Goal: Task Accomplishment & Management: Manage account settings

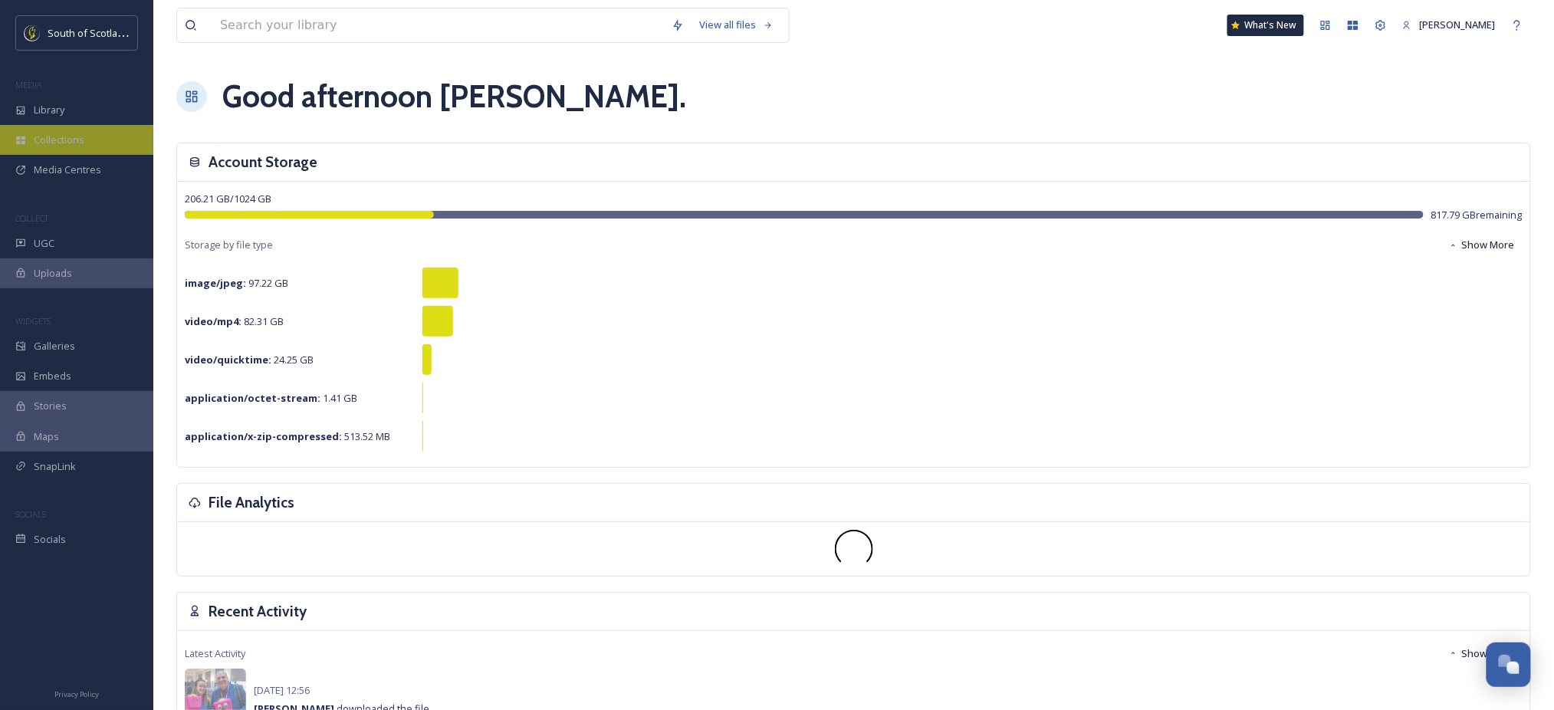
click at [74, 135] on span "Collections" at bounding box center [59, 140] width 51 height 15
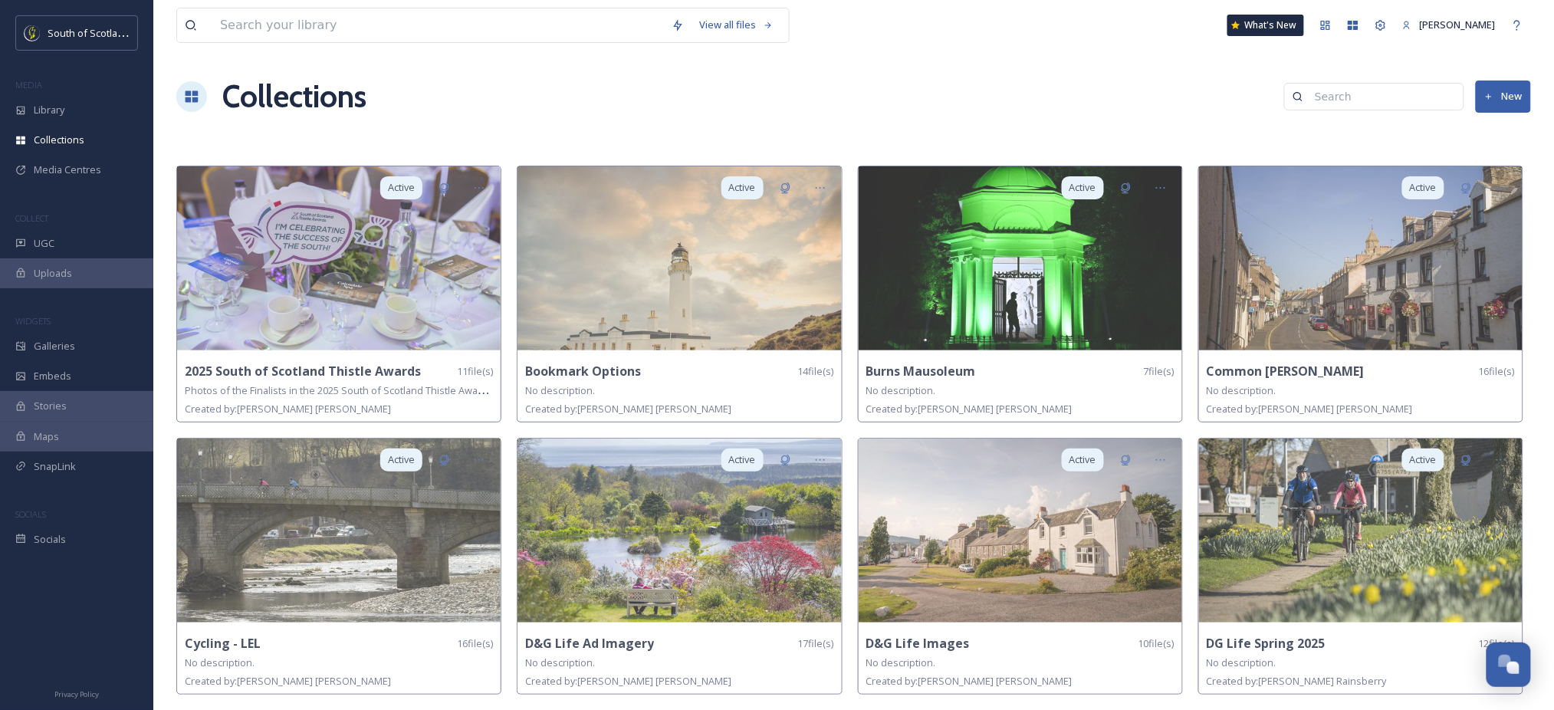
click at [1498, 96] on button "New" at bounding box center [1503, 96] width 55 height 31
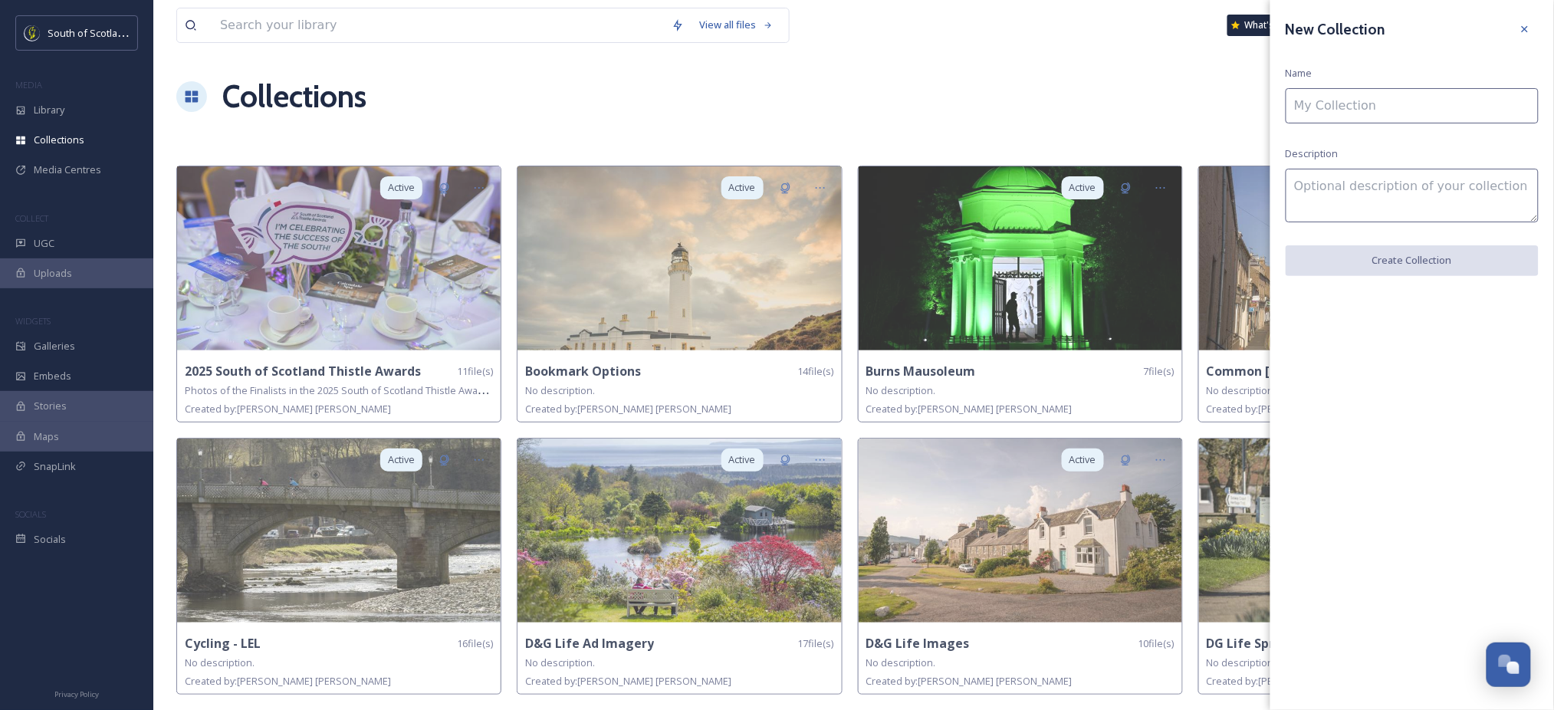
click at [1394, 101] on input at bounding box center [1412, 105] width 253 height 35
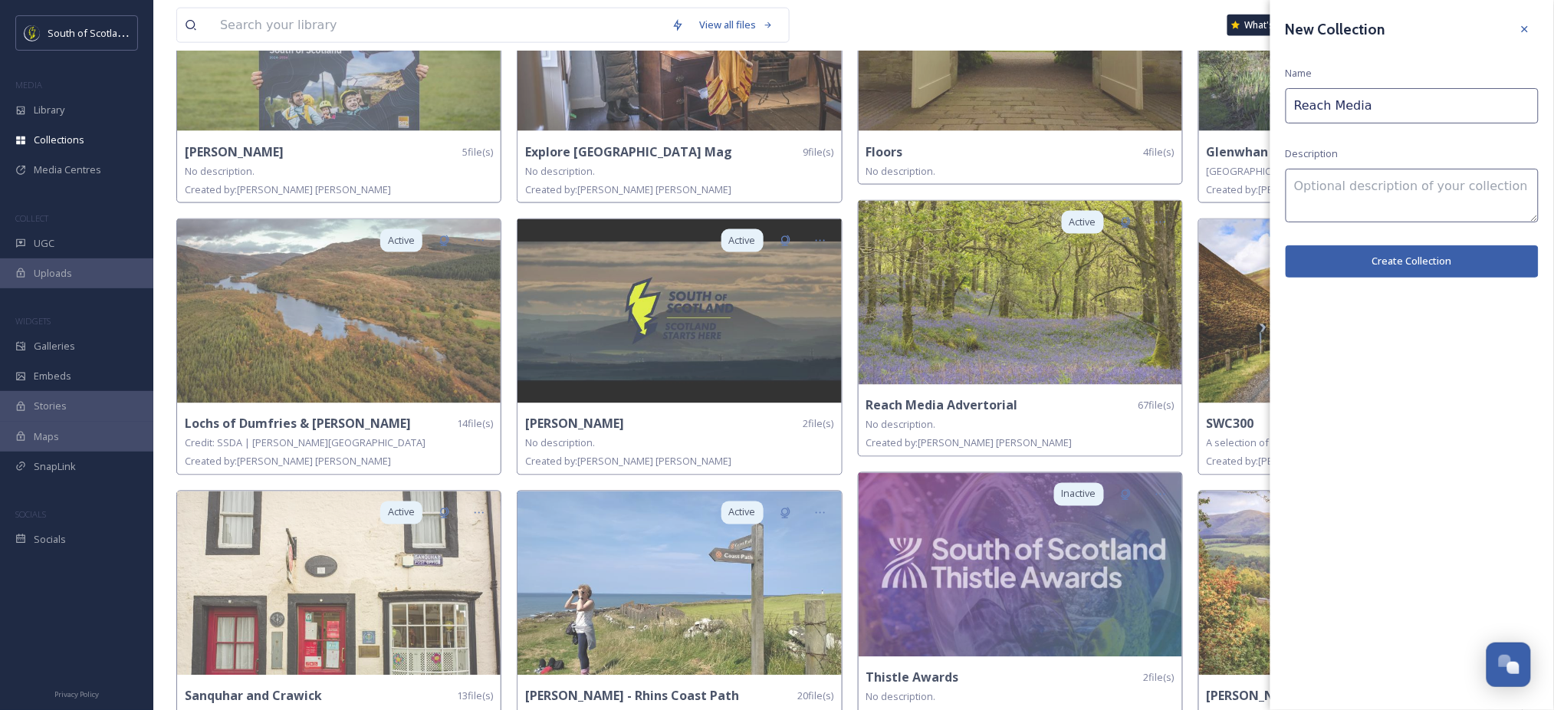
scroll to position [765, 0]
type input "Reach Media"
click at [1528, 33] on icon at bounding box center [1525, 29] width 12 height 12
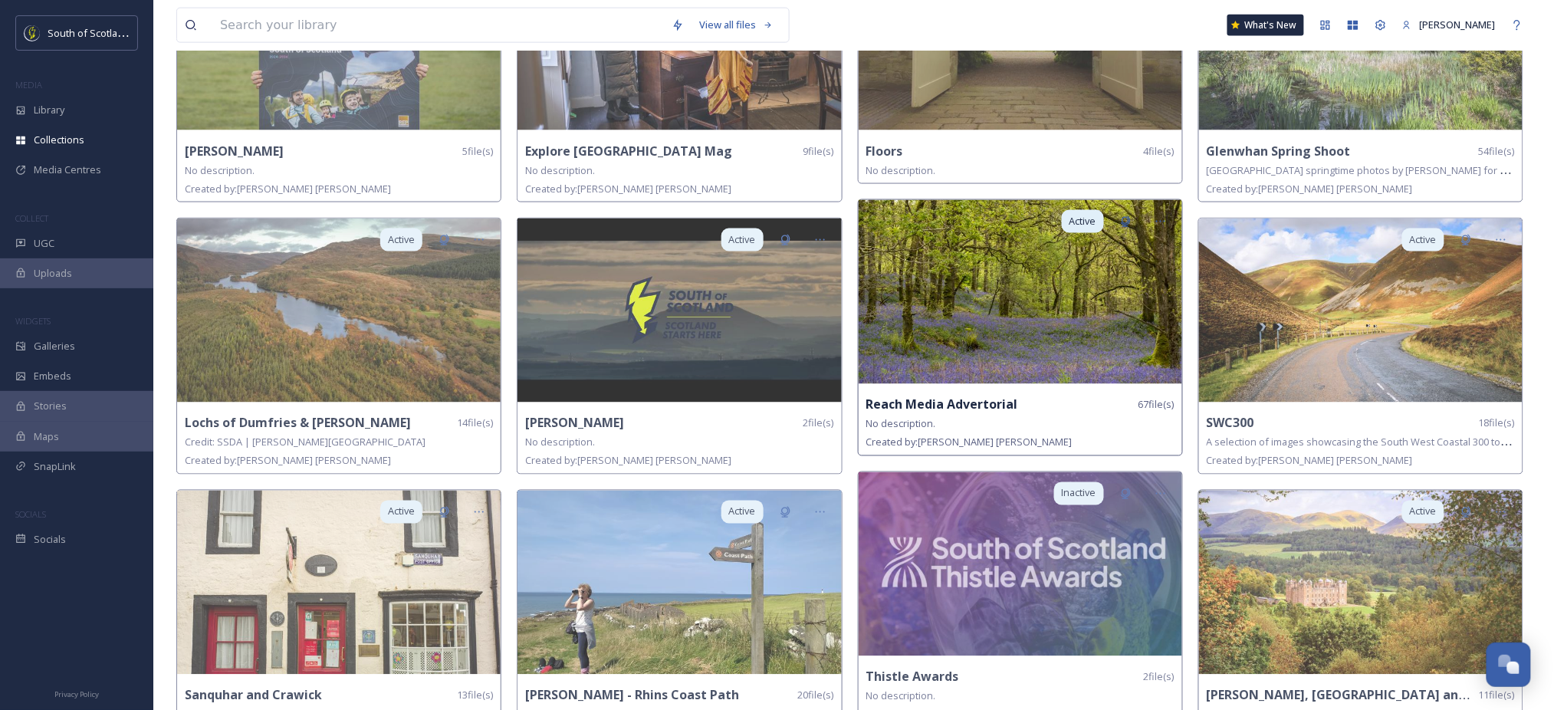
click at [940, 328] on img at bounding box center [1021, 292] width 324 height 184
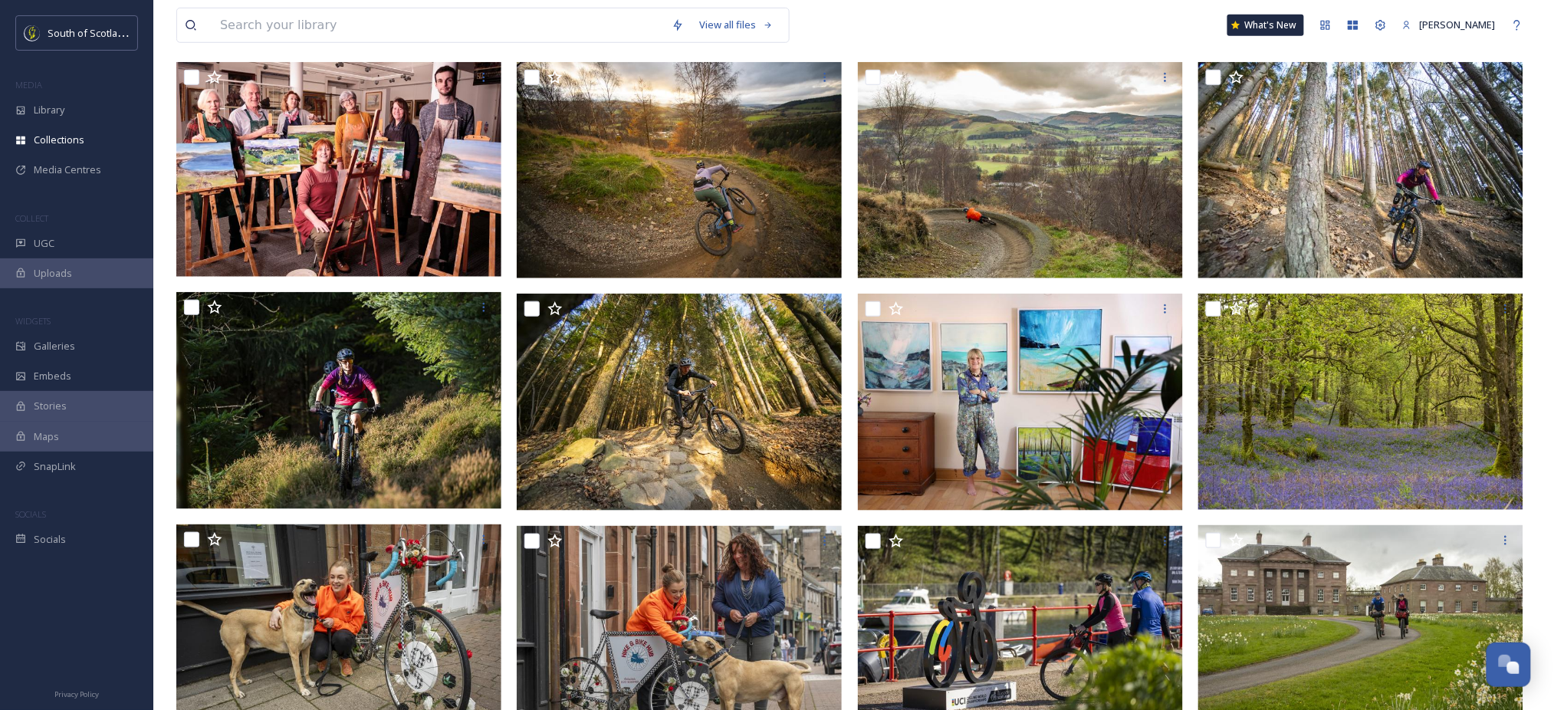
scroll to position [186, 0]
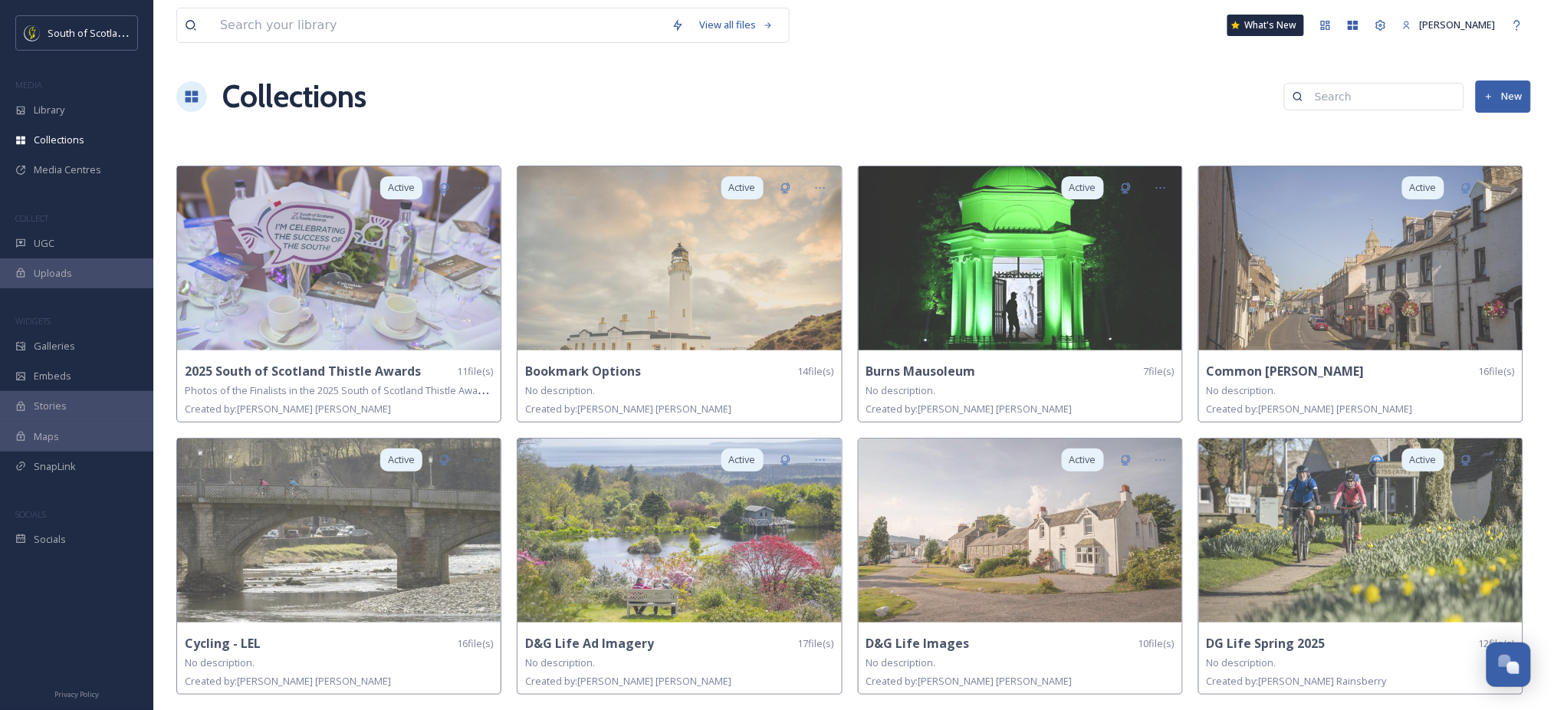
click at [1521, 94] on button "New" at bounding box center [1503, 96] width 55 height 31
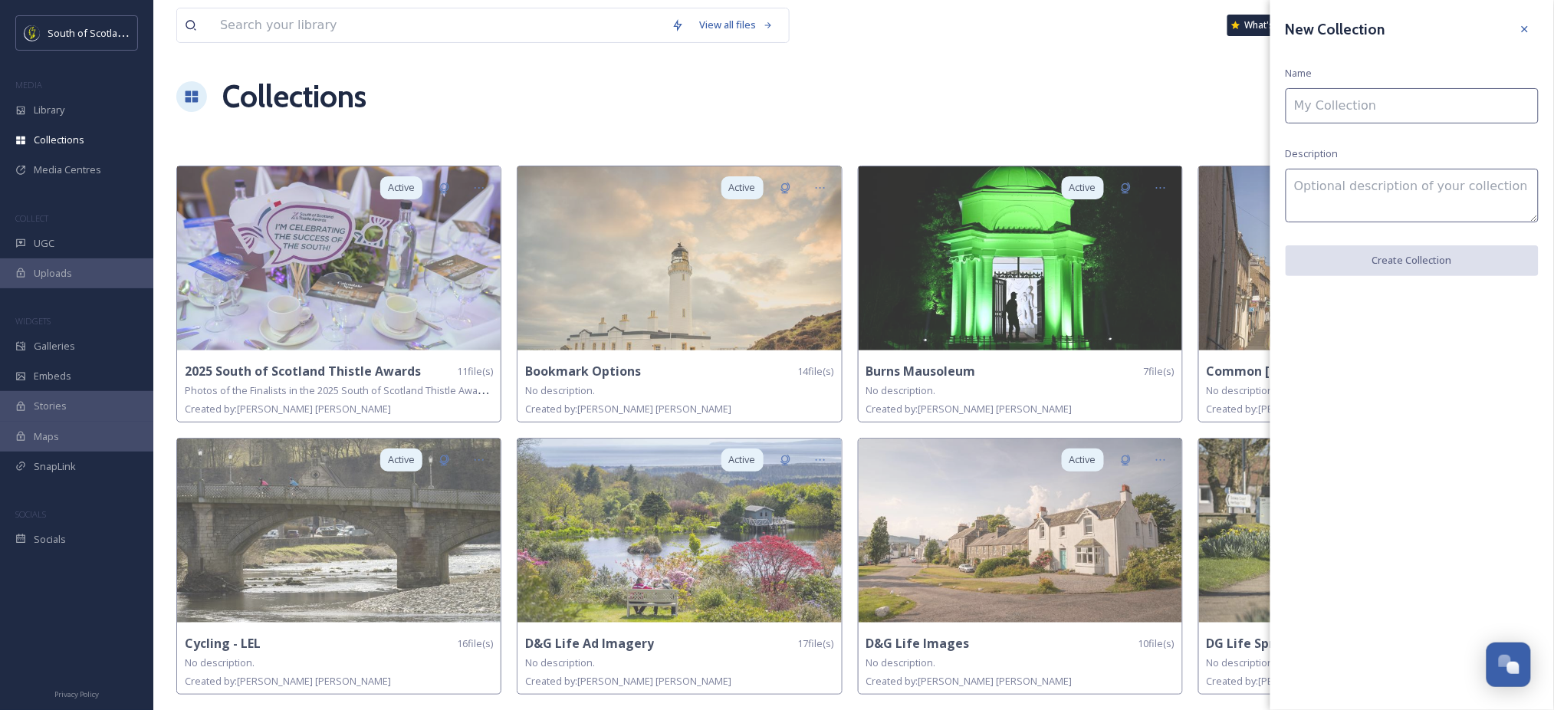
click at [1528, 111] on input at bounding box center [1412, 105] width 253 height 35
type input "Reach Advertorial Winter"
click at [1400, 271] on button "Create Collection" at bounding box center [1412, 260] width 253 height 31
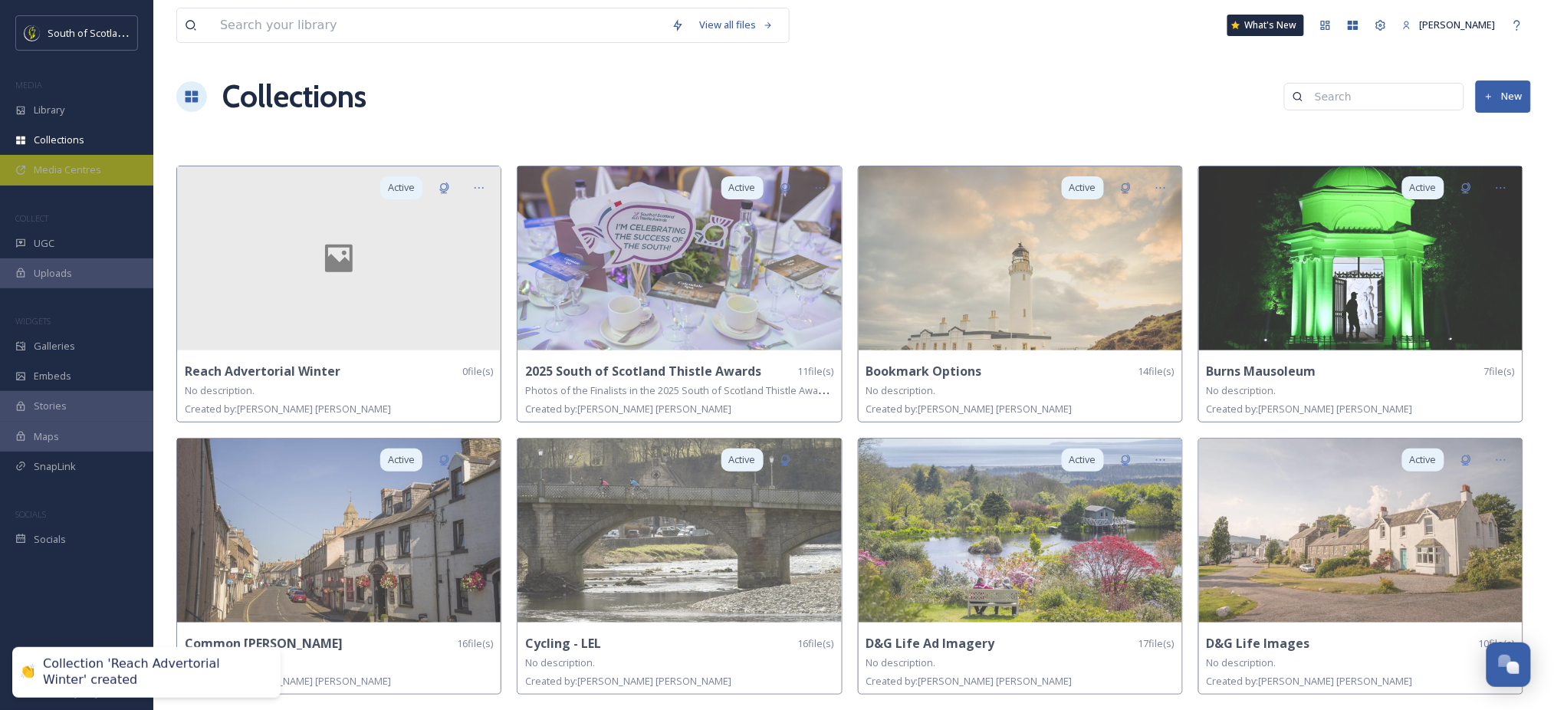
click at [91, 158] on div "Media Centres" at bounding box center [76, 170] width 153 height 30
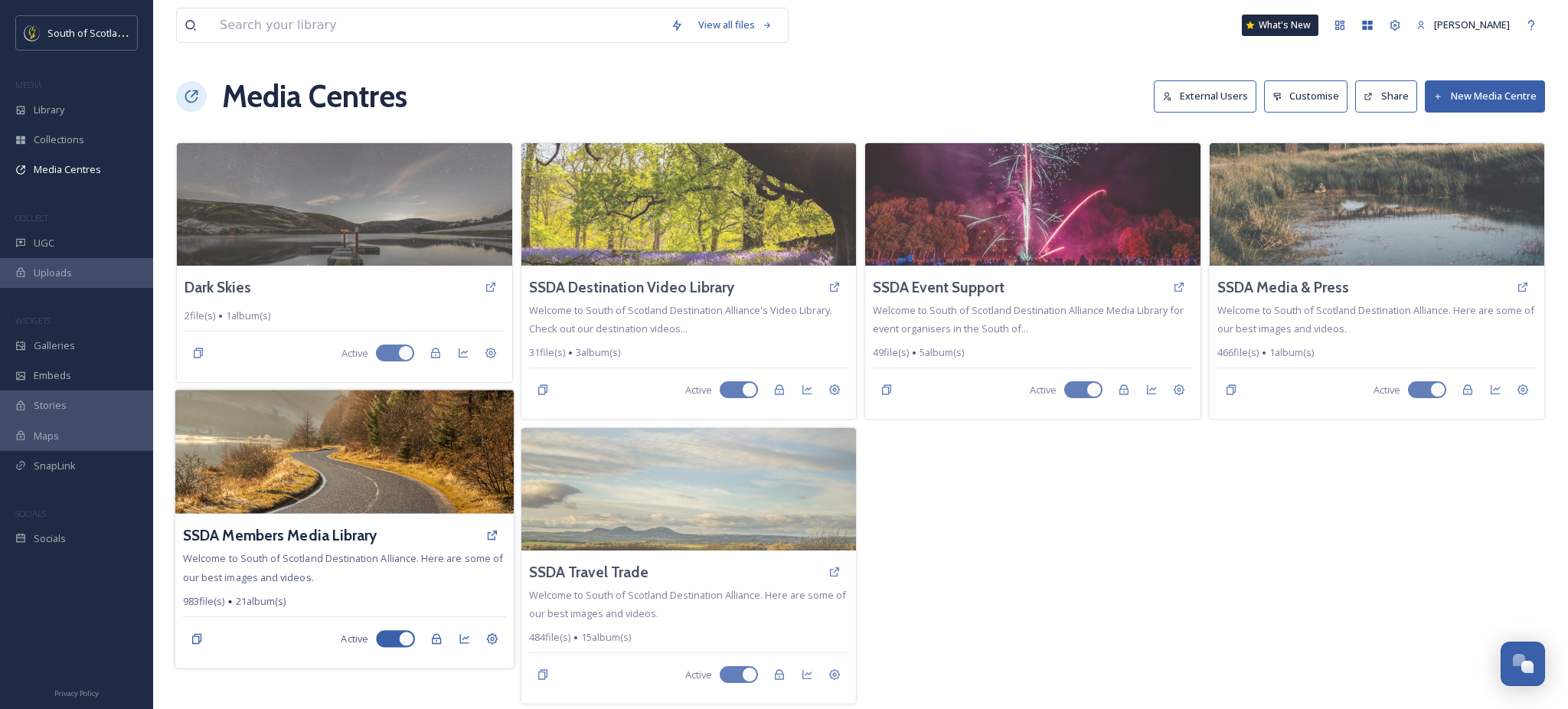
click at [381, 452] on img at bounding box center [344, 451] width 338 height 124
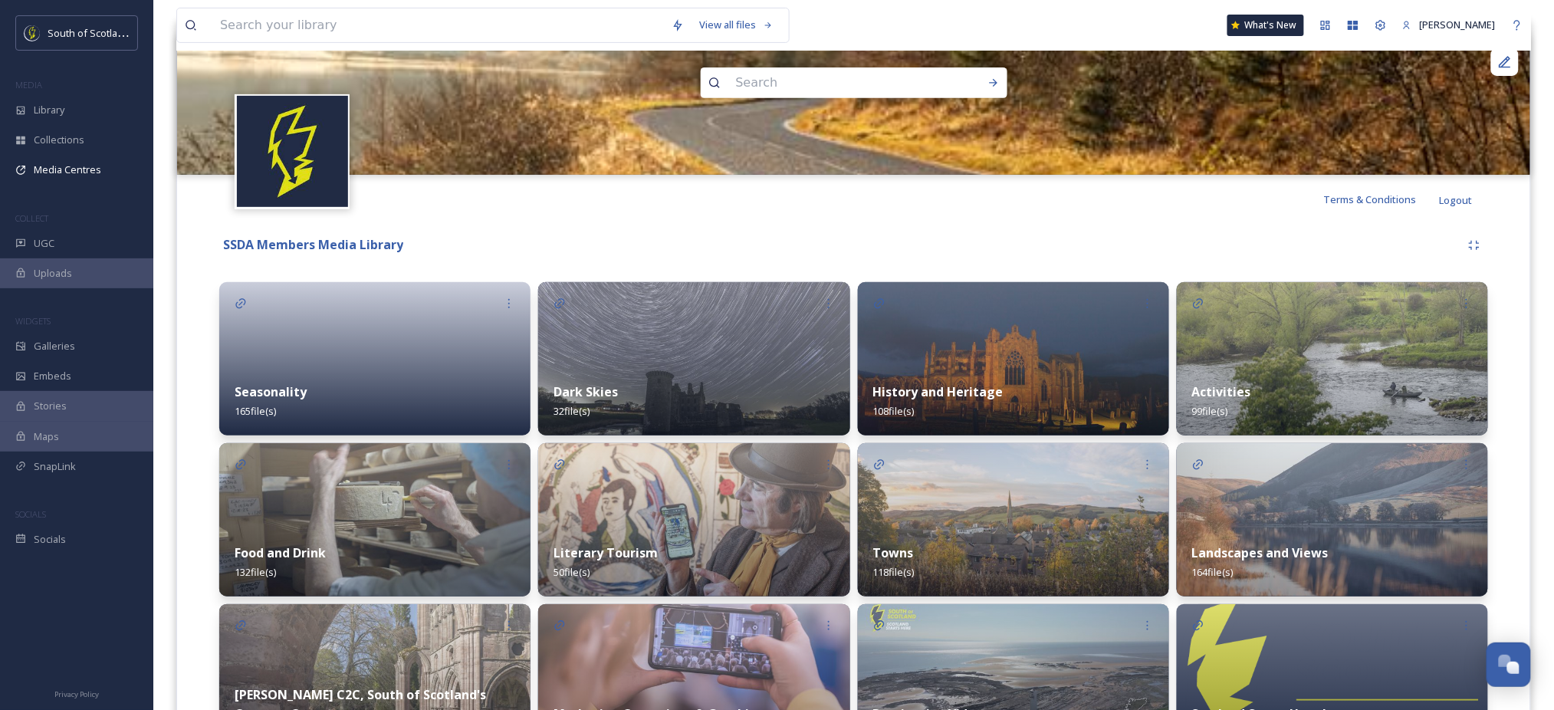
scroll to position [168, 0]
click at [409, 400] on div "Seasonality 165 file(s)" at bounding box center [374, 401] width 311 height 68
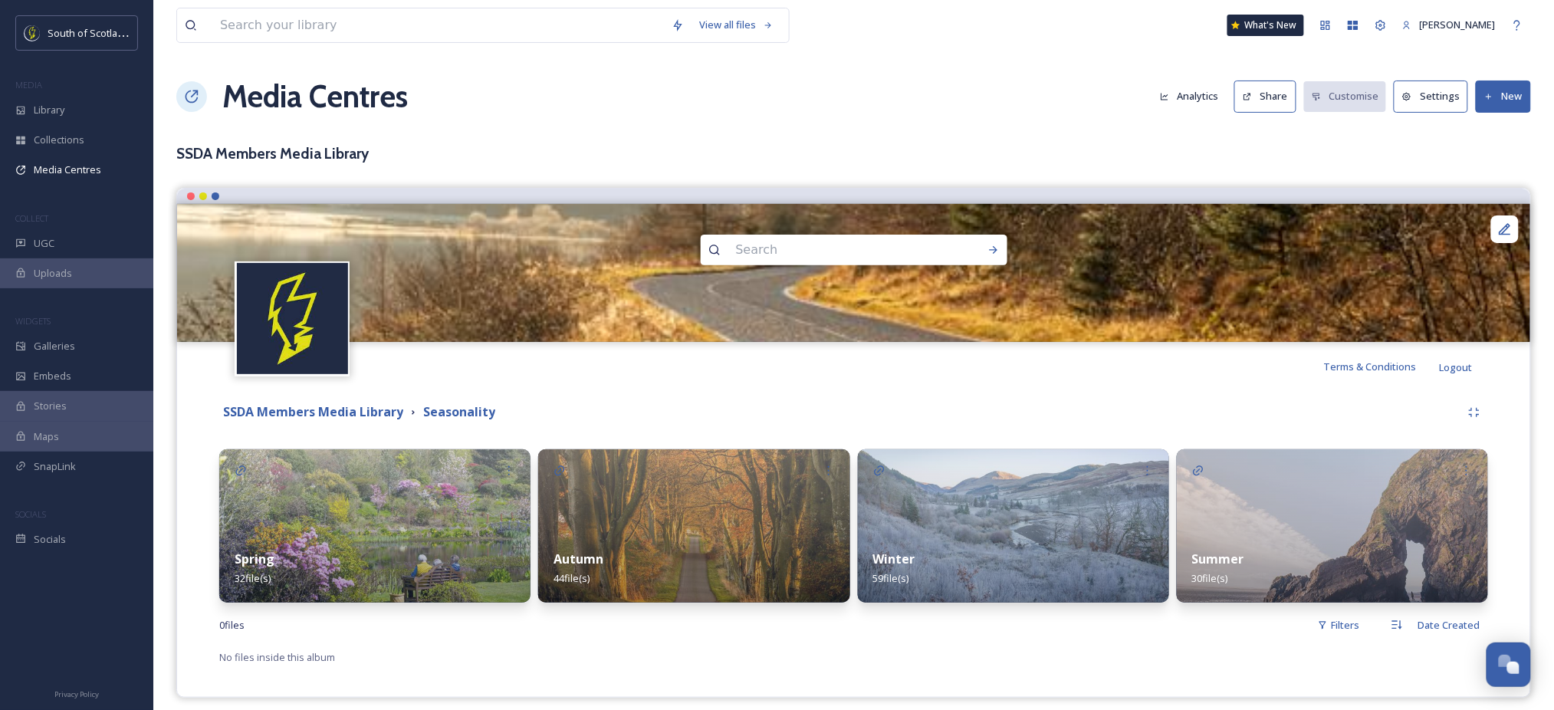
scroll to position [10, 0]
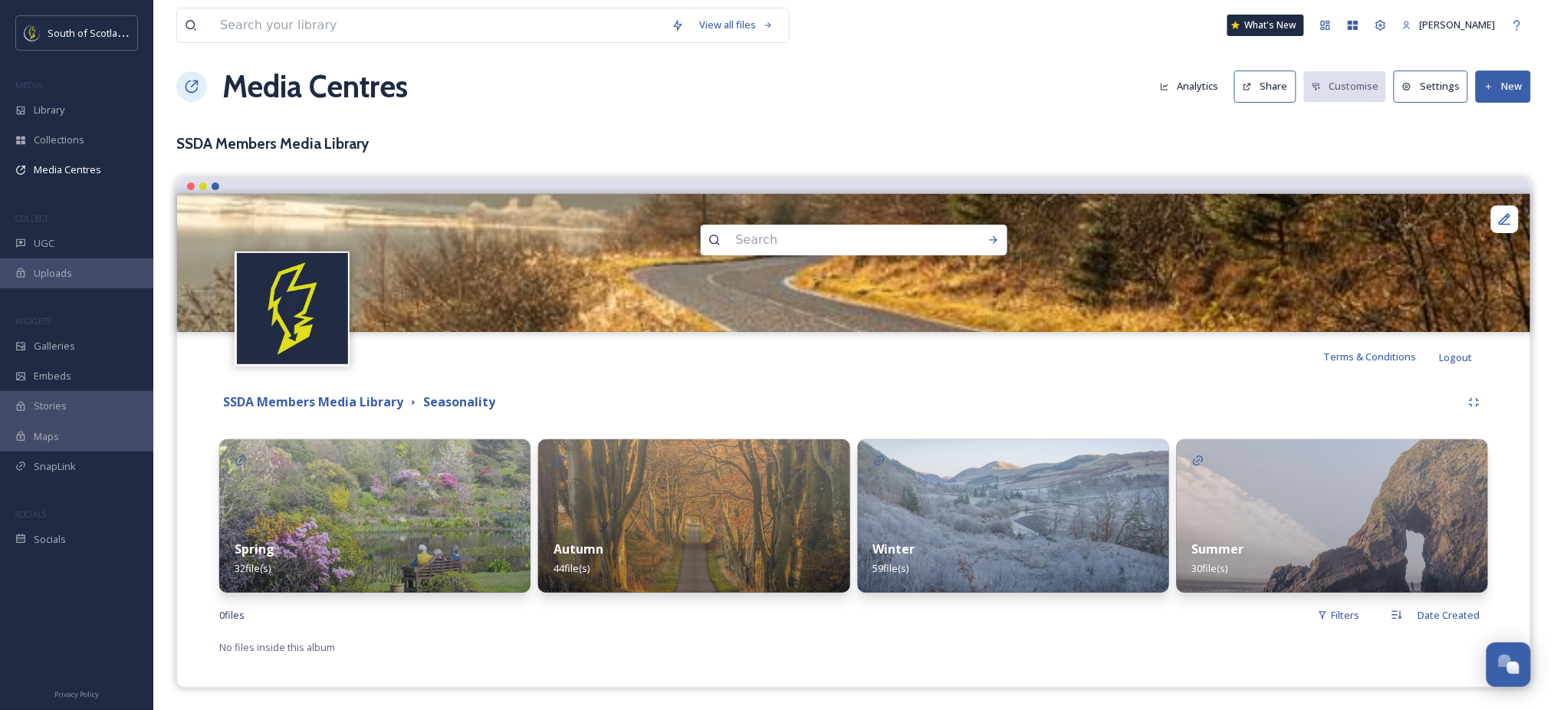
click at [897, 534] on div "Winter 59 file(s)" at bounding box center [1013, 559] width 311 height 68
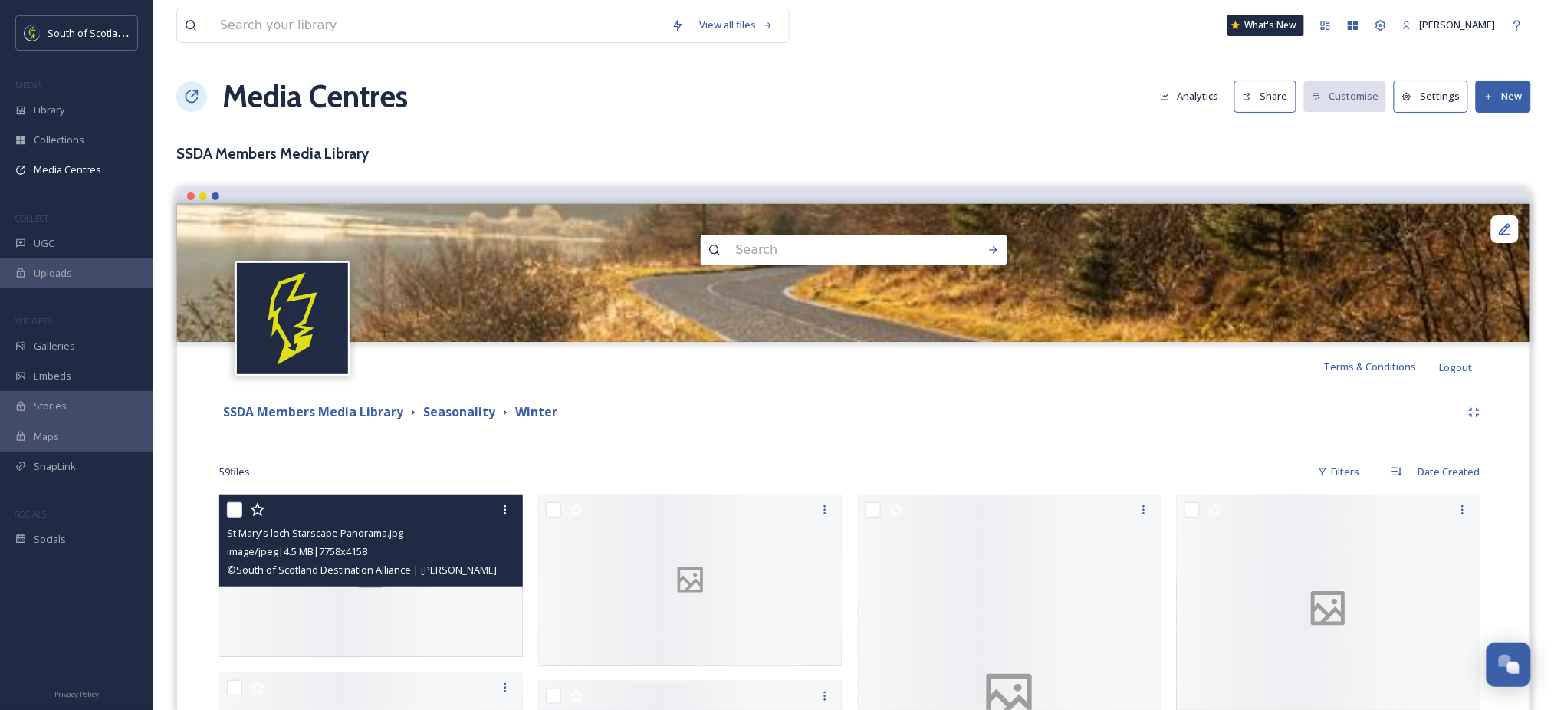
scroll to position [376, 0]
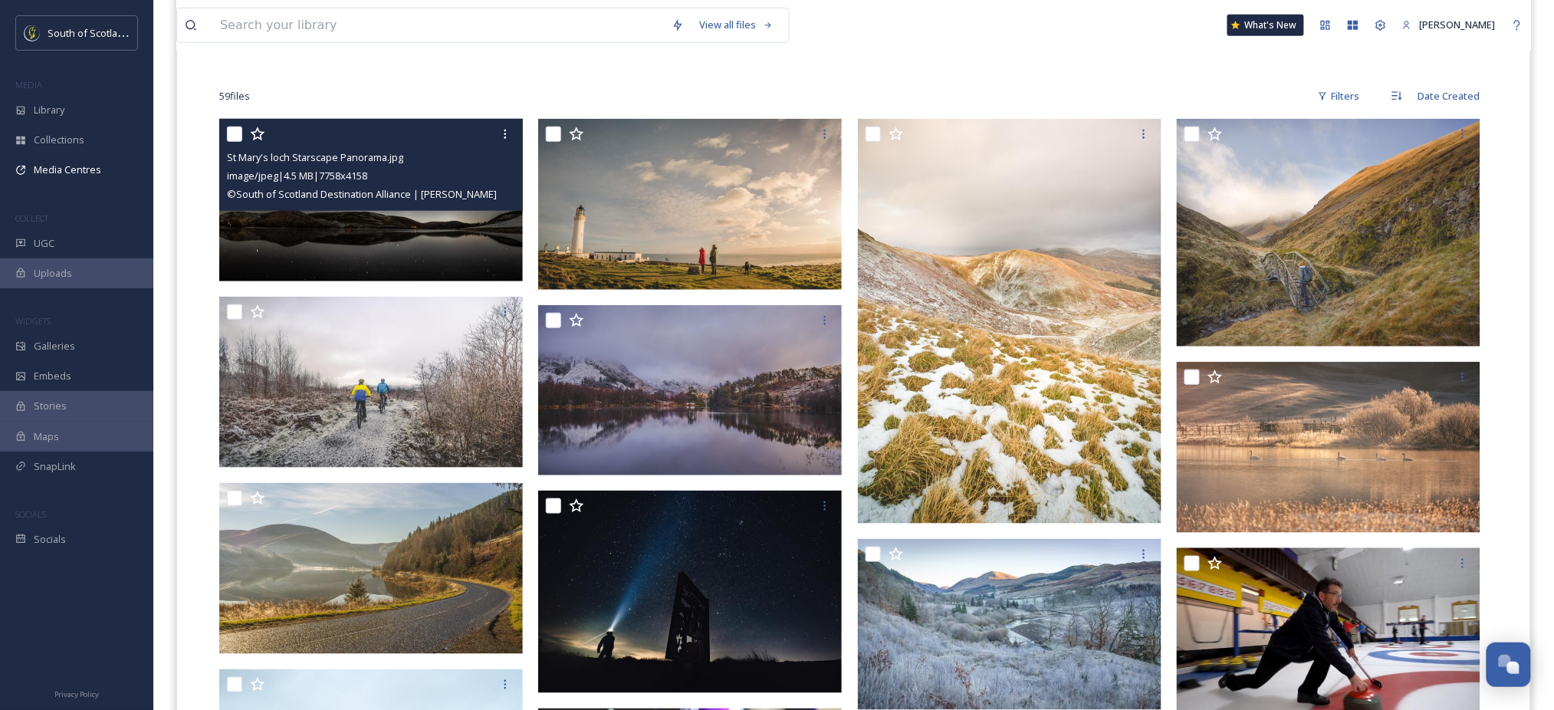
click at [229, 127] on input "checkbox" at bounding box center [234, 134] width 15 height 15
checkbox input "true"
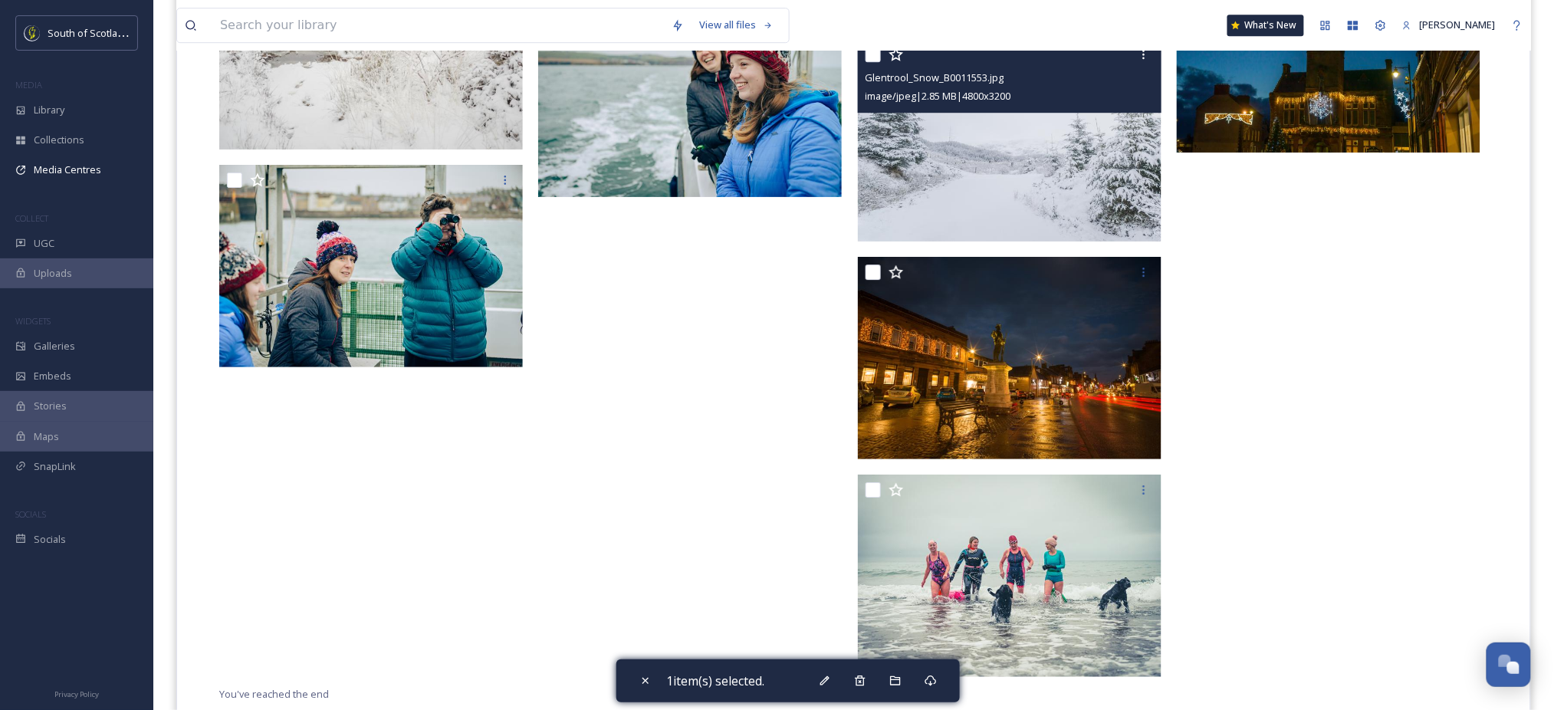
scroll to position [3859, 0]
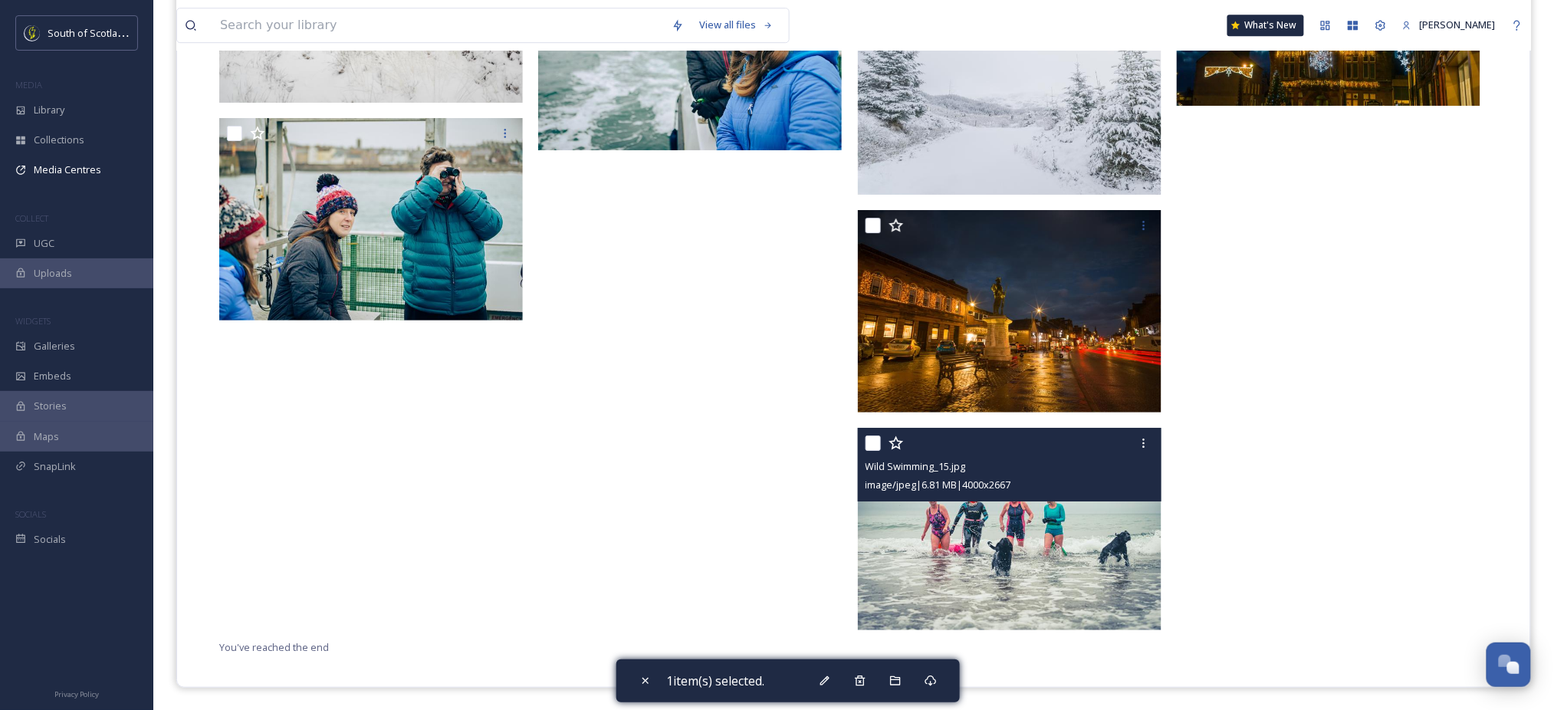
click at [877, 440] on input "checkbox" at bounding box center [873, 443] width 15 height 15
checkbox input "true"
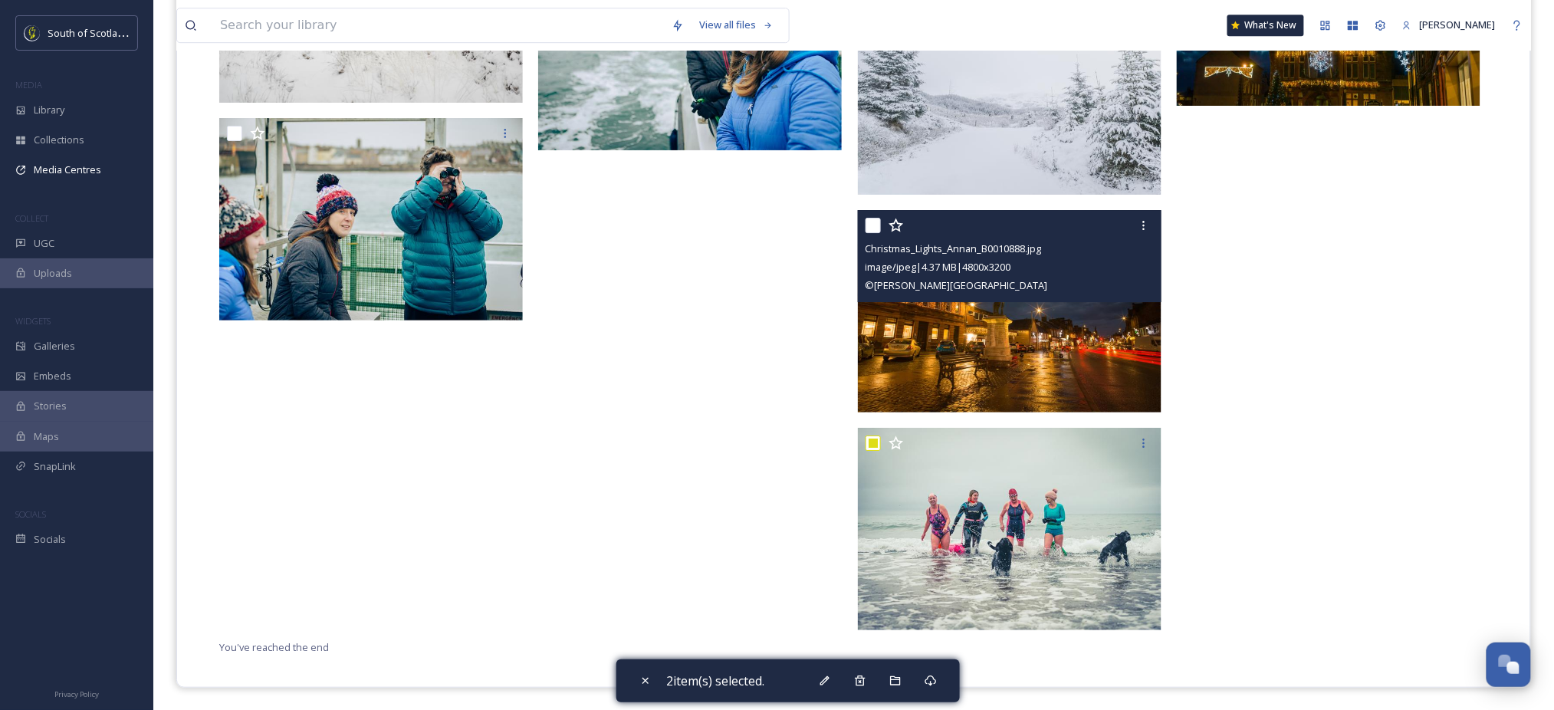
click at [875, 222] on input "checkbox" at bounding box center [873, 225] width 15 height 15
checkbox input "true"
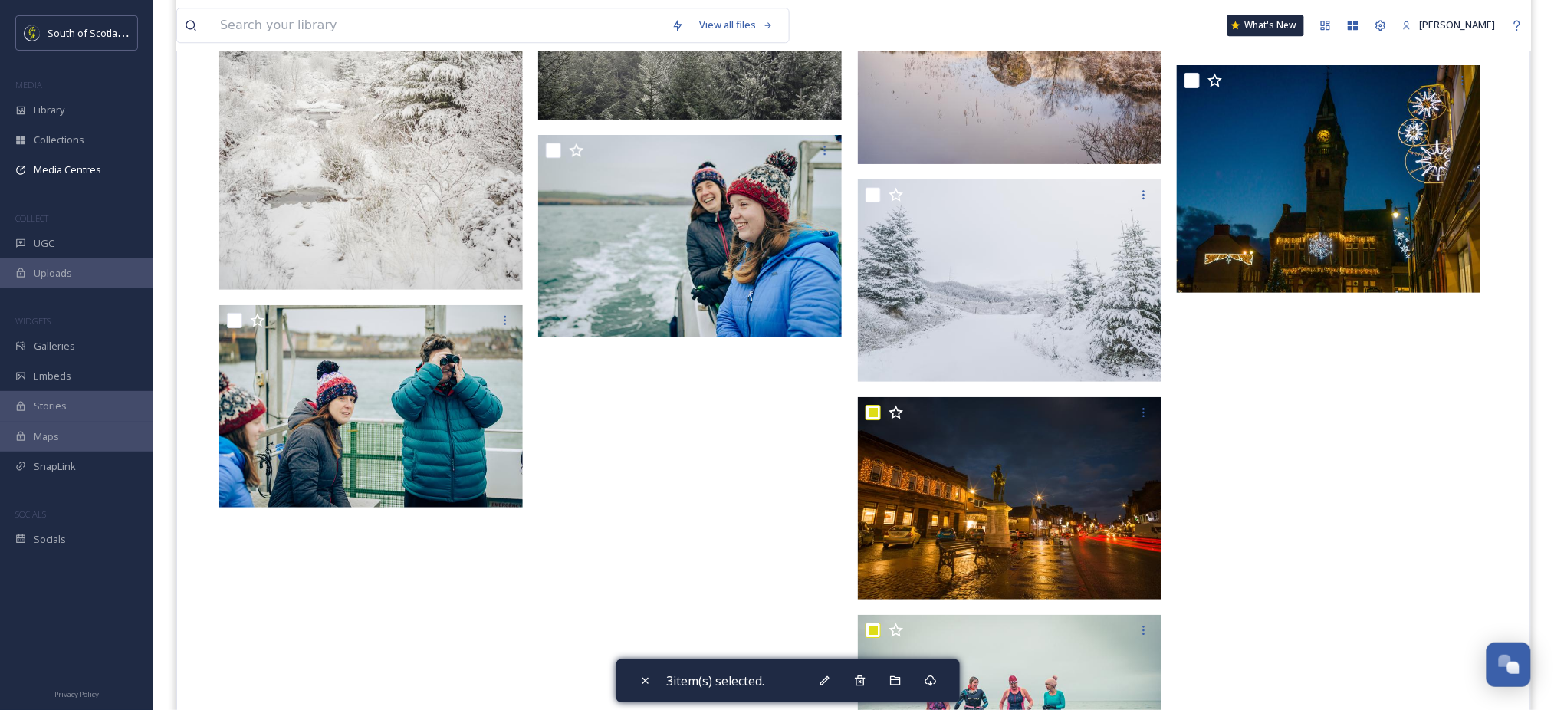
scroll to position [3666, 0]
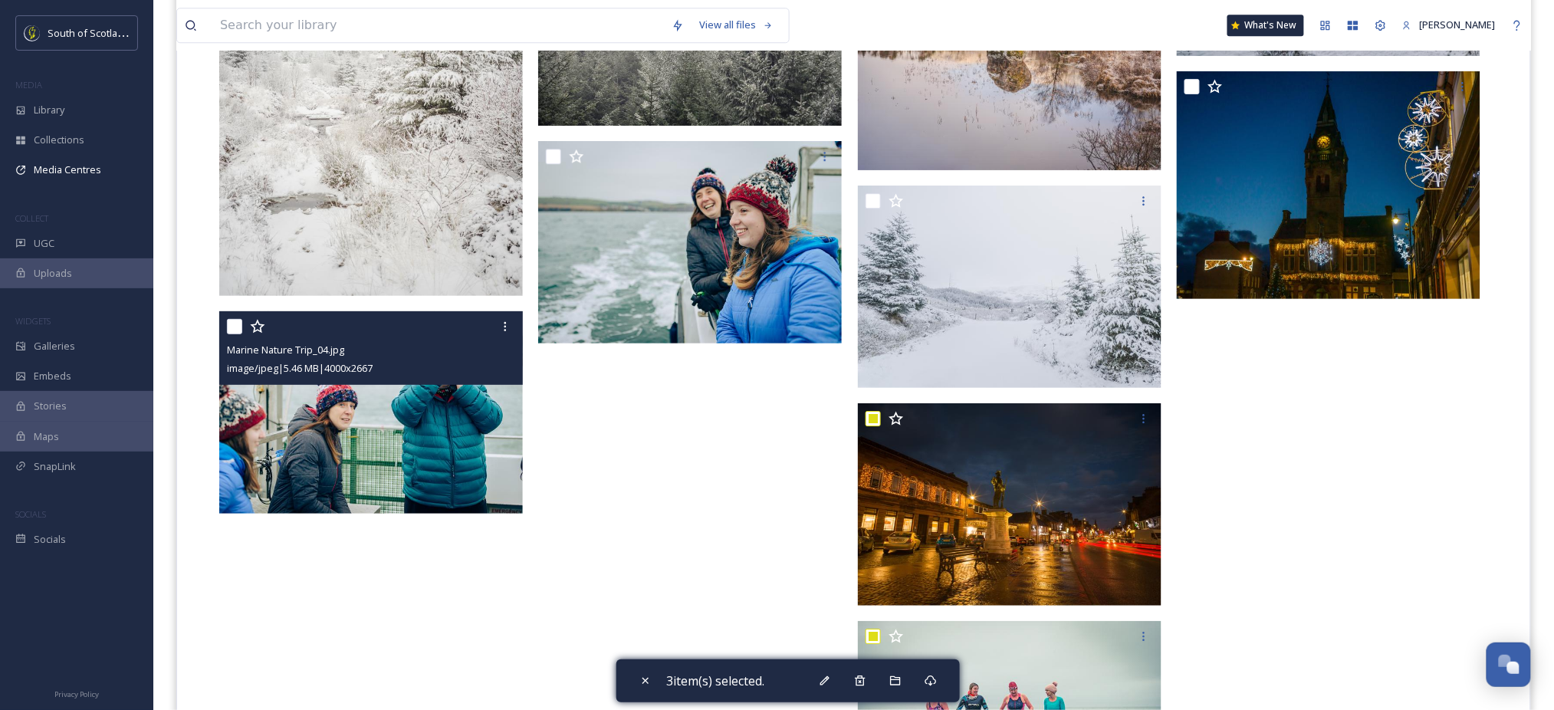
click at [234, 324] on input "checkbox" at bounding box center [234, 326] width 15 height 15
checkbox input "true"
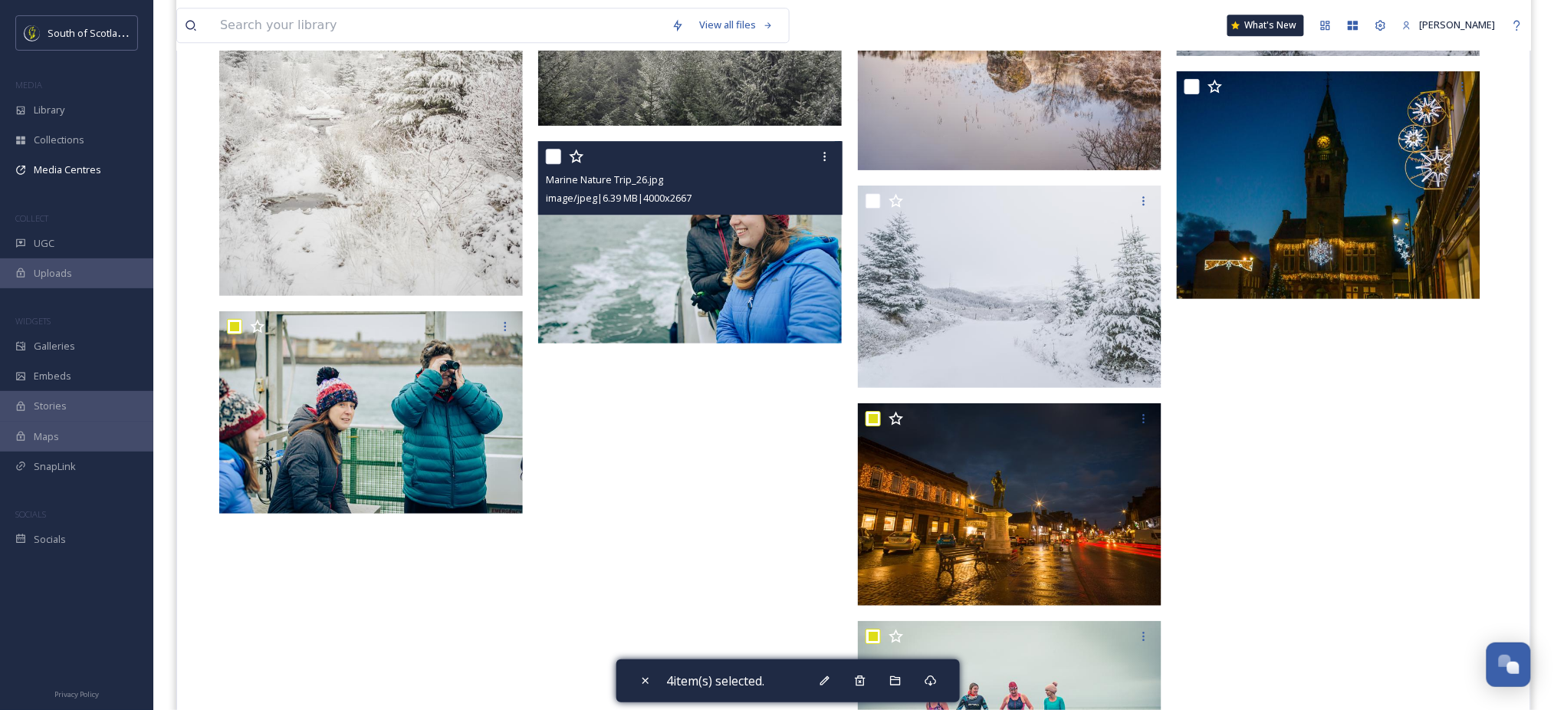
click at [556, 156] on input "checkbox" at bounding box center [553, 156] width 15 height 15
checkbox input "true"
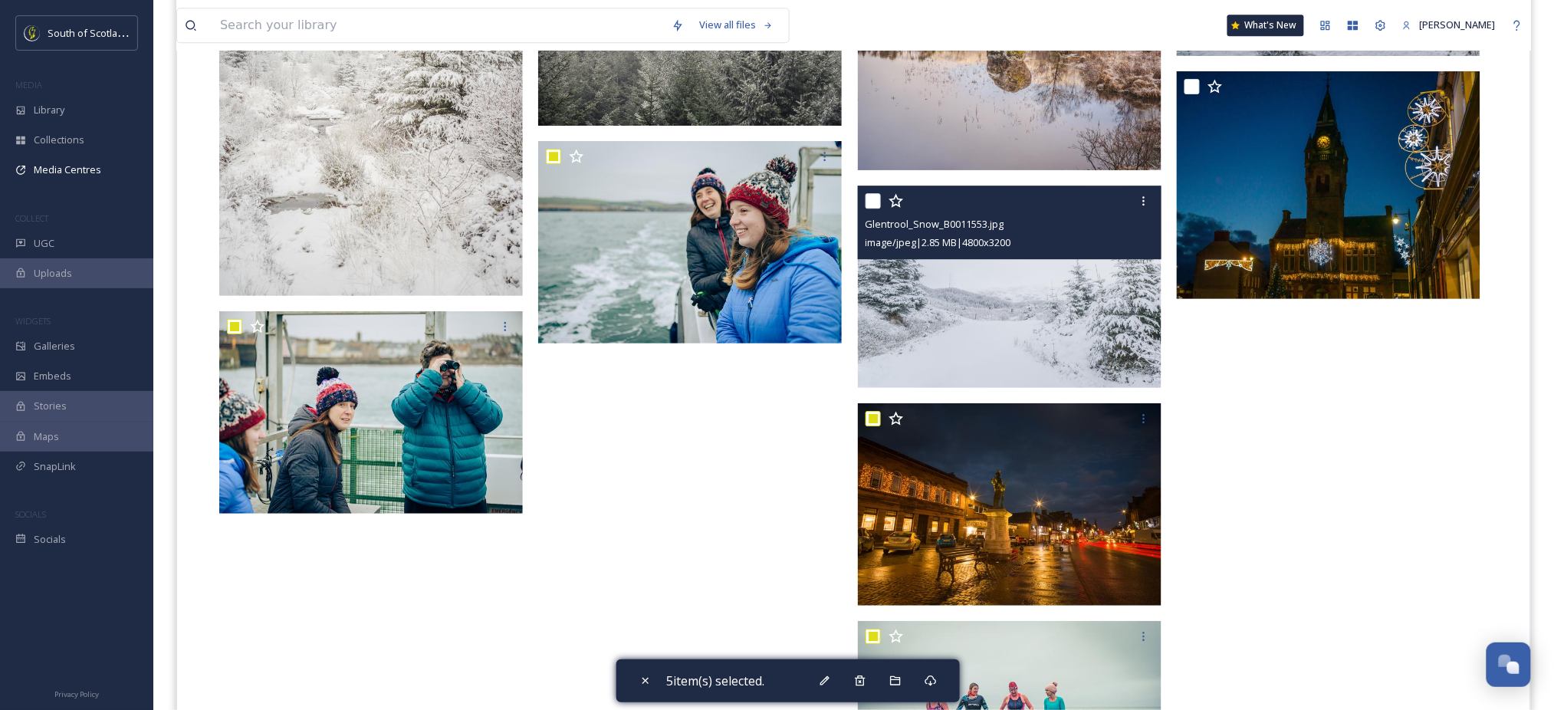
click at [873, 202] on input "checkbox" at bounding box center [873, 200] width 15 height 15
checkbox input "true"
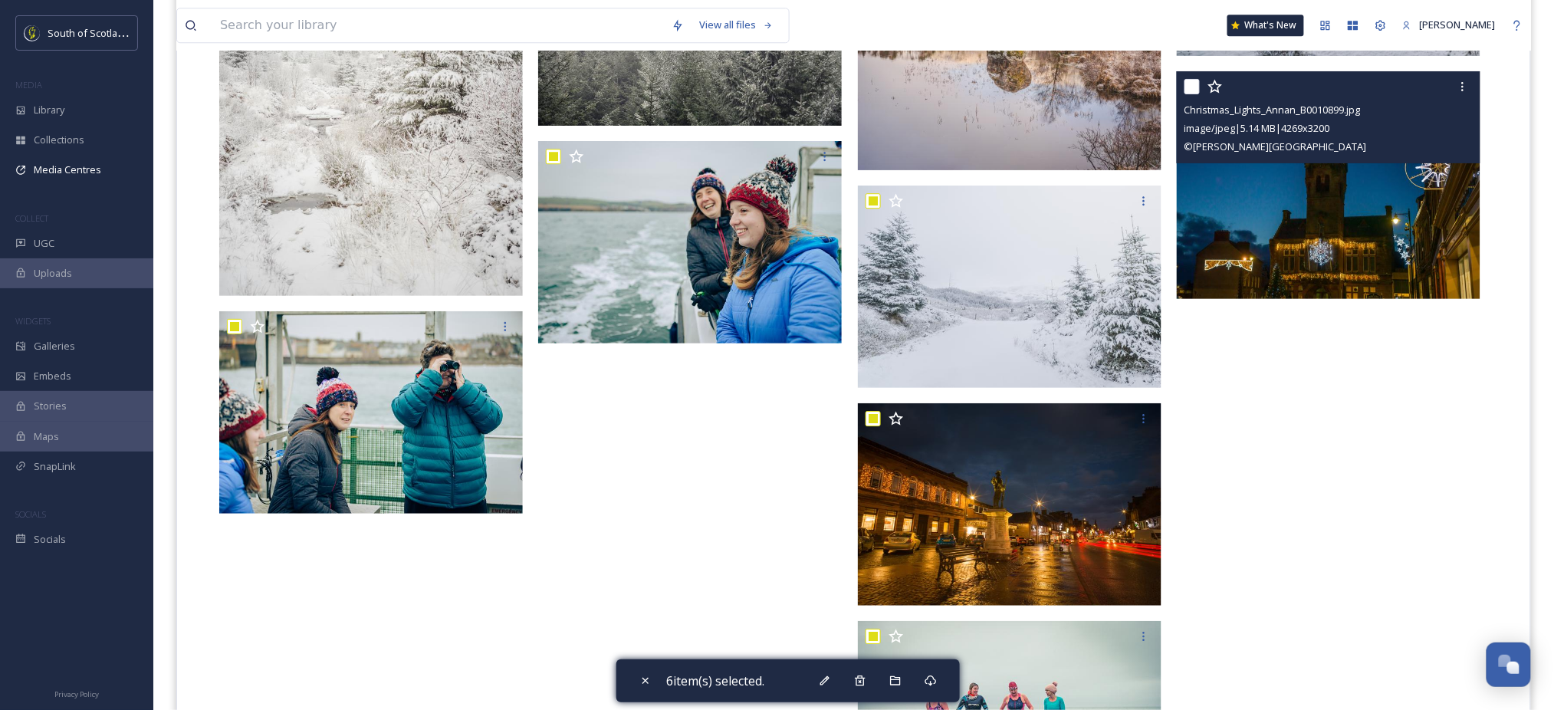
click at [1196, 92] on input "checkbox" at bounding box center [1192, 86] width 15 height 15
checkbox input "true"
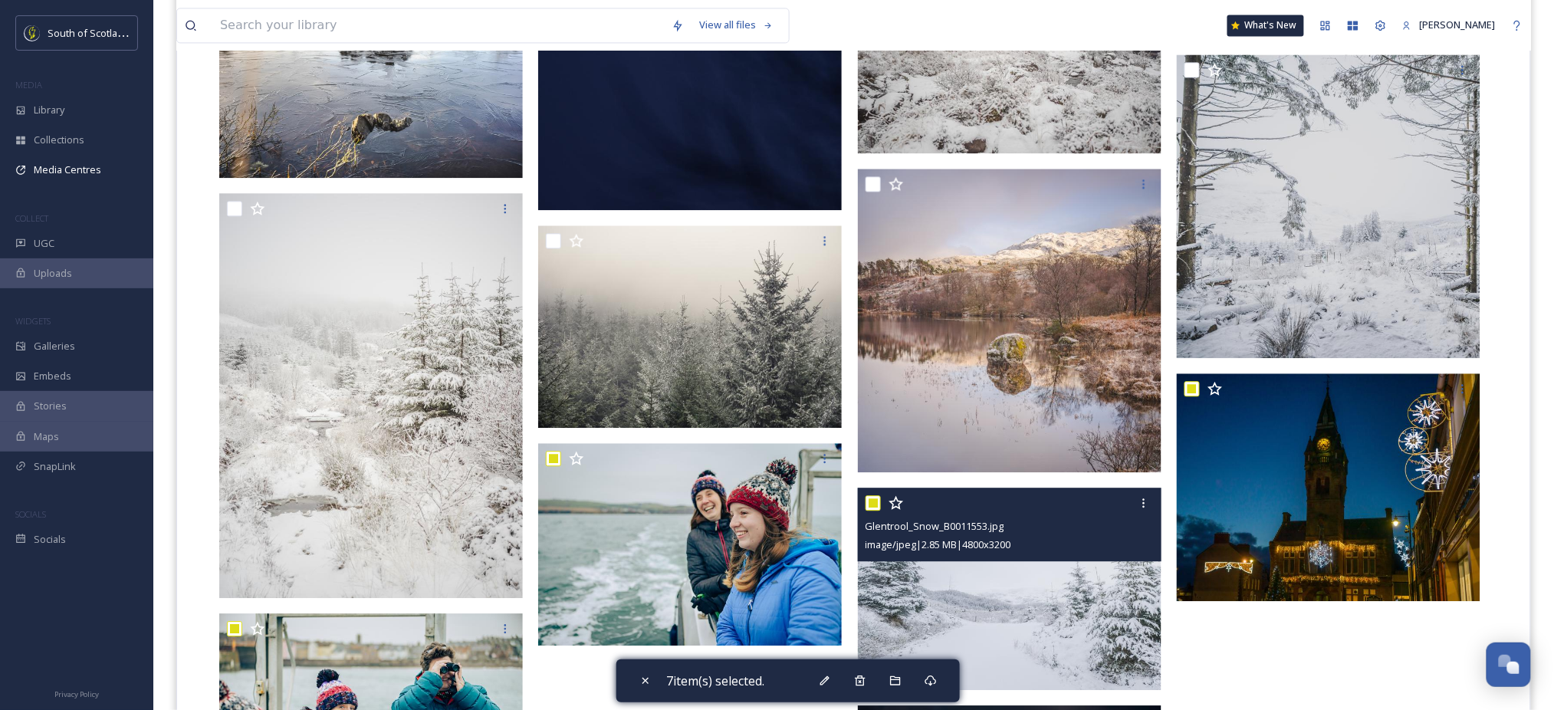
scroll to position [3359, 0]
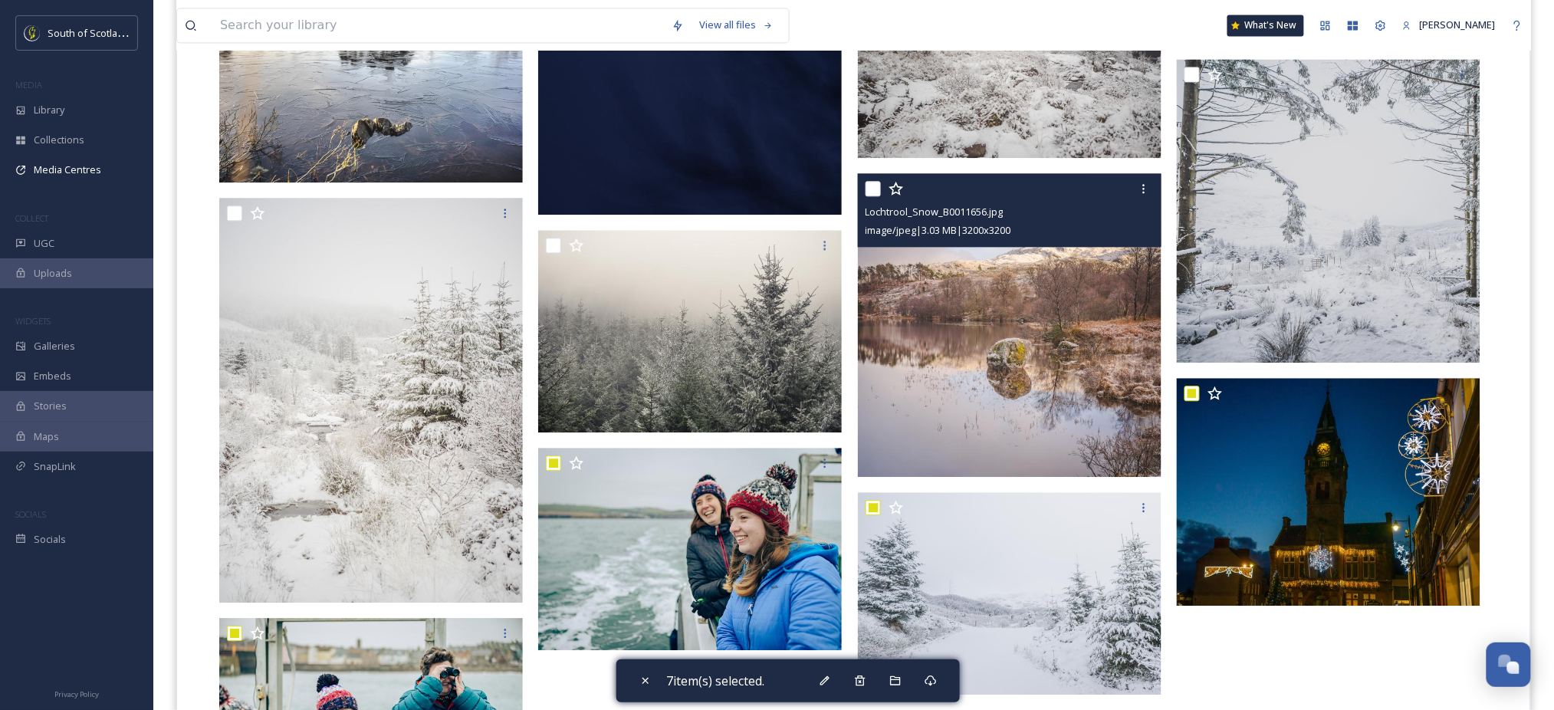
click at [875, 185] on input "checkbox" at bounding box center [873, 188] width 15 height 15
checkbox input "true"
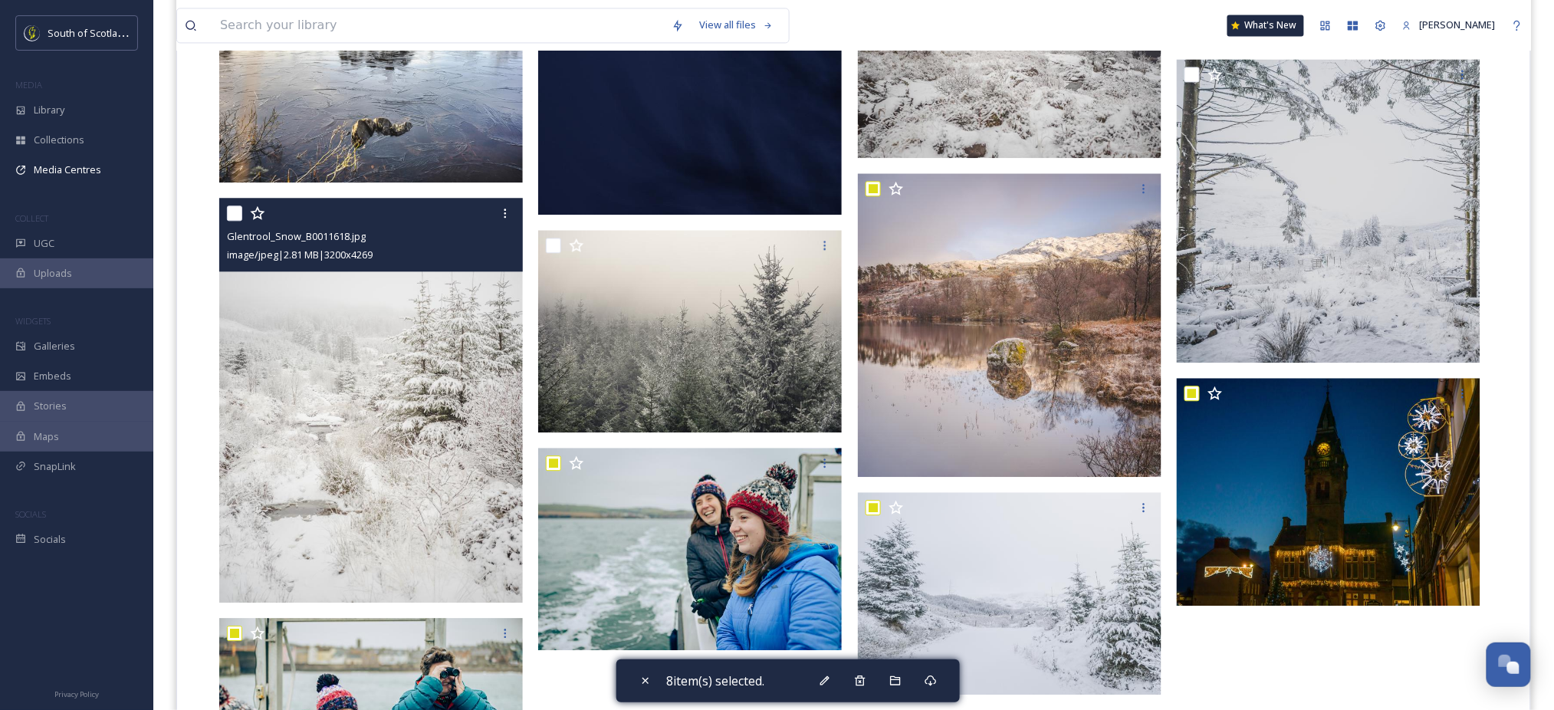
click at [229, 215] on input "checkbox" at bounding box center [234, 213] width 15 height 15
checkbox input "true"
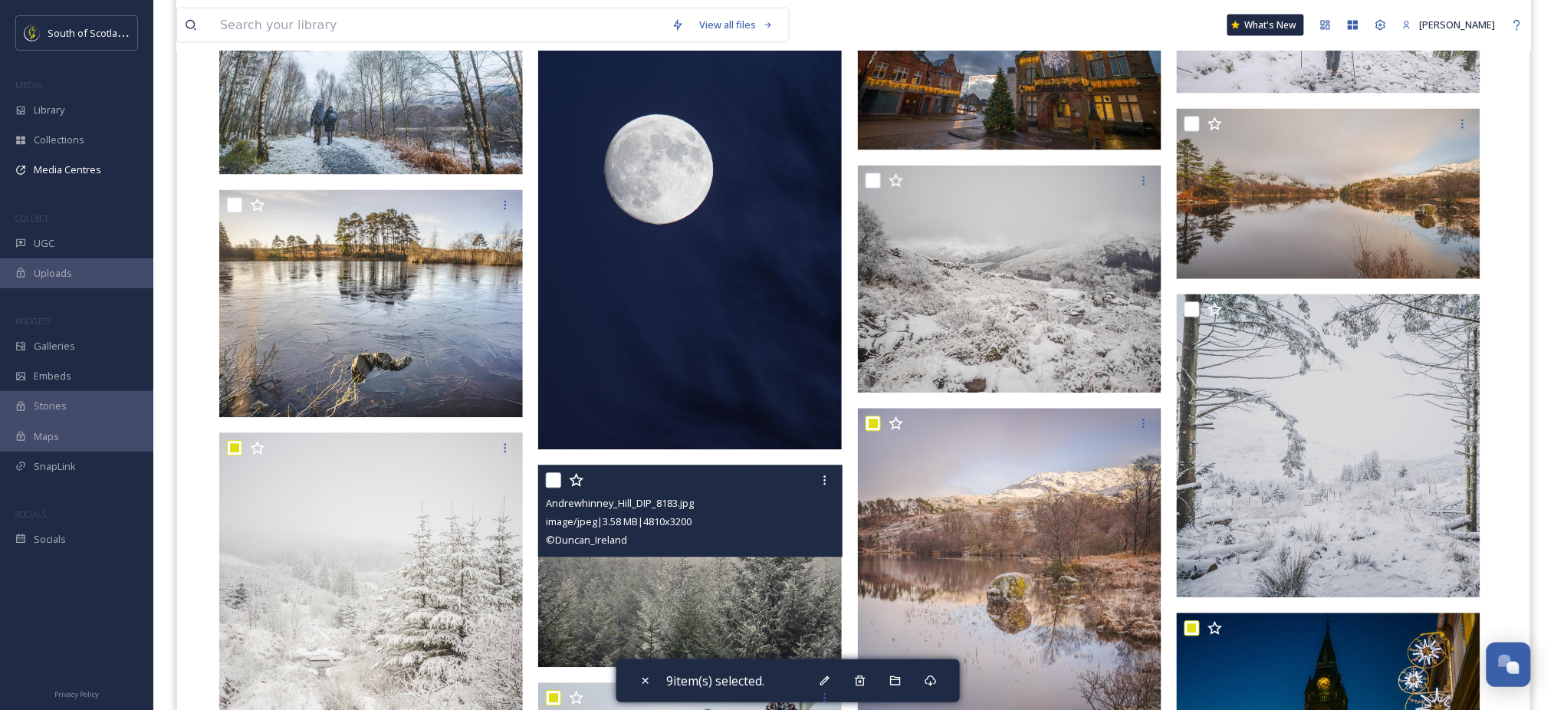
scroll to position [3121, 0]
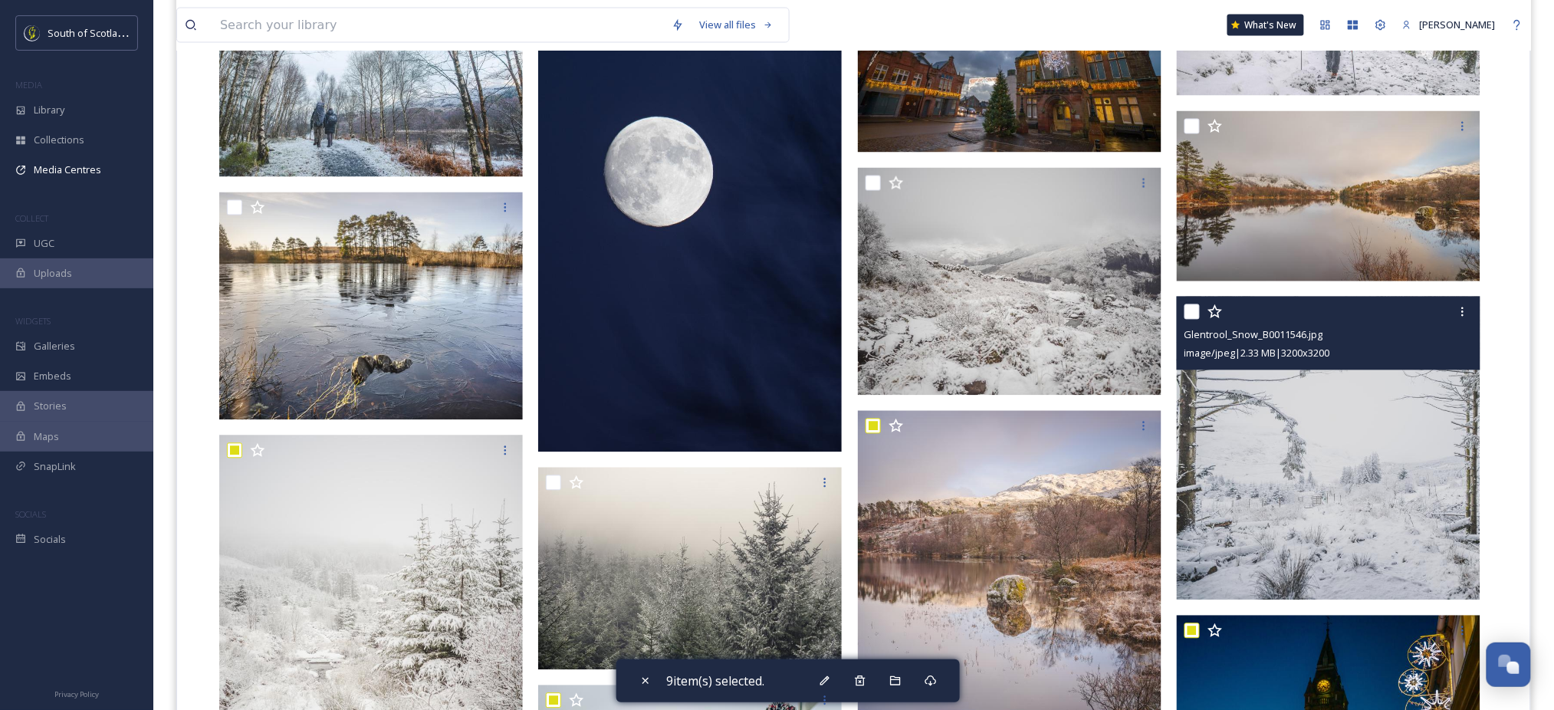
click at [1192, 313] on input "checkbox" at bounding box center [1192, 311] width 15 height 15
checkbox input "true"
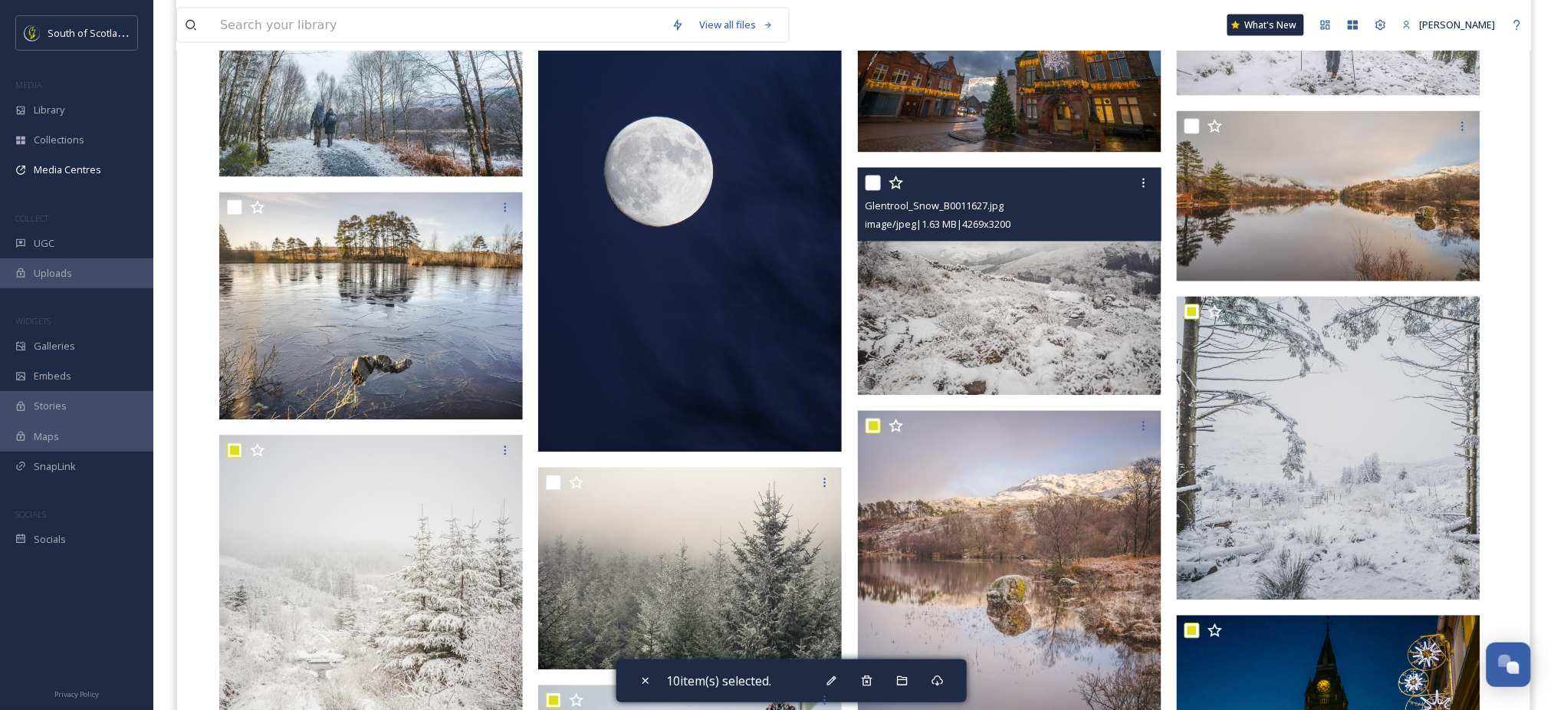
click at [873, 183] on input "checkbox" at bounding box center [873, 183] width 15 height 15
checkbox input "true"
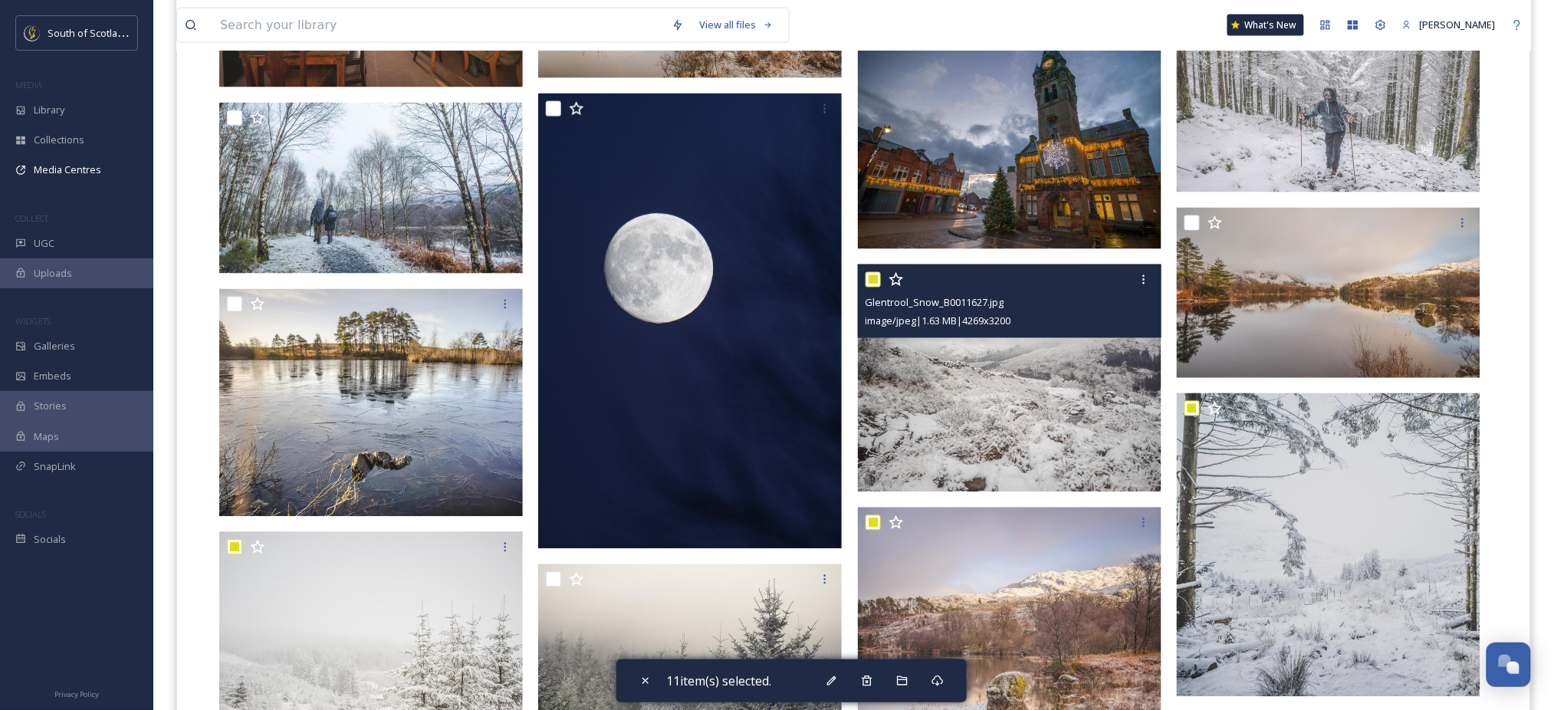
scroll to position [3015, 0]
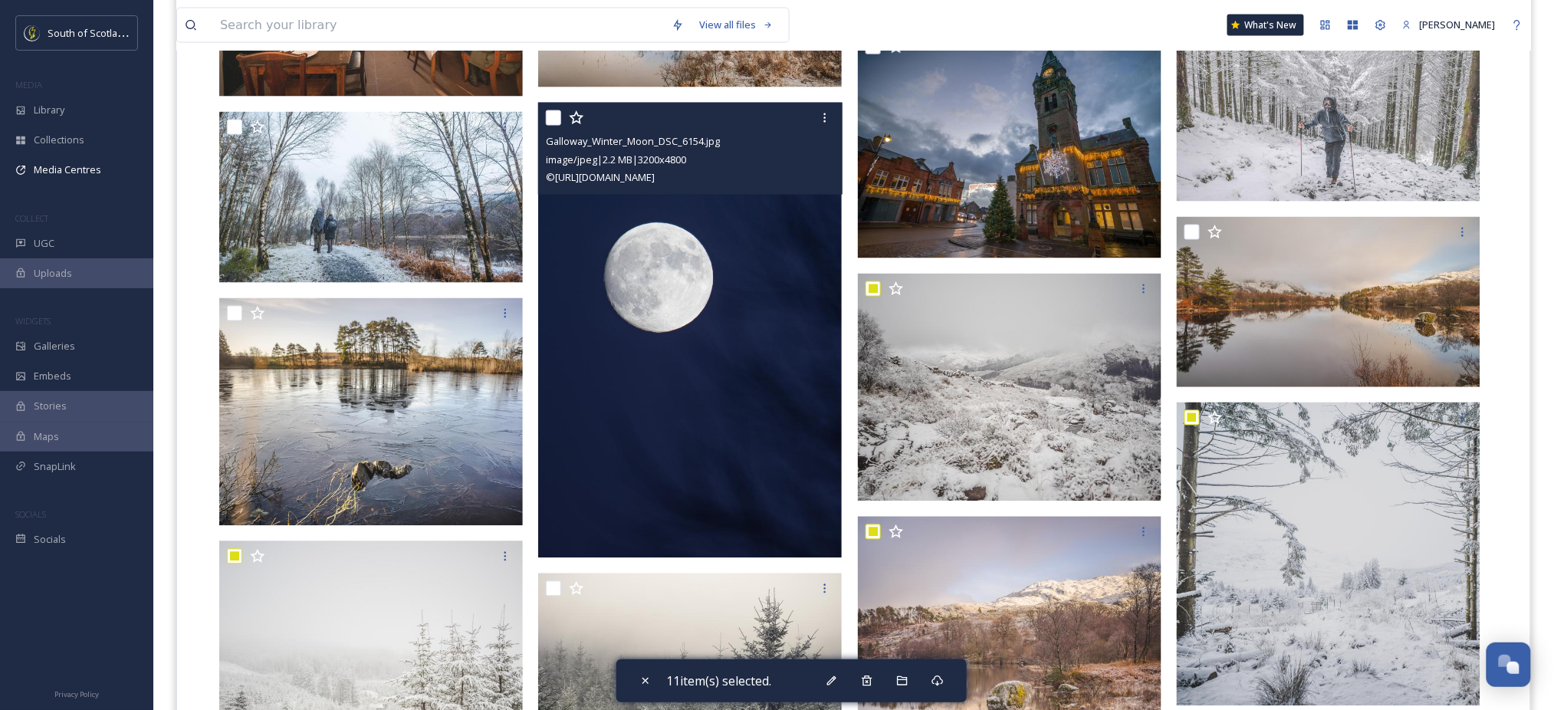
click at [556, 117] on input "checkbox" at bounding box center [553, 117] width 15 height 15
checkbox input "true"
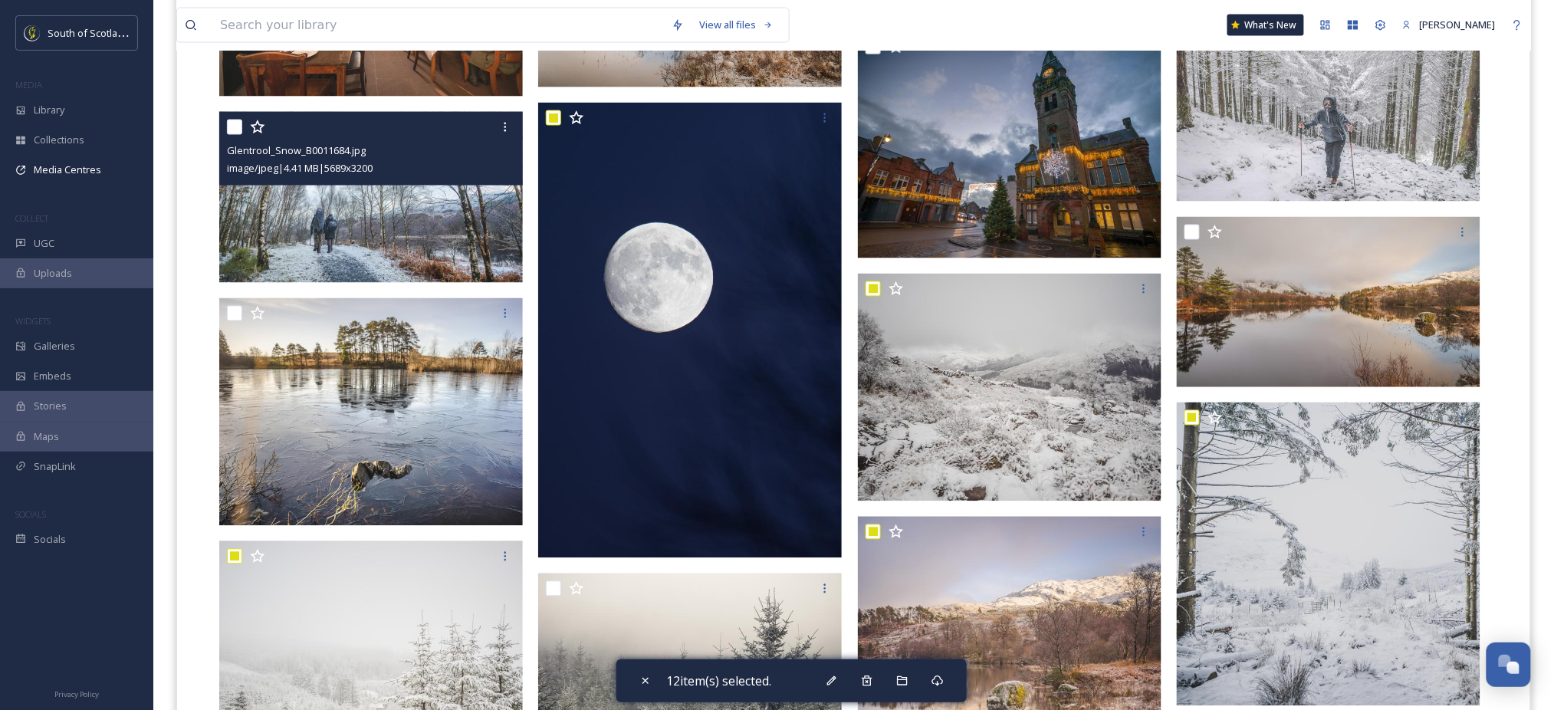
click at [238, 131] on input "checkbox" at bounding box center [234, 127] width 15 height 15
checkbox input "true"
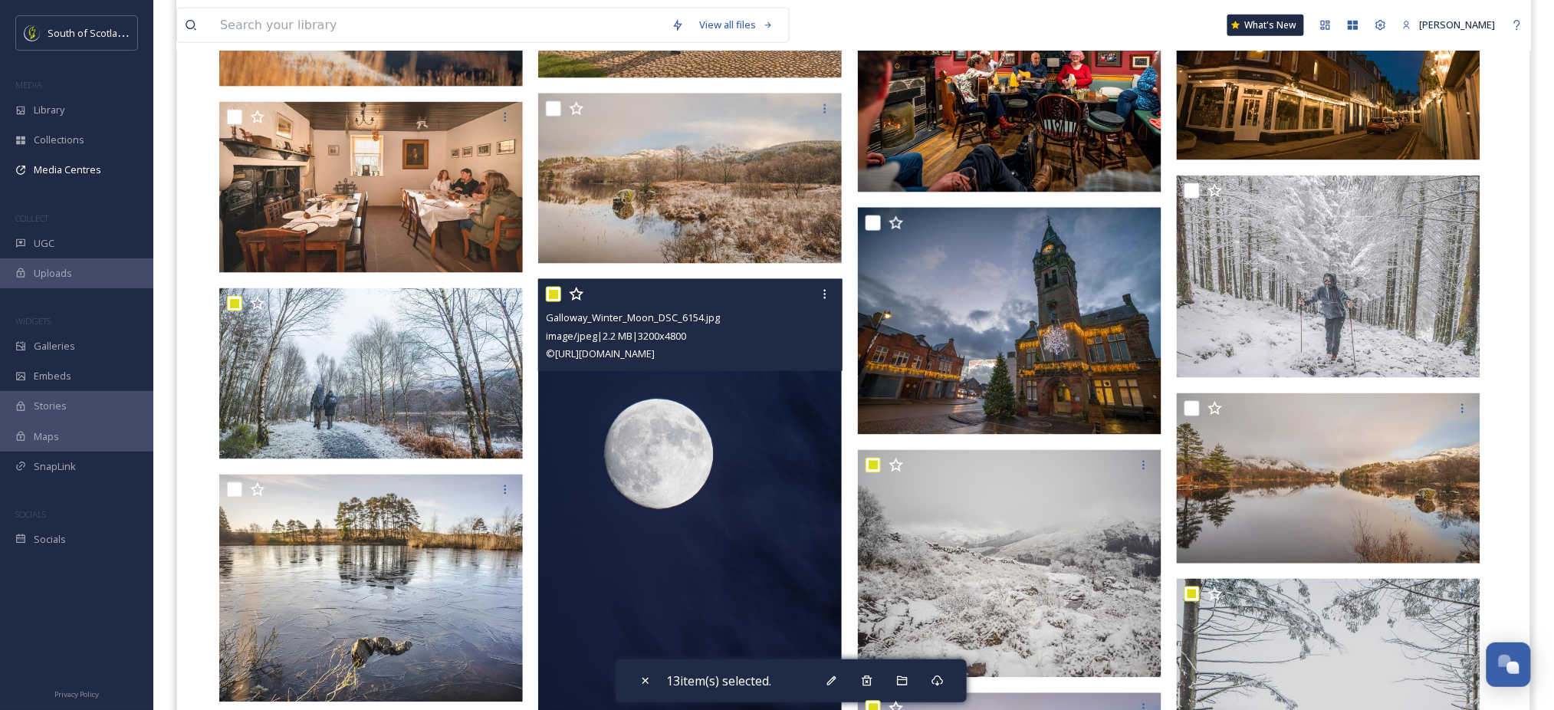
scroll to position [2764, 0]
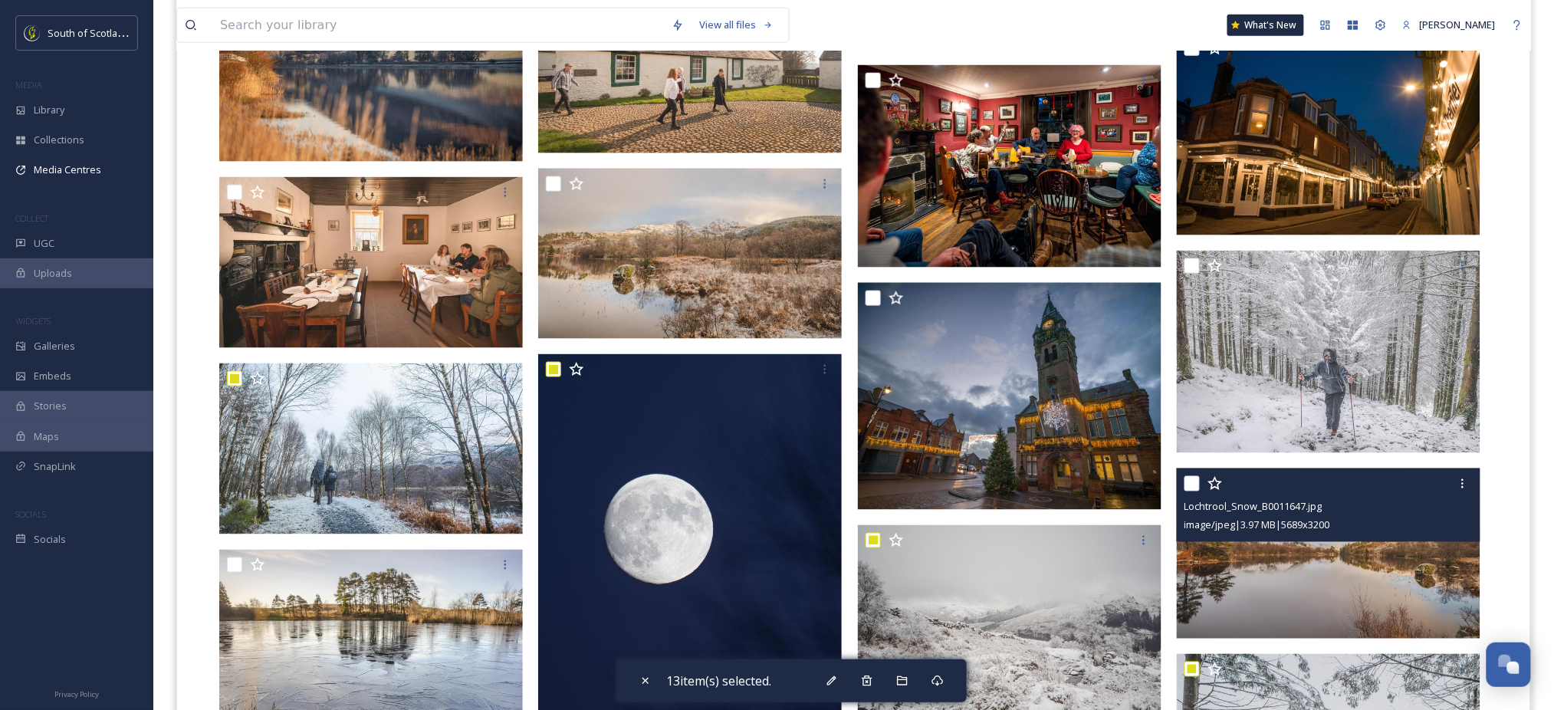
click at [1192, 488] on input "checkbox" at bounding box center [1192, 483] width 15 height 15
checkbox input "true"
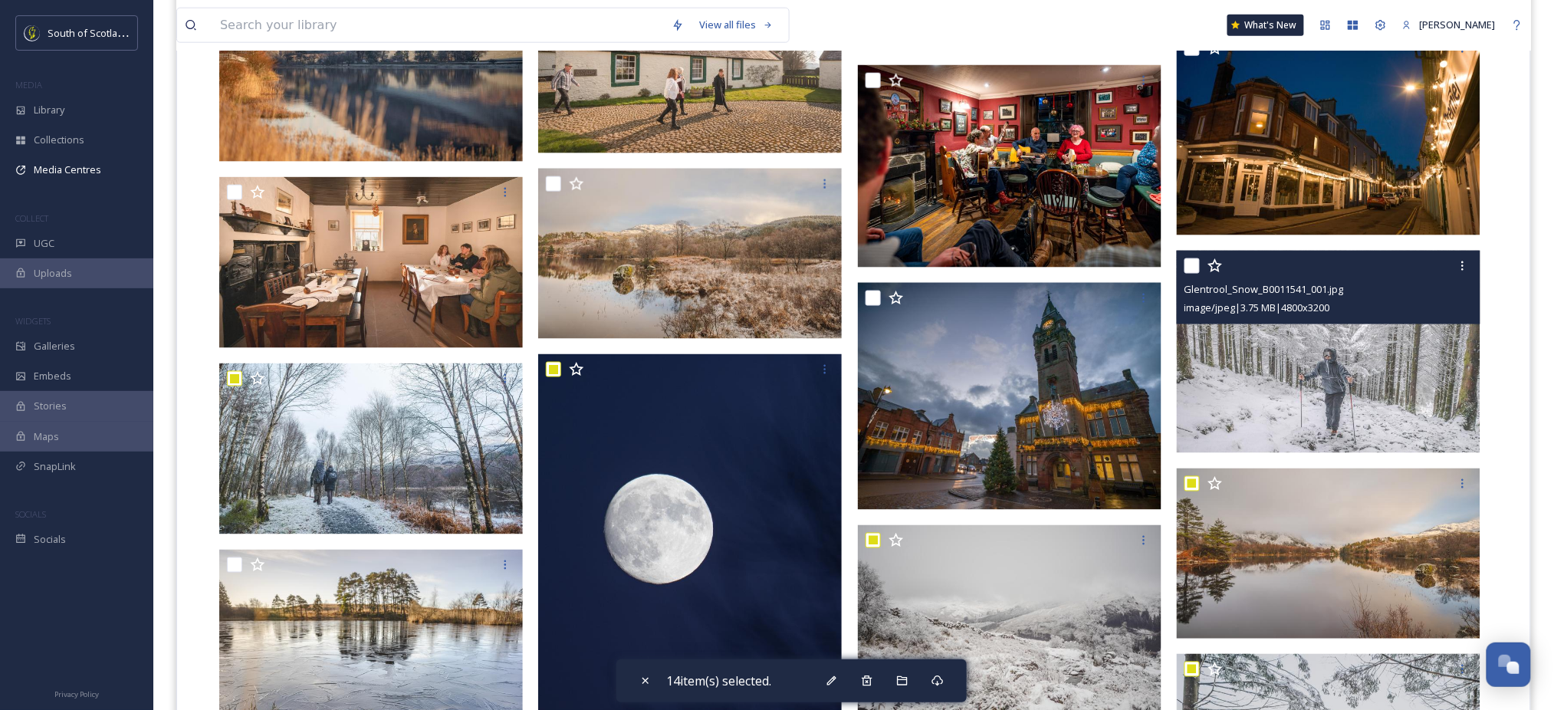
click at [1187, 264] on input "checkbox" at bounding box center [1192, 265] width 15 height 15
checkbox input "true"
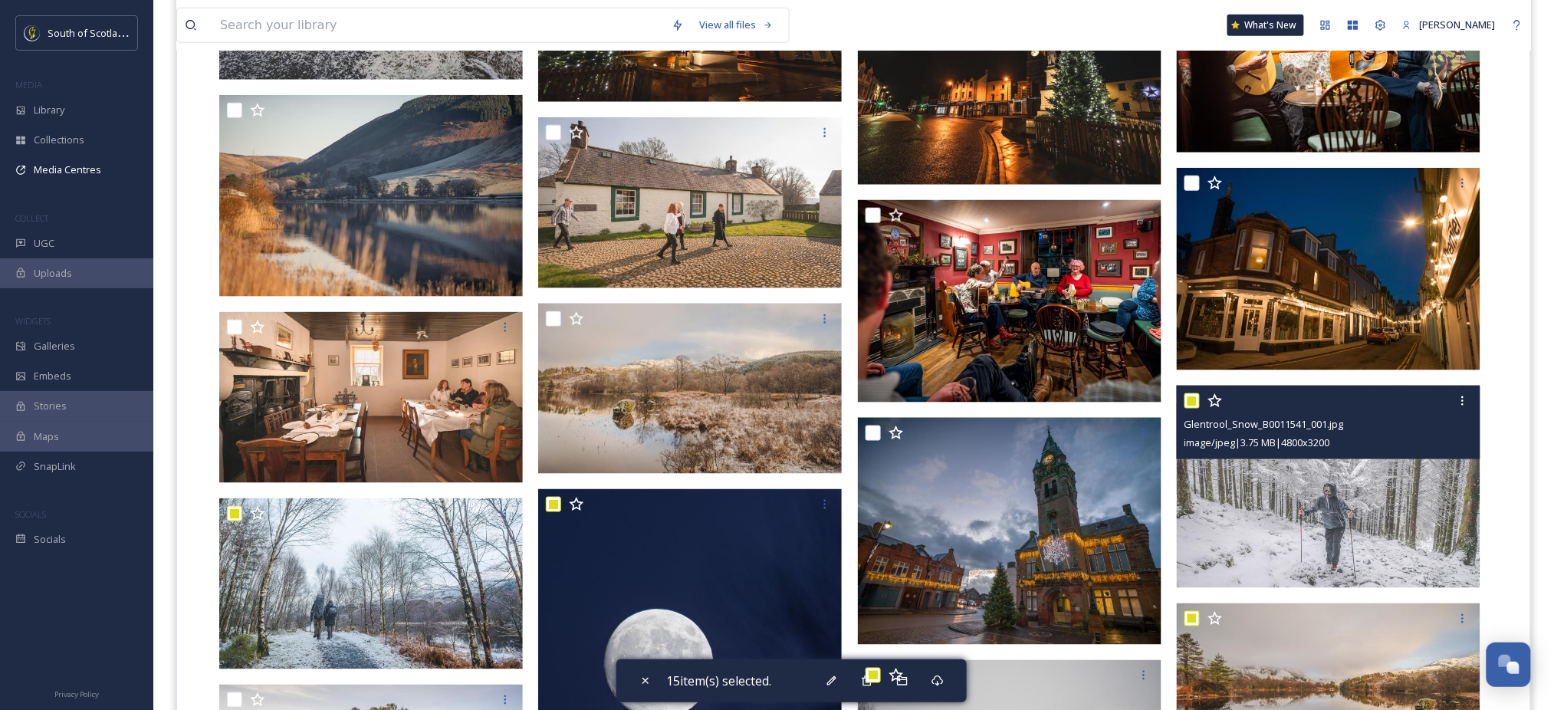
scroll to position [2618, 0]
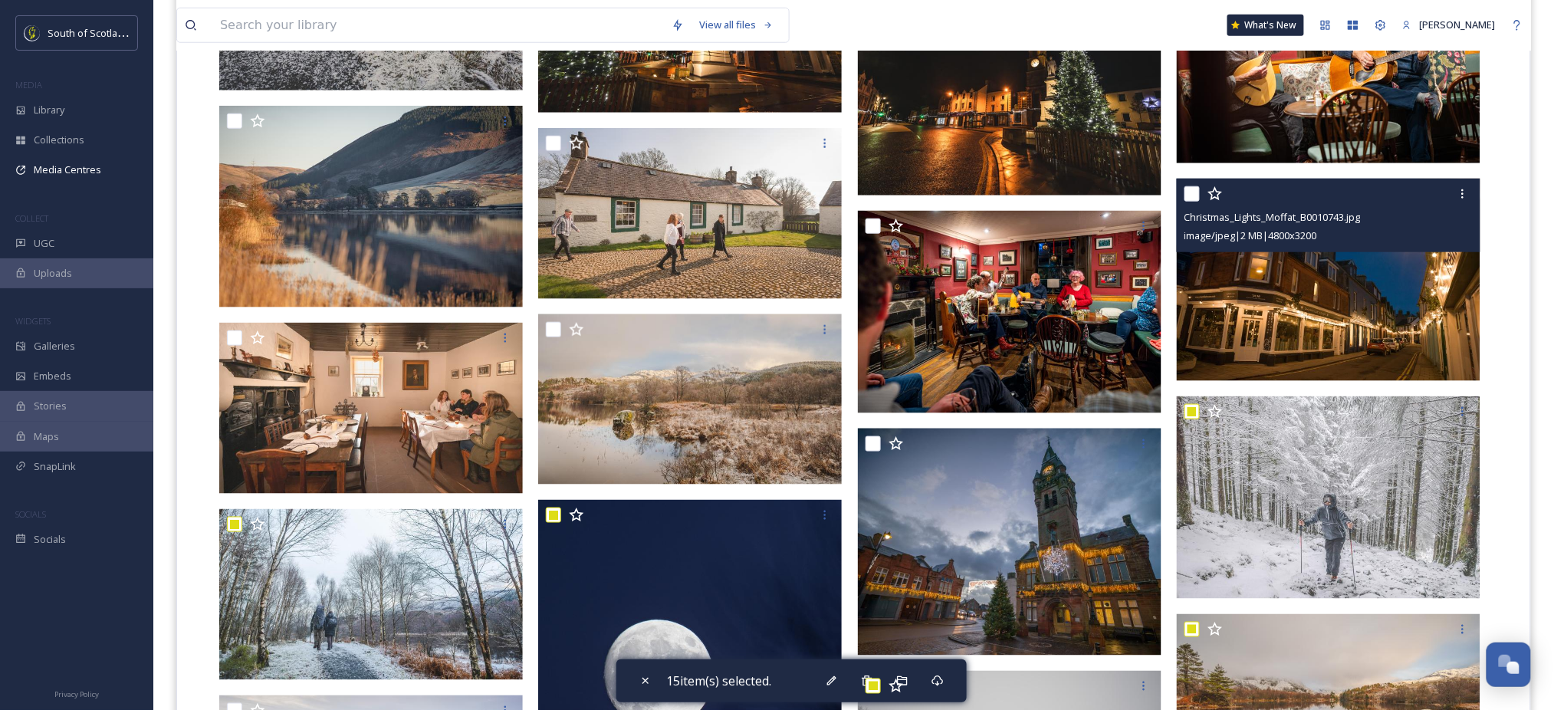
click at [1186, 195] on input "checkbox" at bounding box center [1192, 193] width 15 height 15
checkbox input "true"
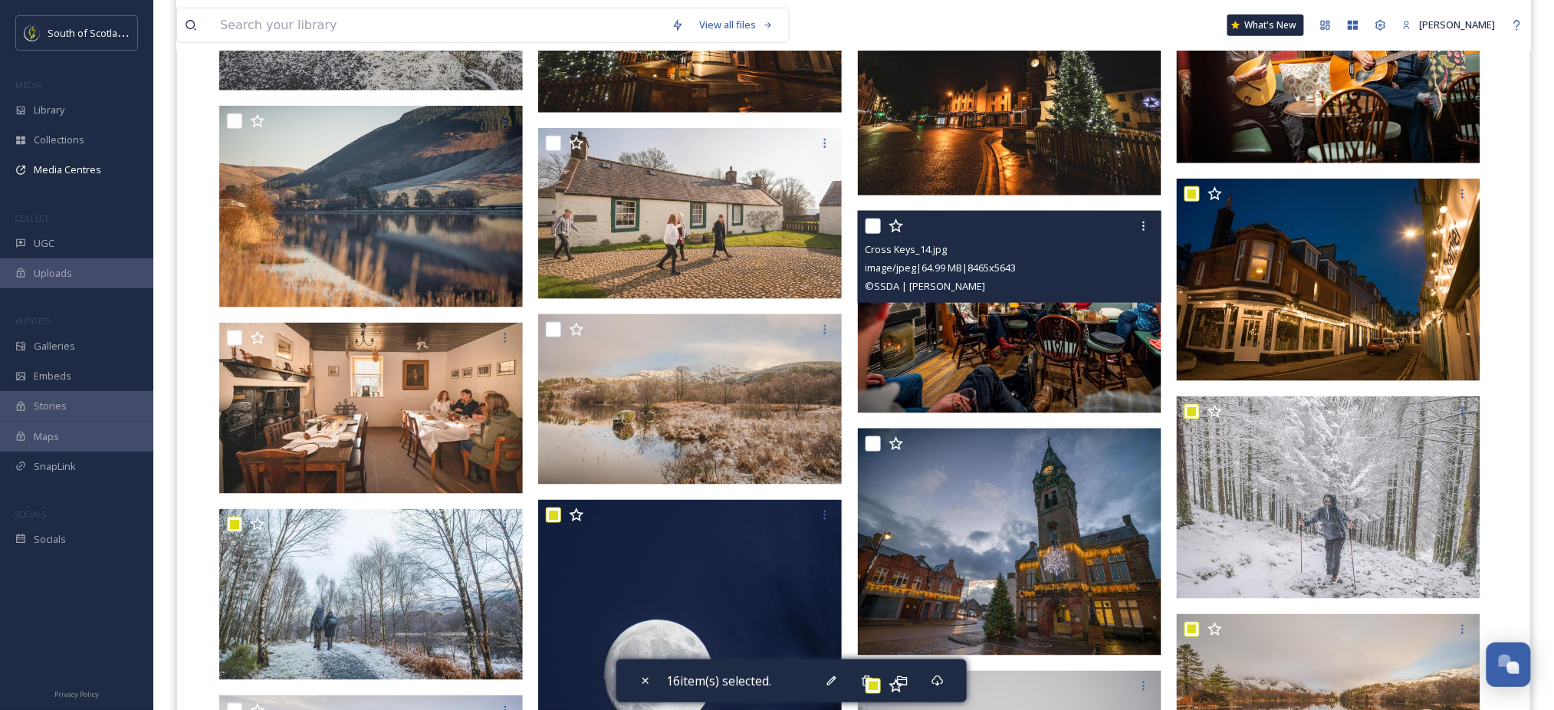
click at [864, 220] on div "Cross Keys_14.jpg image/jpeg | 64.99 MB | 8465 x 5643 © SSDA | [PERSON_NAME]" at bounding box center [1010, 257] width 304 height 92
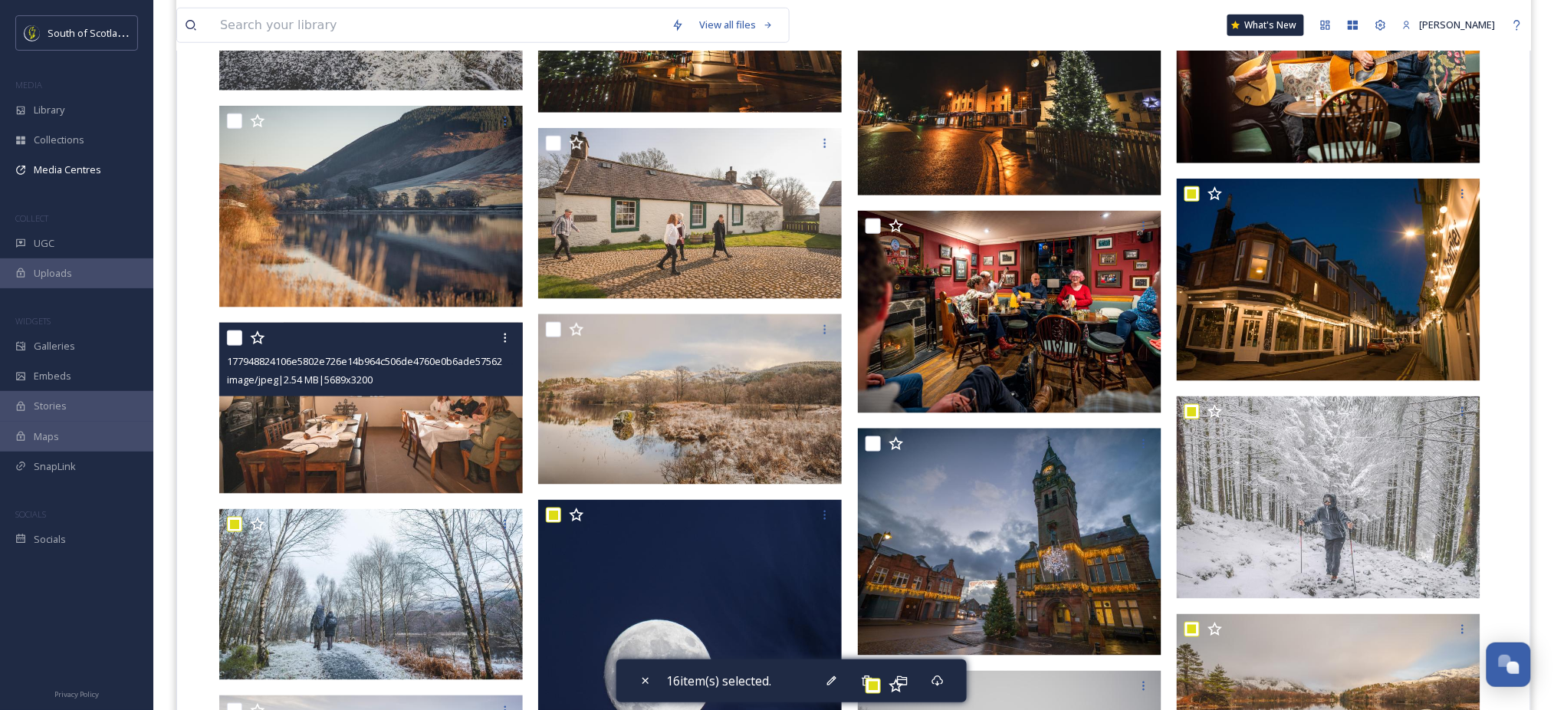
click at [228, 339] on input "checkbox" at bounding box center [234, 338] width 15 height 15
checkbox input "true"
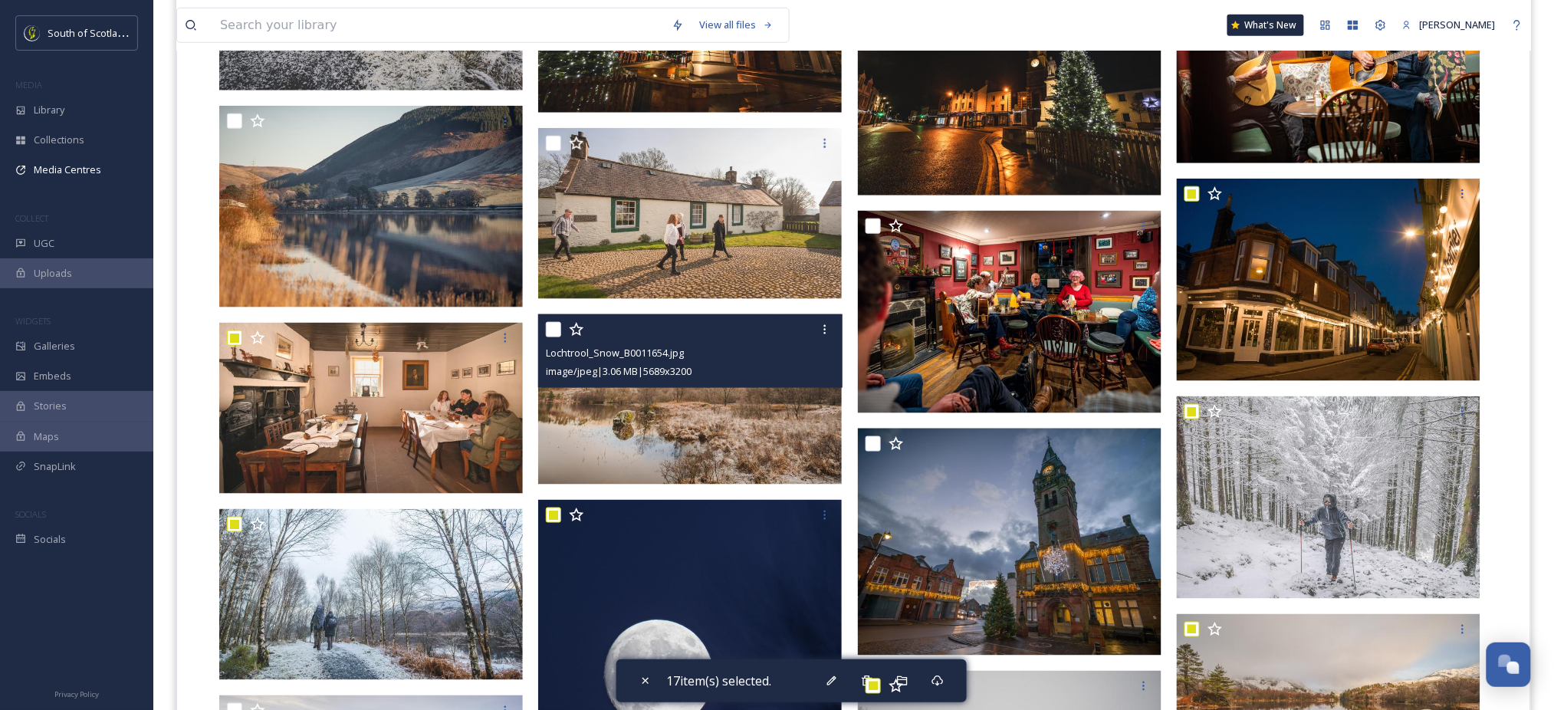
click at [558, 324] on input "checkbox" at bounding box center [553, 329] width 15 height 15
checkbox input "true"
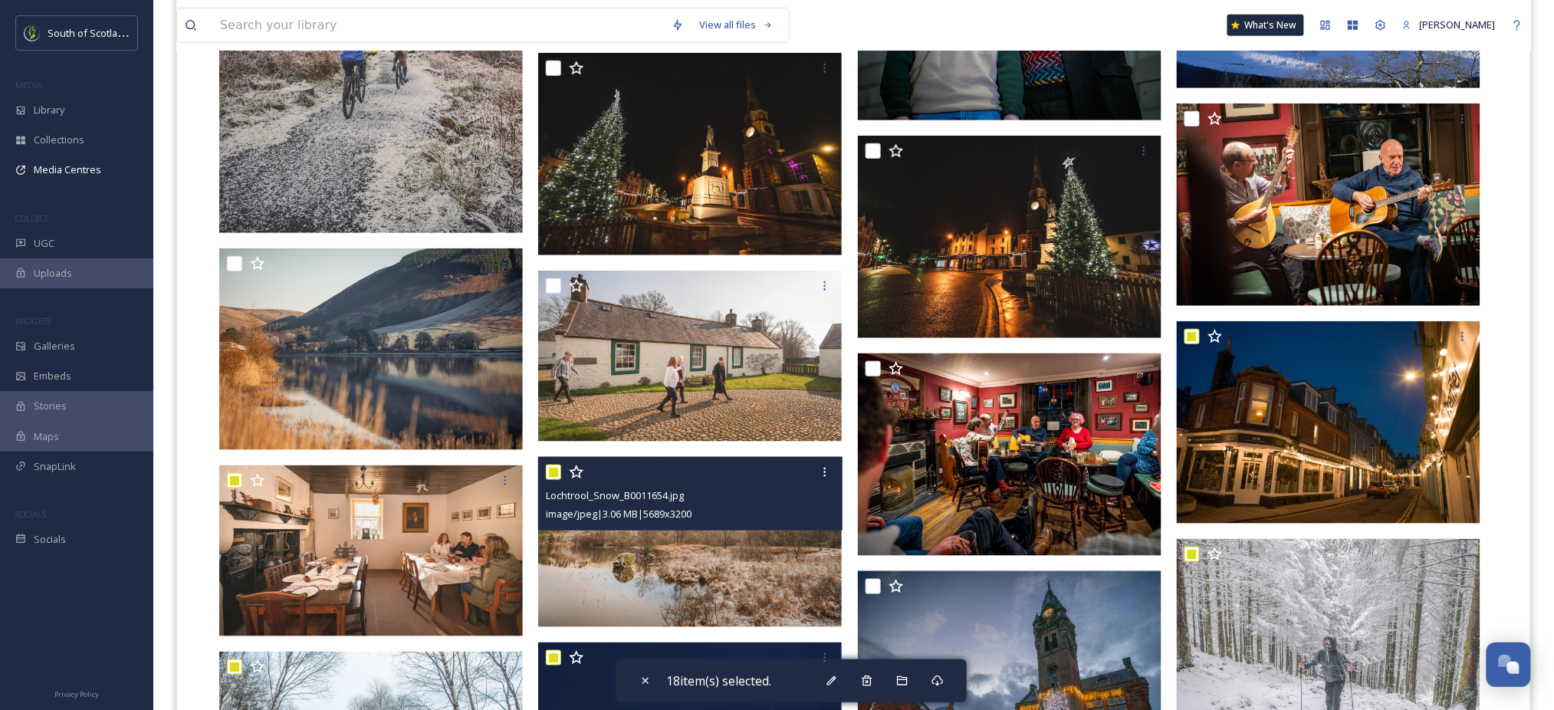
scroll to position [2475, 0]
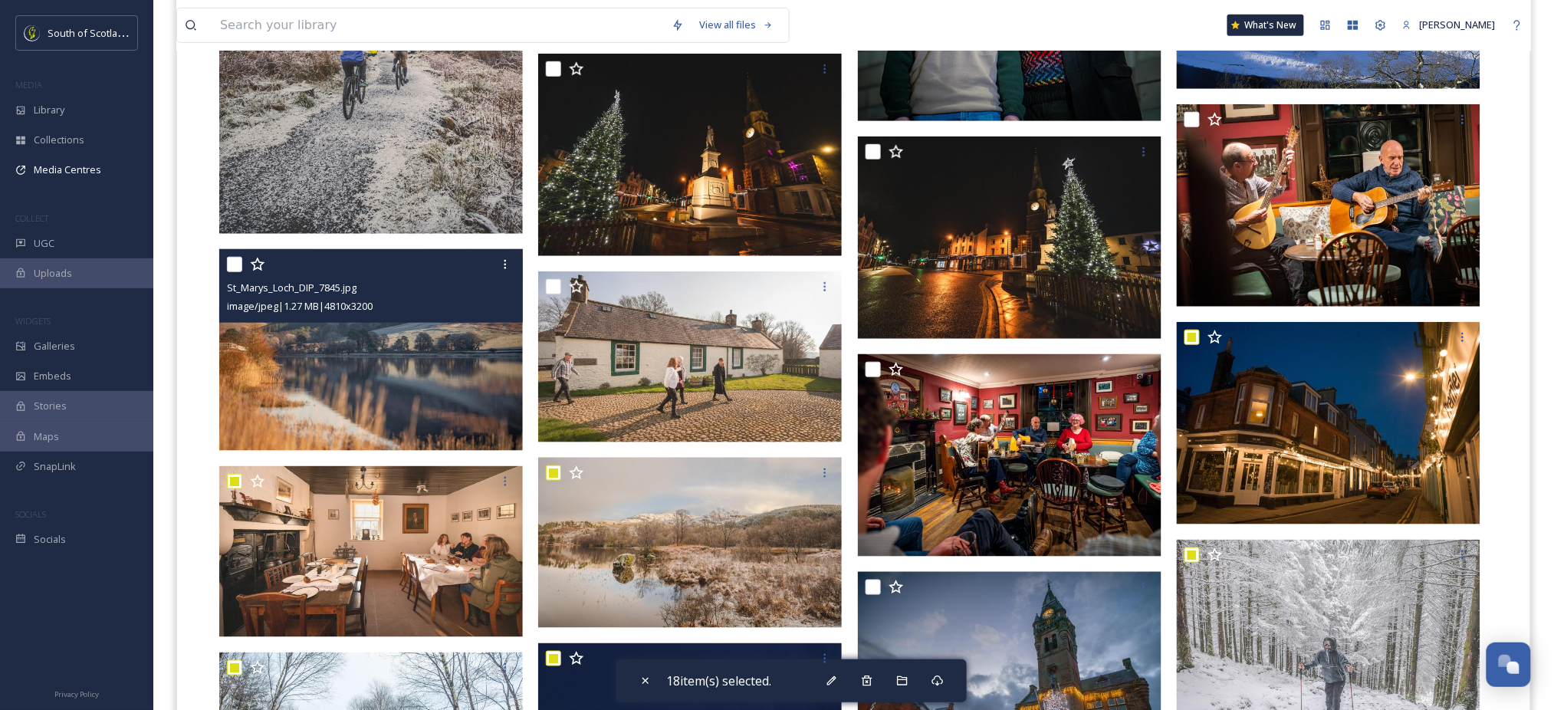
click at [241, 262] on input "checkbox" at bounding box center [234, 264] width 15 height 15
checkbox input "true"
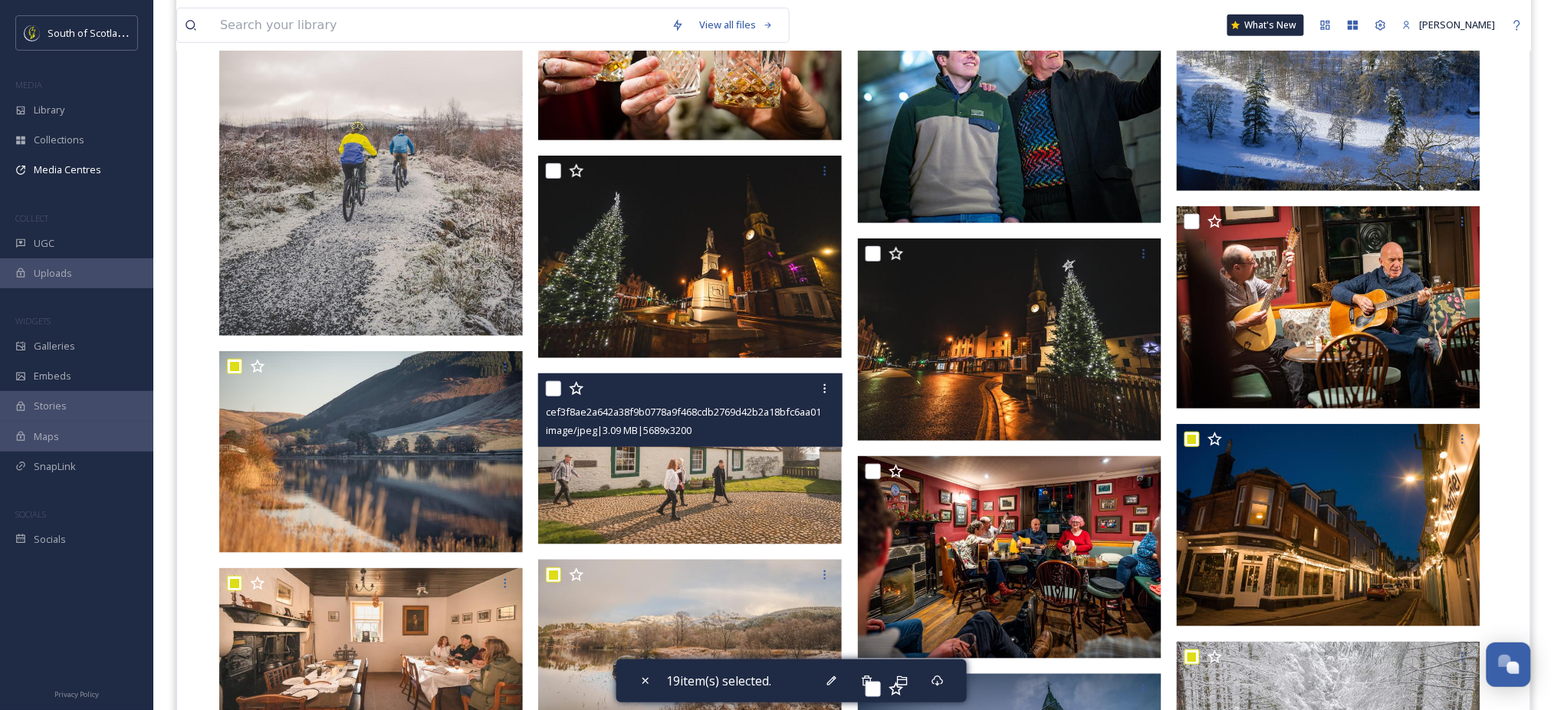
scroll to position [2370, 0]
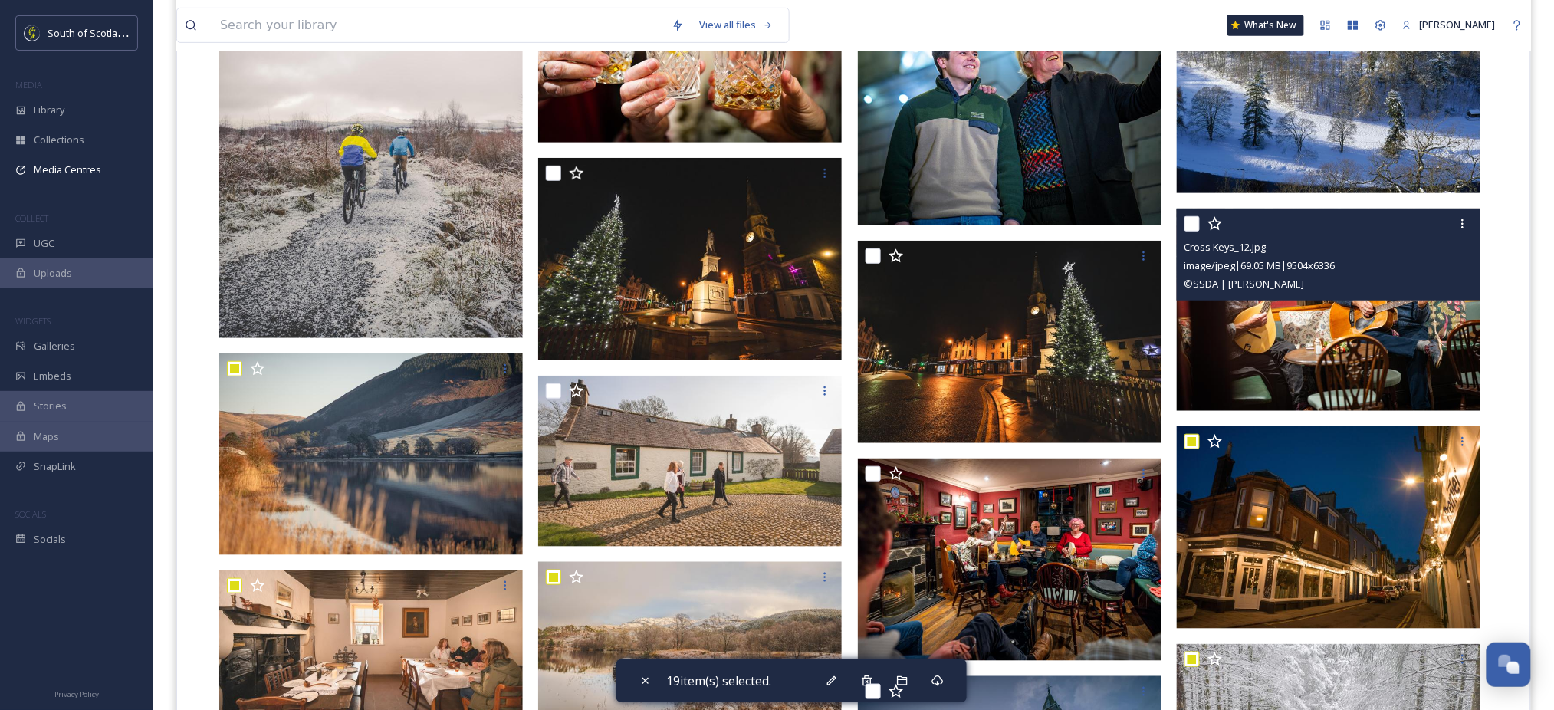
click at [1196, 224] on input "checkbox" at bounding box center [1192, 223] width 15 height 15
checkbox input "true"
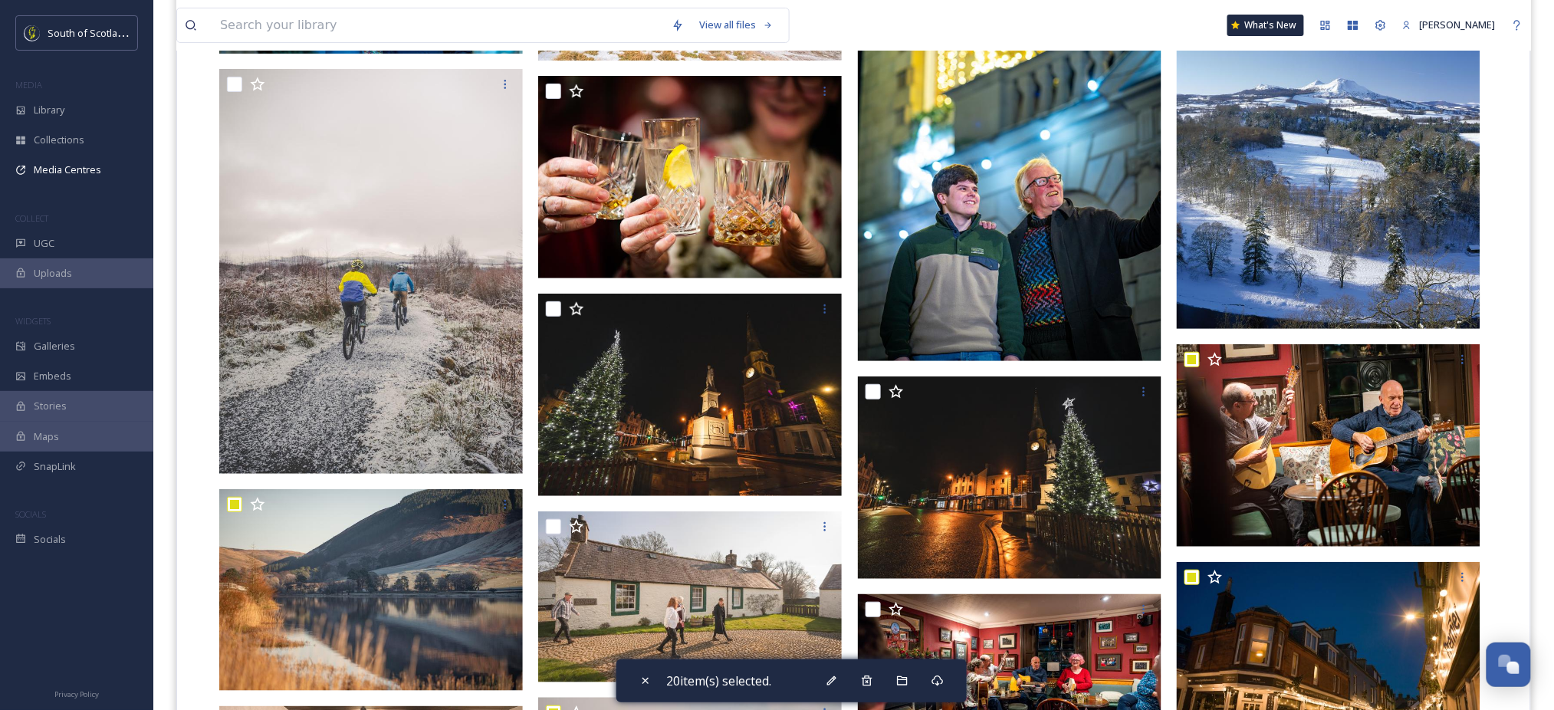
scroll to position [2222, 0]
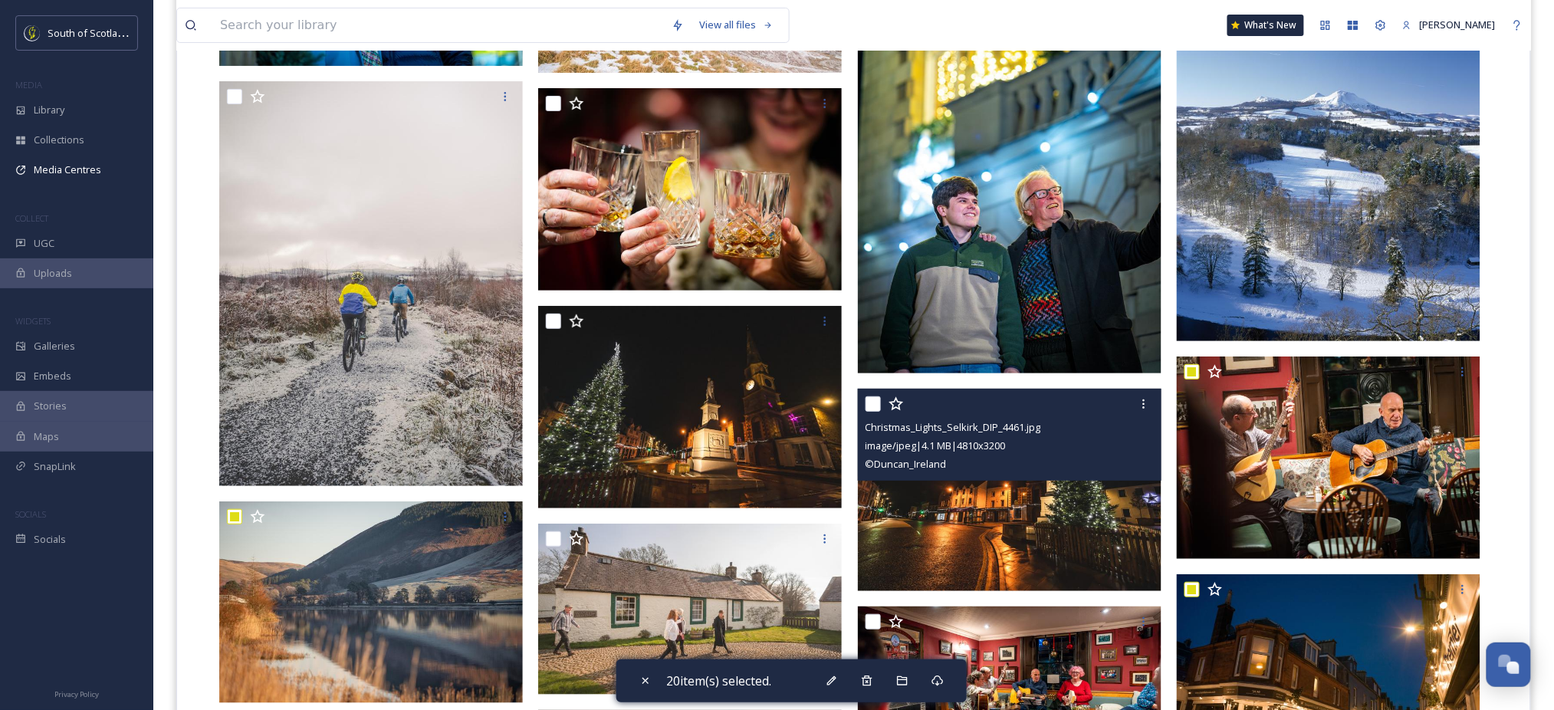
click at [873, 401] on input "checkbox" at bounding box center [873, 403] width 15 height 15
checkbox input "true"
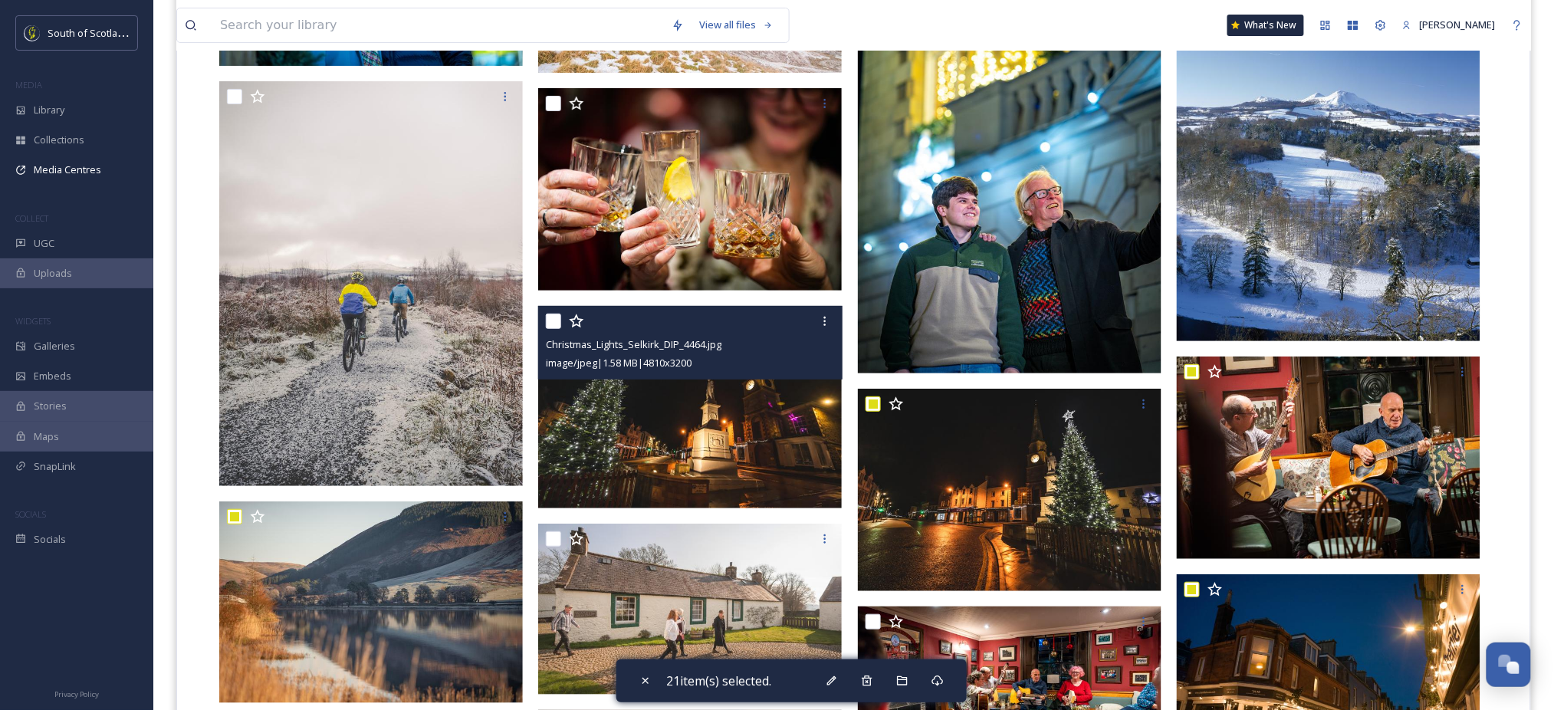
click at [550, 317] on input "checkbox" at bounding box center [553, 321] width 15 height 15
checkbox input "true"
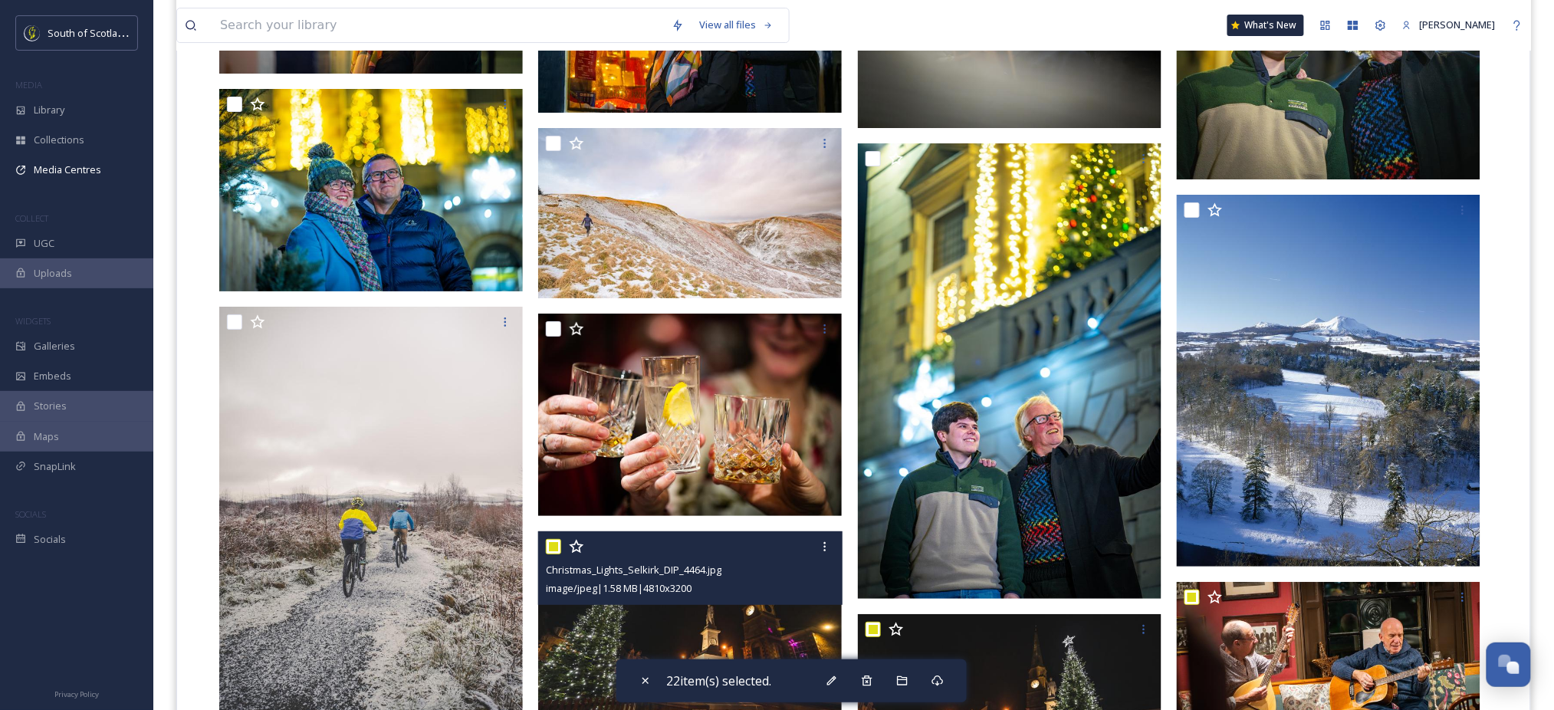
scroll to position [1996, 0]
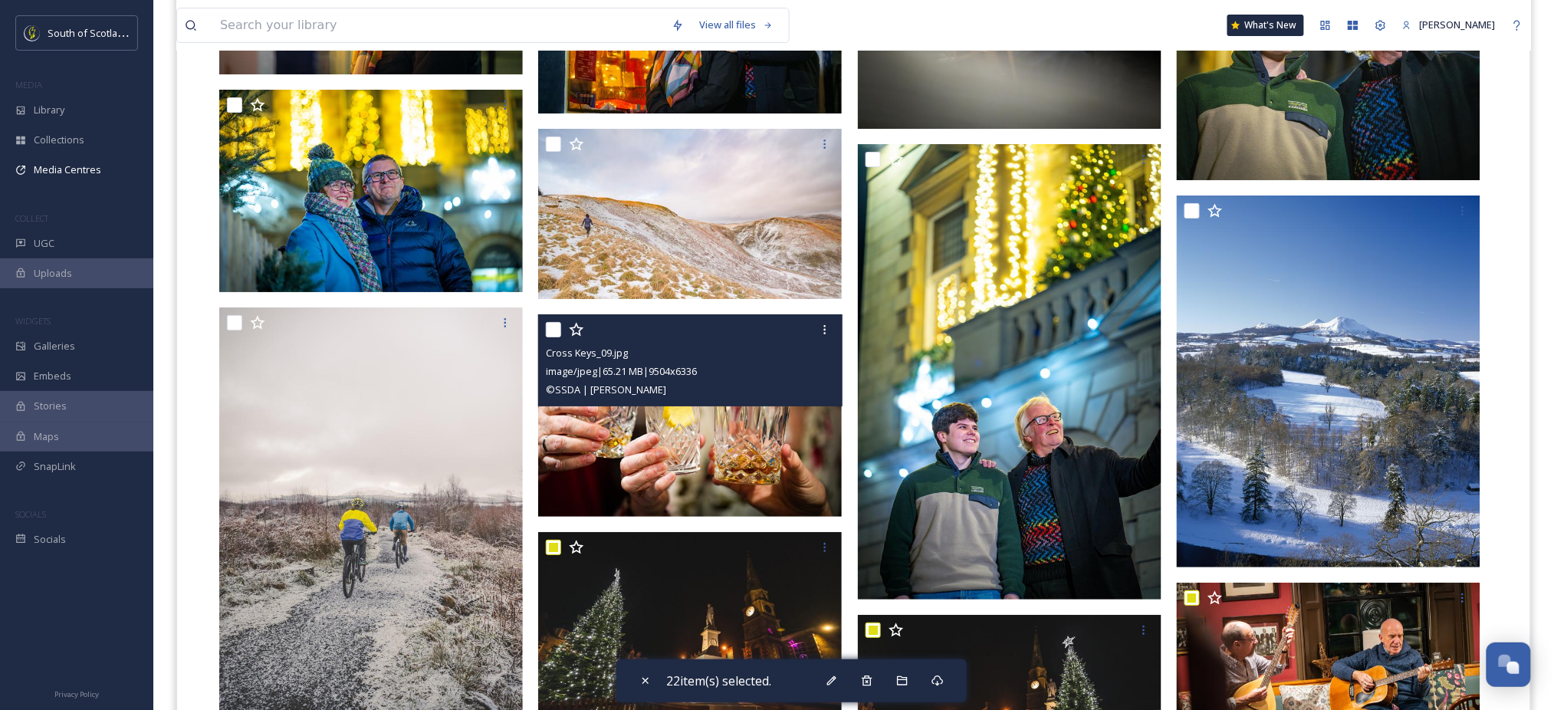
click at [555, 333] on input "checkbox" at bounding box center [553, 329] width 15 height 15
checkbox input "true"
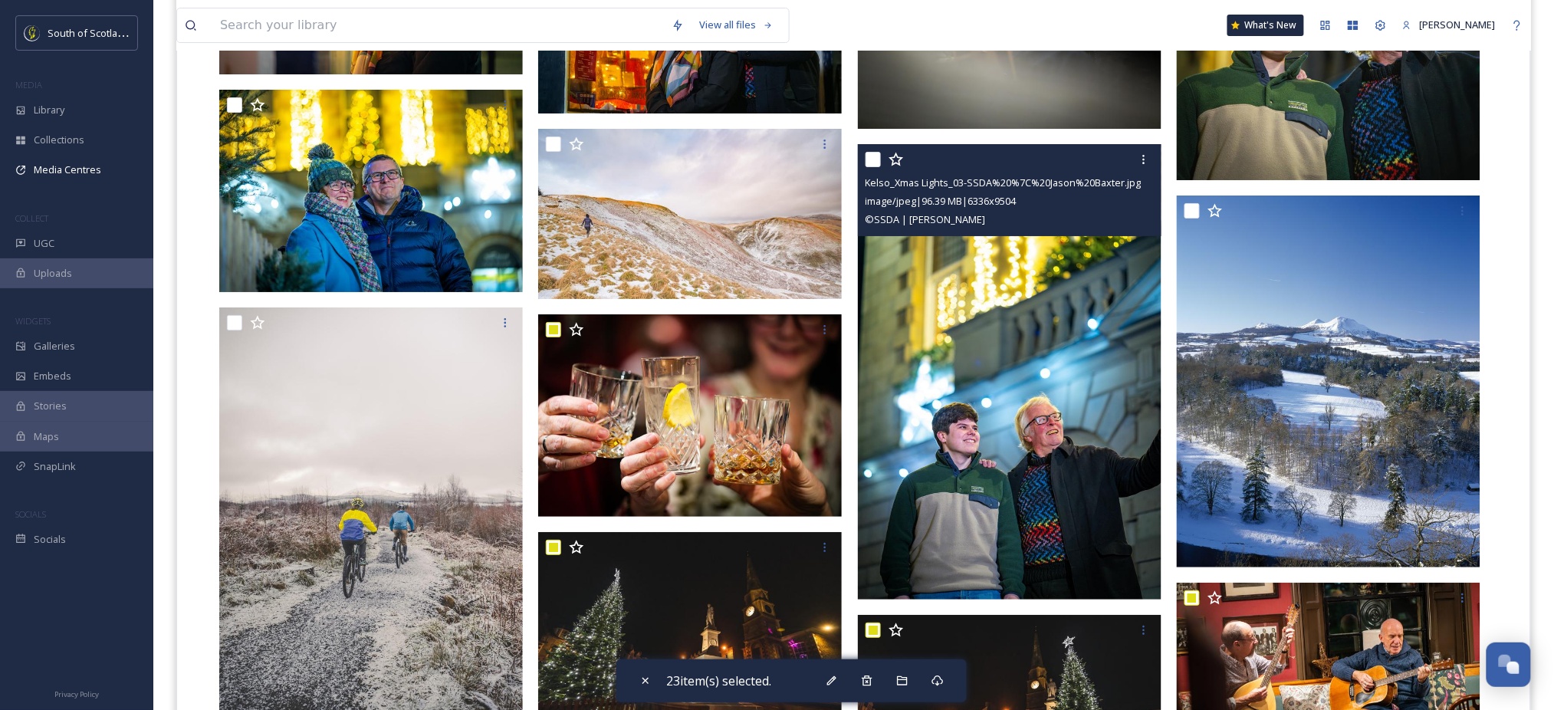
click at [872, 147] on div at bounding box center [1012, 160] width 292 height 28
click at [878, 157] on input "checkbox" at bounding box center [873, 159] width 15 height 15
checkbox input "true"
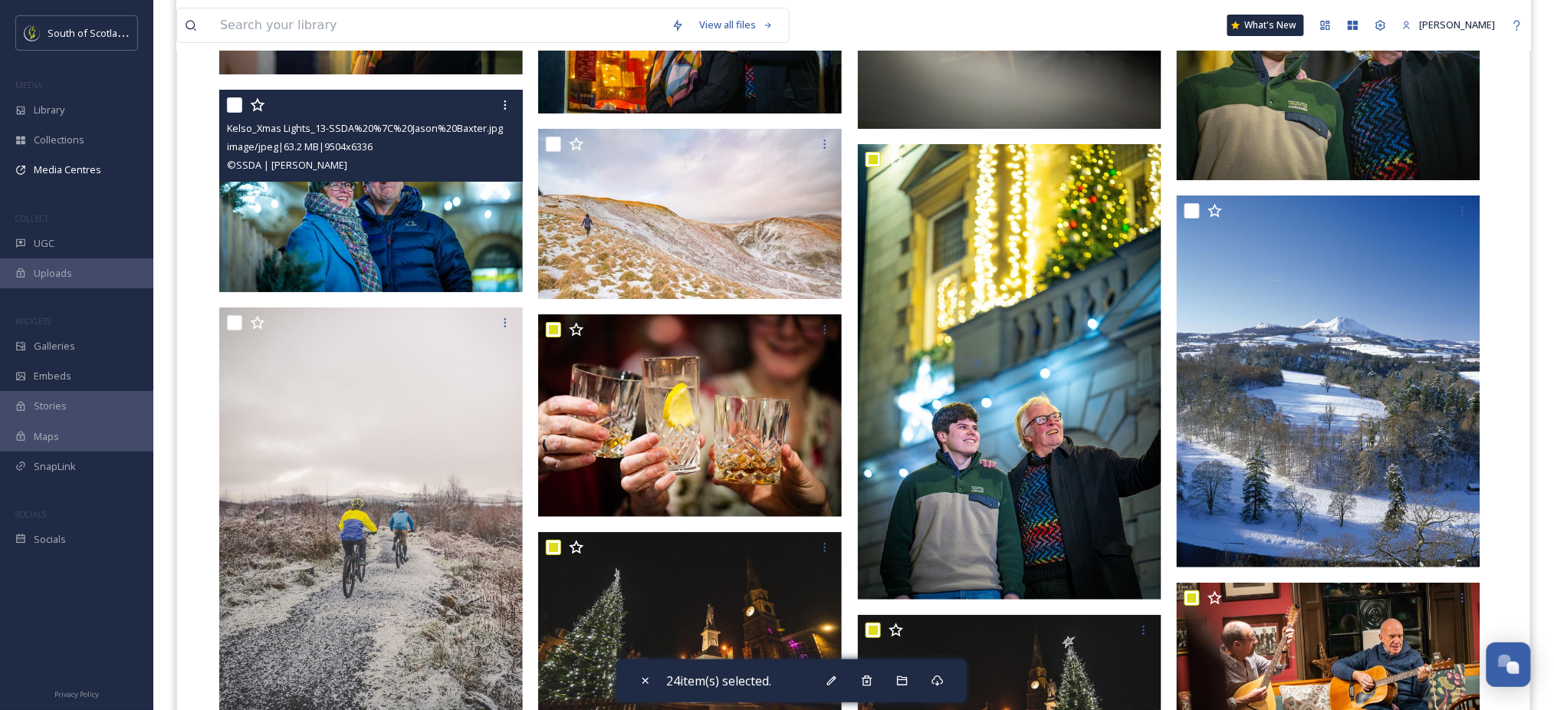
click at [235, 104] on input "checkbox" at bounding box center [234, 104] width 15 height 15
checkbox input "true"
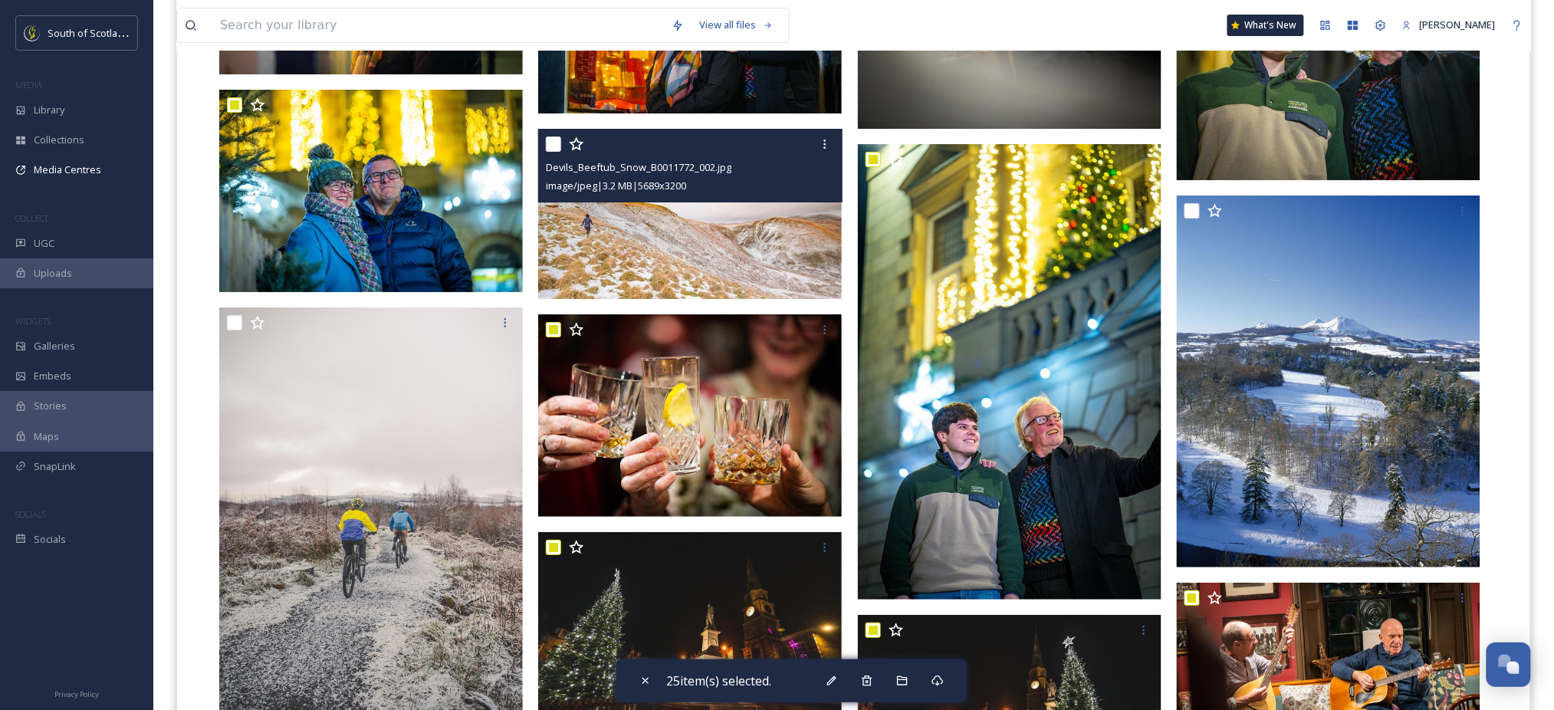
click at [551, 151] on input "checkbox" at bounding box center [553, 144] width 15 height 15
checkbox input "true"
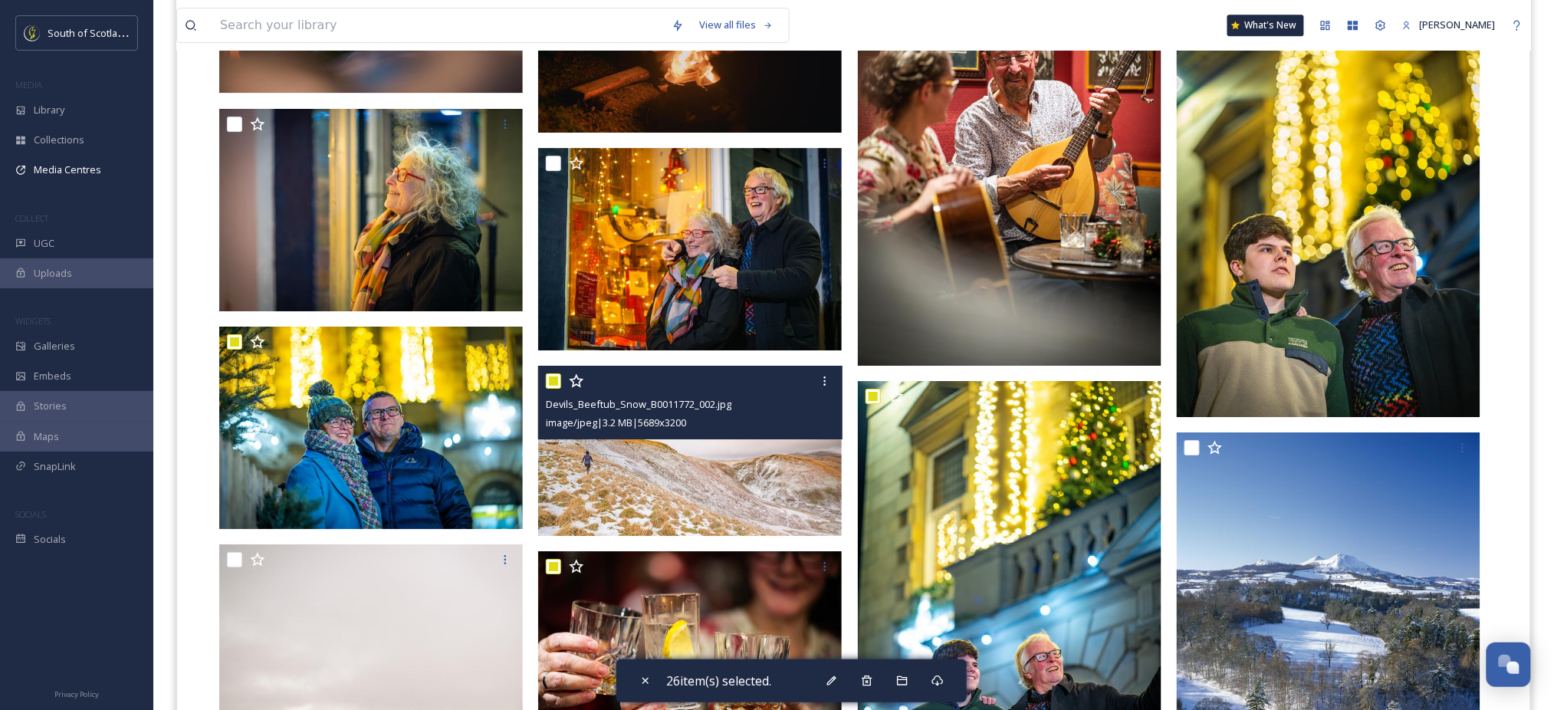
scroll to position [1747, 0]
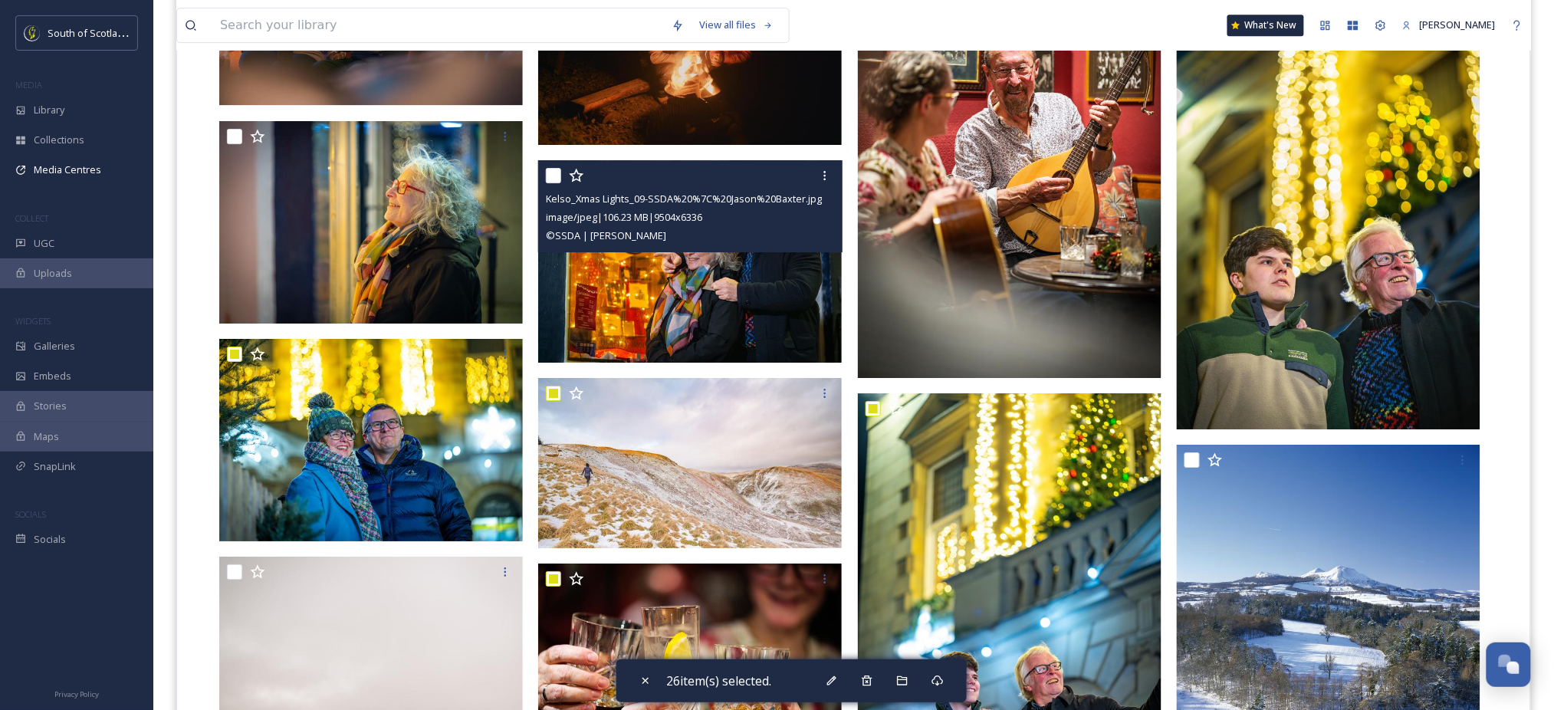
click at [556, 176] on input "checkbox" at bounding box center [553, 175] width 15 height 15
checkbox input "true"
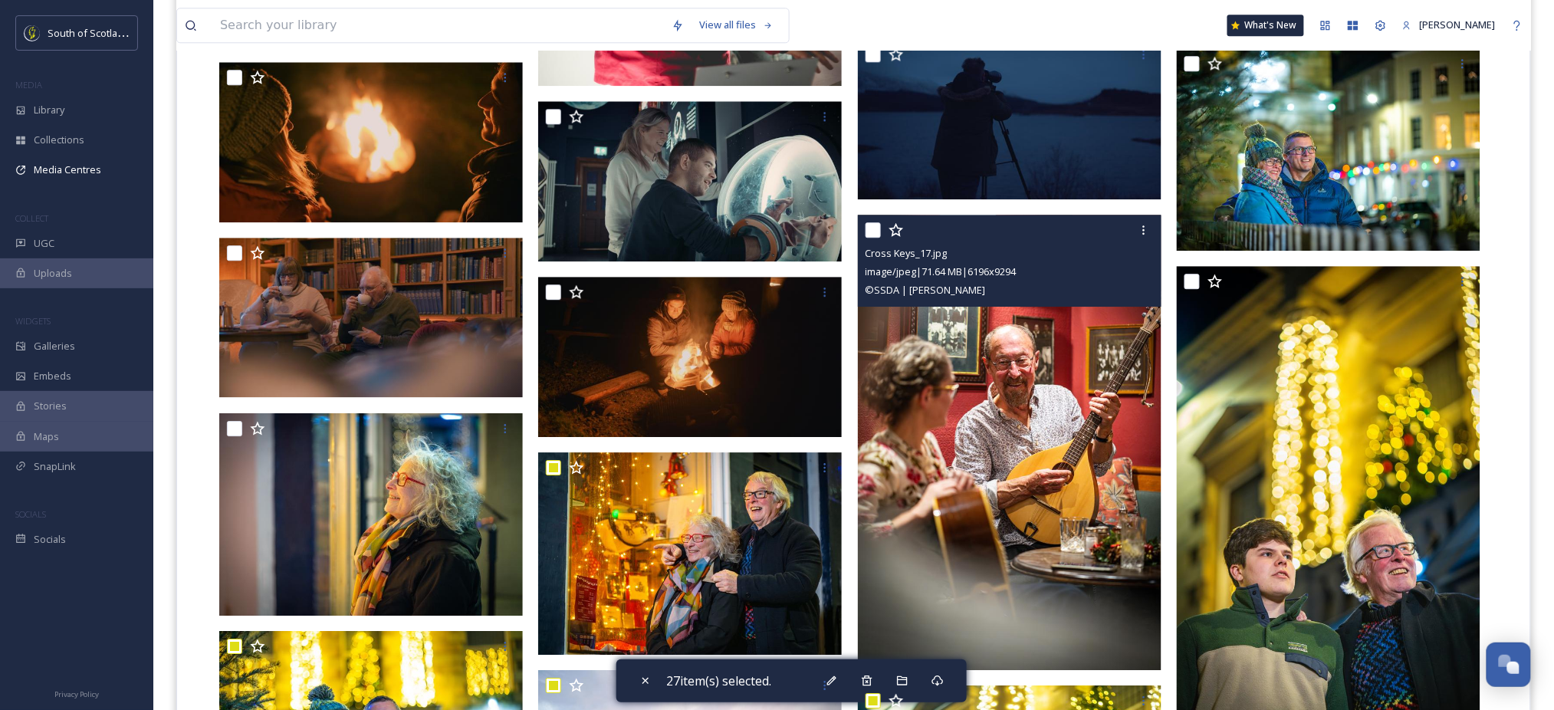
scroll to position [1454, 0]
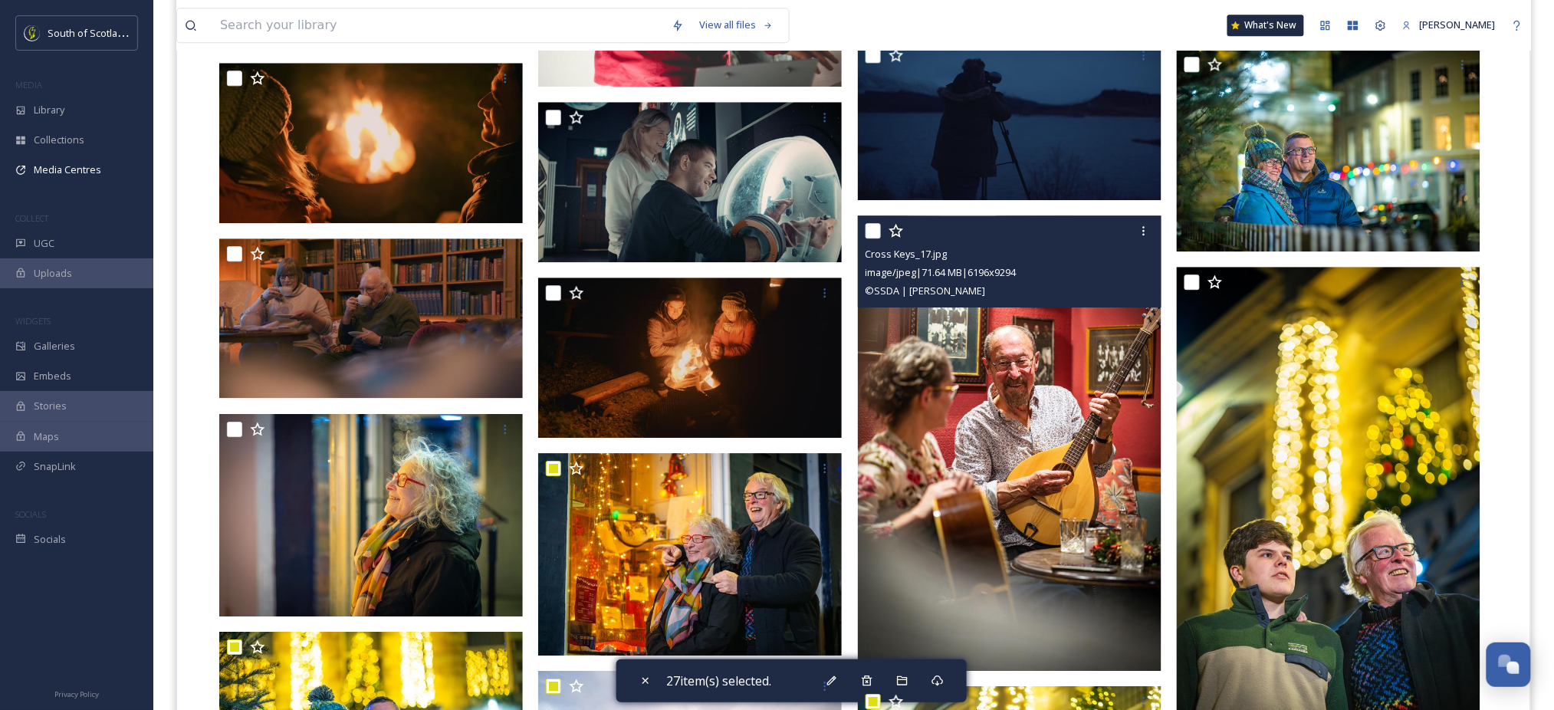
click at [866, 232] on input "checkbox" at bounding box center [873, 230] width 15 height 15
checkbox input "true"
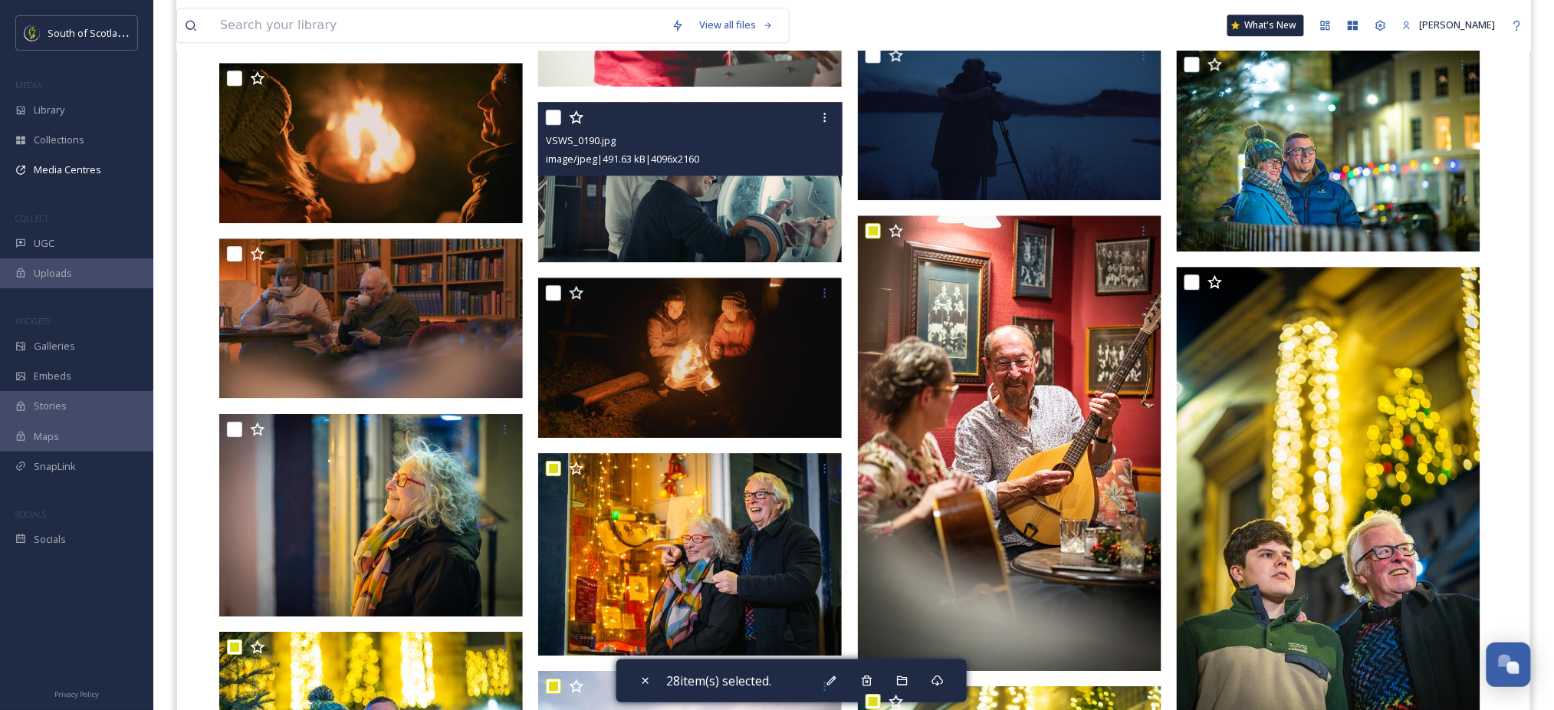
click at [555, 127] on div at bounding box center [692, 118] width 292 height 28
click at [554, 108] on div at bounding box center [692, 118] width 292 height 28
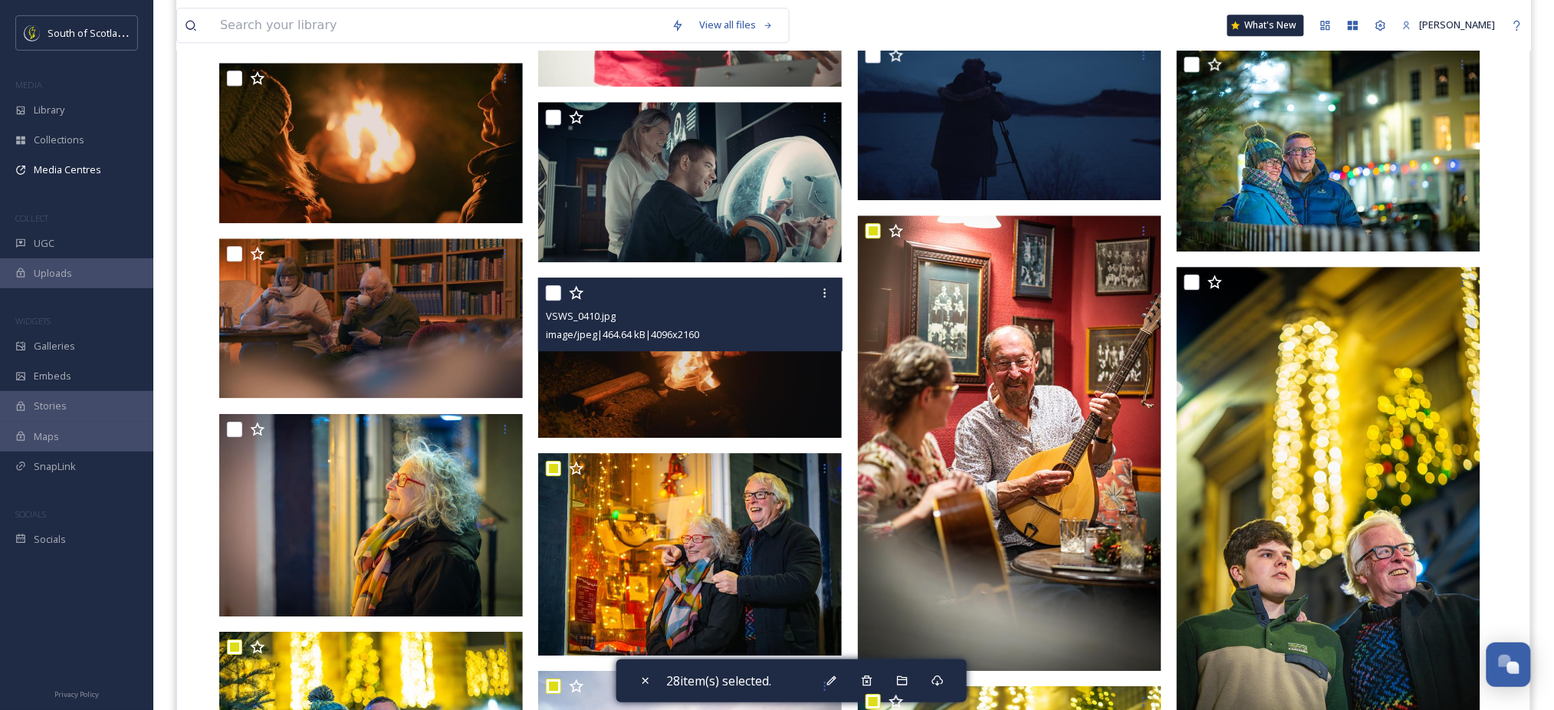
click at [551, 288] on input "checkbox" at bounding box center [553, 292] width 15 height 15
checkbox input "true"
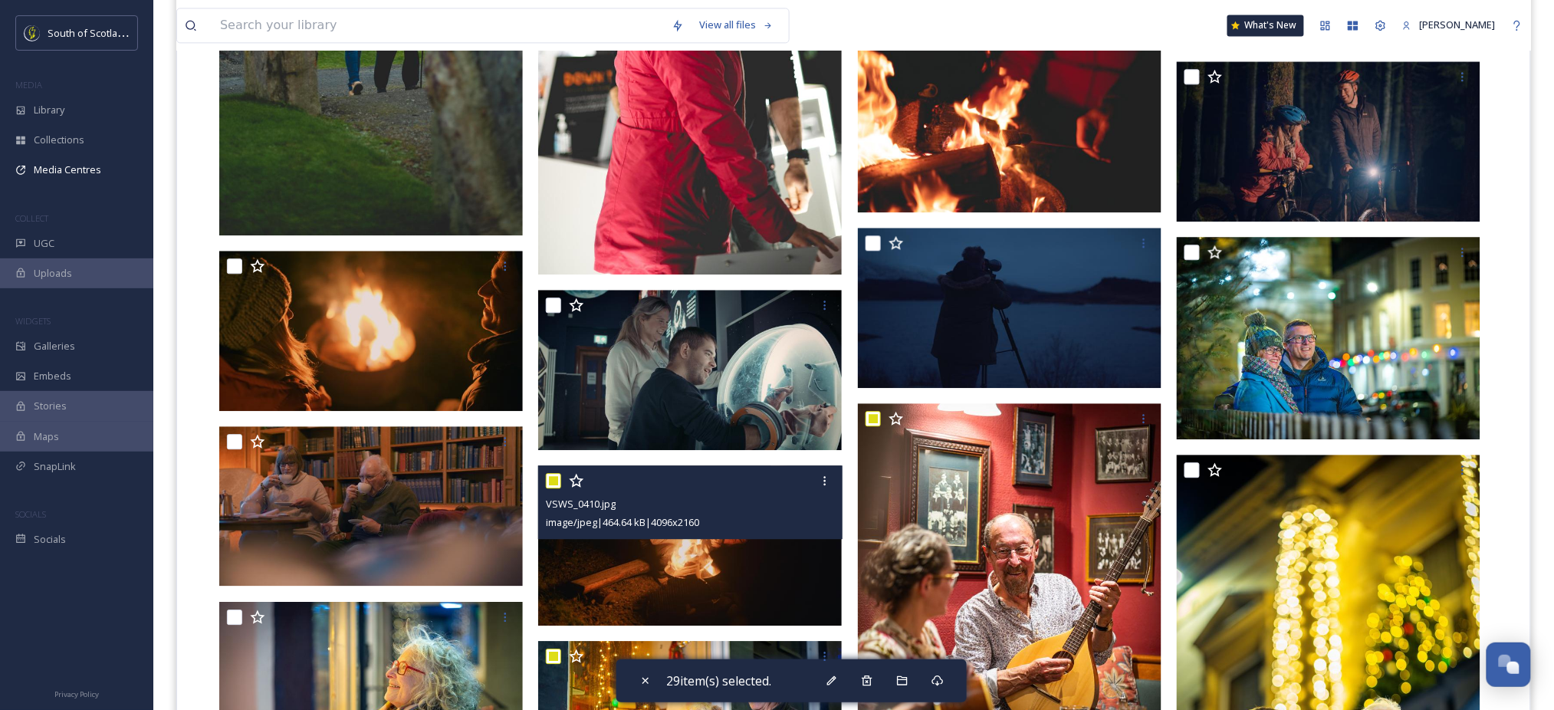
scroll to position [1261, 0]
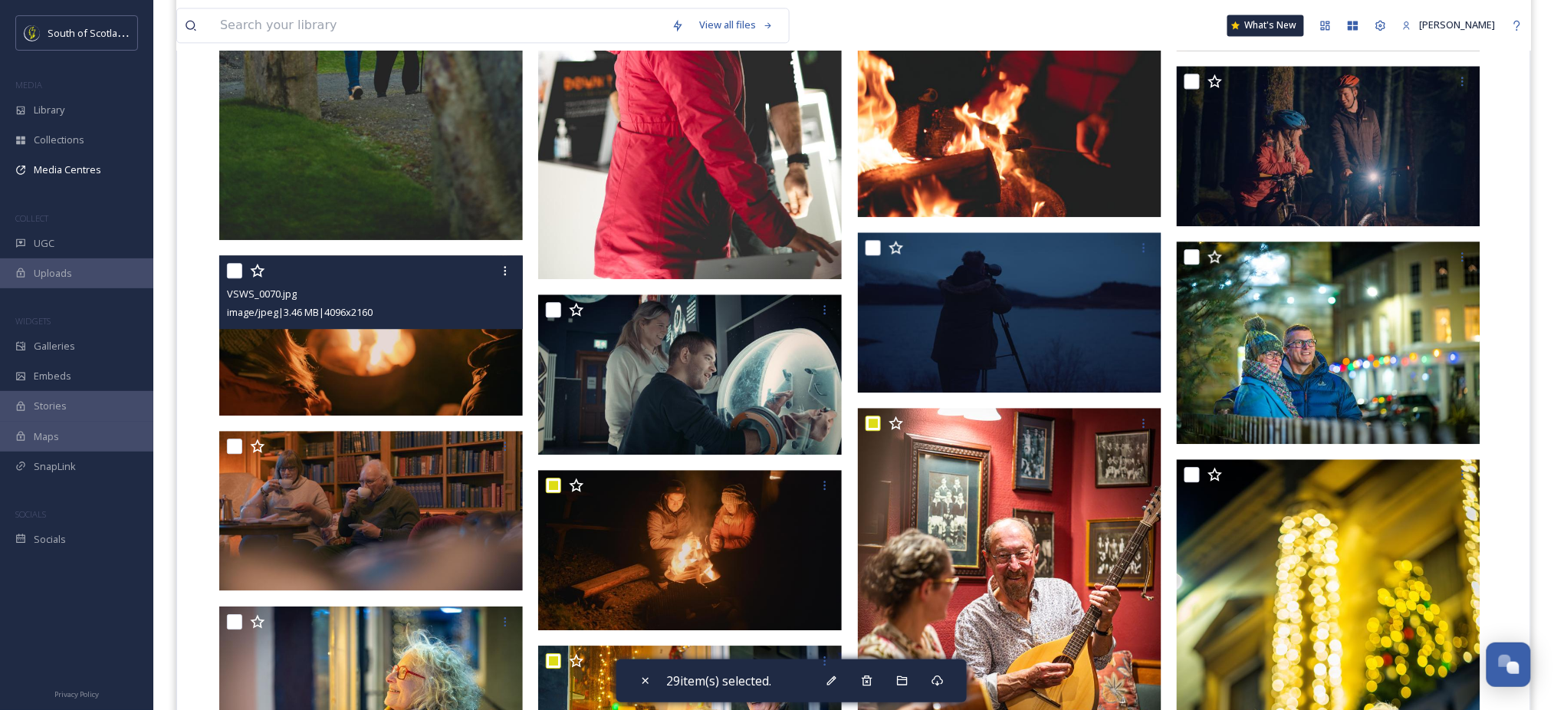
click at [233, 269] on input "checkbox" at bounding box center [234, 270] width 15 height 15
checkbox input "true"
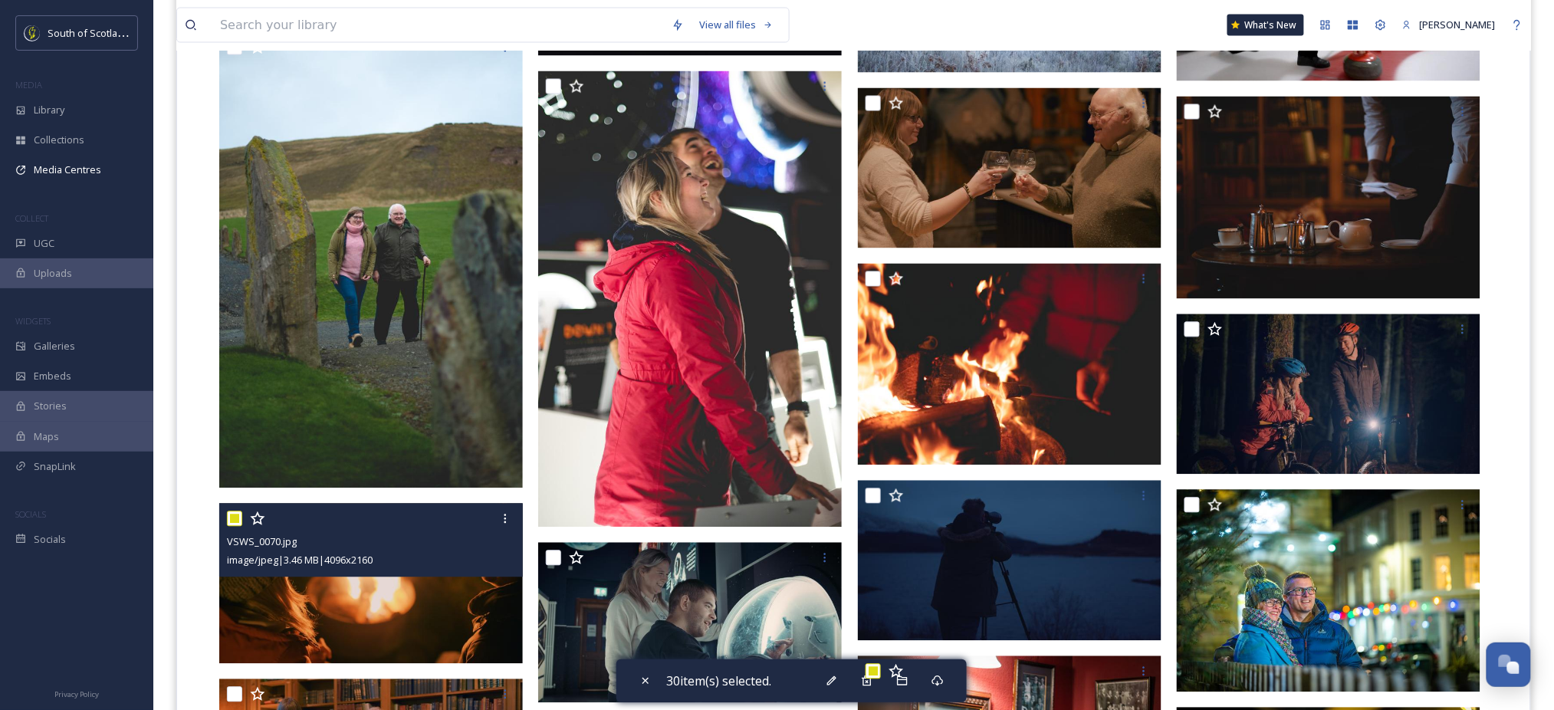
scroll to position [1011, 0]
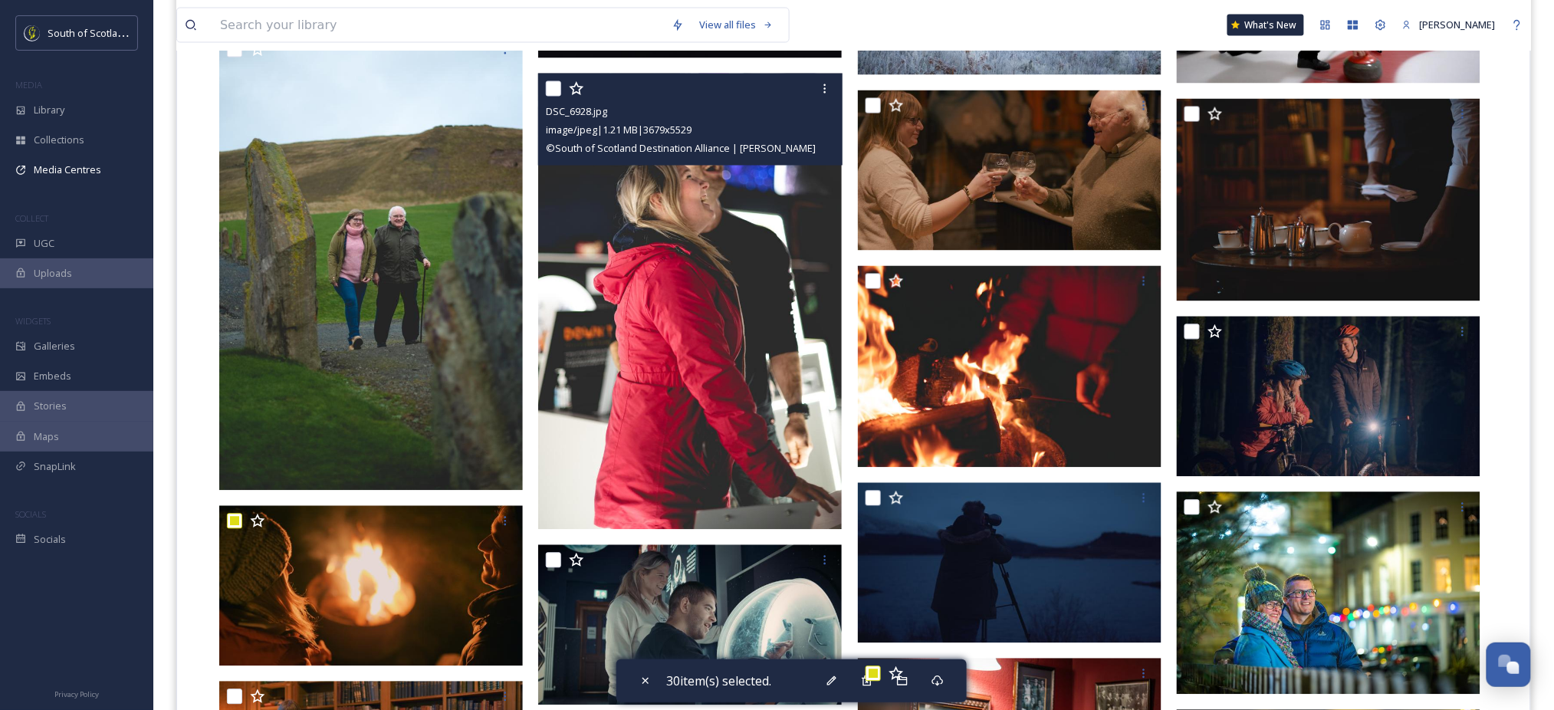
click at [559, 90] on input "checkbox" at bounding box center [553, 88] width 15 height 15
checkbox input "true"
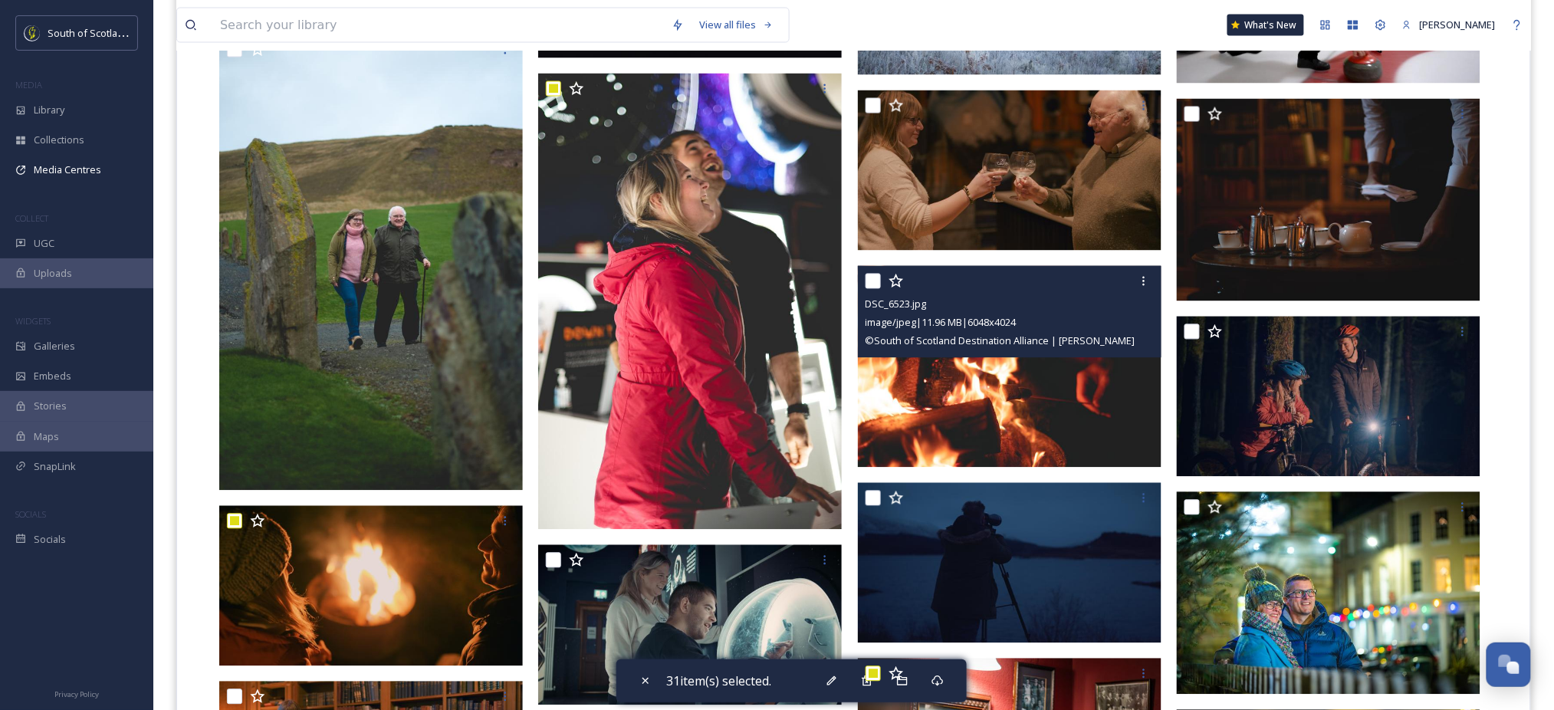
click at [864, 275] on div "DSC_6523.jpg image/jpeg | 11.96 MB | 6048 x 4024 © South of Scotland Destinatio…" at bounding box center [1010, 312] width 304 height 92
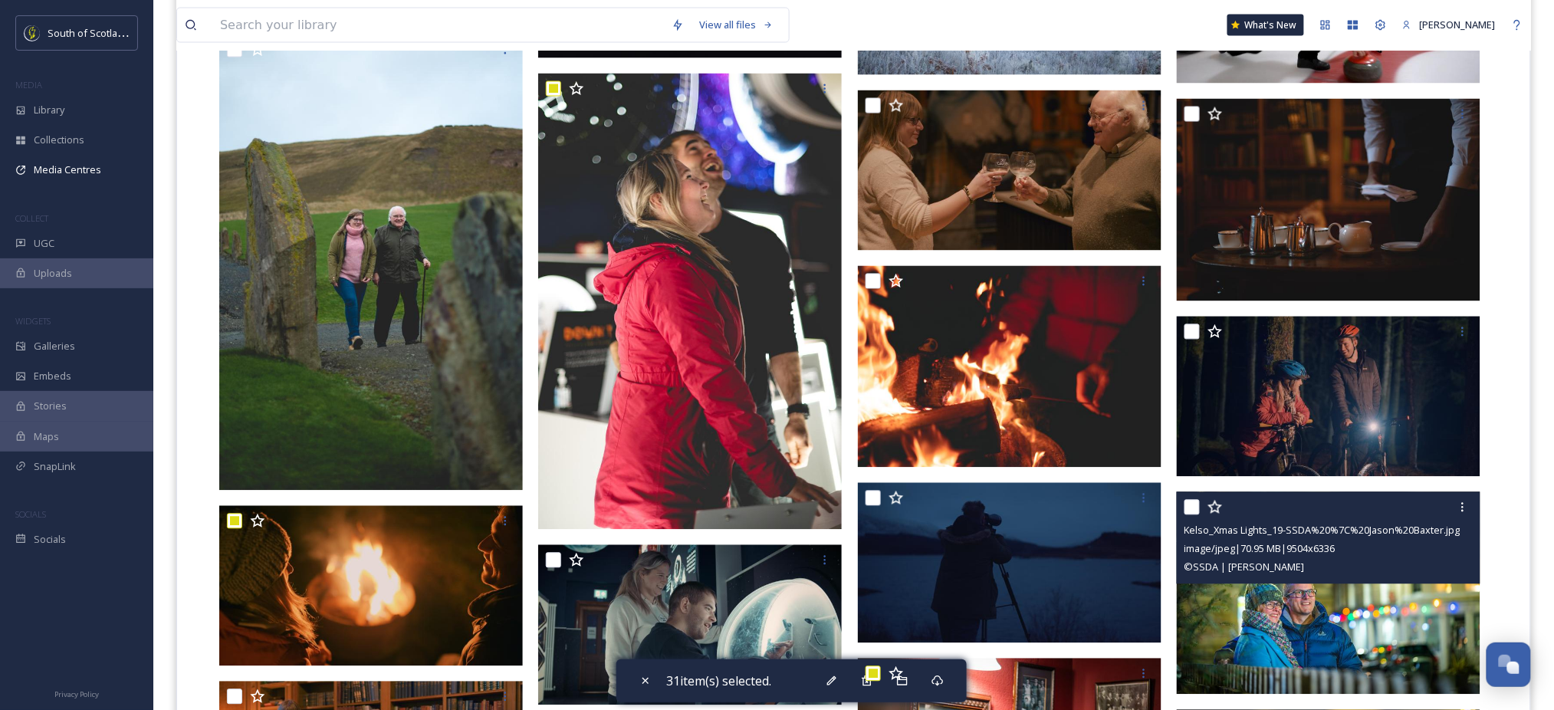
click at [1193, 505] on input "checkbox" at bounding box center [1192, 507] width 15 height 15
checkbox input "true"
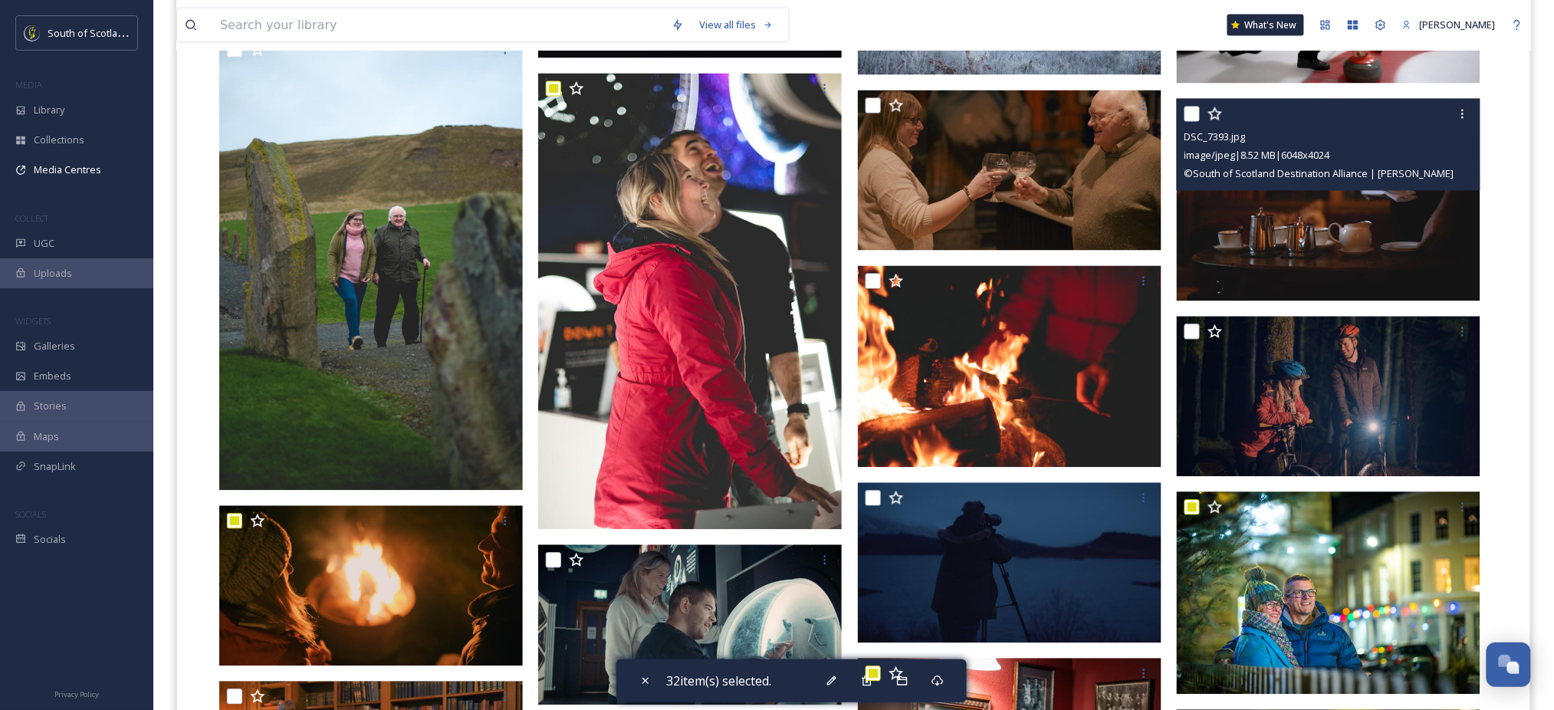
click at [1198, 112] on input "checkbox" at bounding box center [1192, 114] width 15 height 15
checkbox input "true"
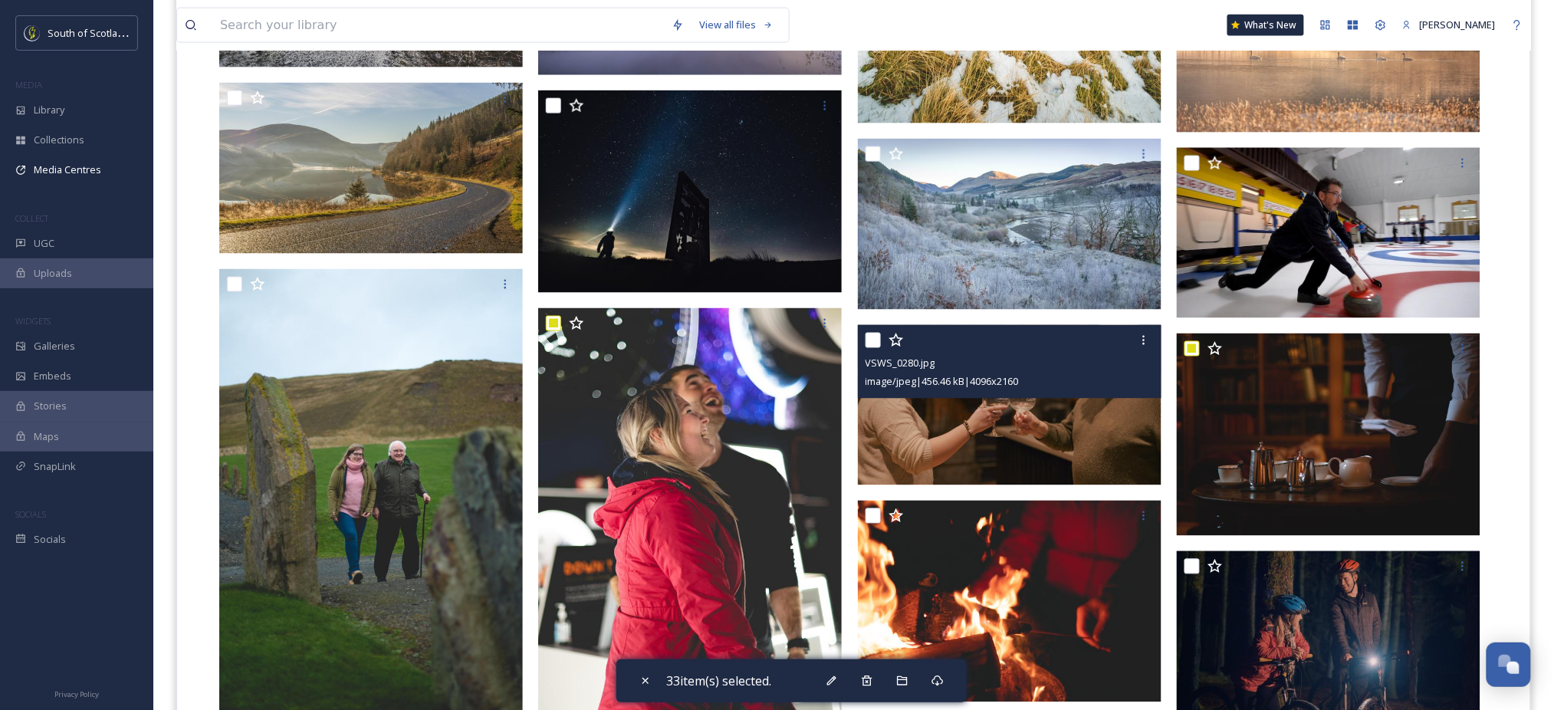
scroll to position [775, 0]
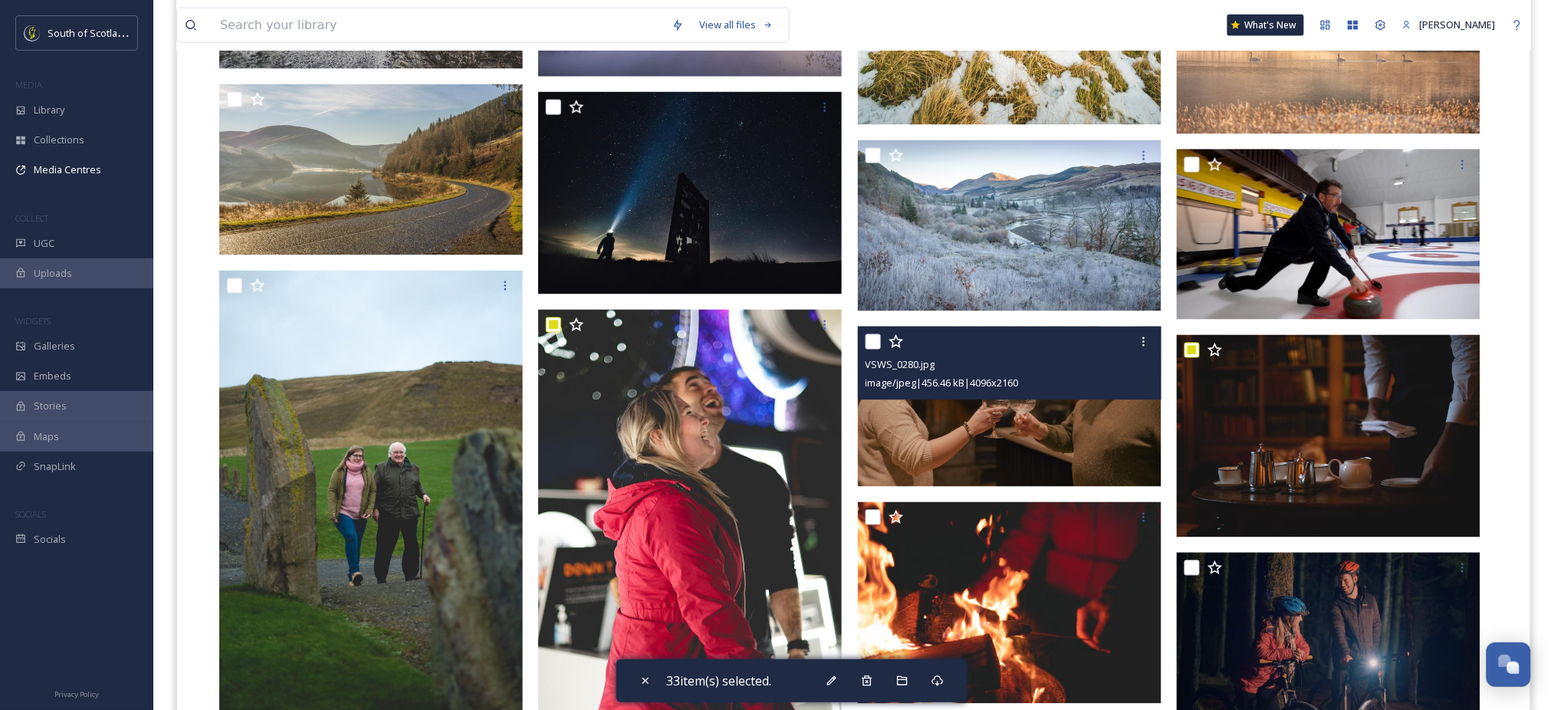
click at [871, 339] on input "checkbox" at bounding box center [873, 341] width 15 height 15
checkbox input "true"
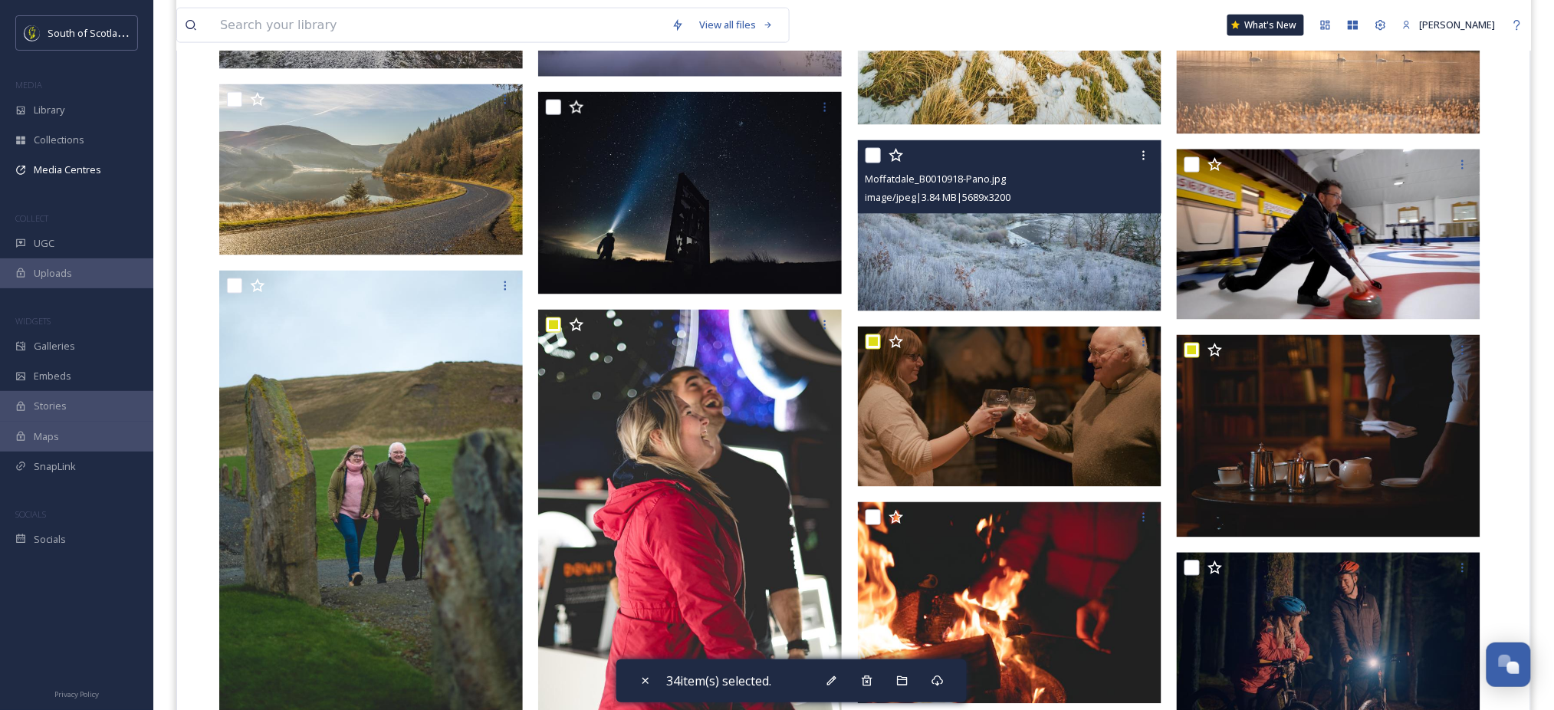
click at [864, 160] on div "Moffatdale_B0010918-Pano.jpg image/jpeg | 3.84 MB | 5689 x 3200" at bounding box center [1010, 177] width 304 height 74
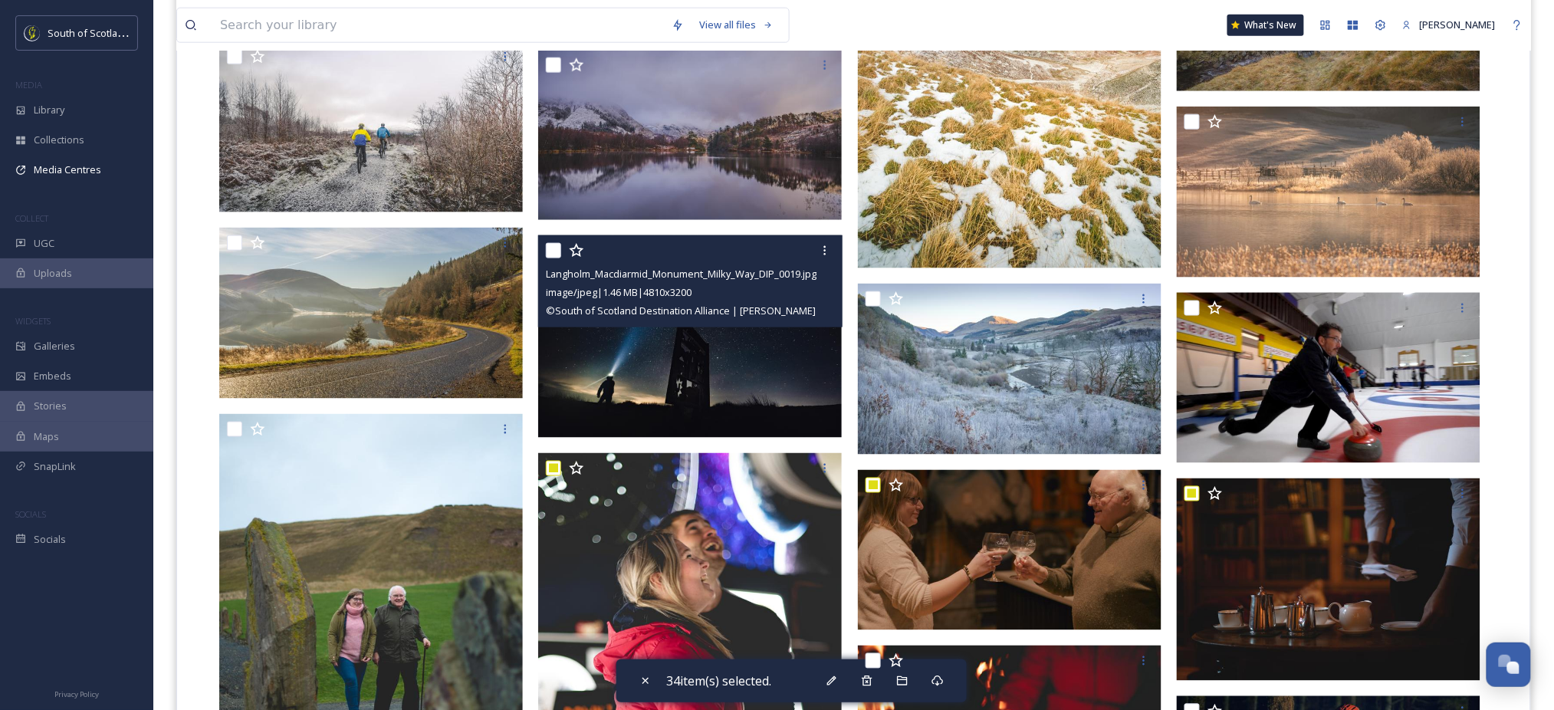
scroll to position [630, 0]
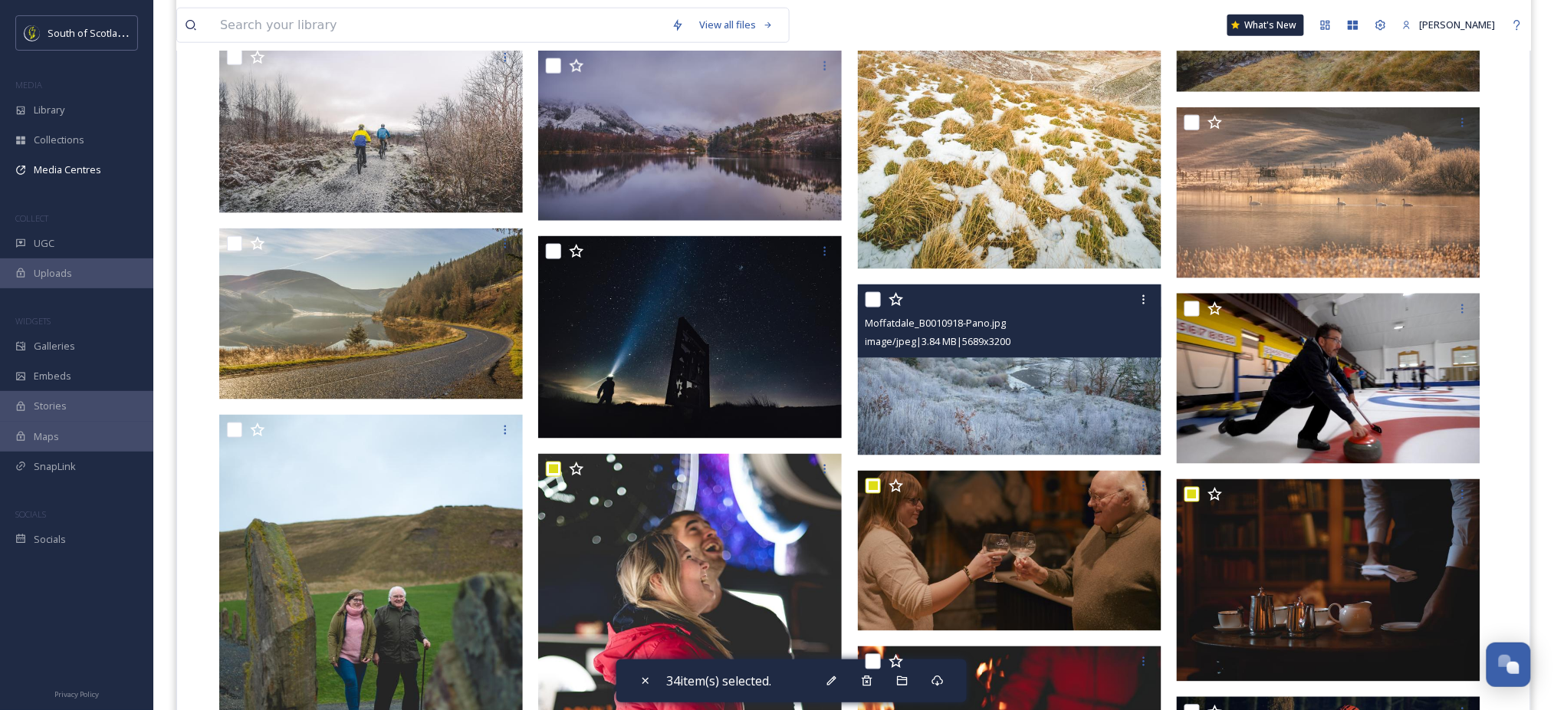
click at [873, 300] on input "checkbox" at bounding box center [873, 299] width 15 height 15
checkbox input "true"
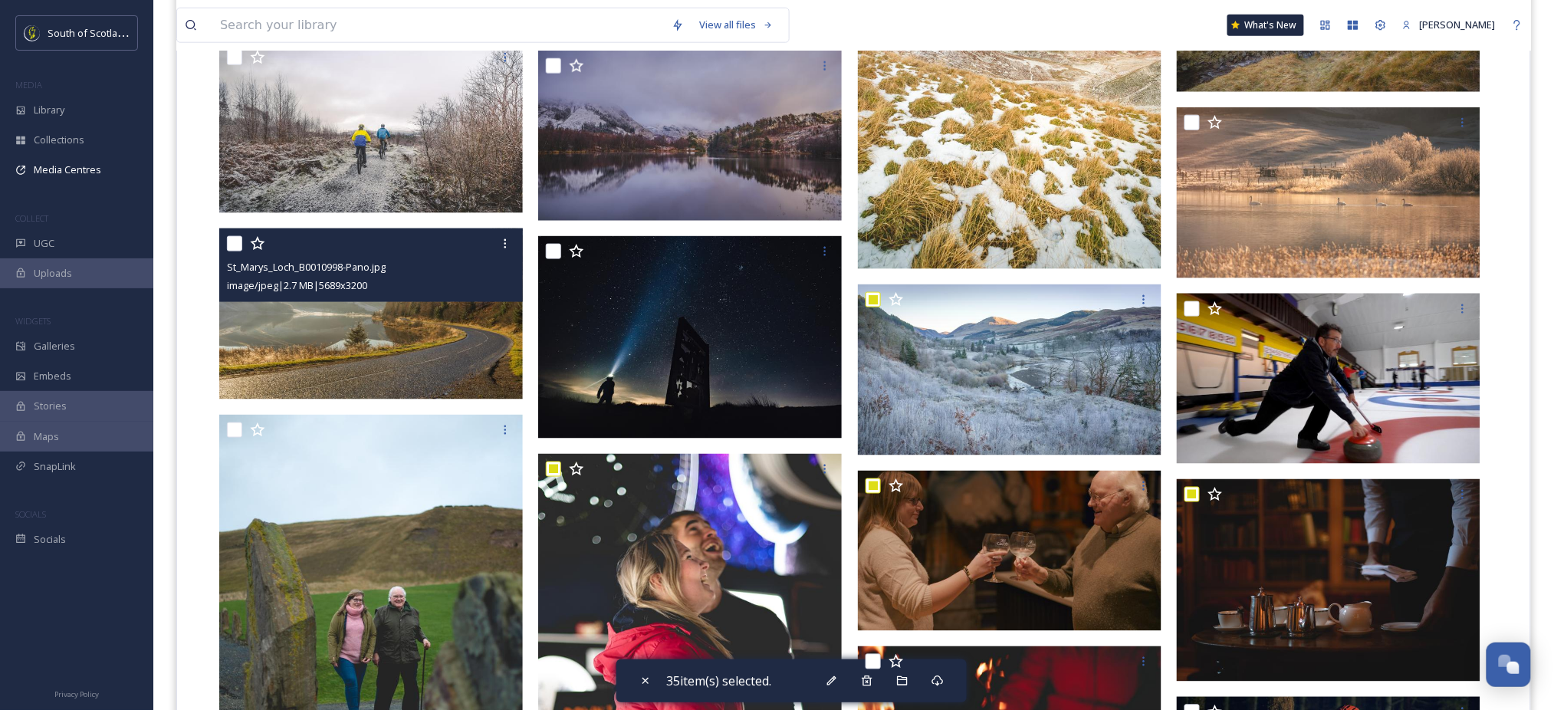
click at [228, 240] on input "checkbox" at bounding box center [234, 243] width 15 height 15
checkbox input "true"
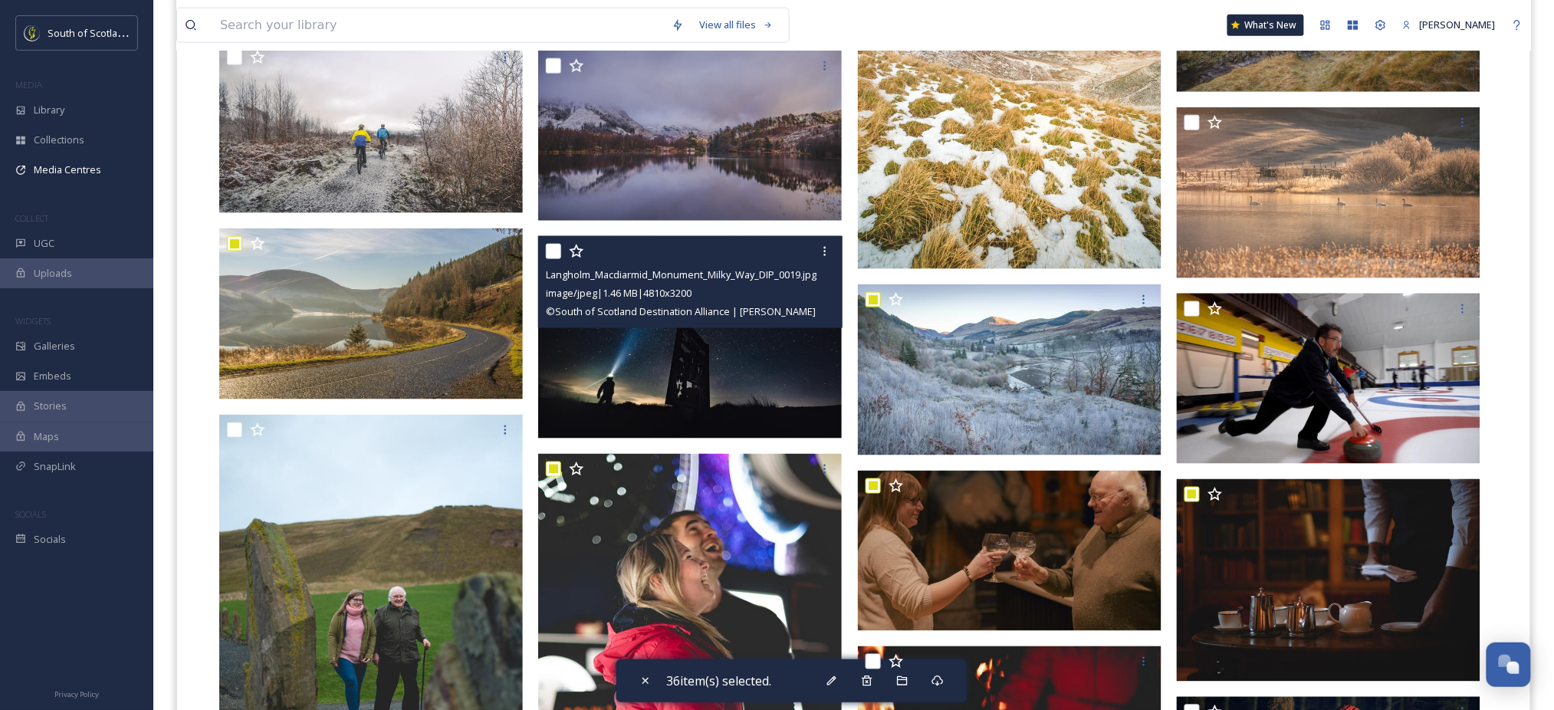
click at [554, 255] on input "checkbox" at bounding box center [553, 251] width 15 height 15
checkbox input "true"
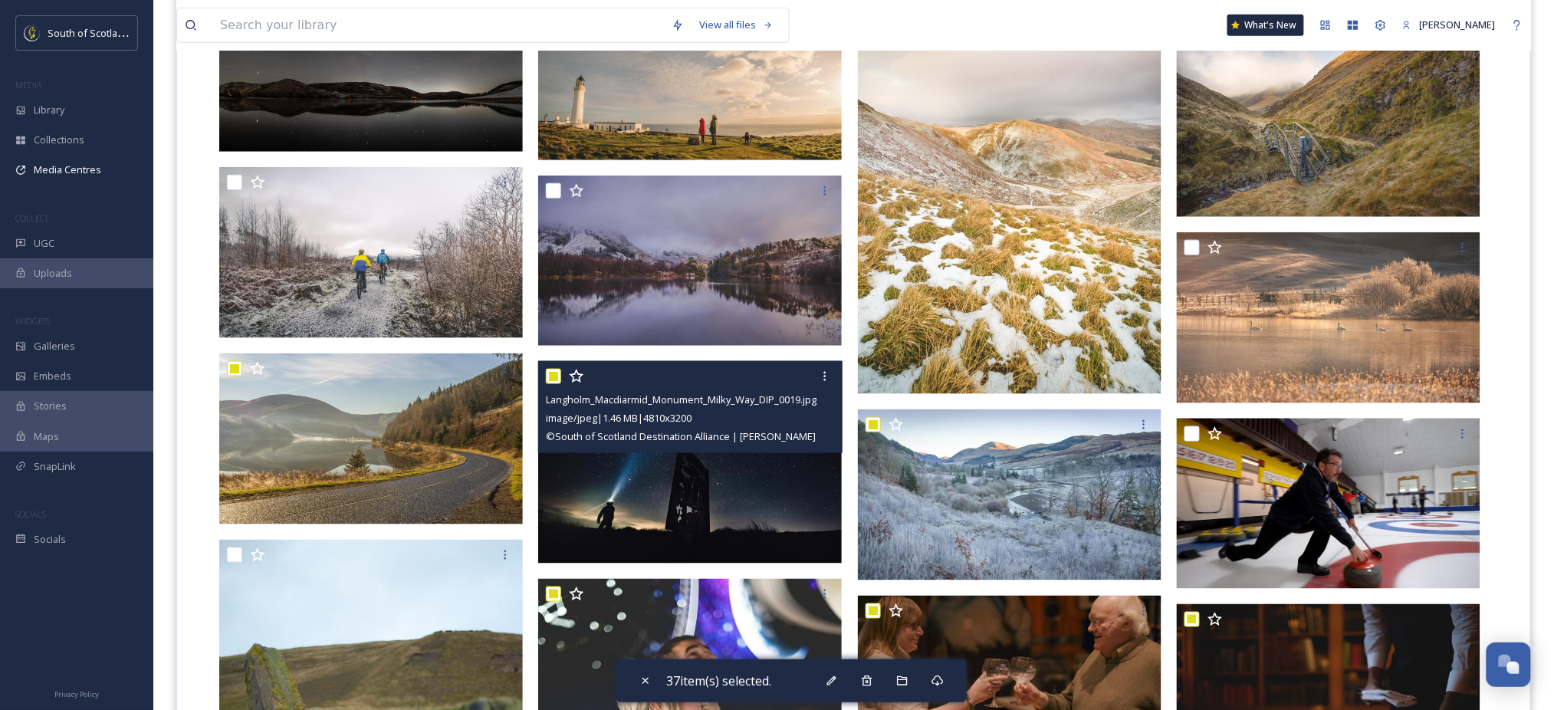
scroll to position [422, 0]
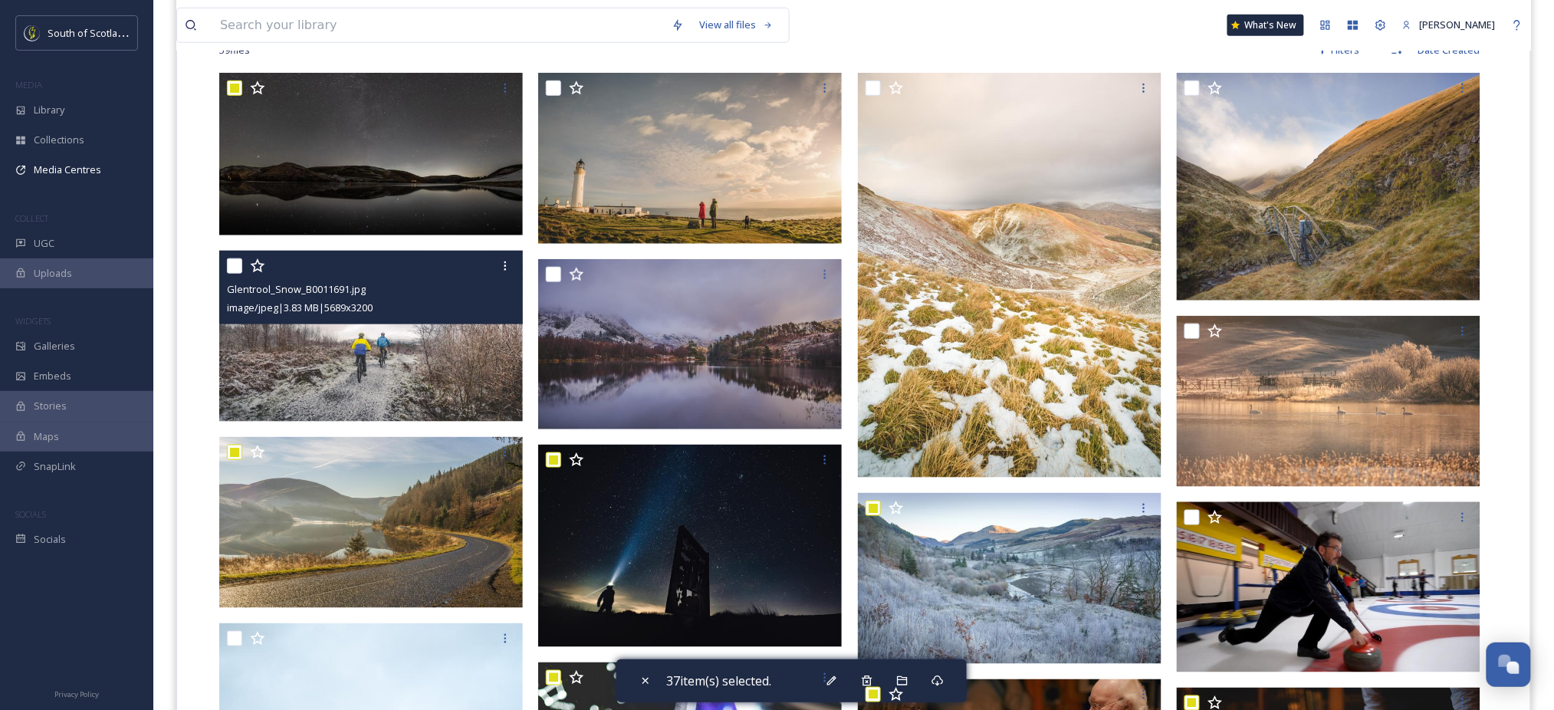
click at [225, 268] on div "Glentrool_Snow_B0011691.jpg image/jpeg | 3.83 MB | 5689 x 3200" at bounding box center [371, 288] width 304 height 74
click at [234, 271] on input "checkbox" at bounding box center [234, 265] width 15 height 15
checkbox input "true"
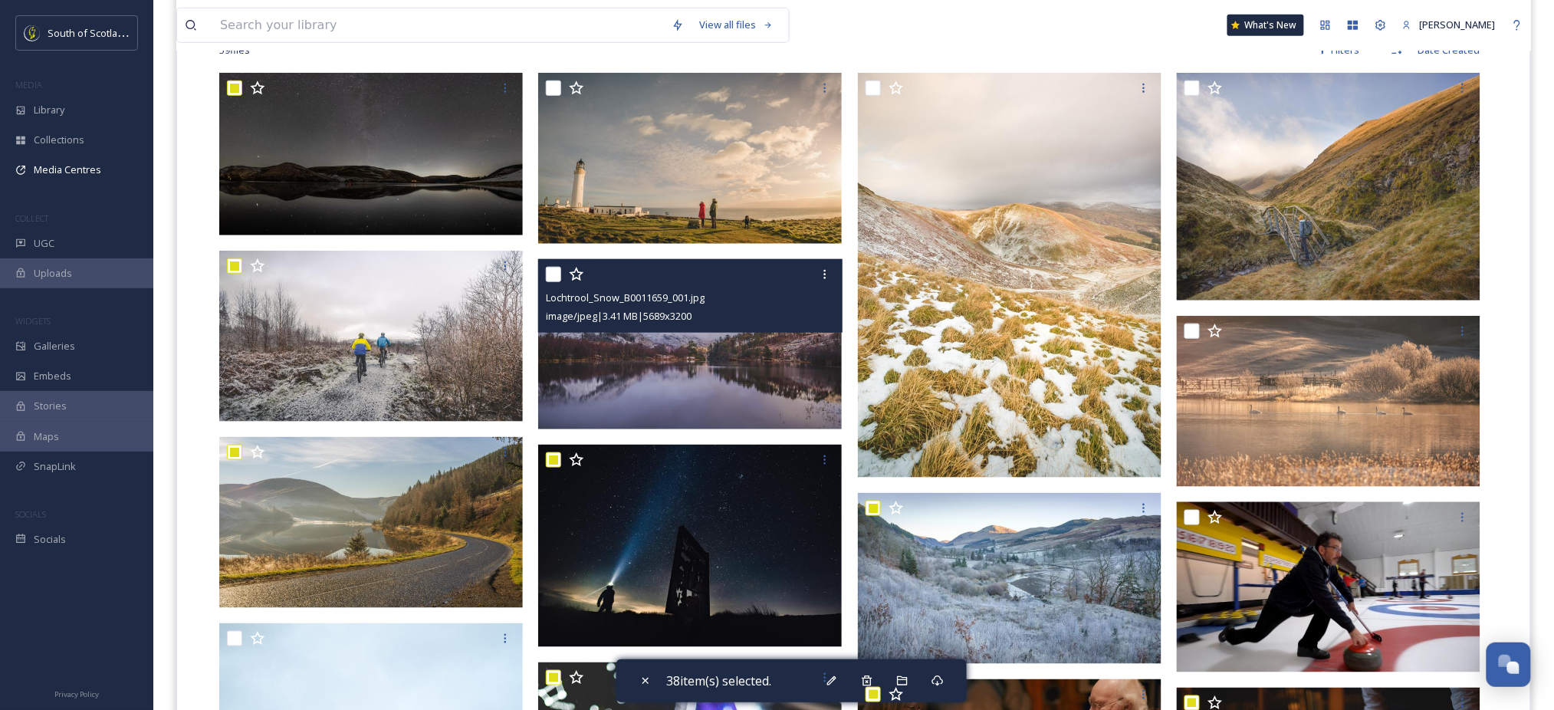
click at [555, 278] on input "checkbox" at bounding box center [553, 274] width 15 height 15
checkbox input "true"
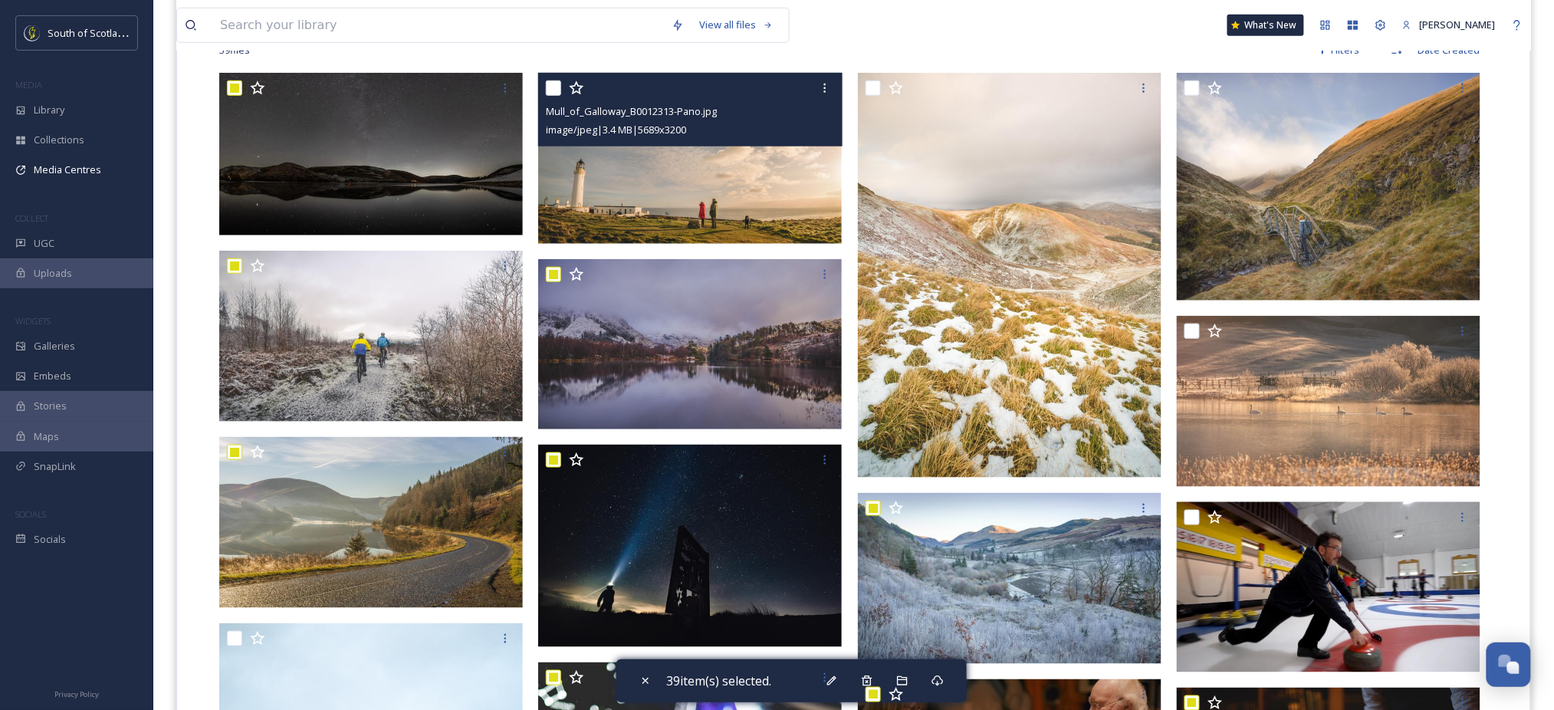
click at [555, 96] on div at bounding box center [692, 88] width 292 height 28
click at [555, 82] on input "checkbox" at bounding box center [553, 88] width 15 height 15
checkbox input "true"
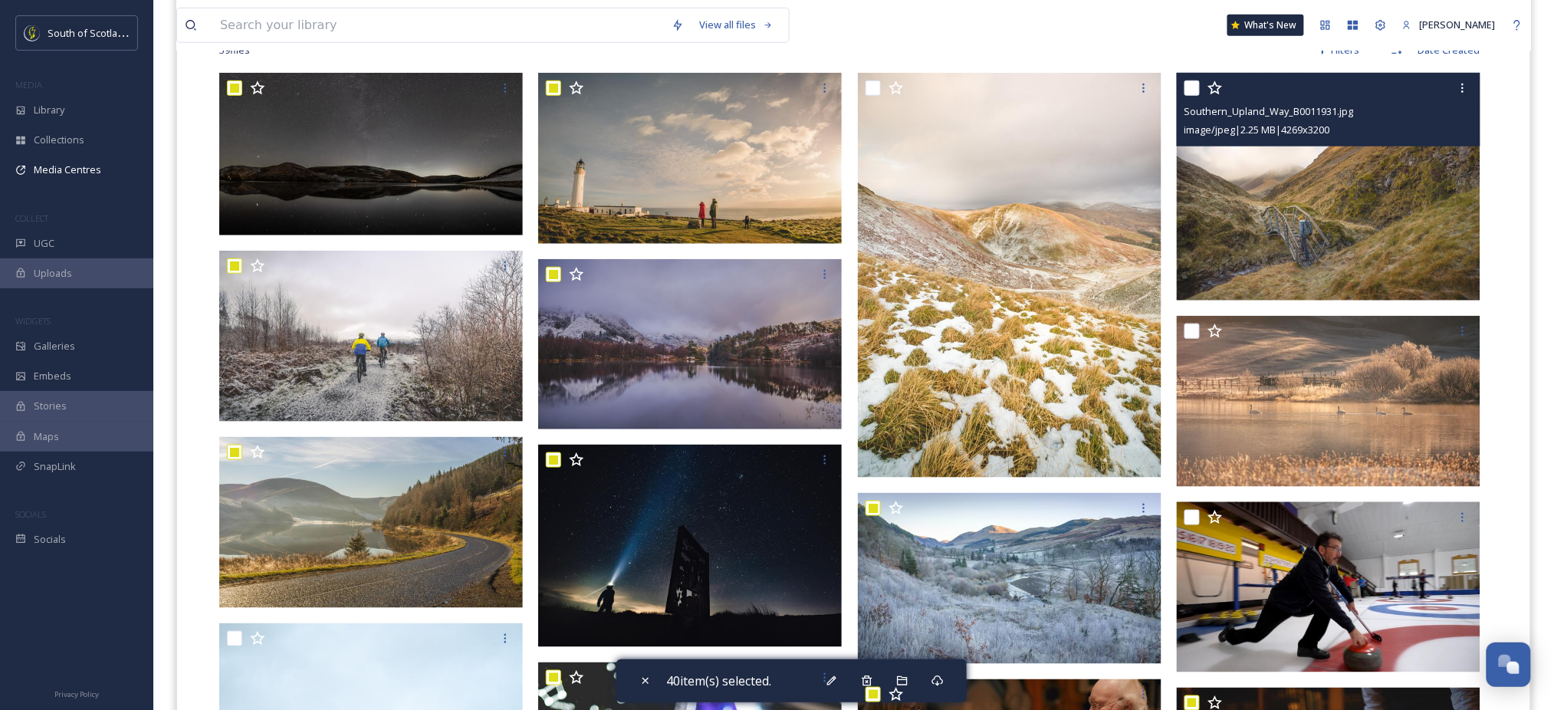
click at [1195, 82] on input "checkbox" at bounding box center [1192, 88] width 15 height 15
checkbox input "true"
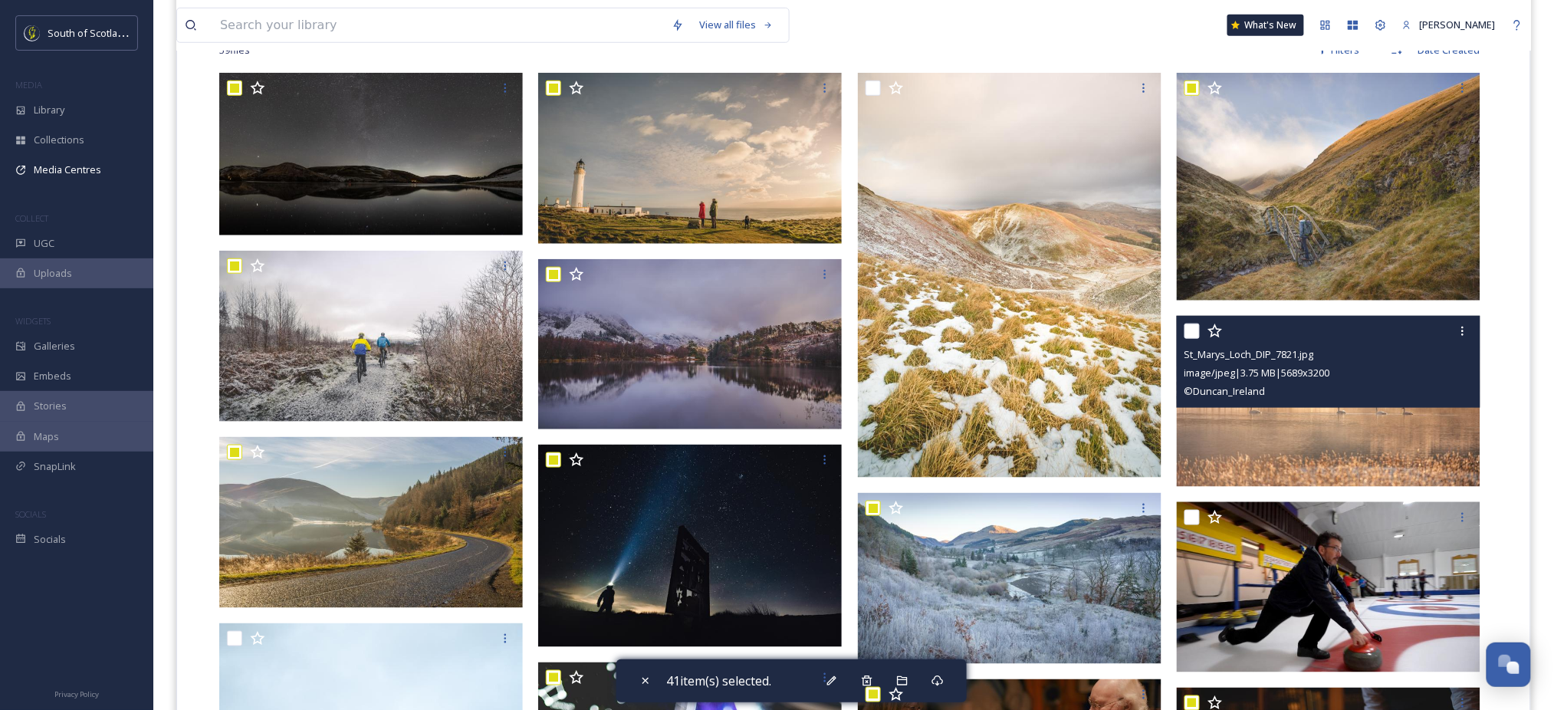
click at [1193, 330] on input "checkbox" at bounding box center [1192, 331] width 15 height 15
checkbox input "true"
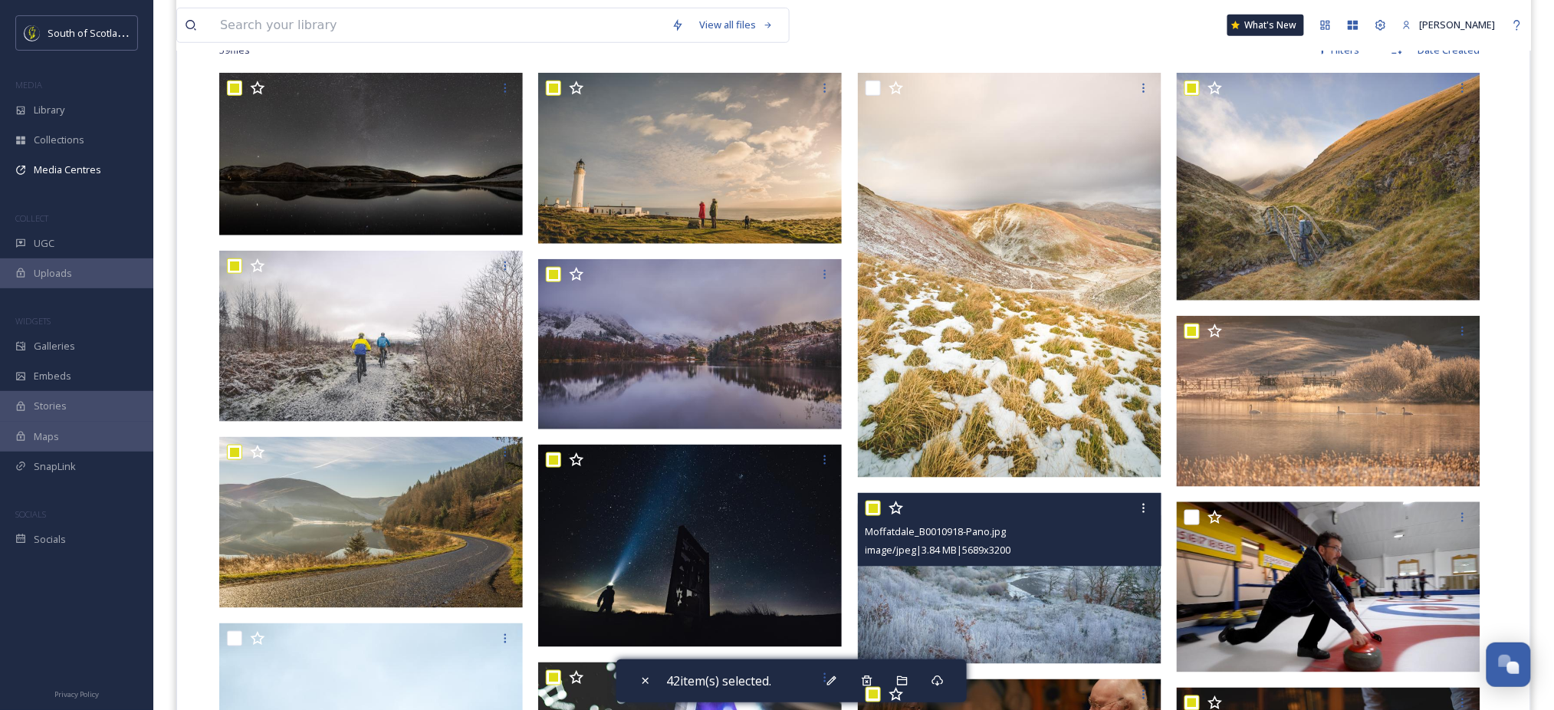
scroll to position [492, 0]
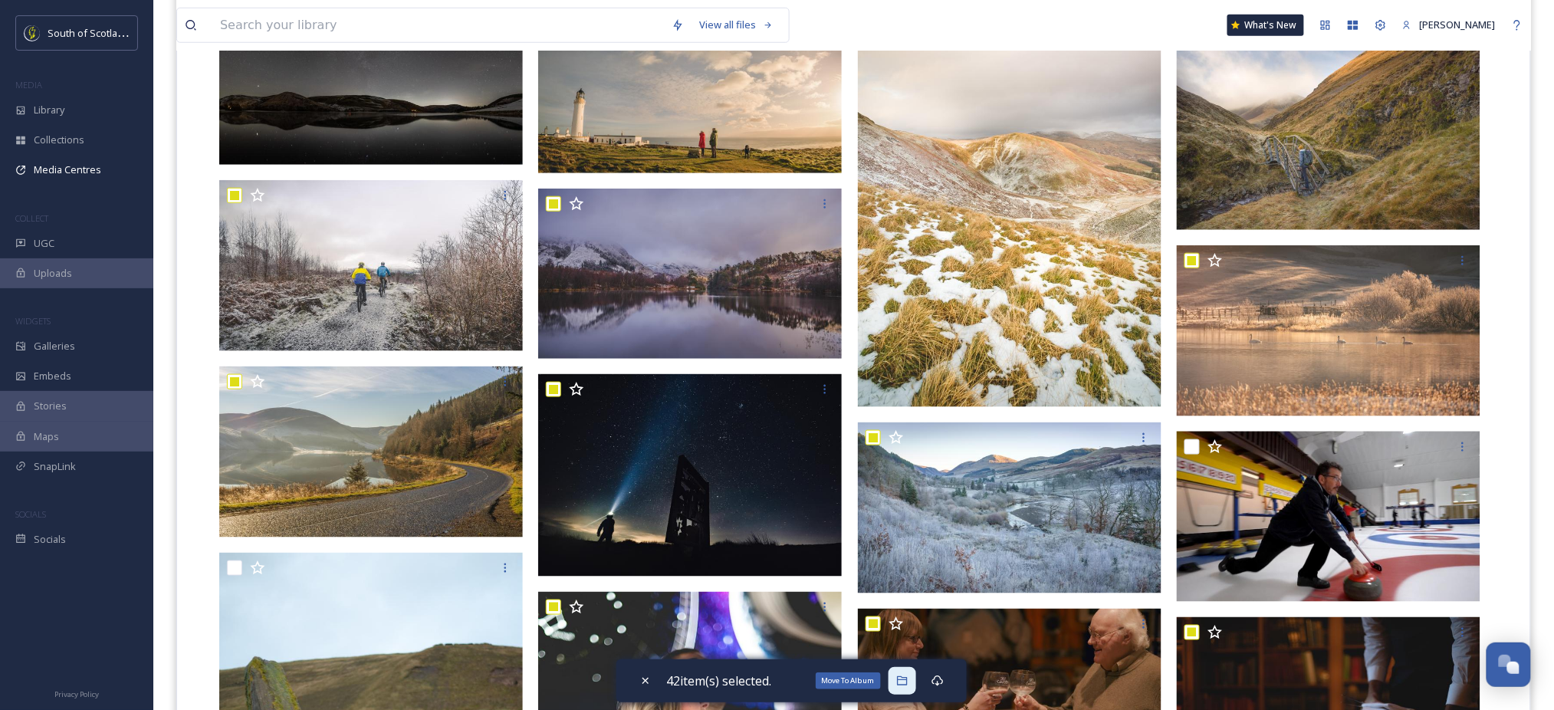
click at [909, 686] on icon at bounding box center [902, 681] width 12 height 12
click at [969, 19] on div "View all files What's New [PERSON_NAME]" at bounding box center [853, 25] width 1355 height 51
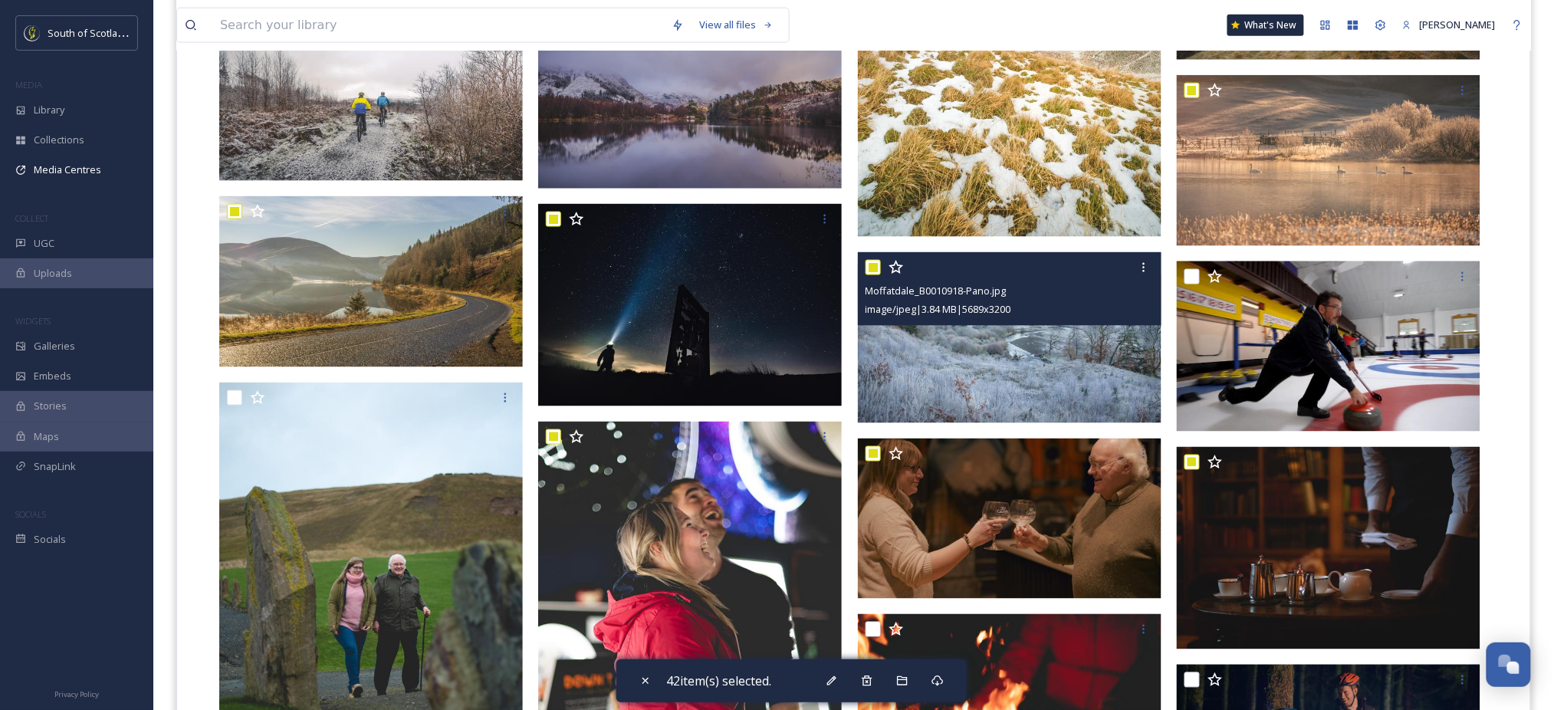
scroll to position [679, 0]
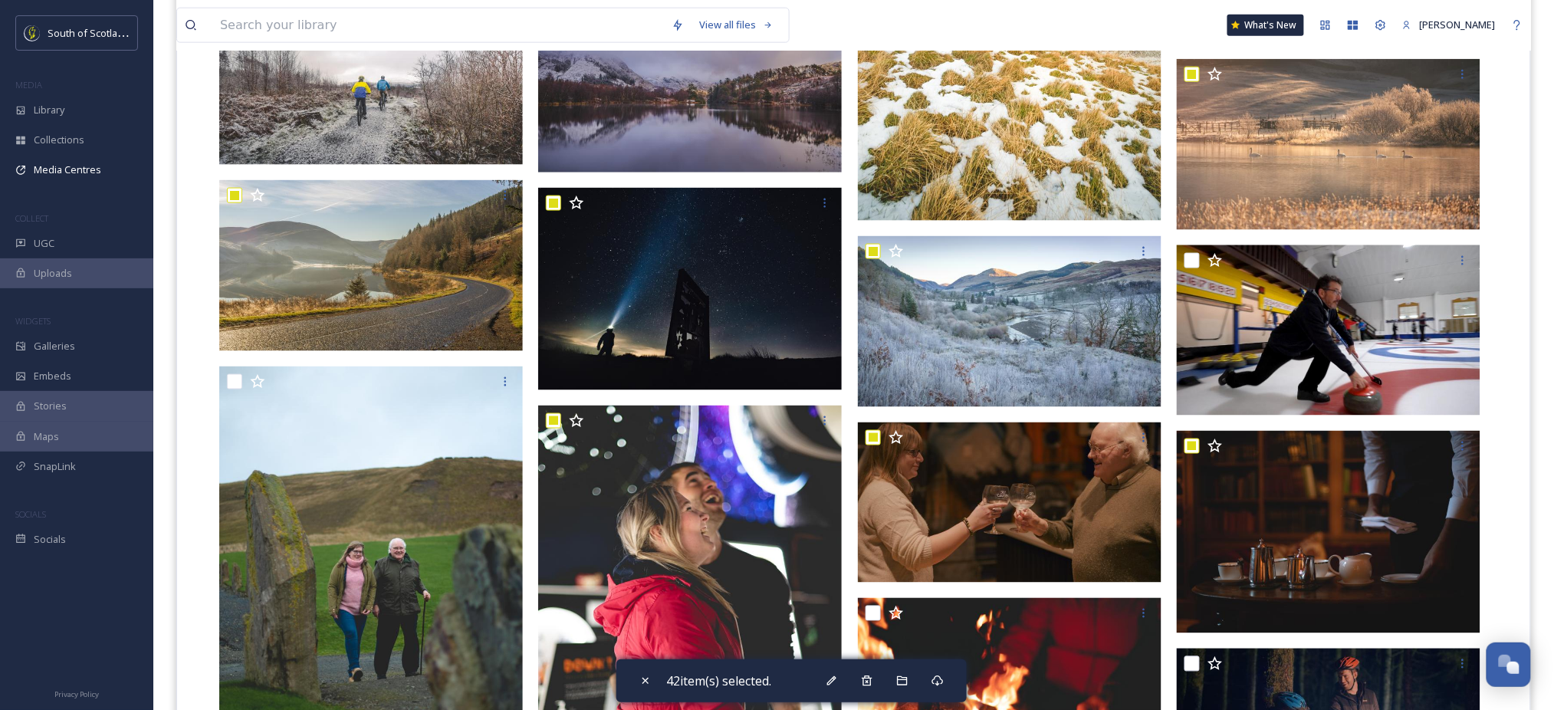
click at [691, 686] on span "42 item(s) selected." at bounding box center [719, 681] width 105 height 18
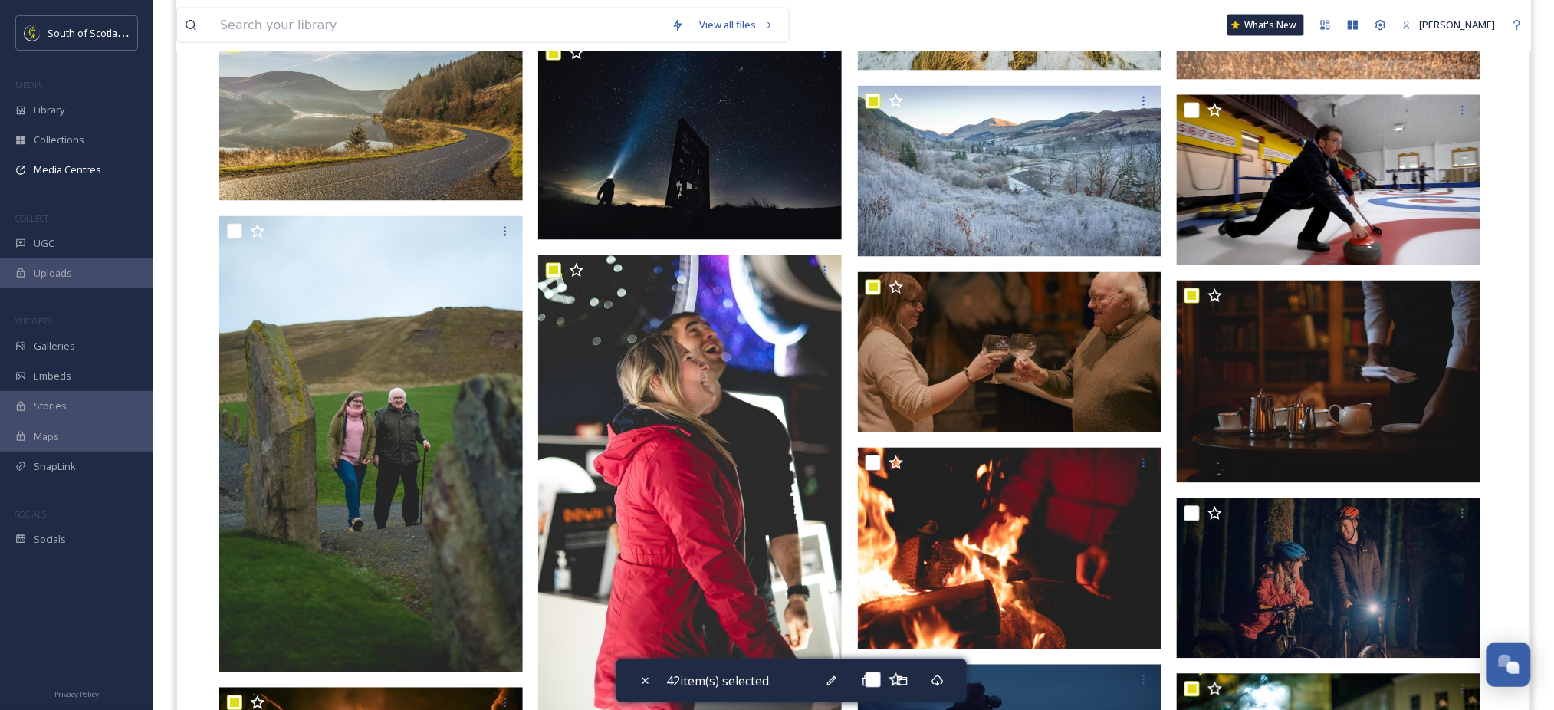
scroll to position [830, 0]
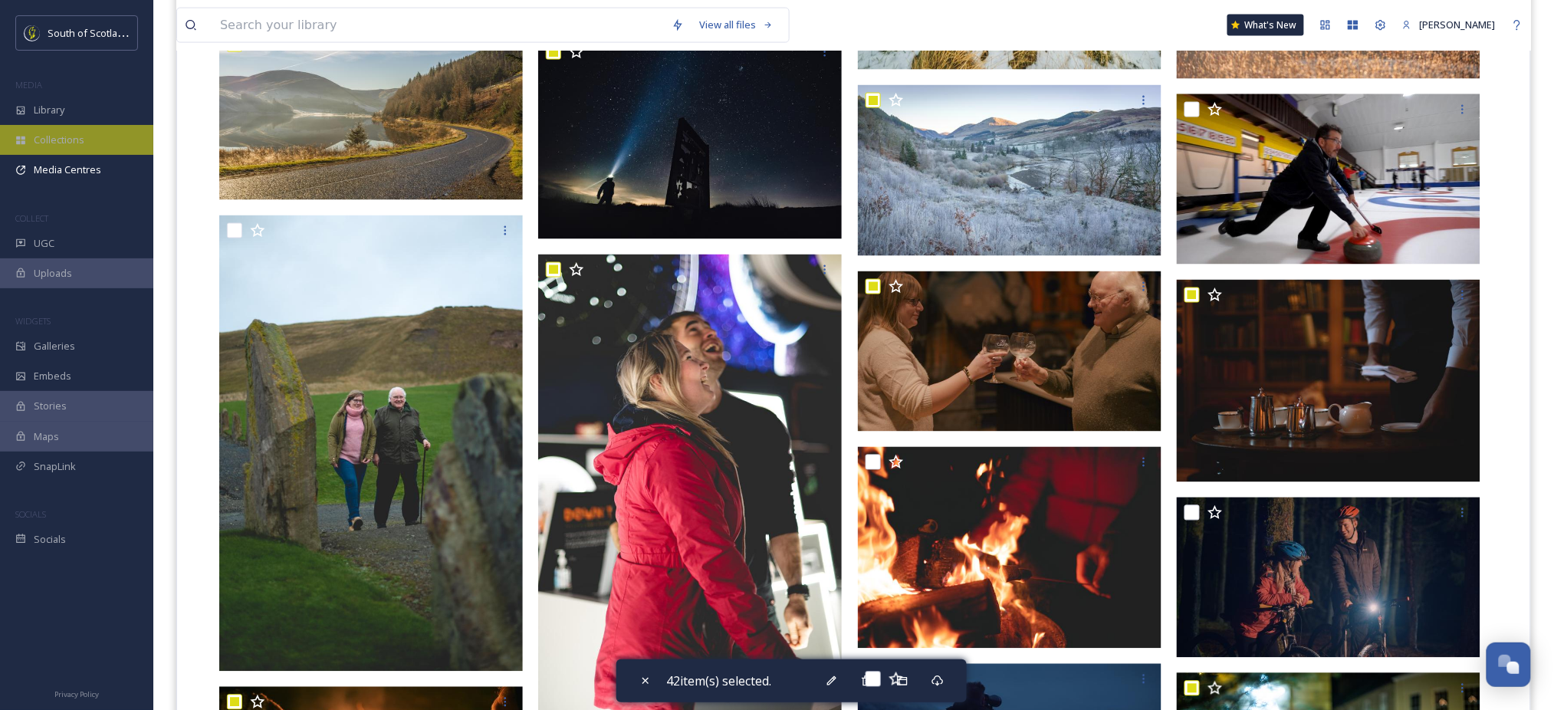
click at [46, 143] on span "Collections" at bounding box center [59, 140] width 51 height 15
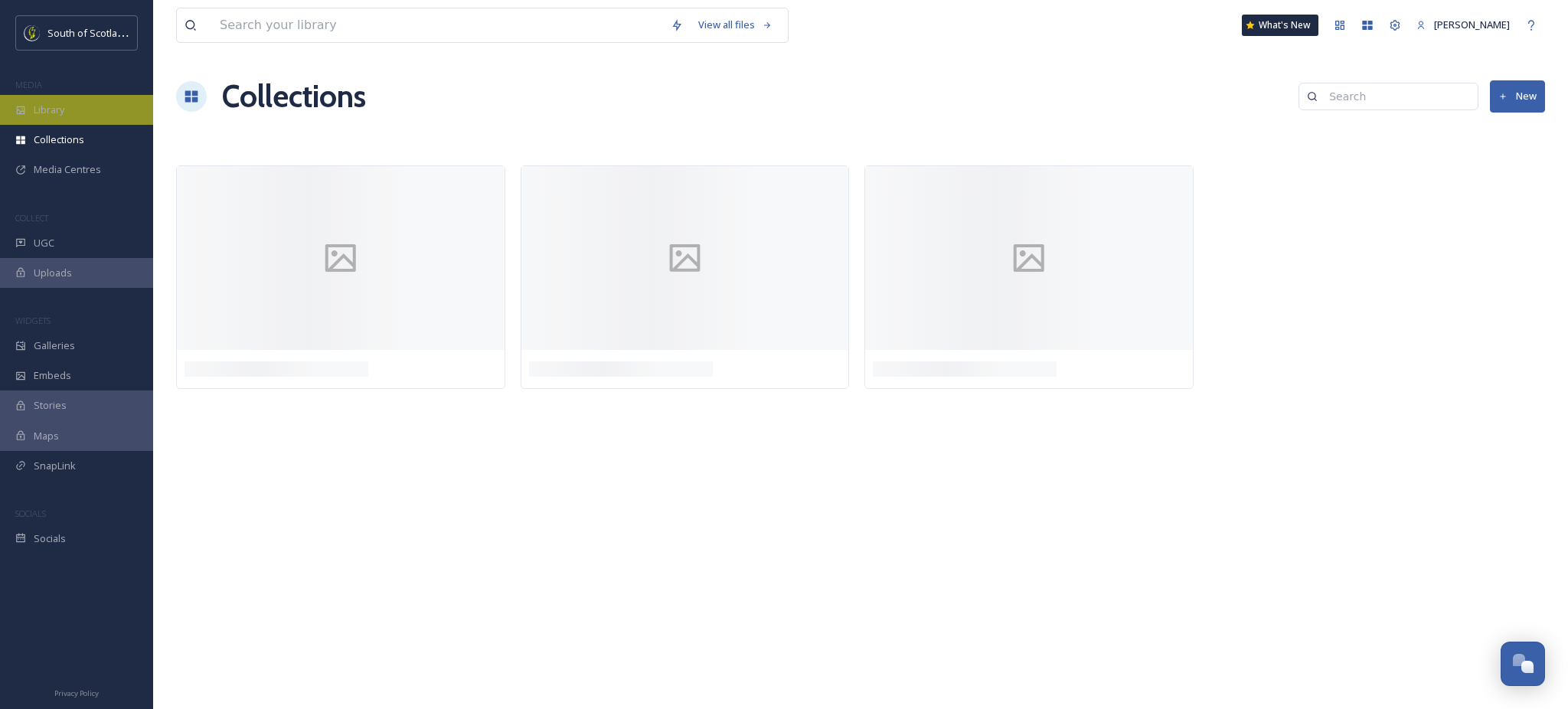
click at [56, 108] on span "Library" at bounding box center [49, 110] width 31 height 15
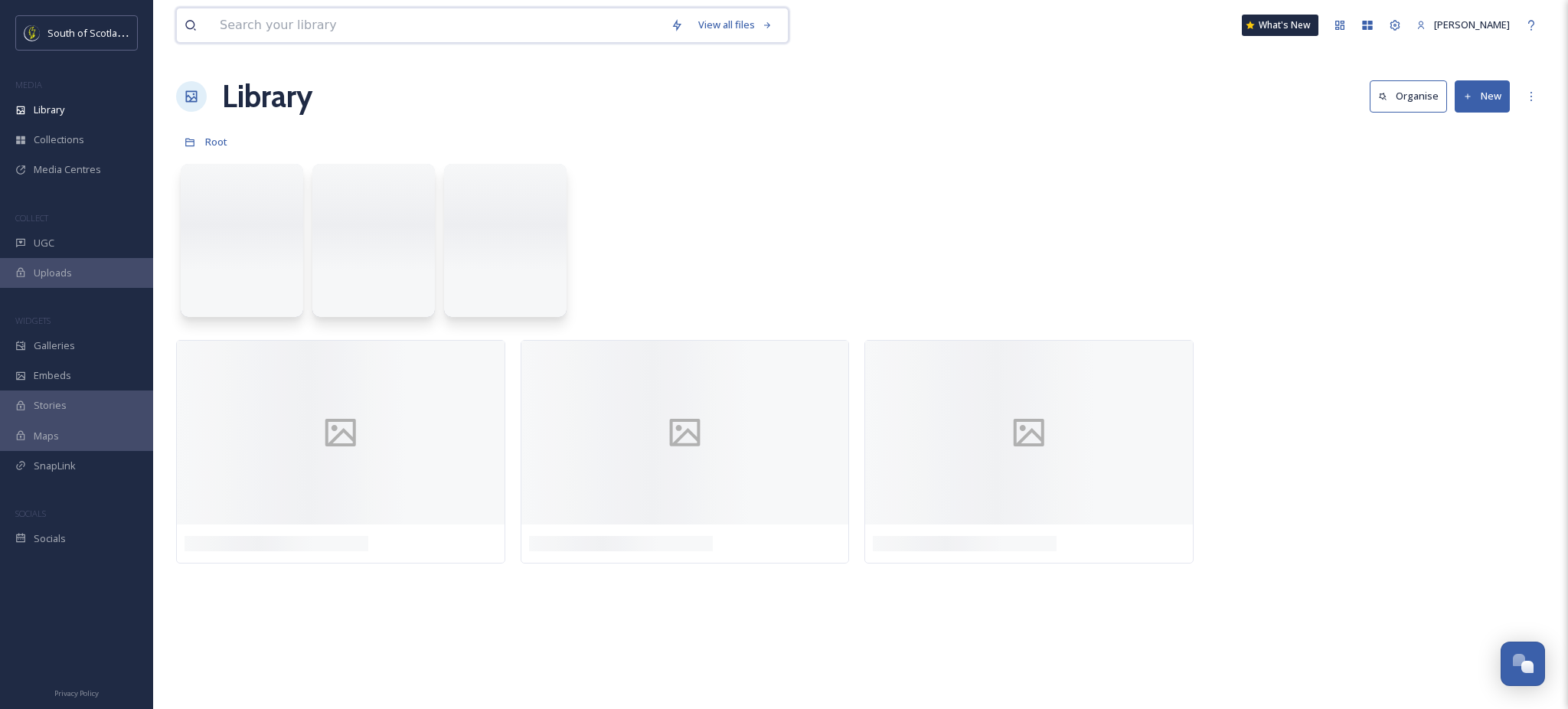
click at [285, 31] on input at bounding box center [437, 25] width 451 height 34
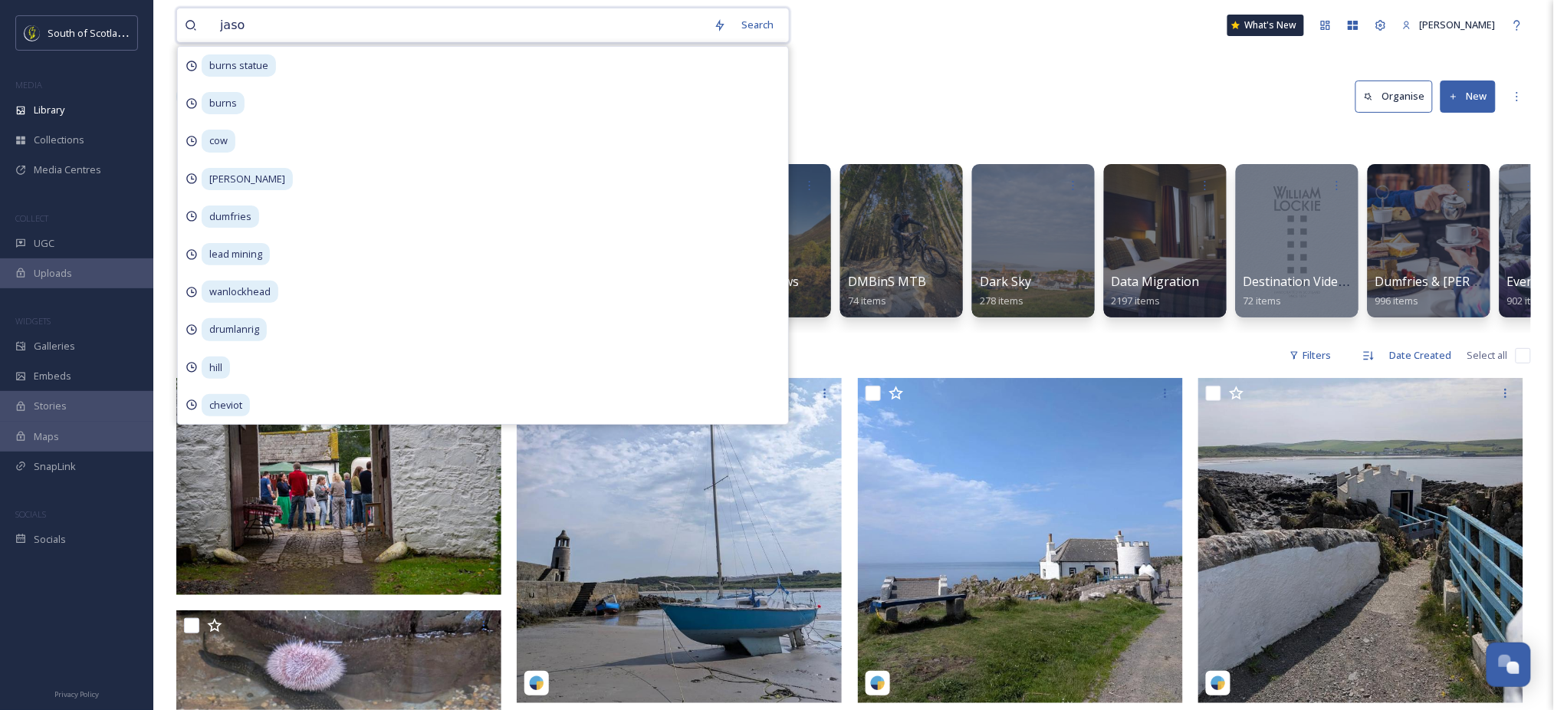
type input "[PERSON_NAME]"
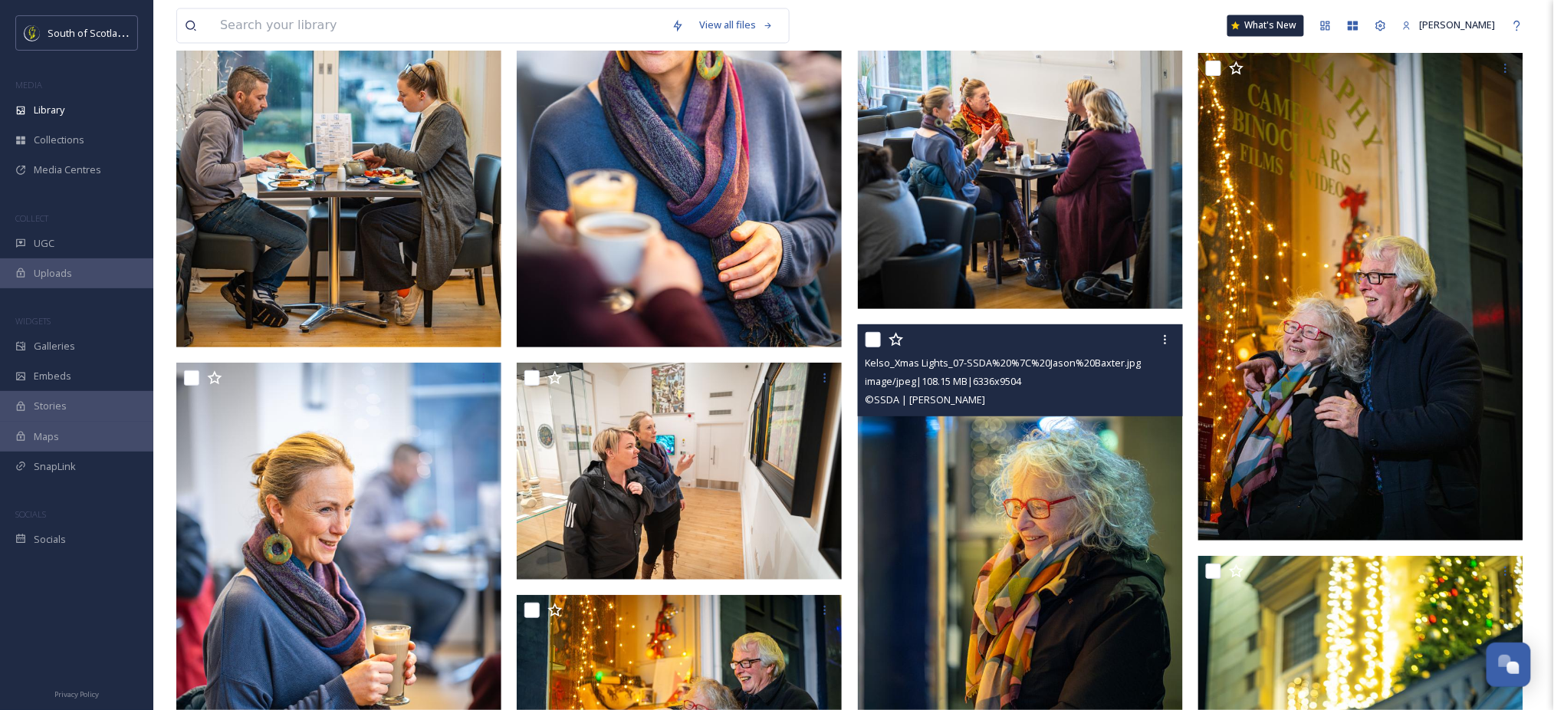
scroll to position [3460, 0]
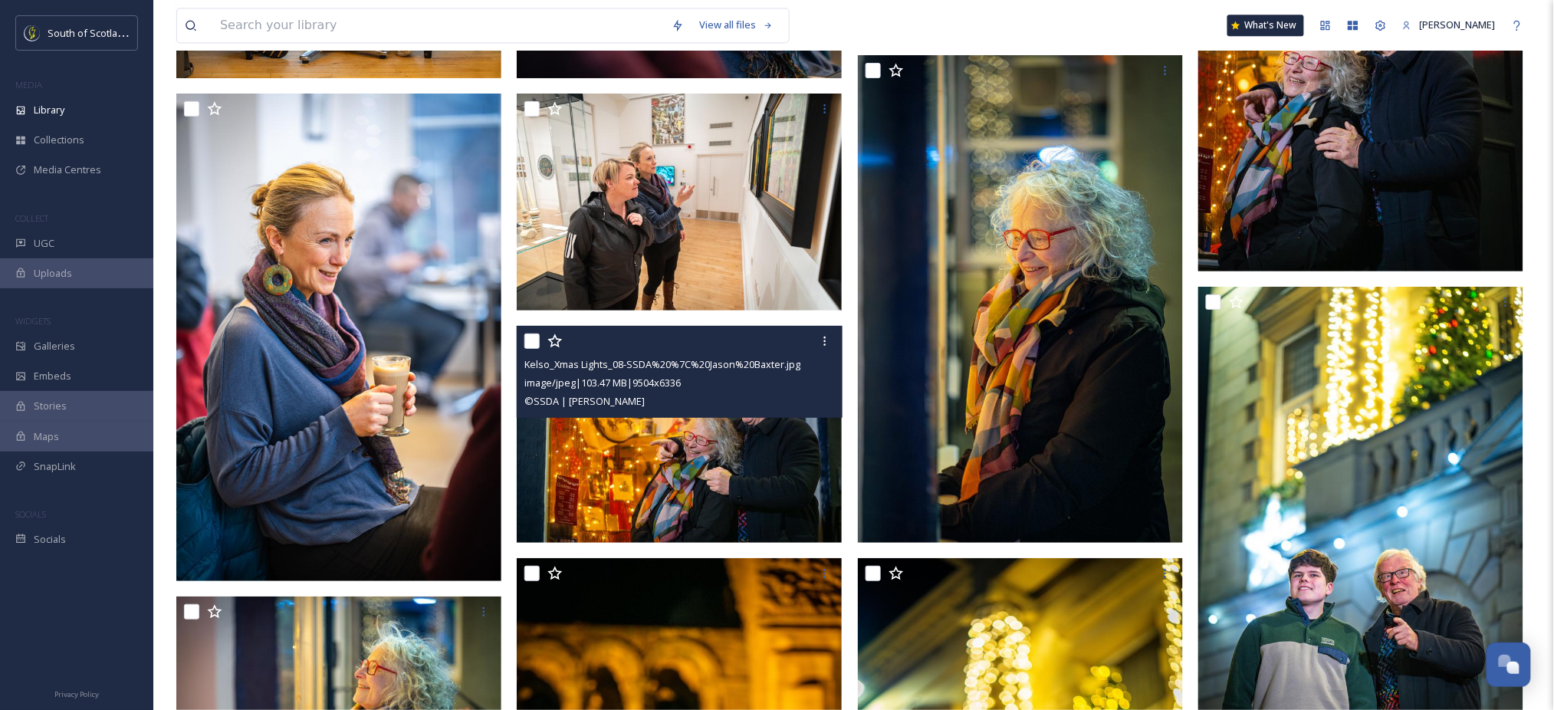
click at [530, 344] on input "checkbox" at bounding box center [532, 341] width 15 height 15
checkbox input "true"
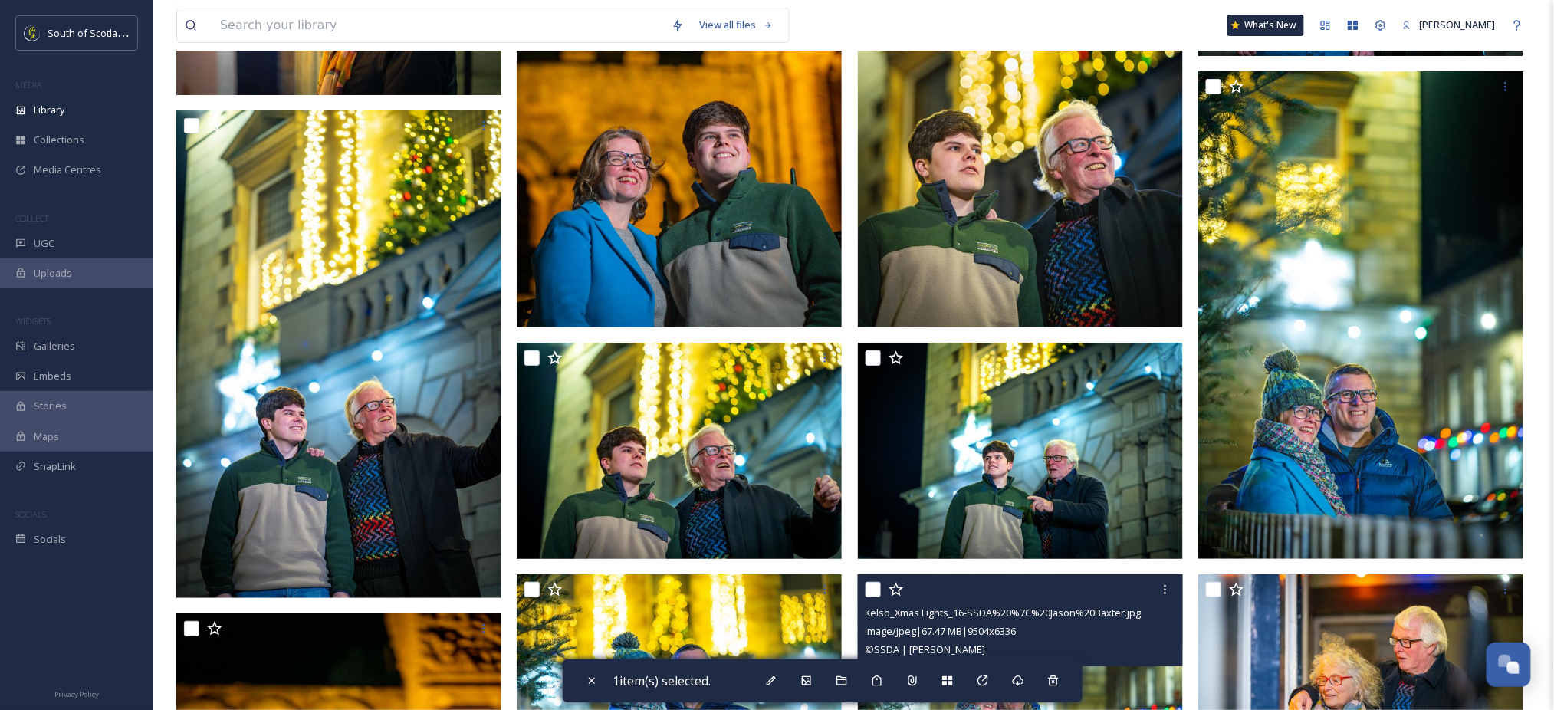
scroll to position [4551, 0]
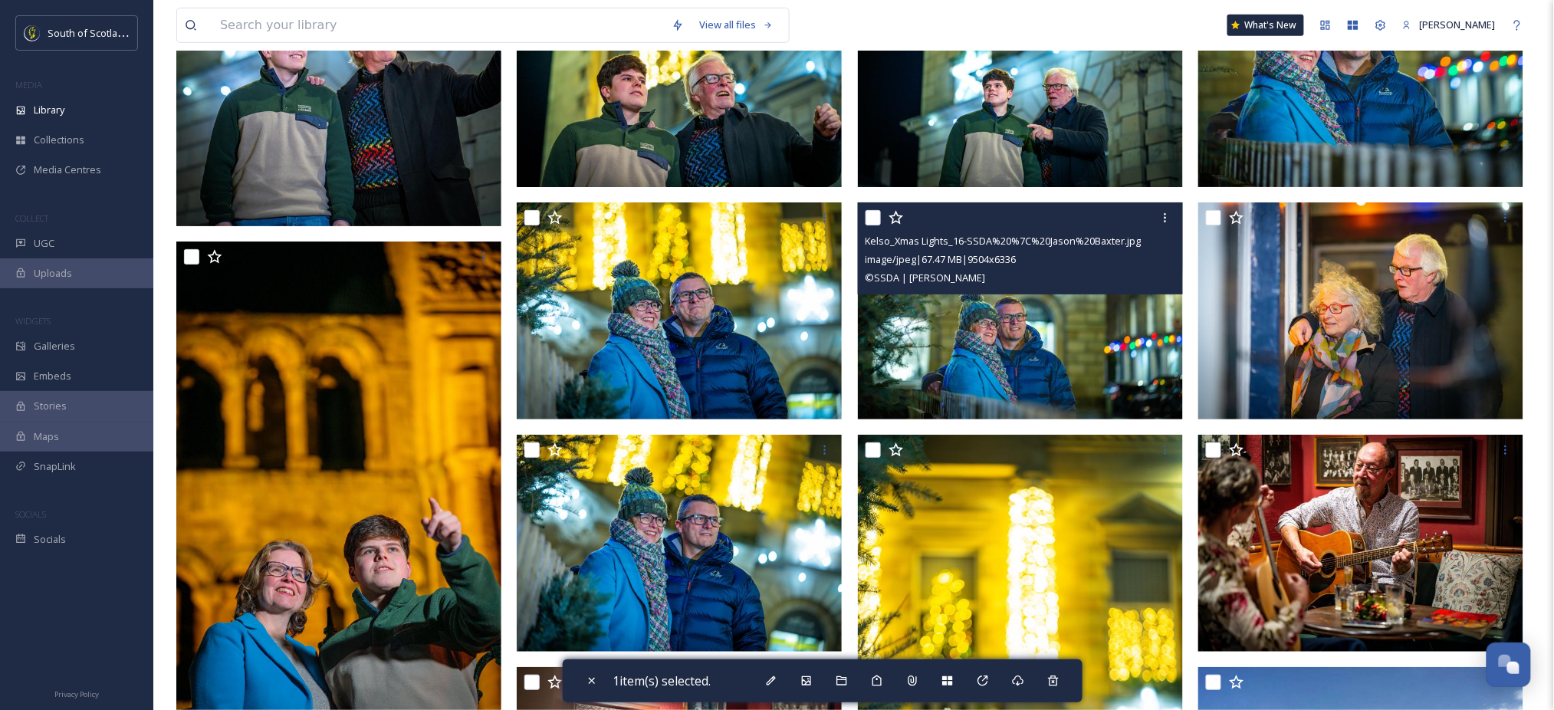
click at [877, 219] on input "checkbox" at bounding box center [873, 217] width 15 height 15
checkbox input "true"
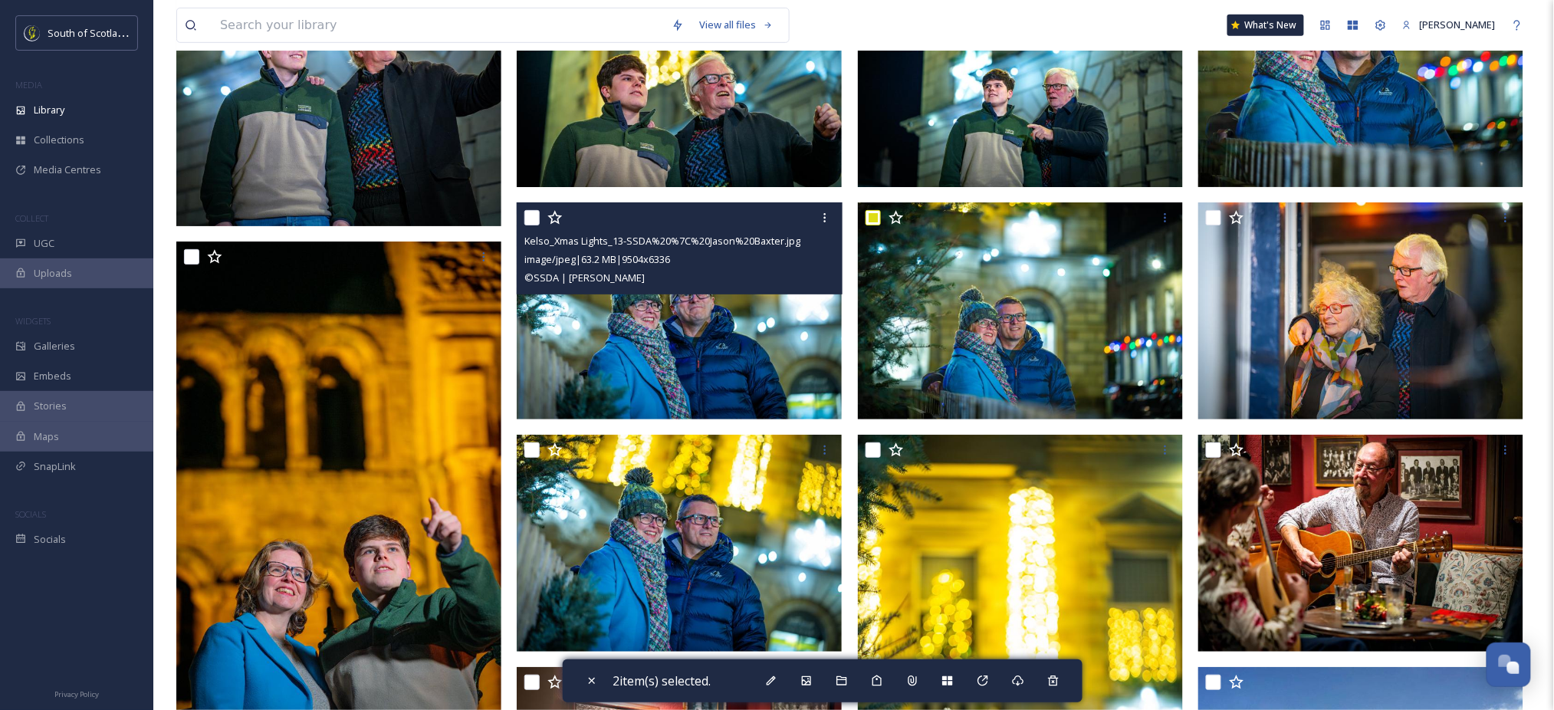
click at [535, 219] on input "checkbox" at bounding box center [532, 217] width 15 height 15
checkbox input "true"
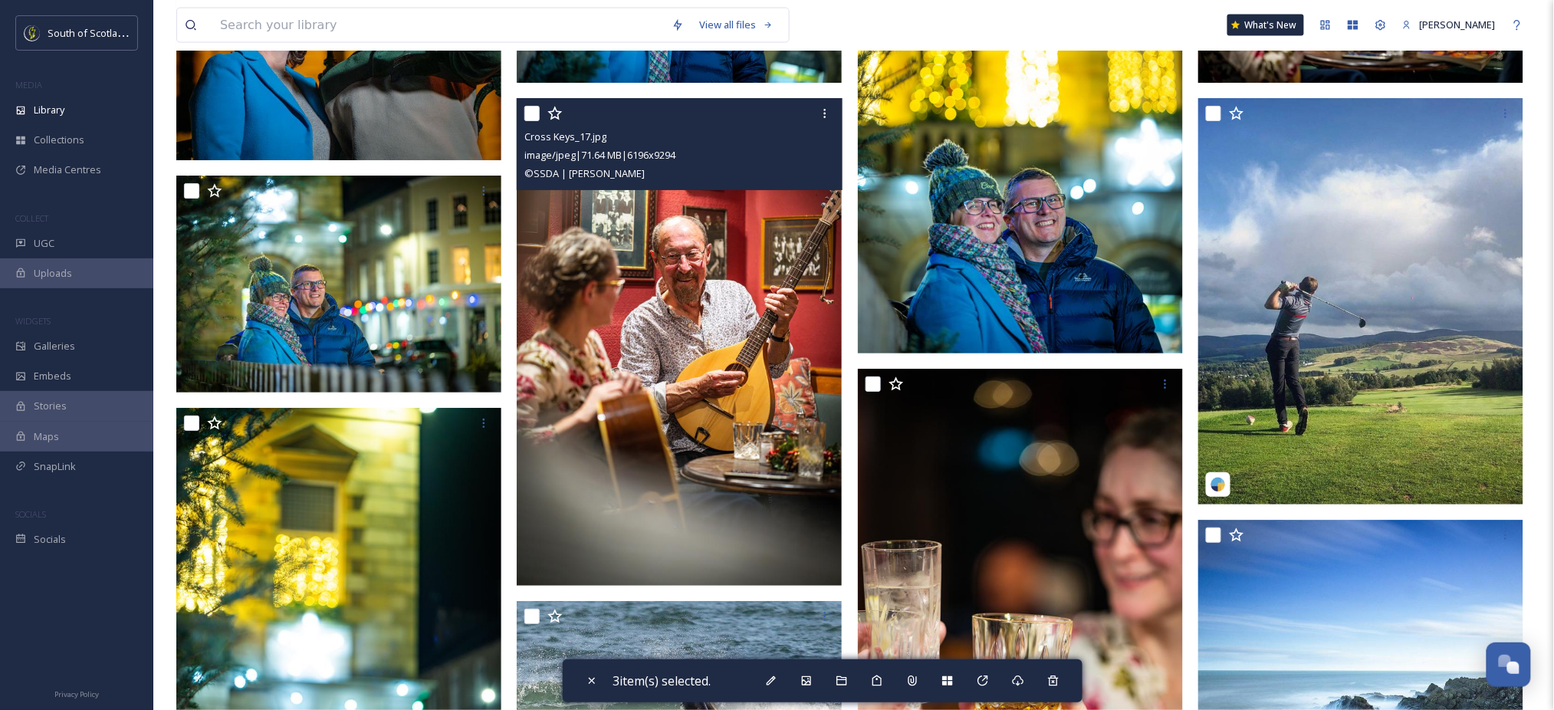
scroll to position [5121, 0]
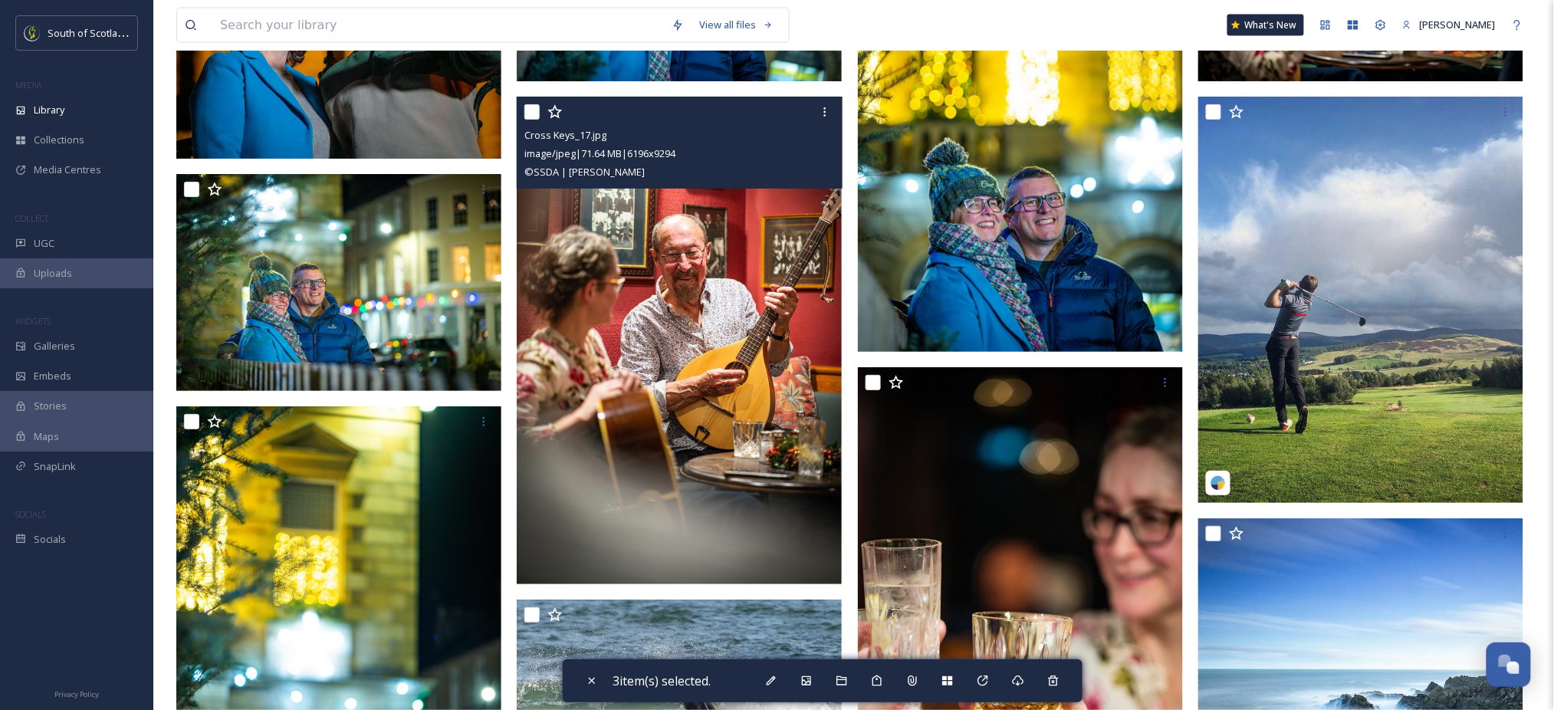
click at [534, 109] on input "checkbox" at bounding box center [532, 111] width 15 height 15
checkbox input "true"
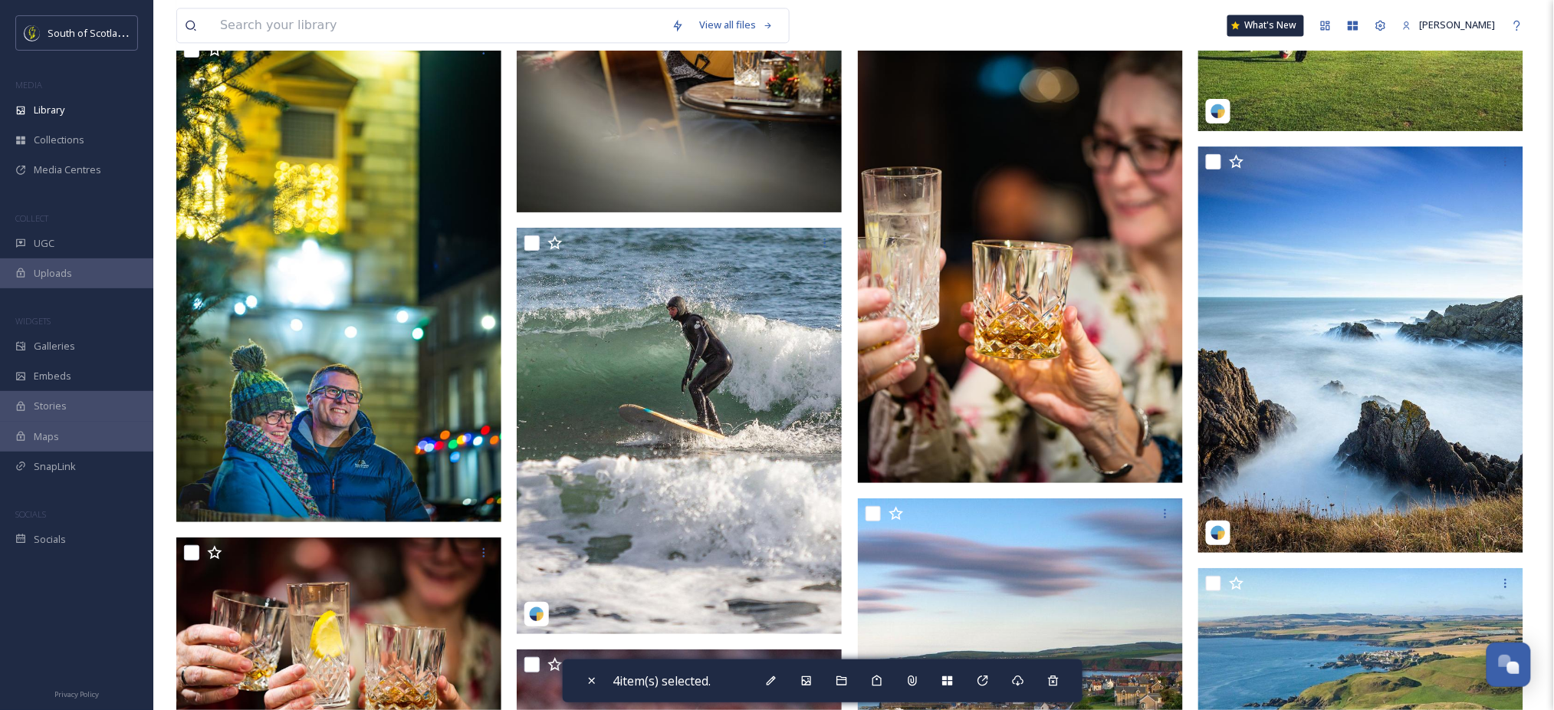
scroll to position [5340, 0]
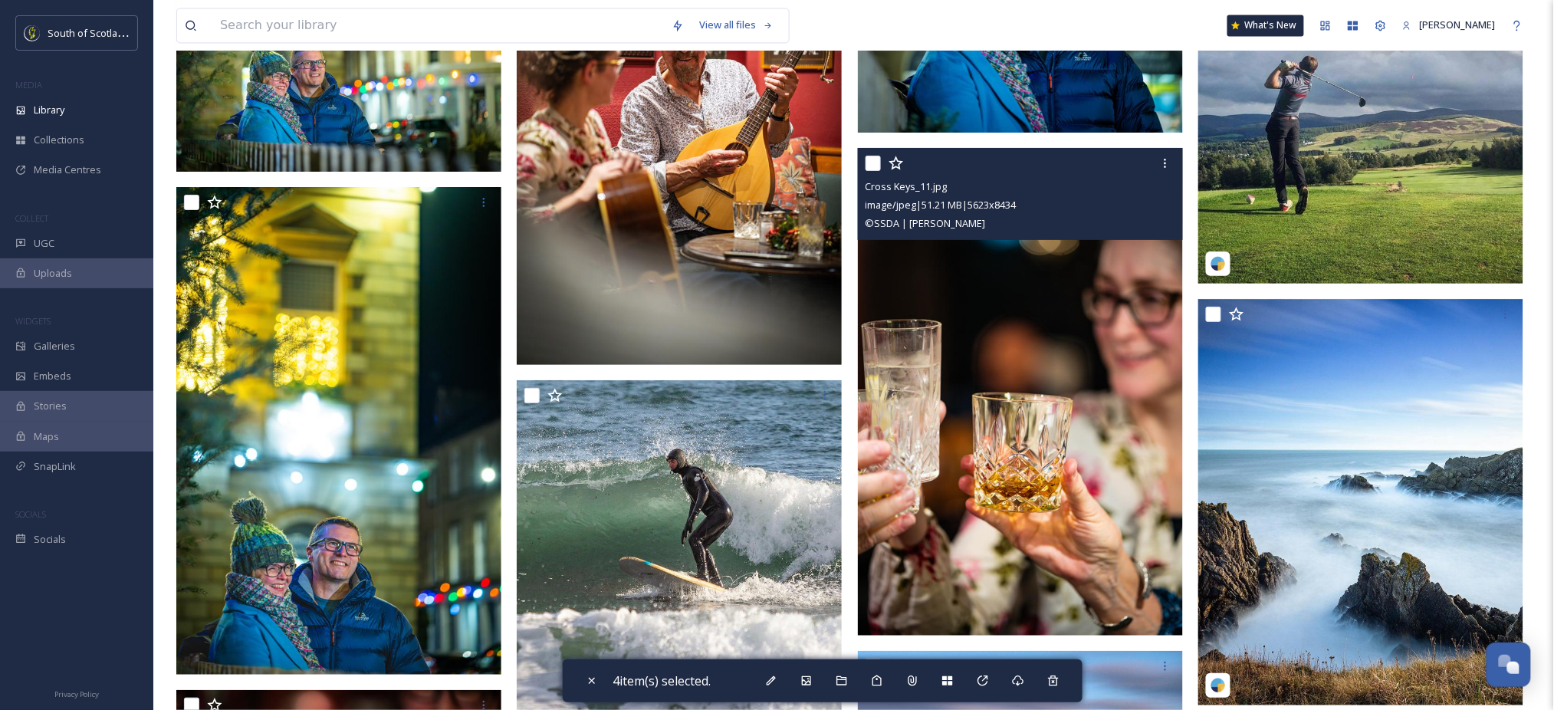
click at [874, 157] on input "checkbox" at bounding box center [873, 163] width 15 height 15
checkbox input "true"
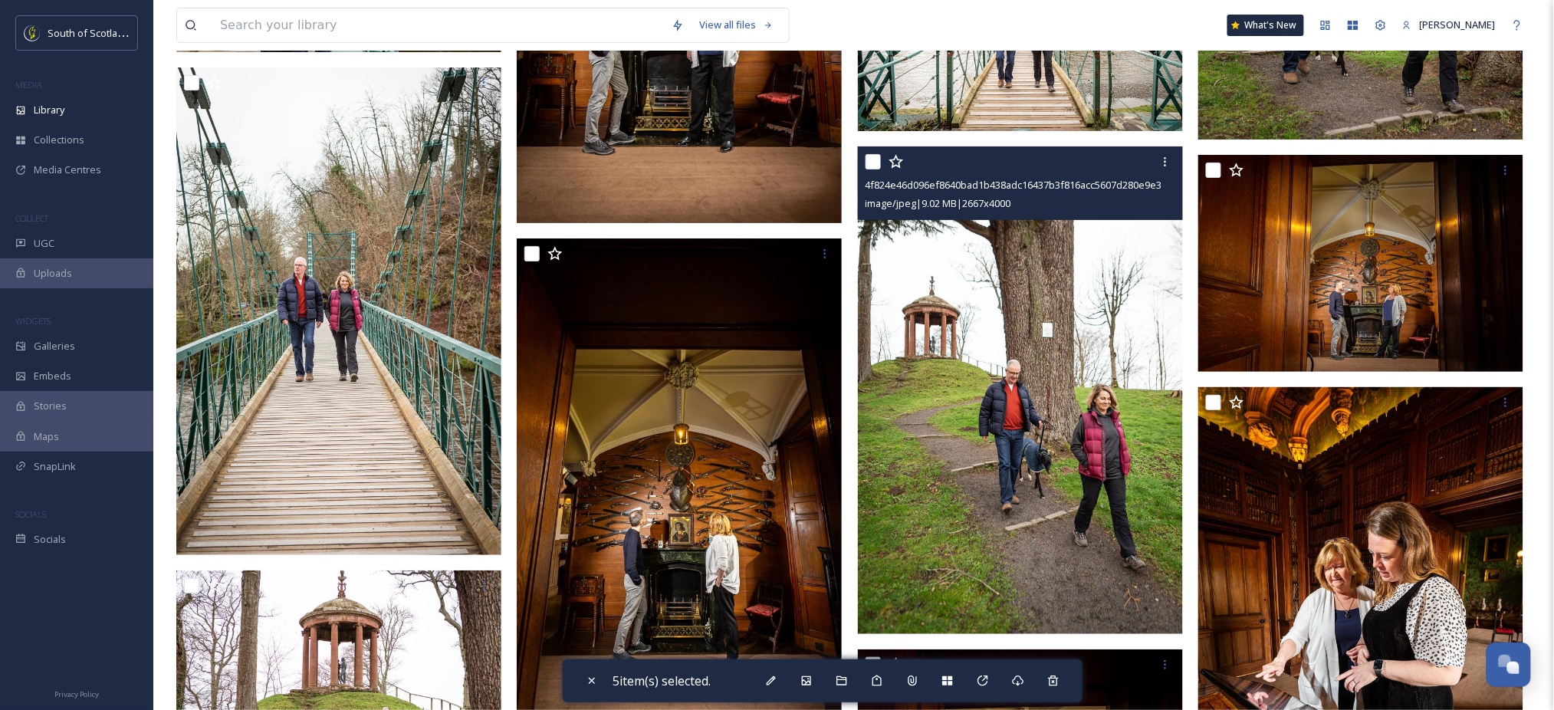
scroll to position [17156, 0]
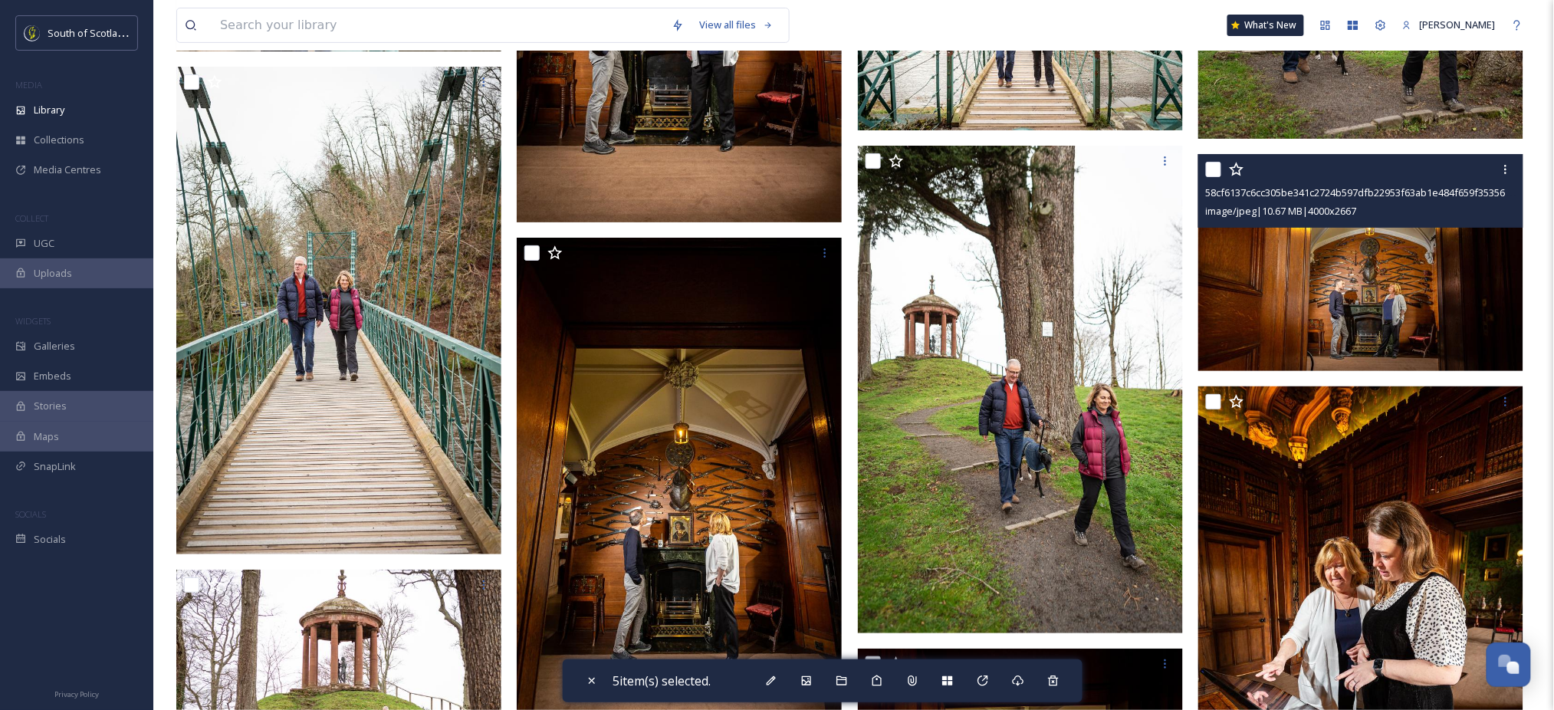
click at [1211, 168] on input "checkbox" at bounding box center [1213, 169] width 15 height 15
checkbox input "true"
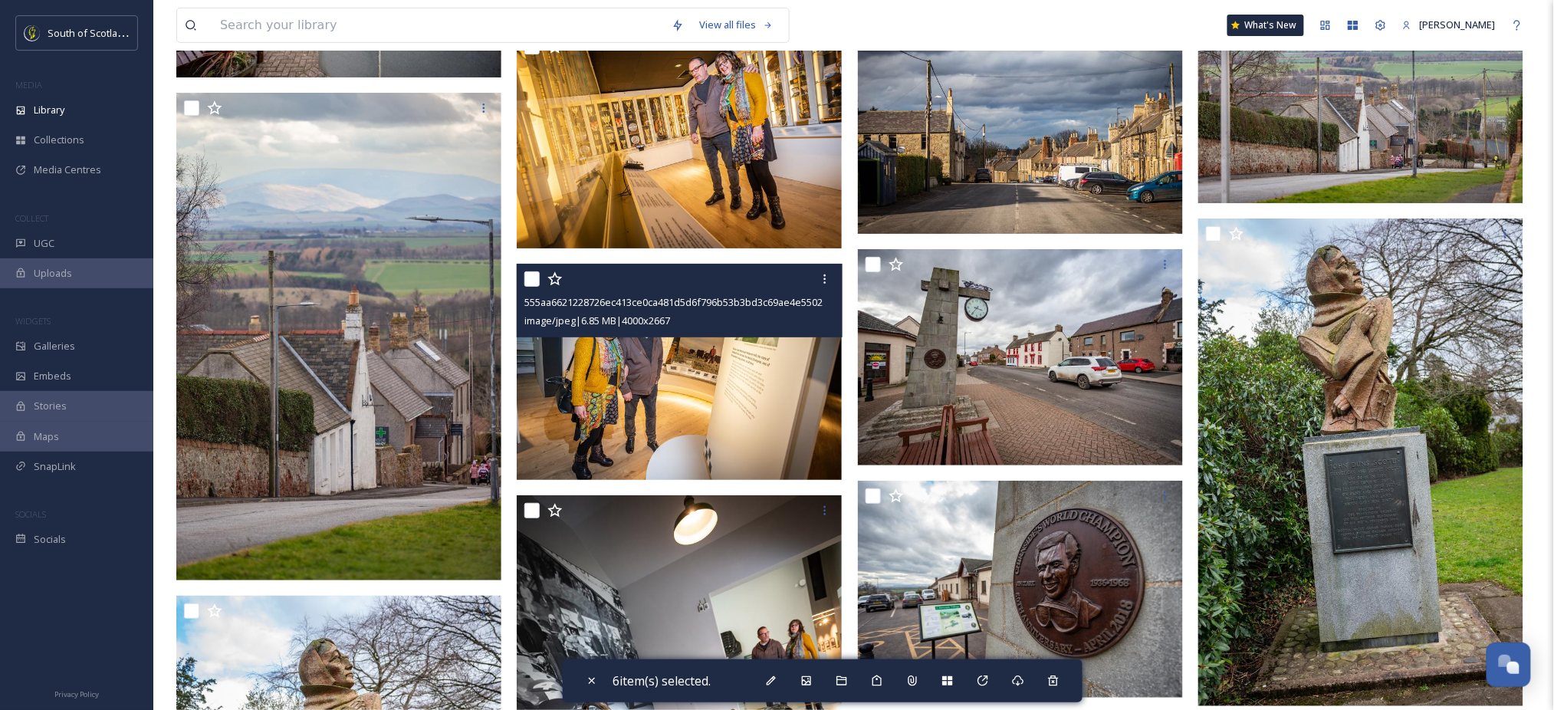
scroll to position [19188, 0]
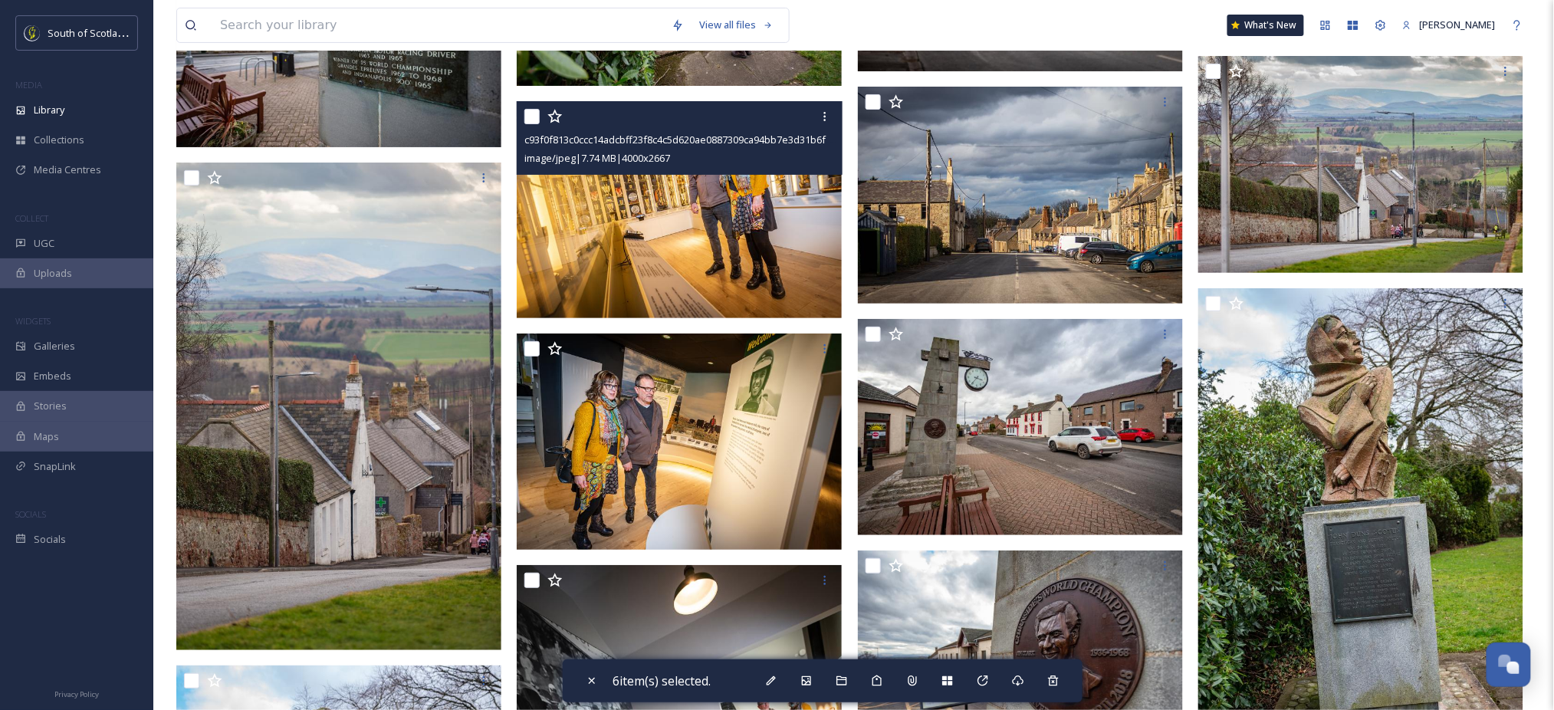
click at [531, 112] on input "checkbox" at bounding box center [532, 116] width 15 height 15
checkbox input "true"
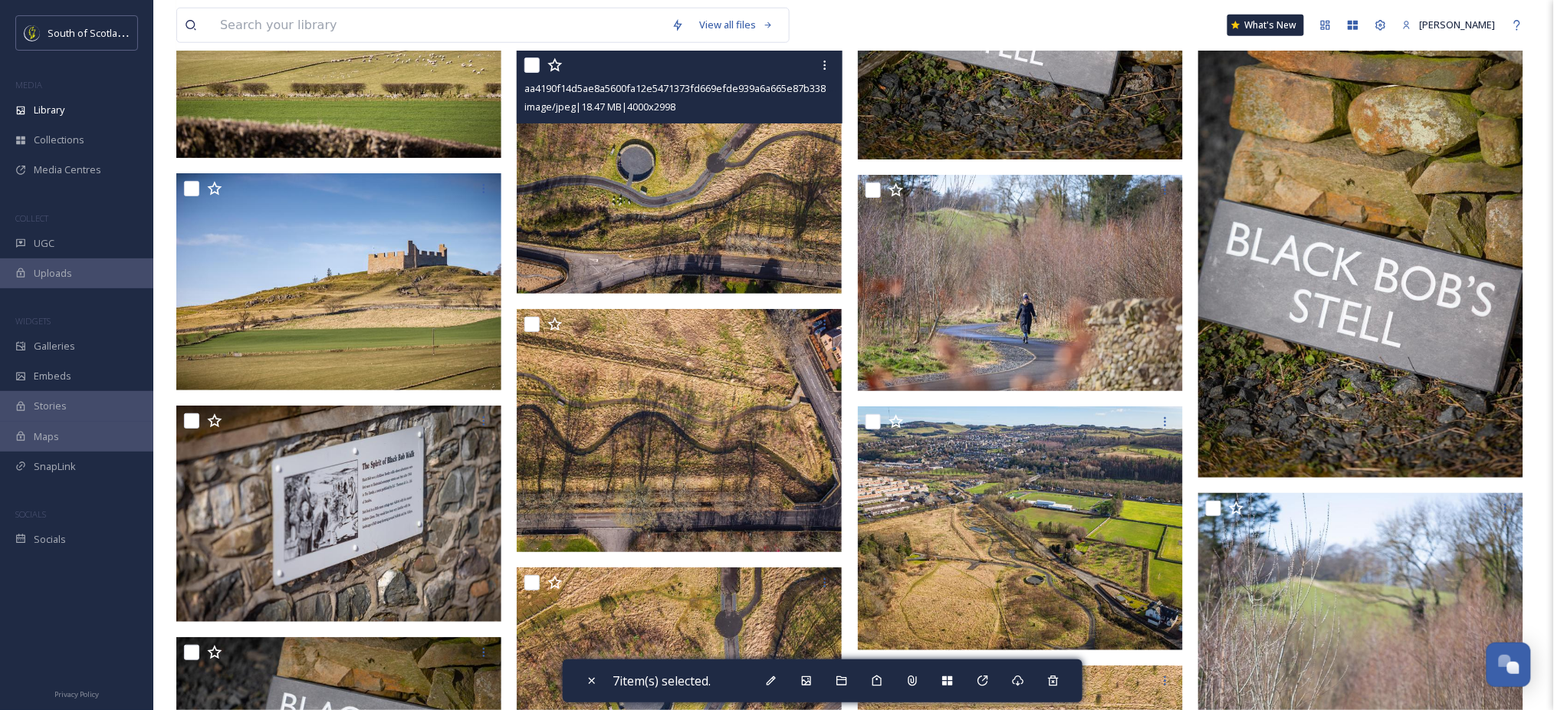
scroll to position [26028, 0]
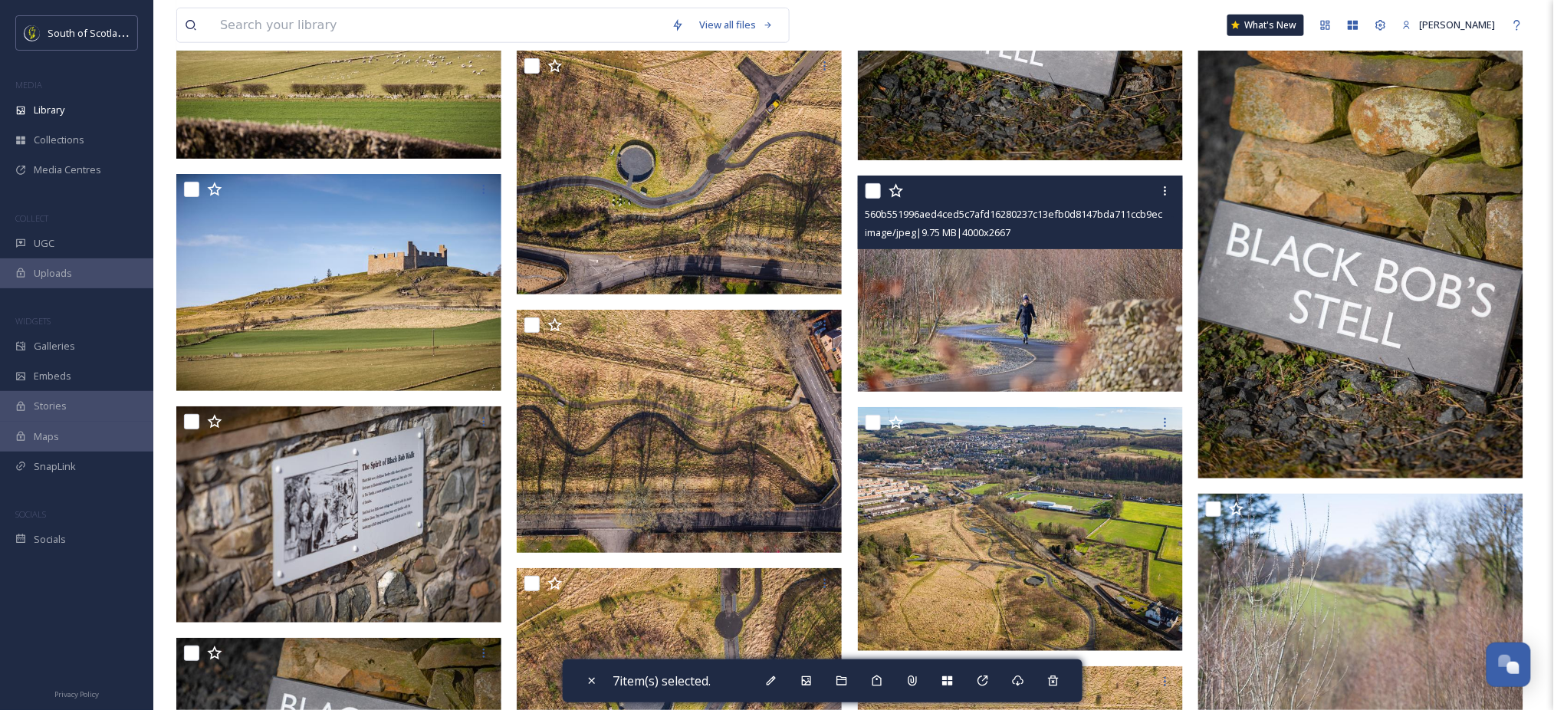
click at [874, 189] on input "checkbox" at bounding box center [873, 190] width 15 height 15
checkbox input "true"
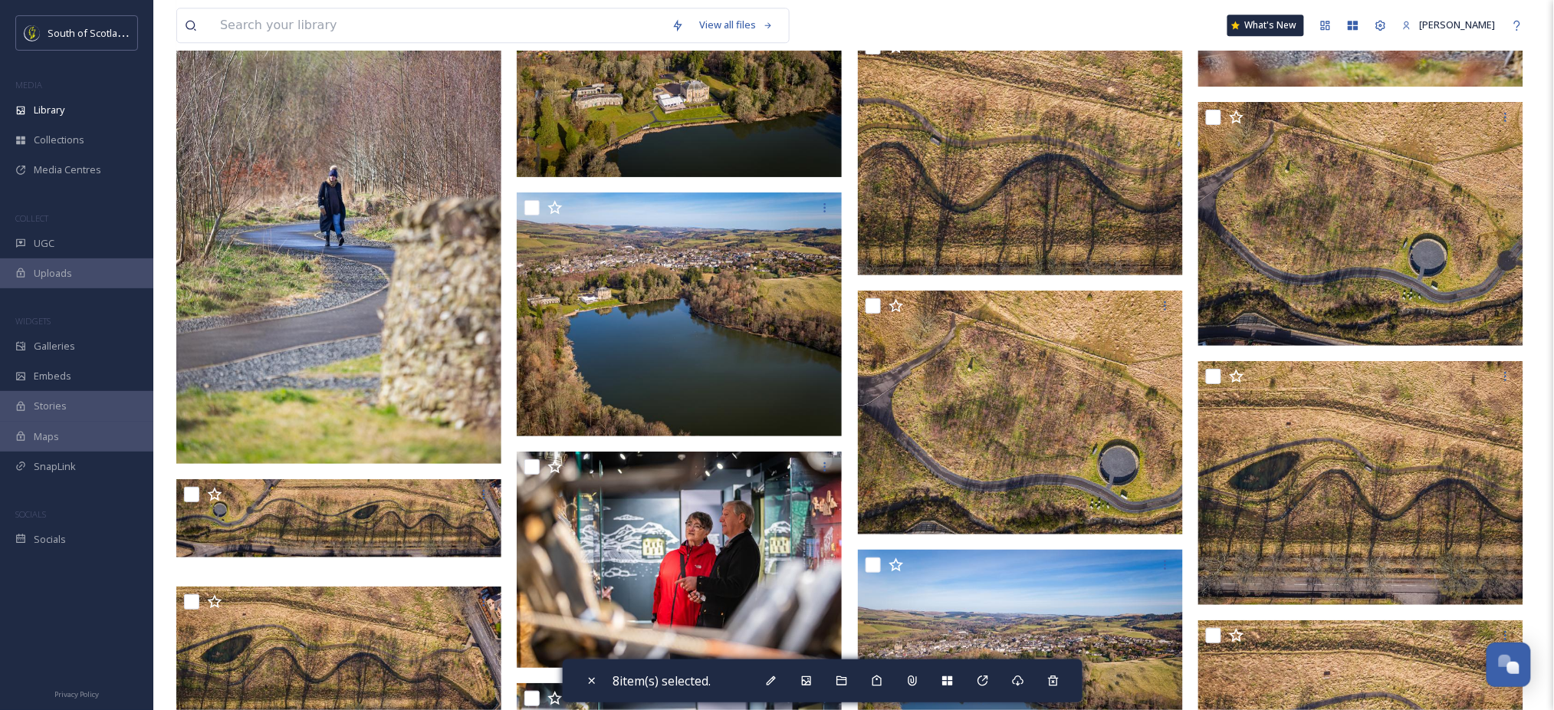
scroll to position [27237, 0]
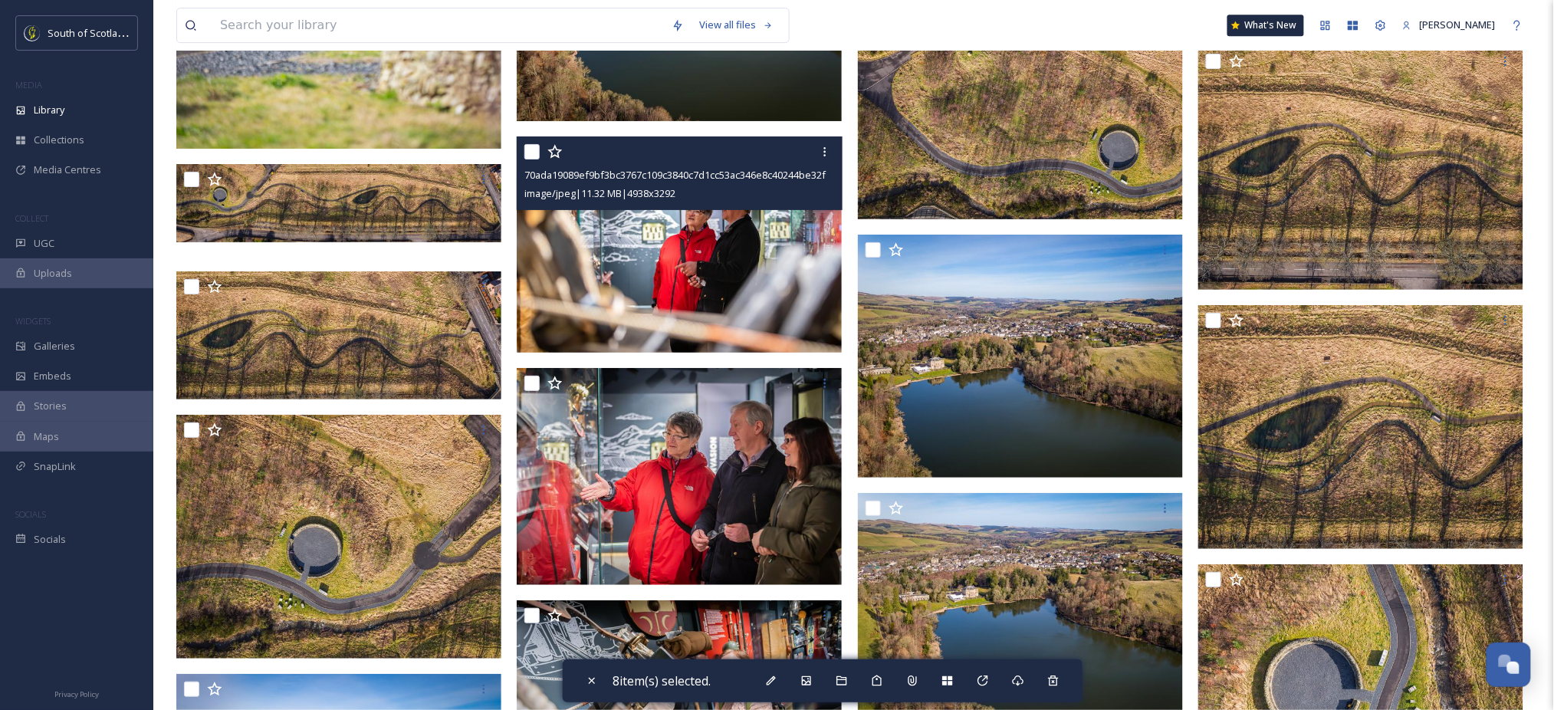
click at [530, 154] on input "checkbox" at bounding box center [532, 151] width 15 height 15
checkbox input "true"
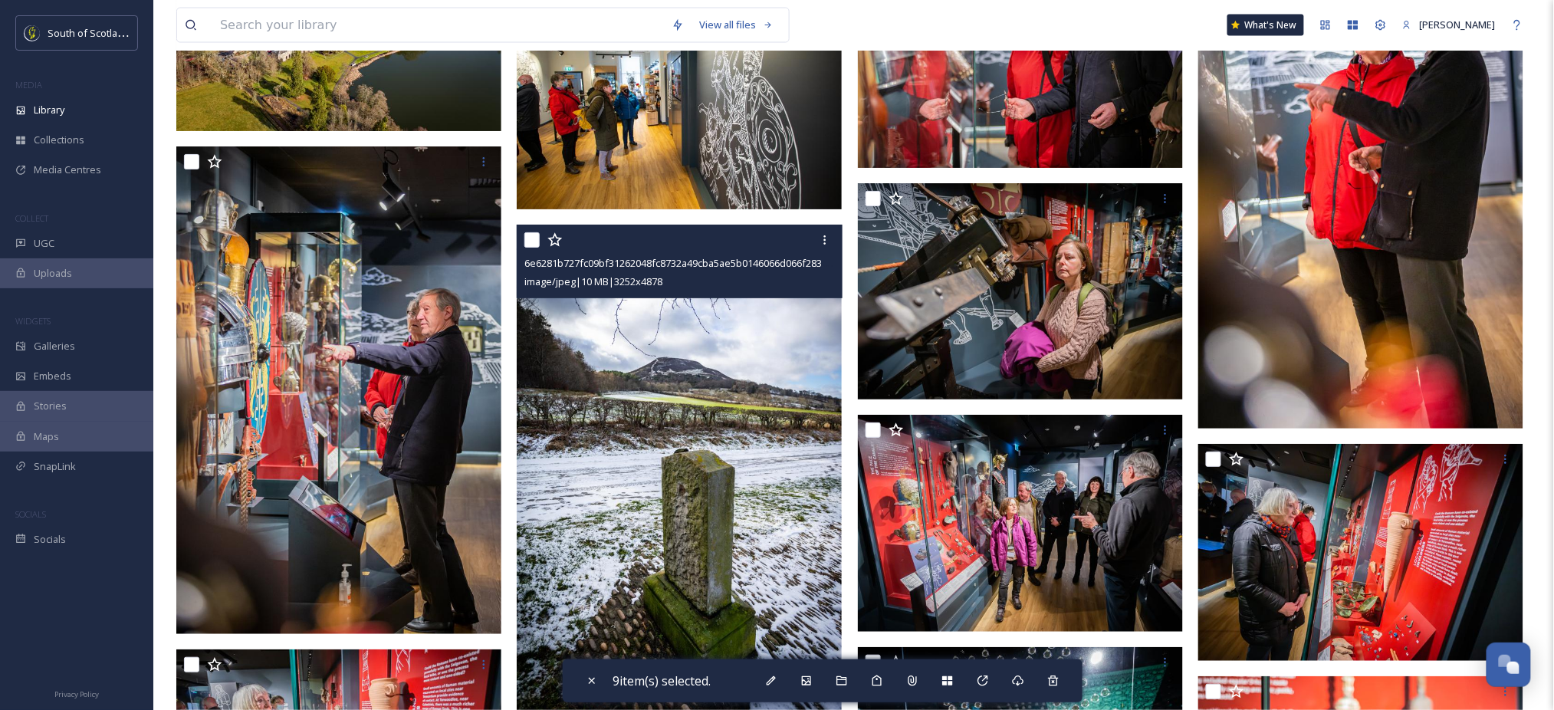
scroll to position [28653, 0]
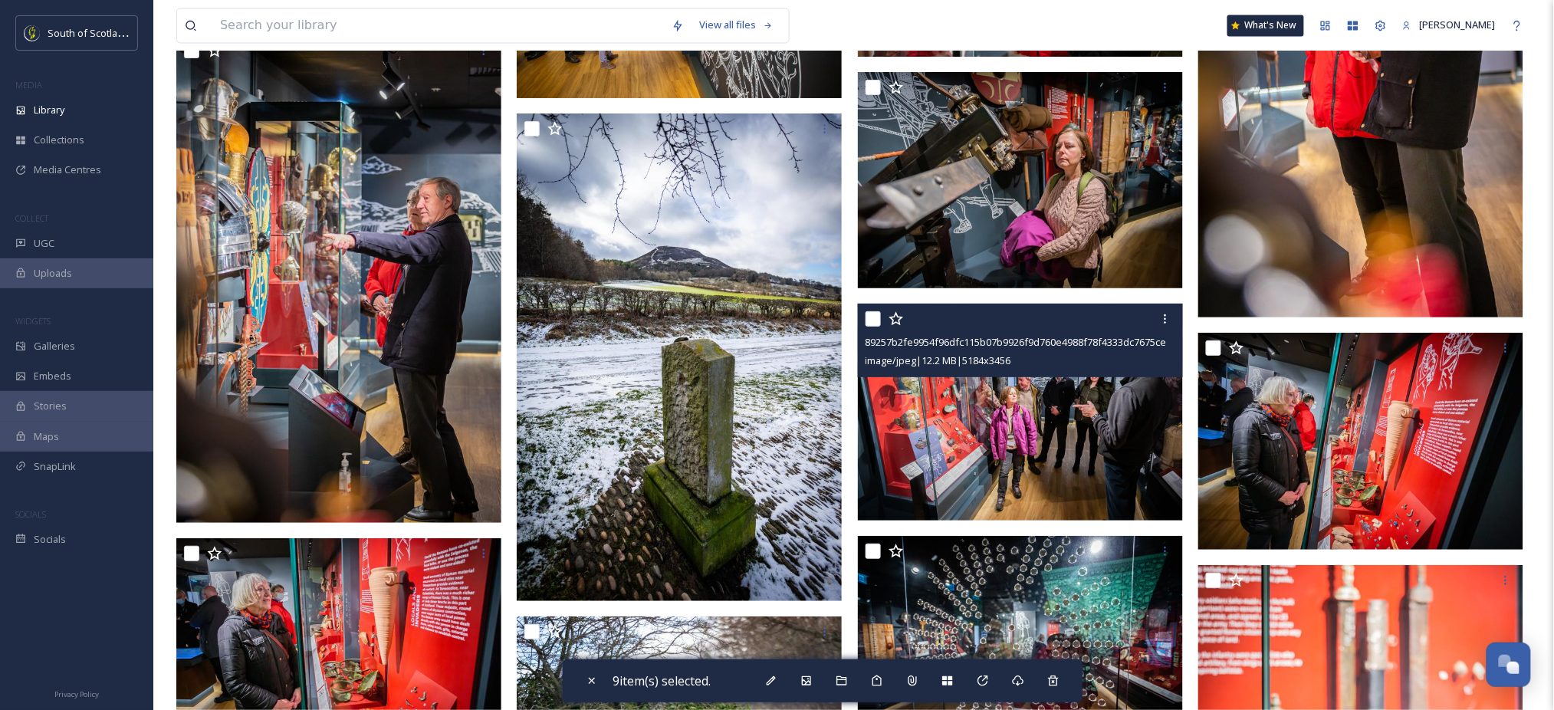
click at [874, 323] on input "checkbox" at bounding box center [873, 318] width 15 height 15
checkbox input "true"
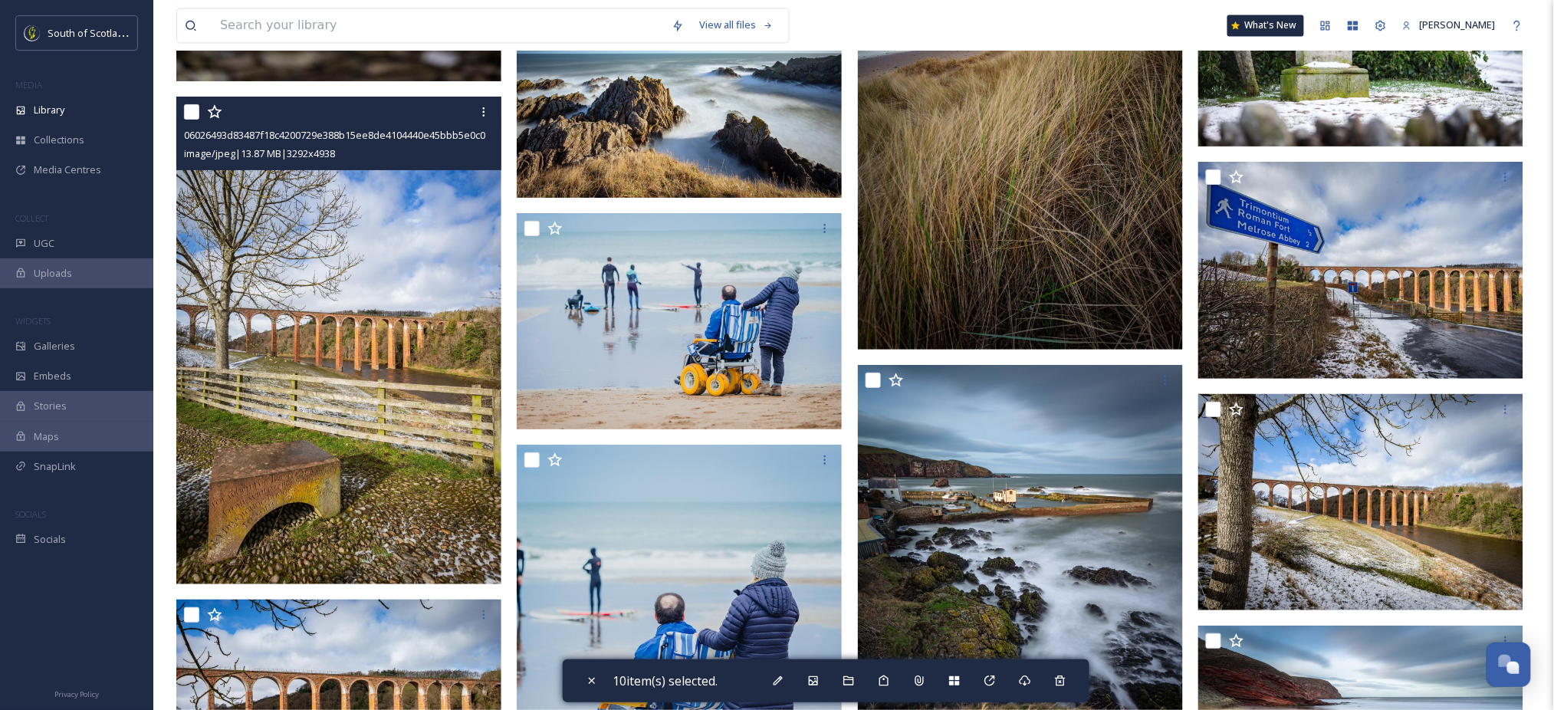
scroll to position [30763, 0]
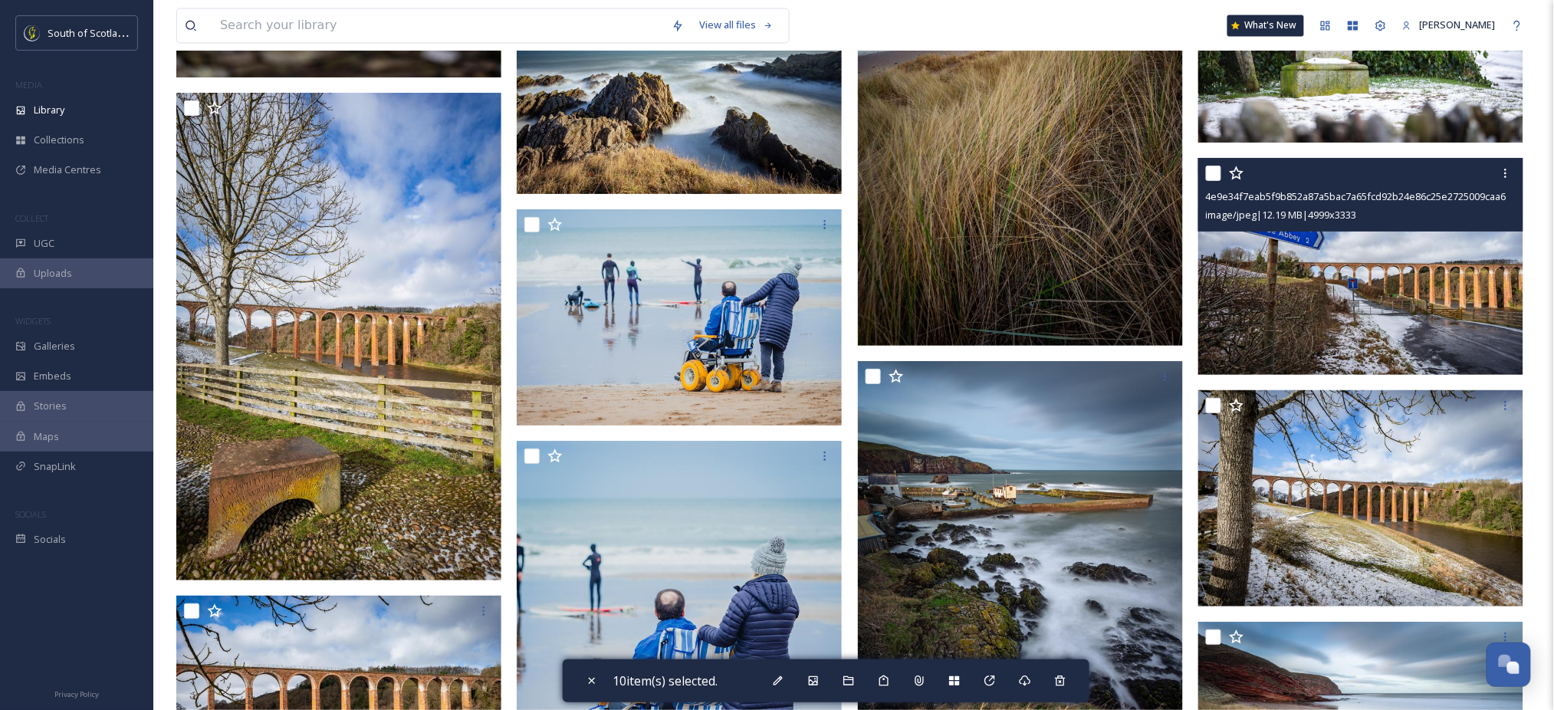
click at [1215, 178] on input "checkbox" at bounding box center [1213, 173] width 15 height 15
checkbox input "true"
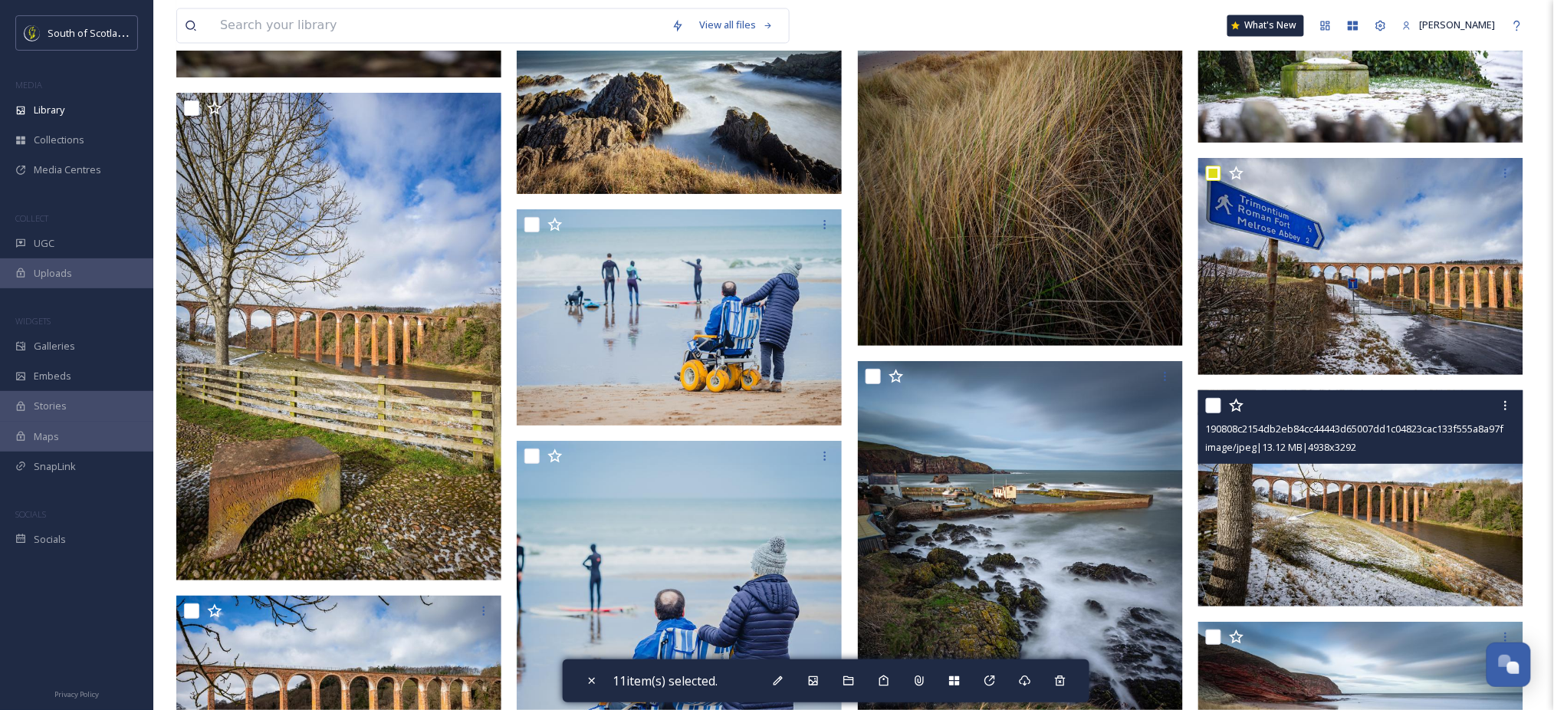
click at [1216, 405] on input "checkbox" at bounding box center [1213, 405] width 15 height 15
checkbox input "true"
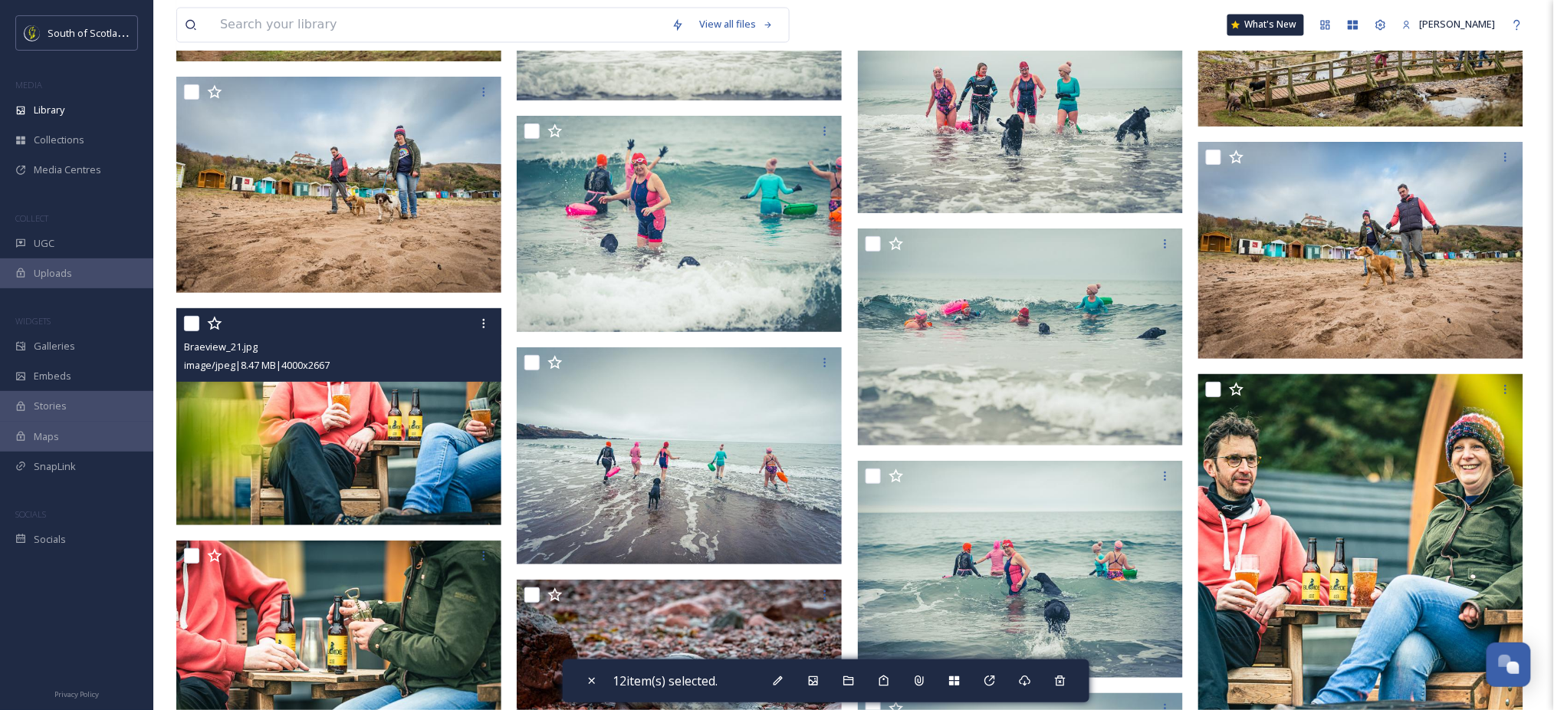
scroll to position [41340, 0]
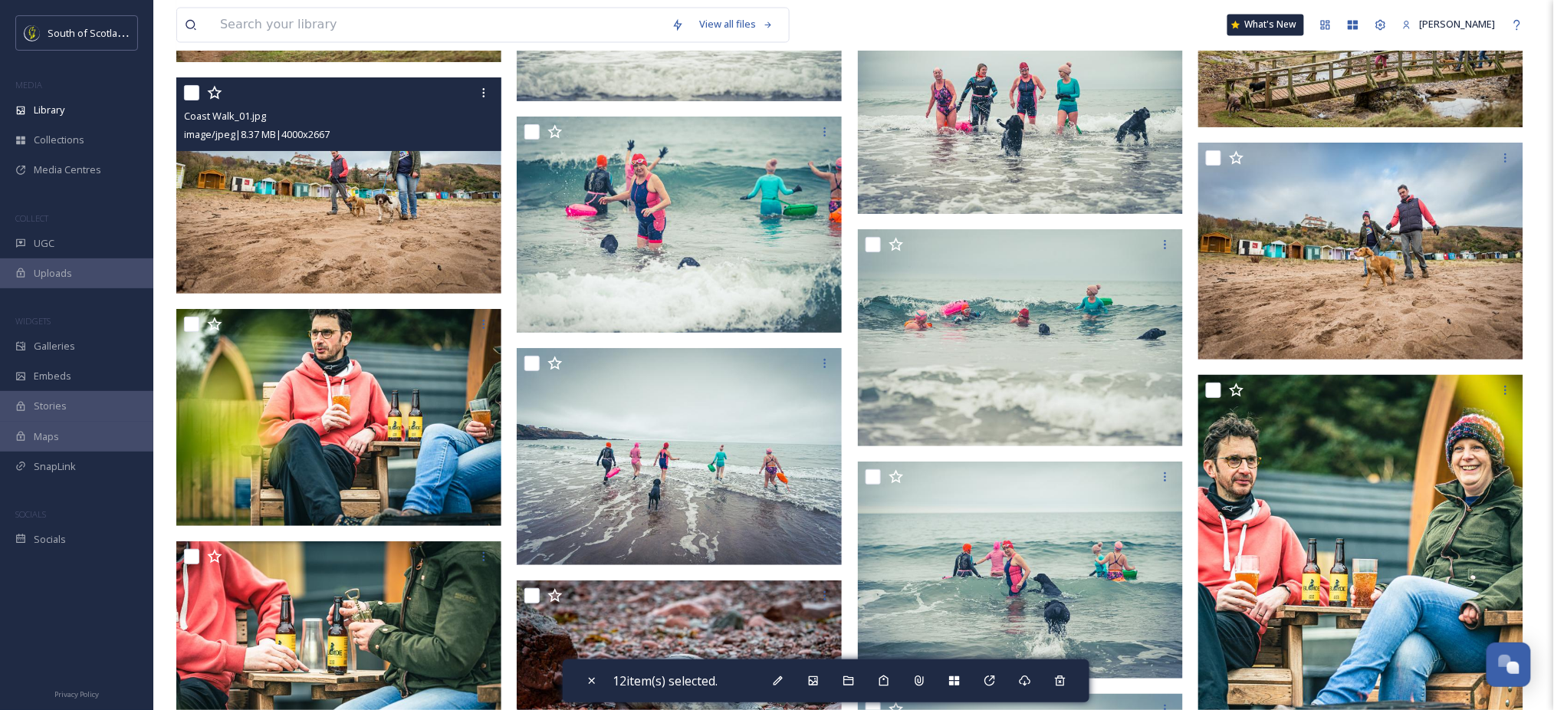
click at [189, 94] on input "checkbox" at bounding box center [191, 92] width 15 height 15
checkbox input "true"
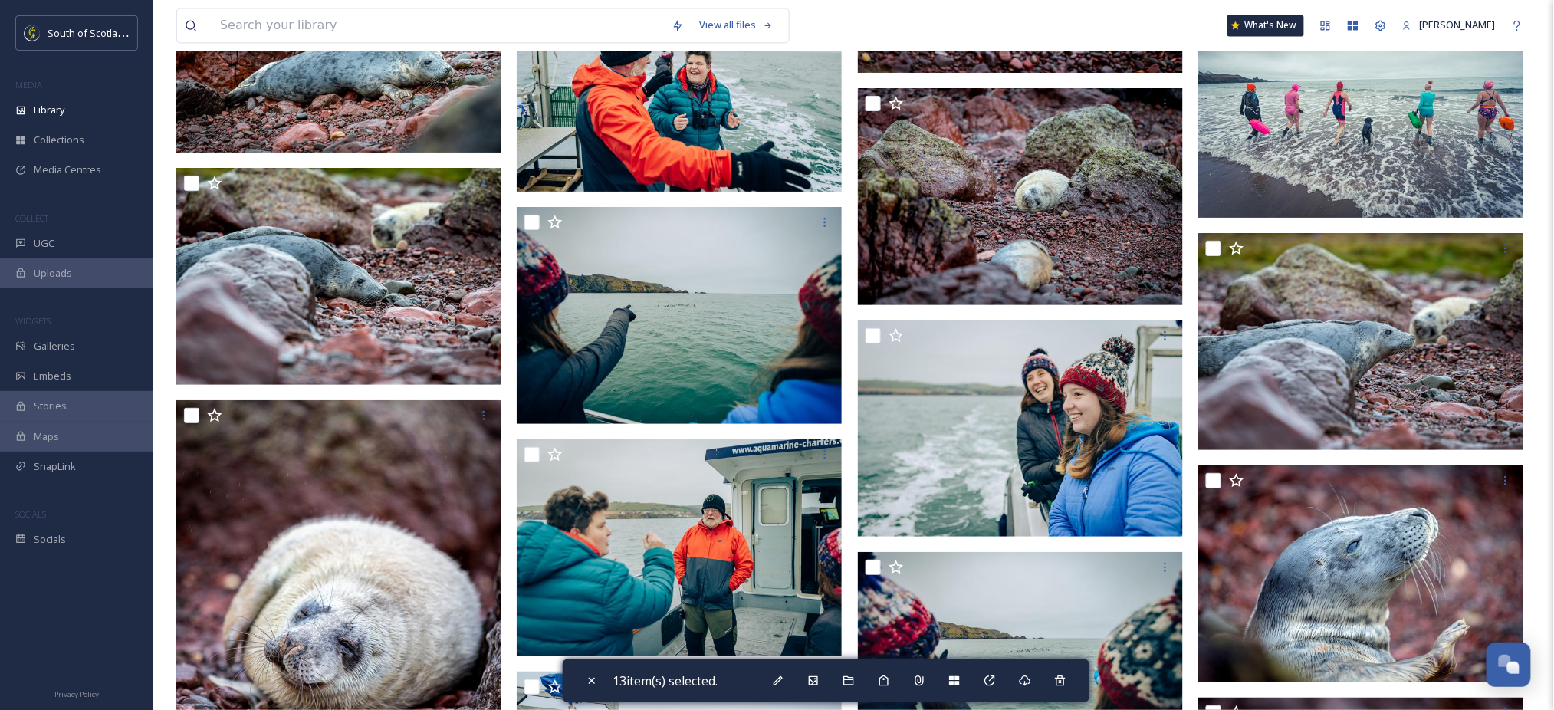
scroll to position [43602, 0]
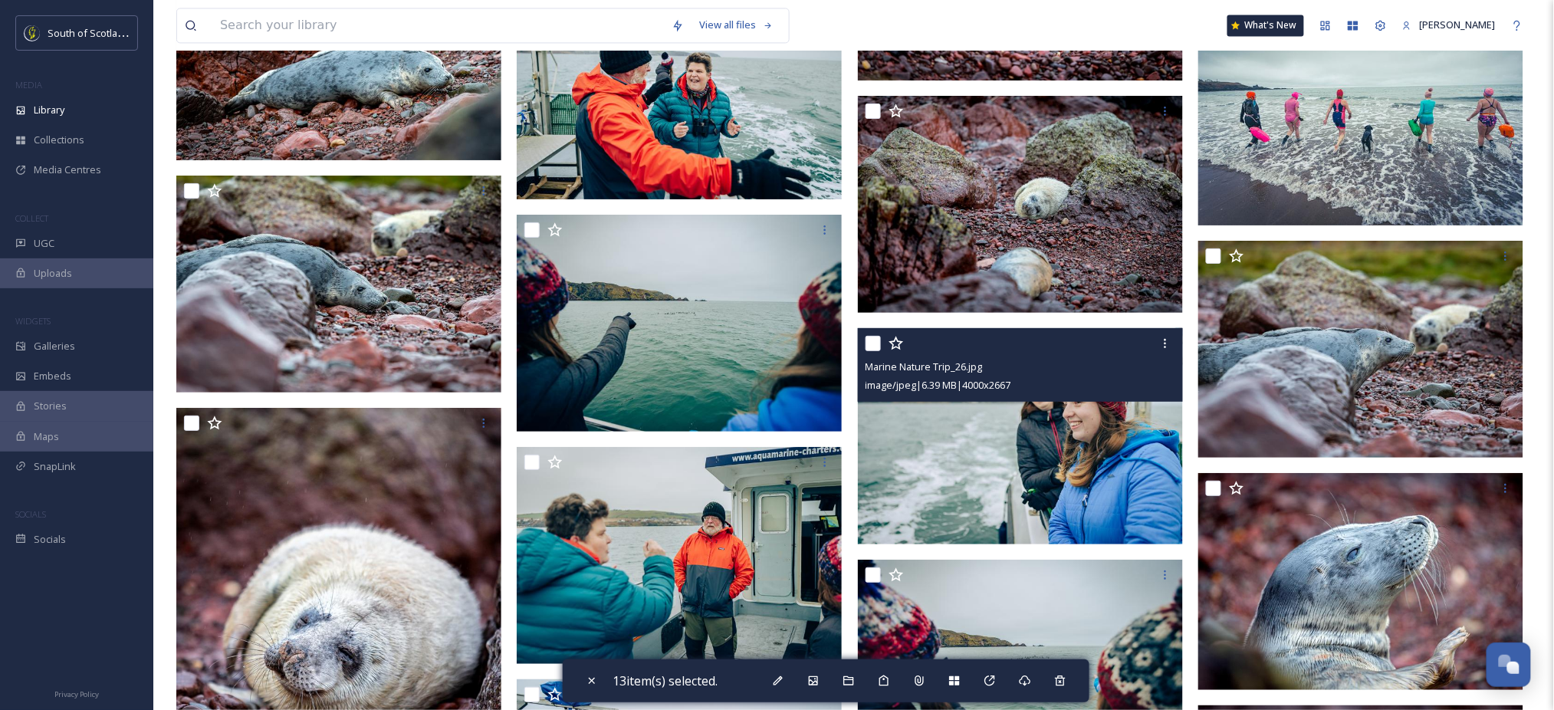
click at [869, 344] on input "checkbox" at bounding box center [873, 343] width 15 height 15
checkbox input "true"
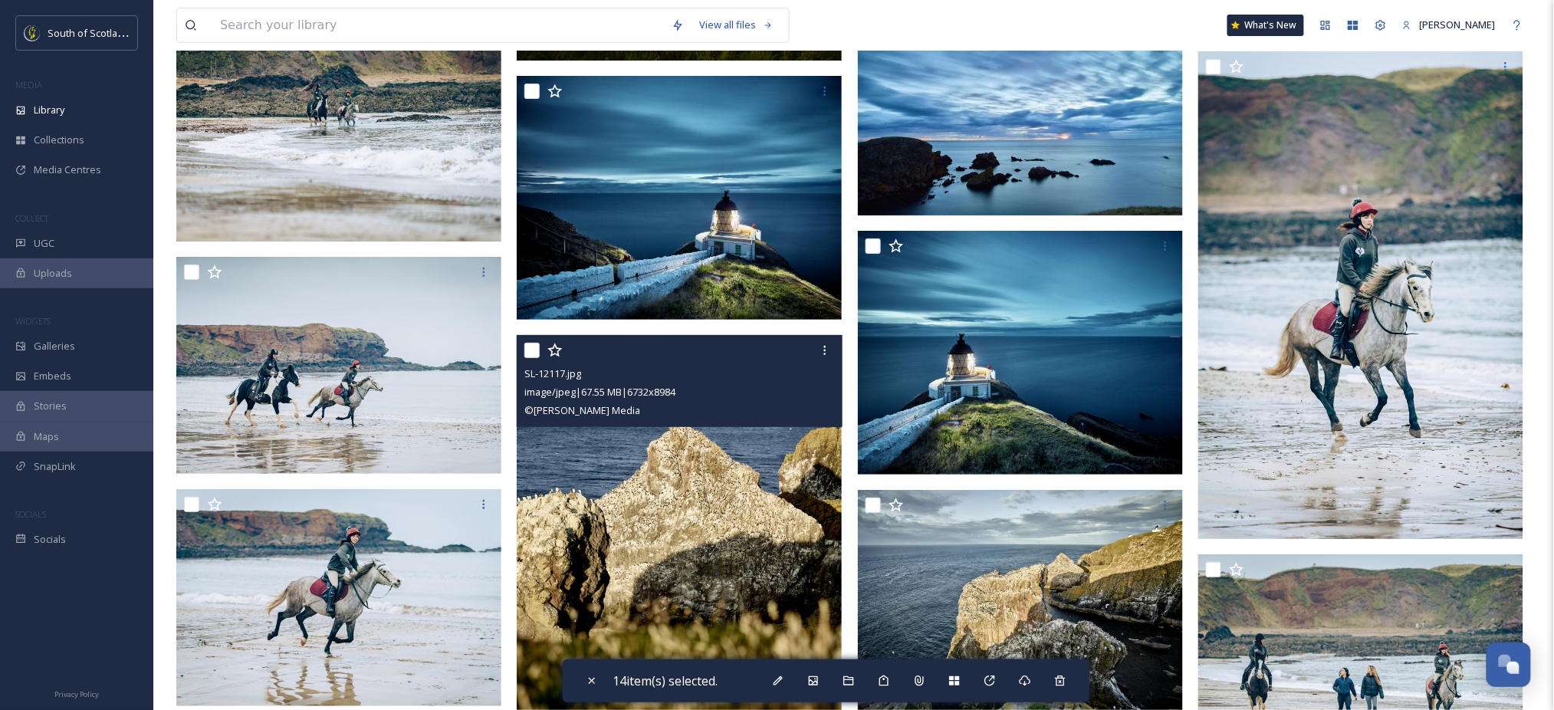
scroll to position [48966, 0]
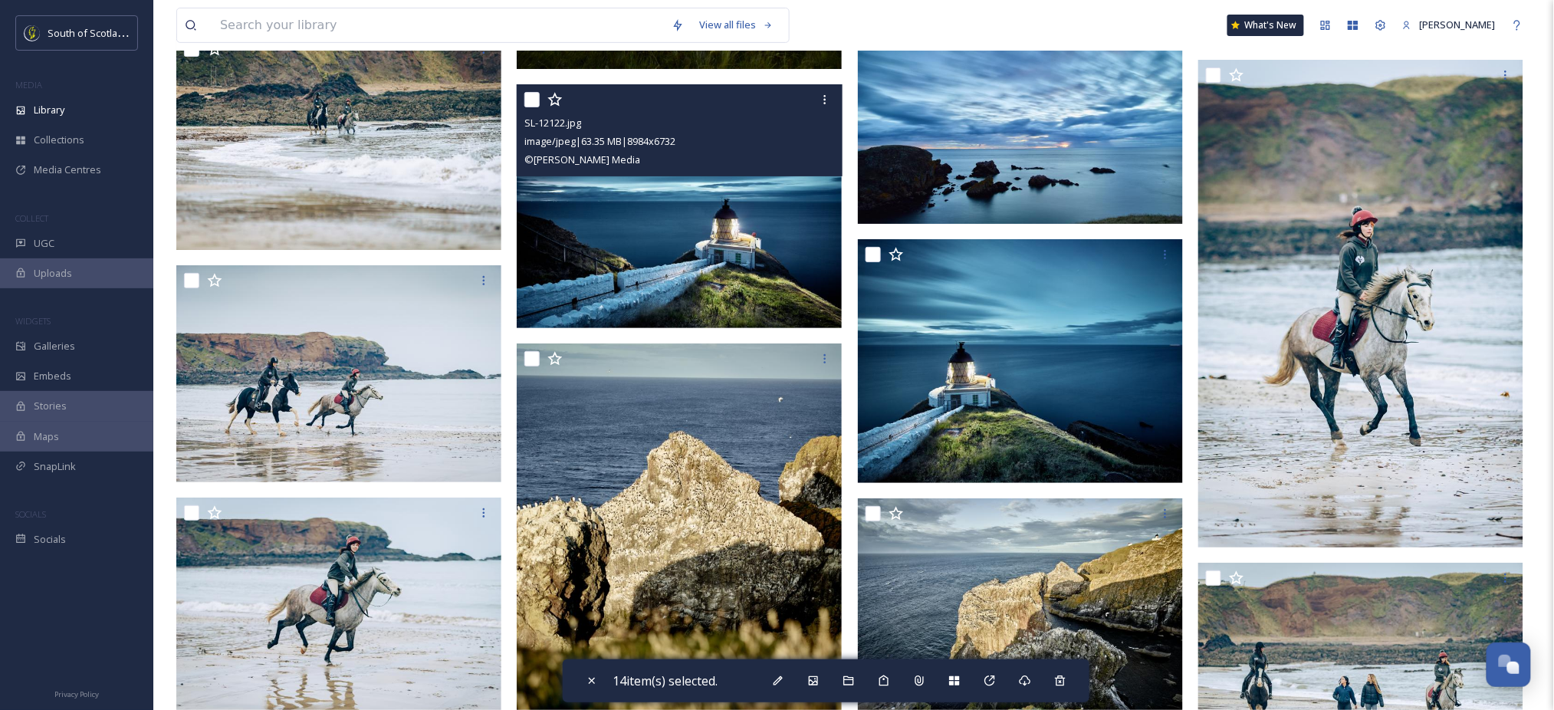
click at [532, 104] on input "checkbox" at bounding box center [532, 99] width 15 height 15
checkbox input "true"
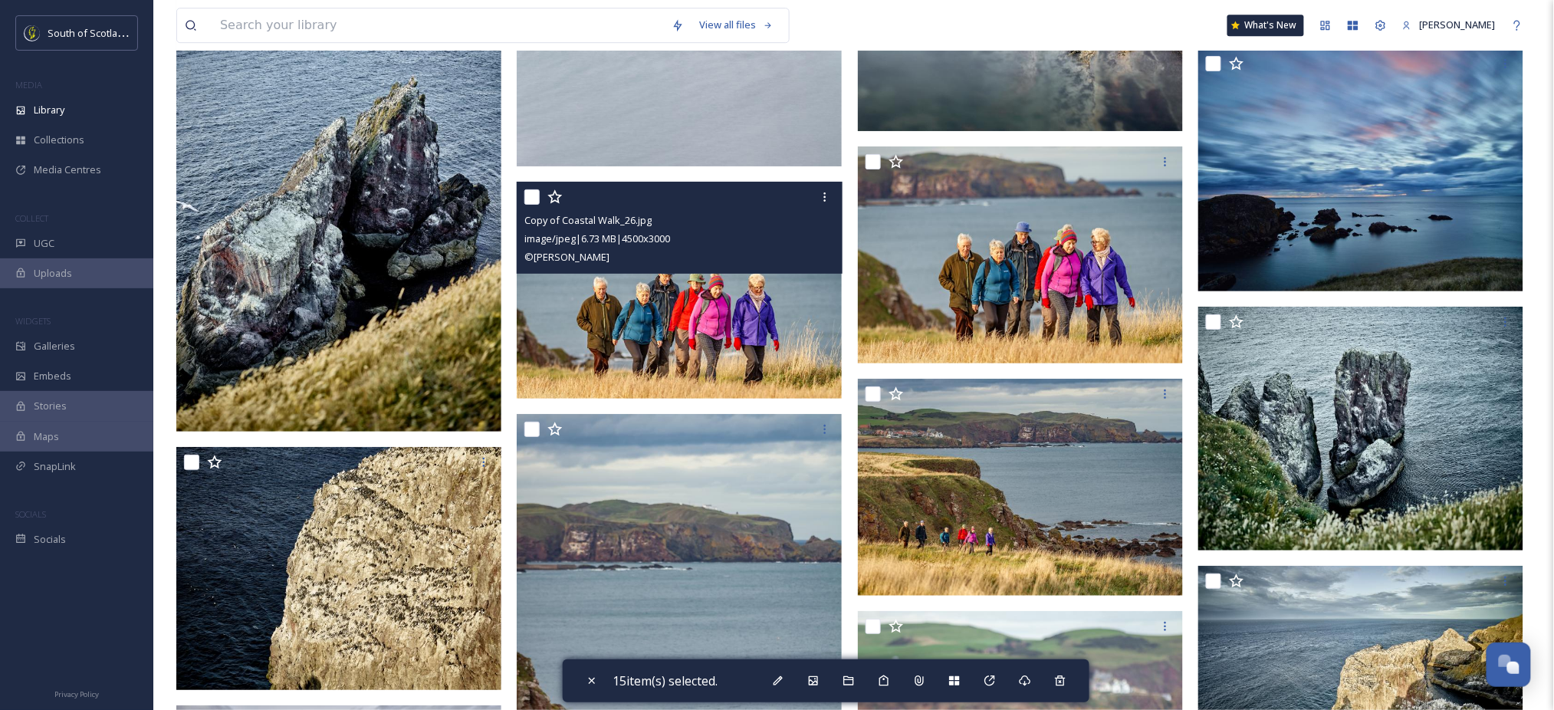
scroll to position [50485, 0]
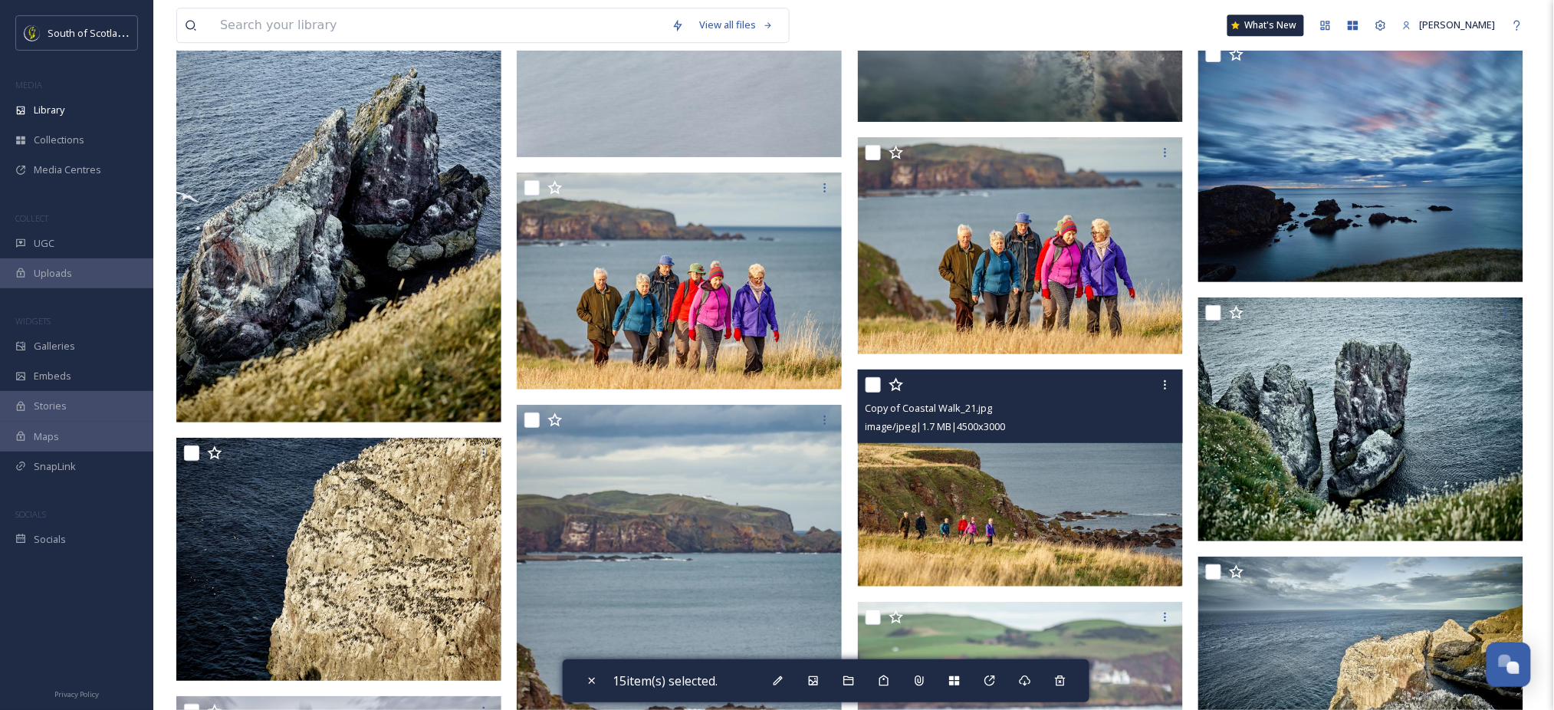
click at [874, 382] on input "checkbox" at bounding box center [873, 384] width 15 height 15
checkbox input "true"
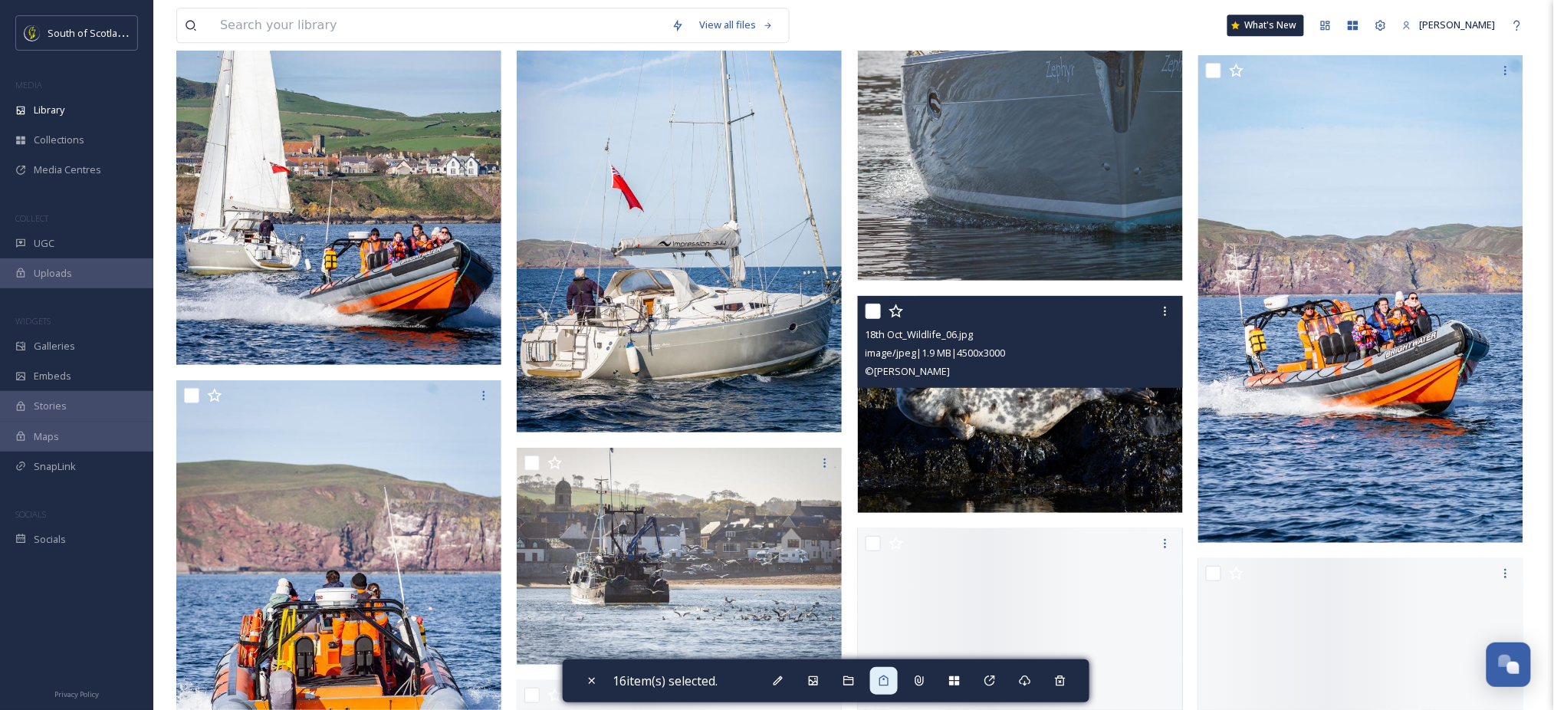
scroll to position [65163, 0]
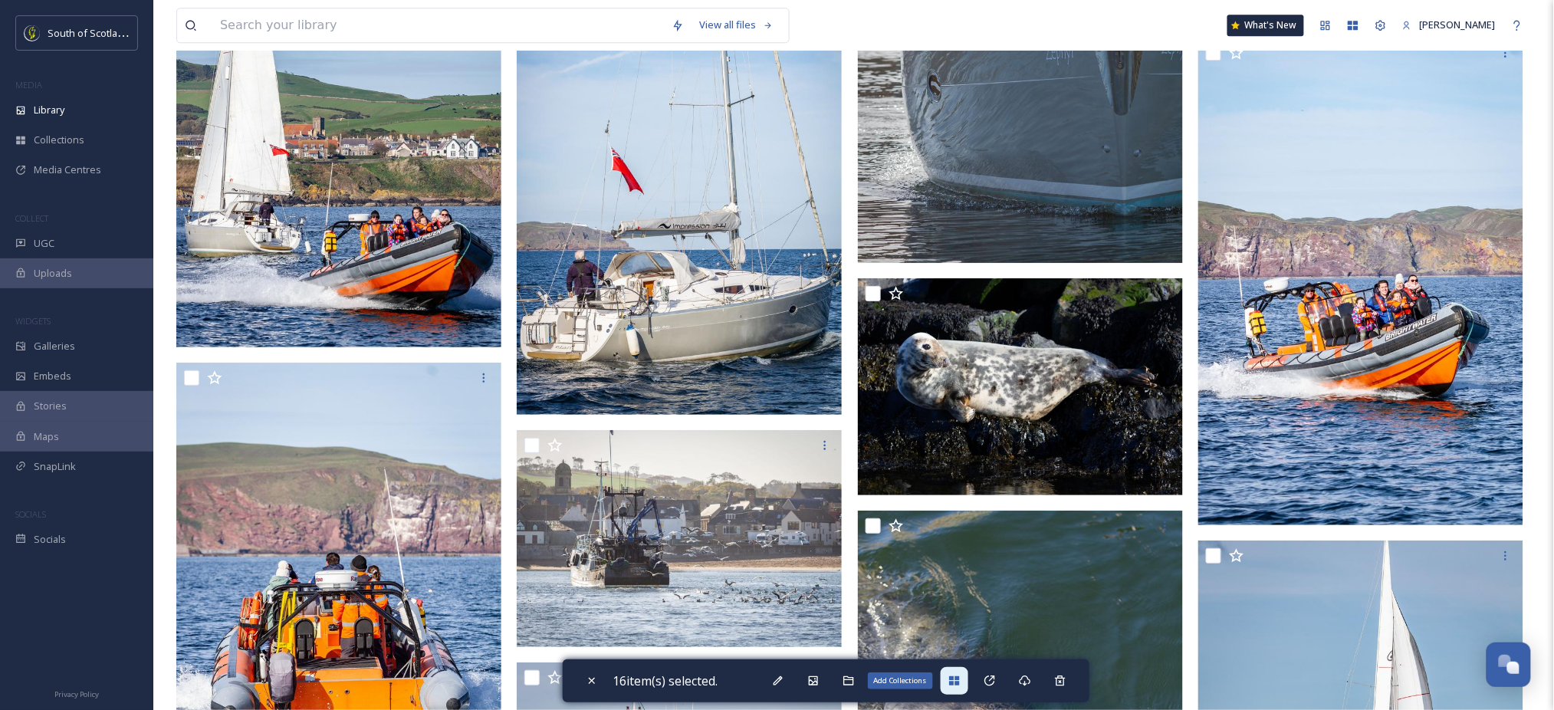
click at [959, 680] on icon at bounding box center [954, 680] width 10 height 9
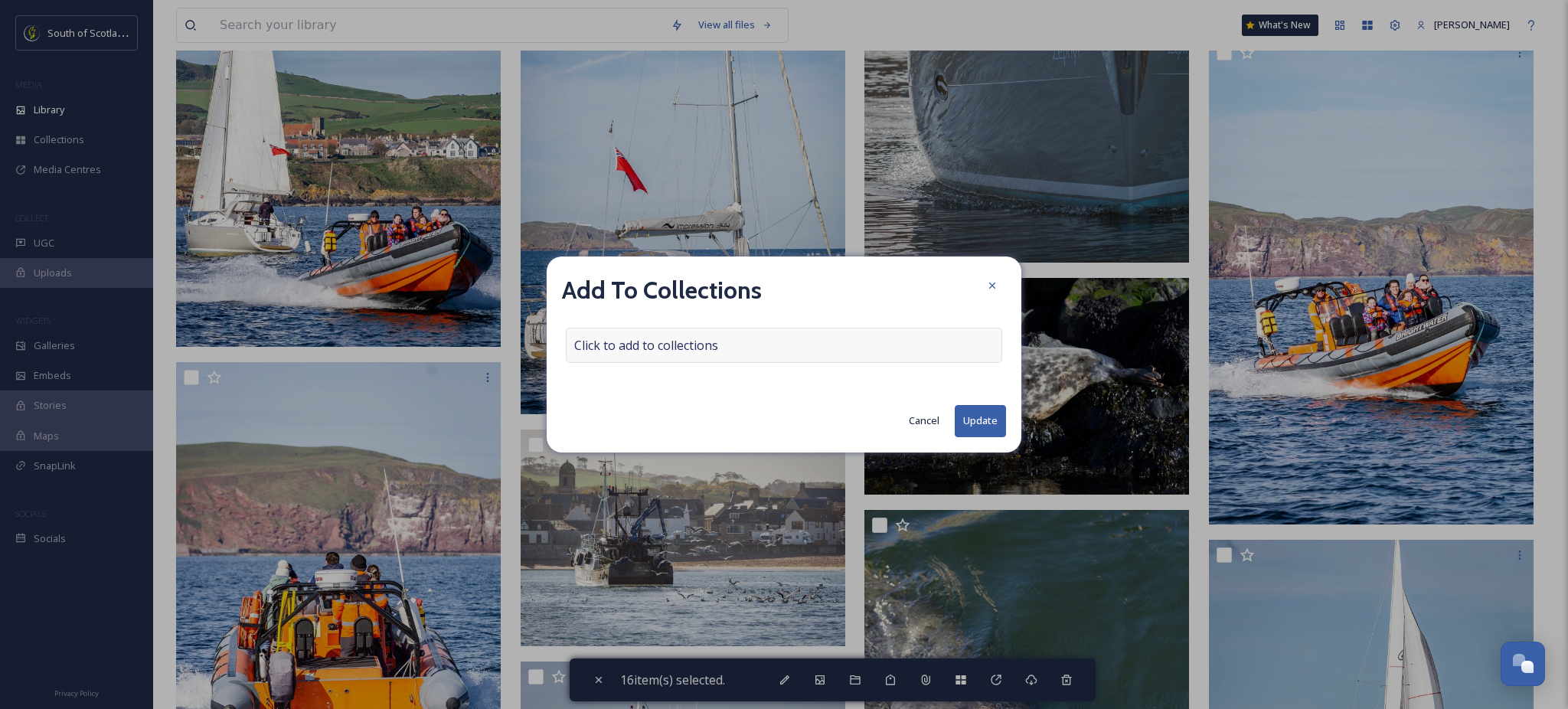
click at [791, 337] on div "Click to add to collections" at bounding box center [784, 345] width 436 height 35
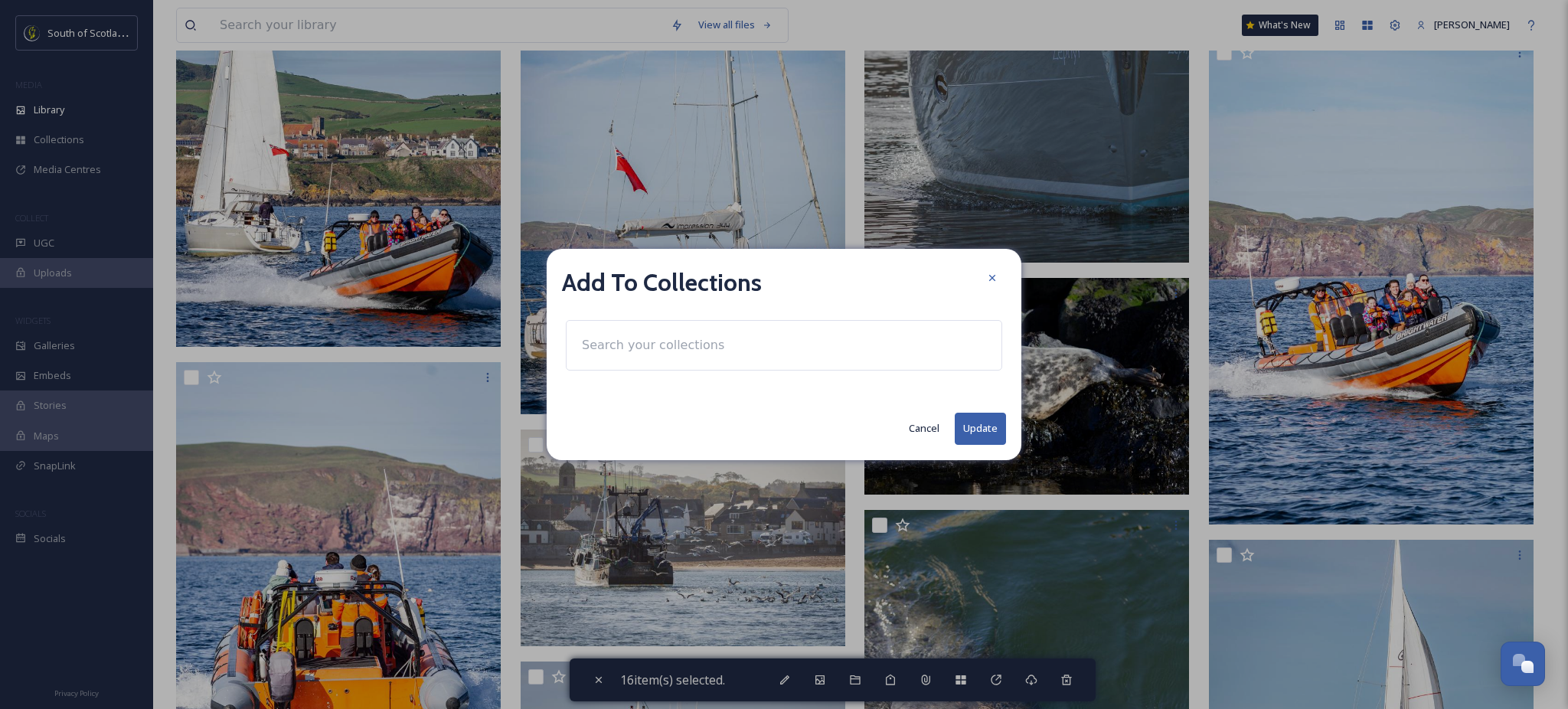
click at [715, 343] on input at bounding box center [658, 346] width 169 height 34
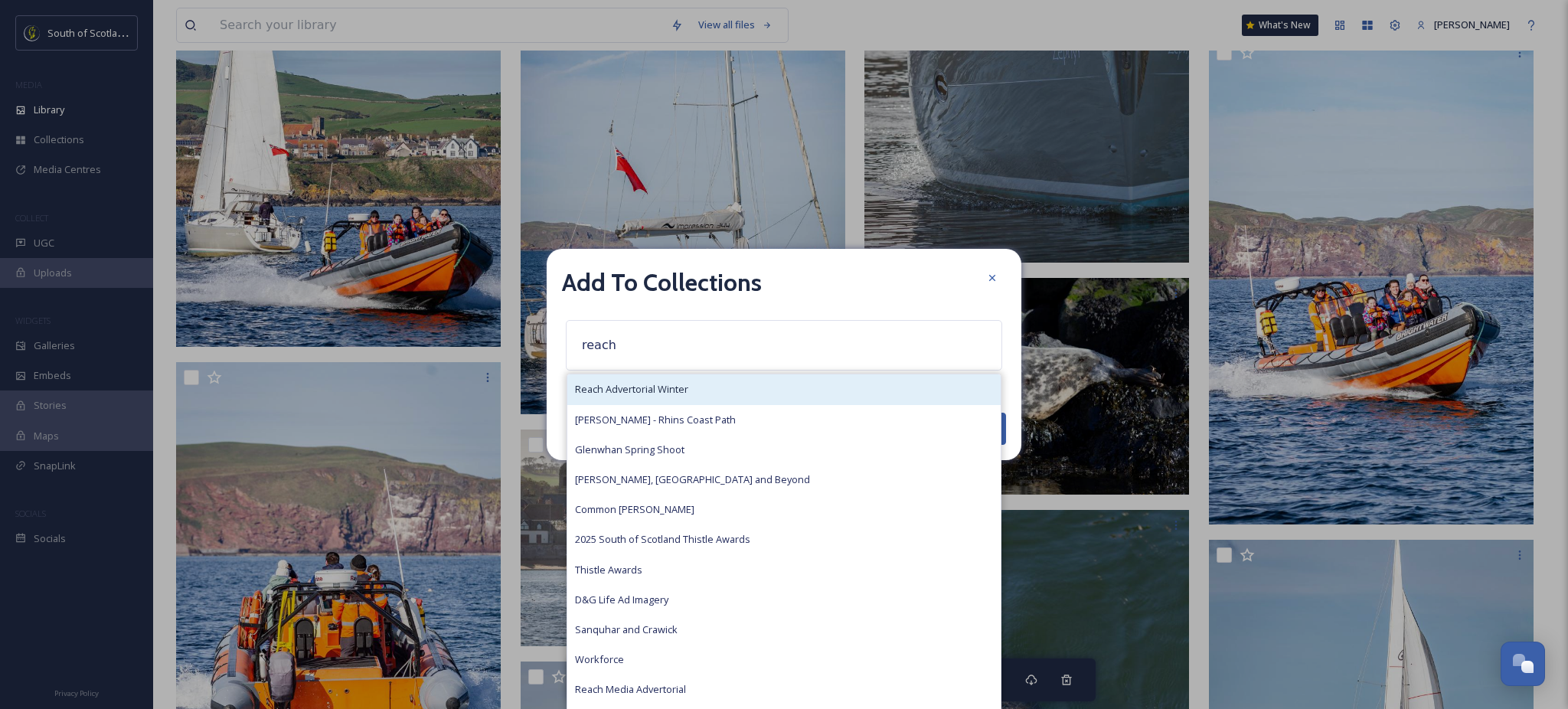
type input "reach"
click at [692, 383] on div "Reach Advertorial Winter" at bounding box center [784, 389] width 433 height 30
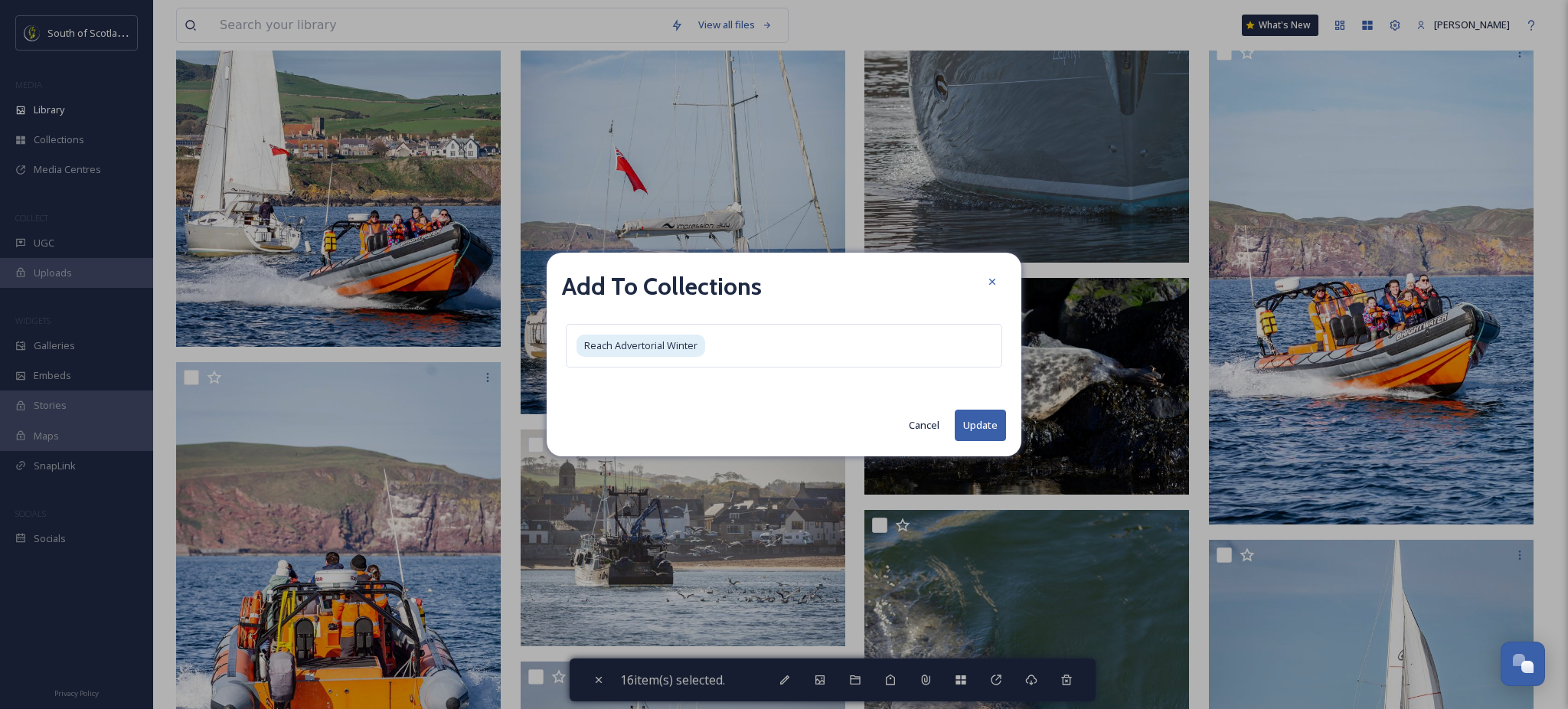
click at [980, 429] on button "Update" at bounding box center [979, 424] width 51 height 31
checkbox input "false"
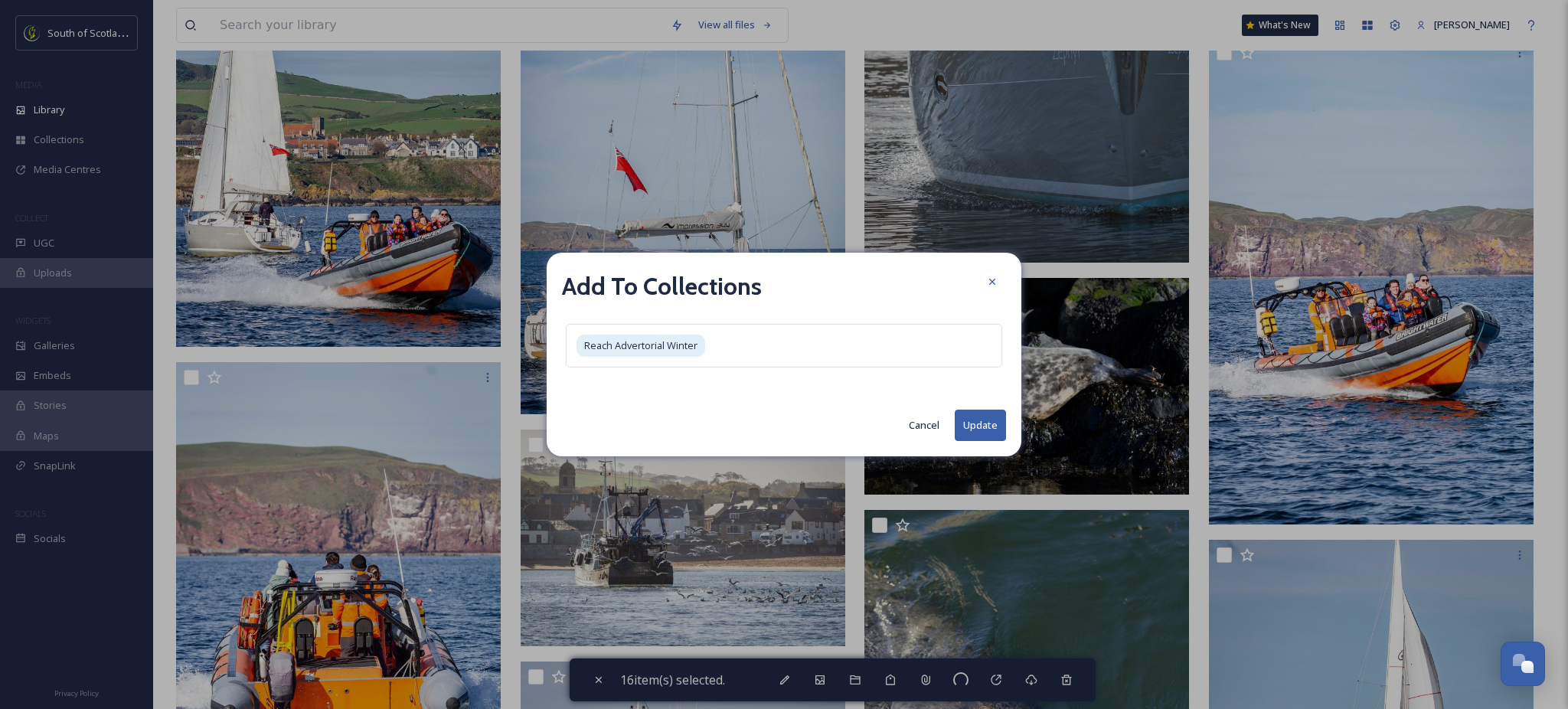
checkbox input "false"
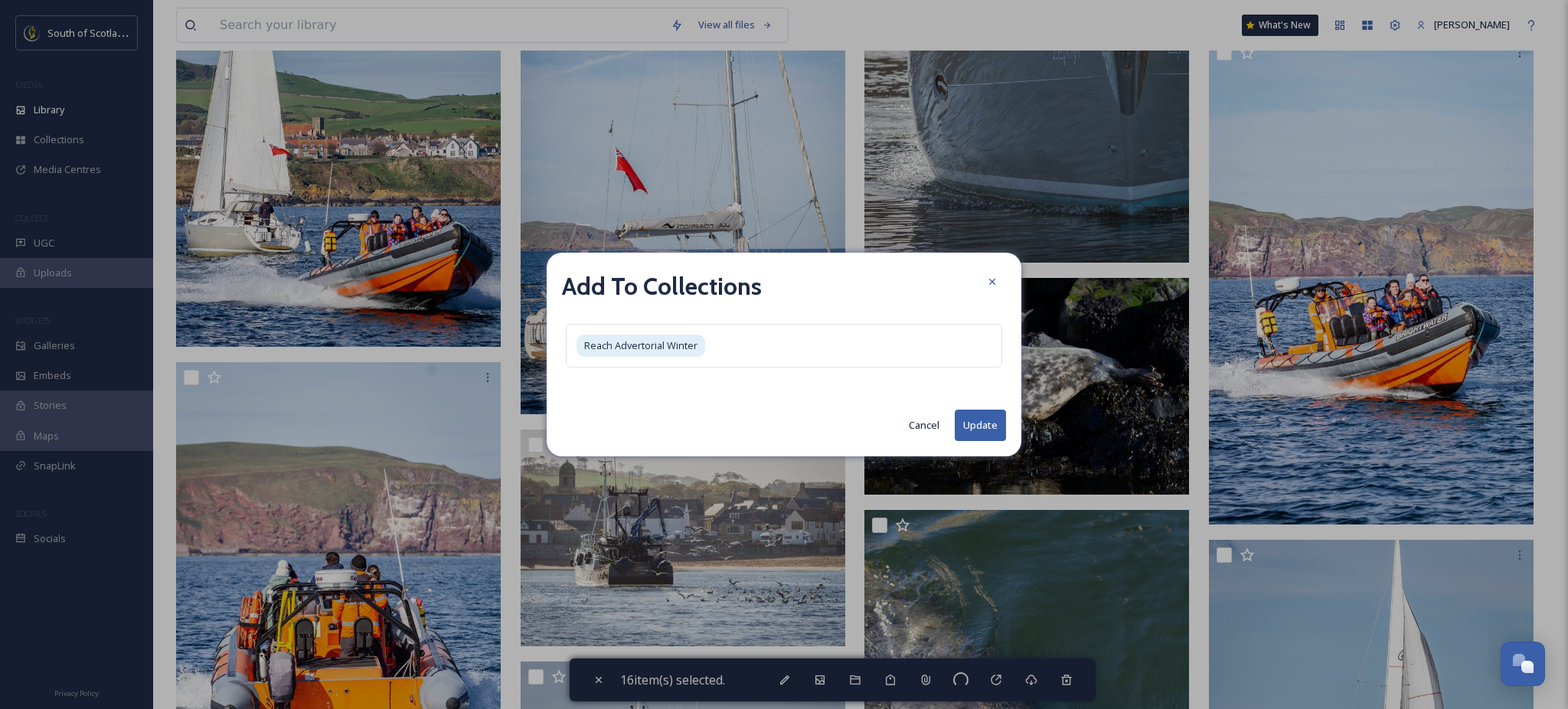
checkbox input "false"
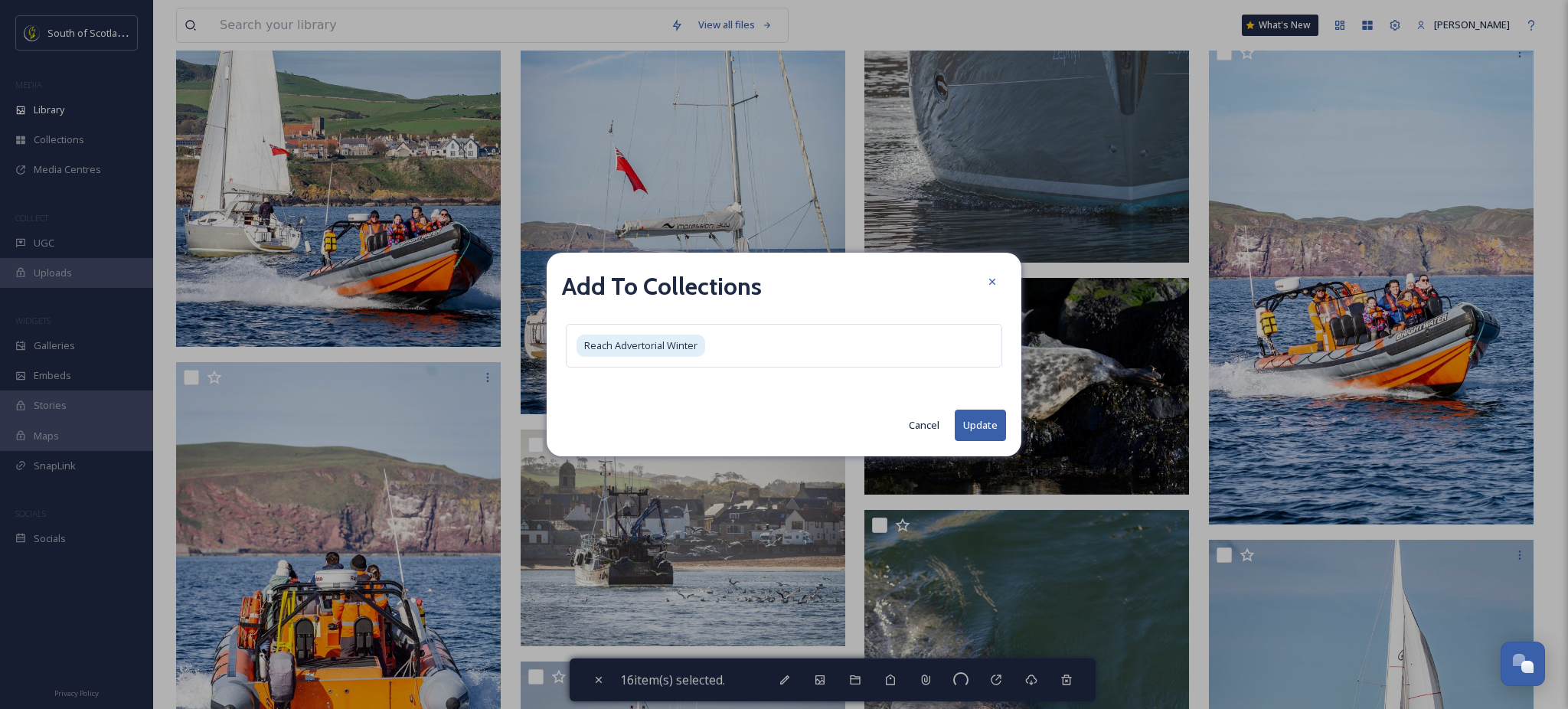
checkbox input "false"
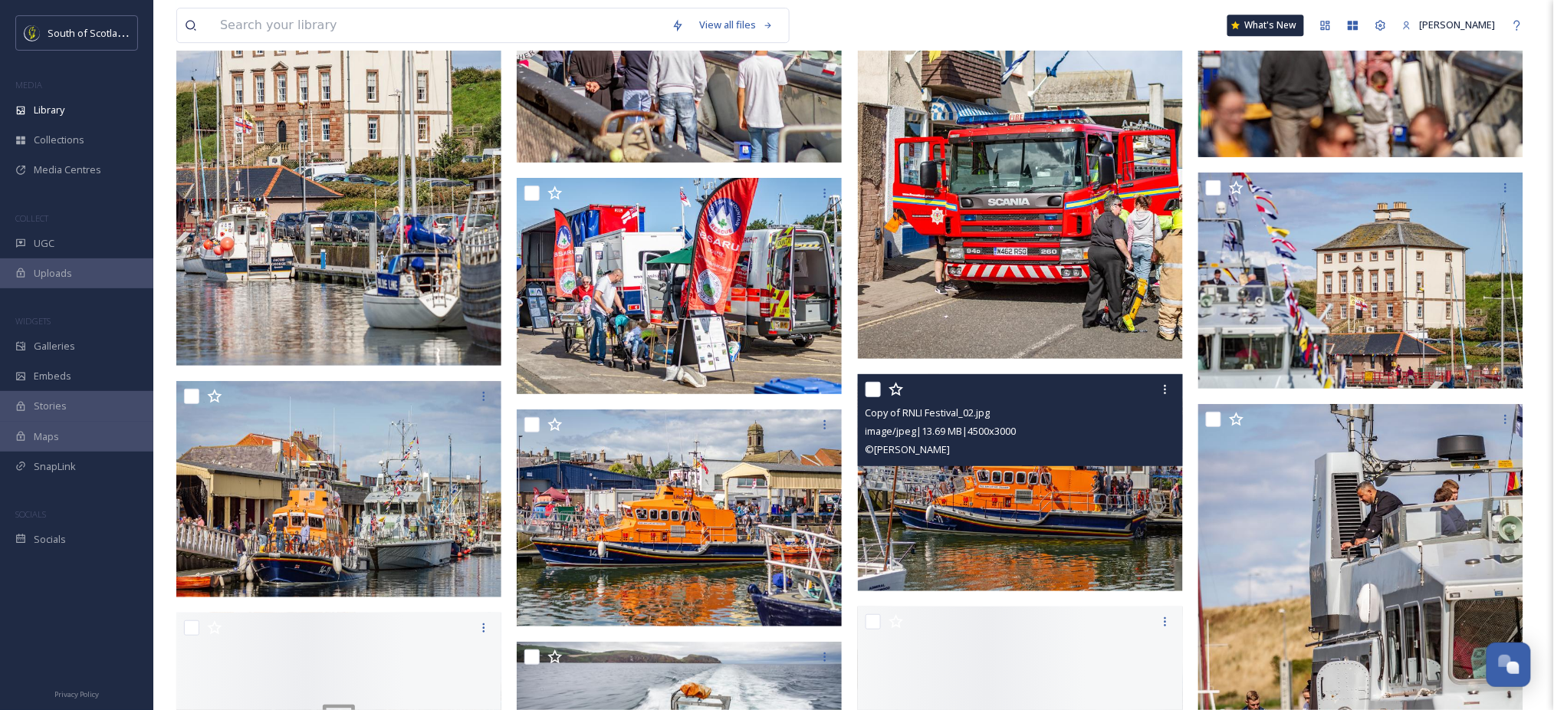
scroll to position [71786, 0]
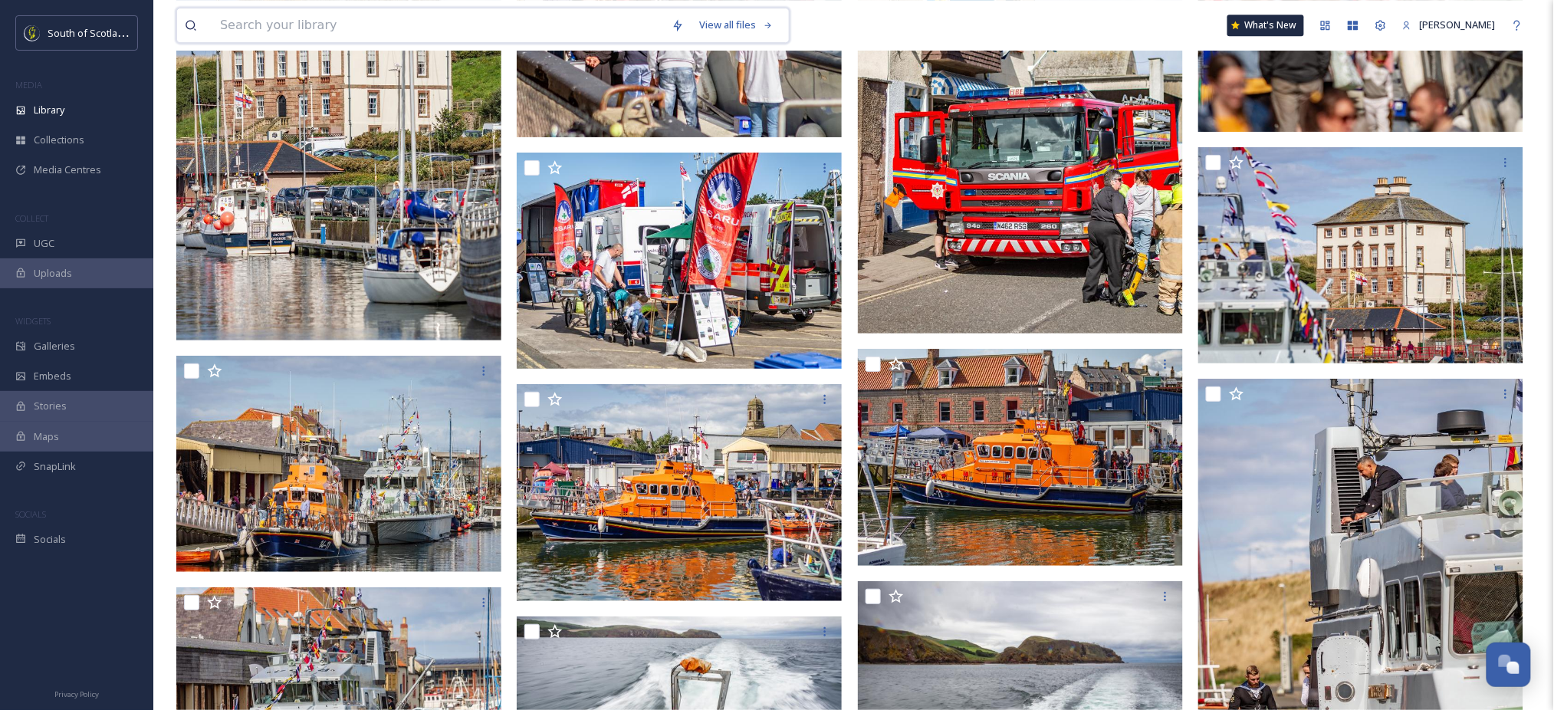
click at [581, 19] on input at bounding box center [438, 25] width 452 height 34
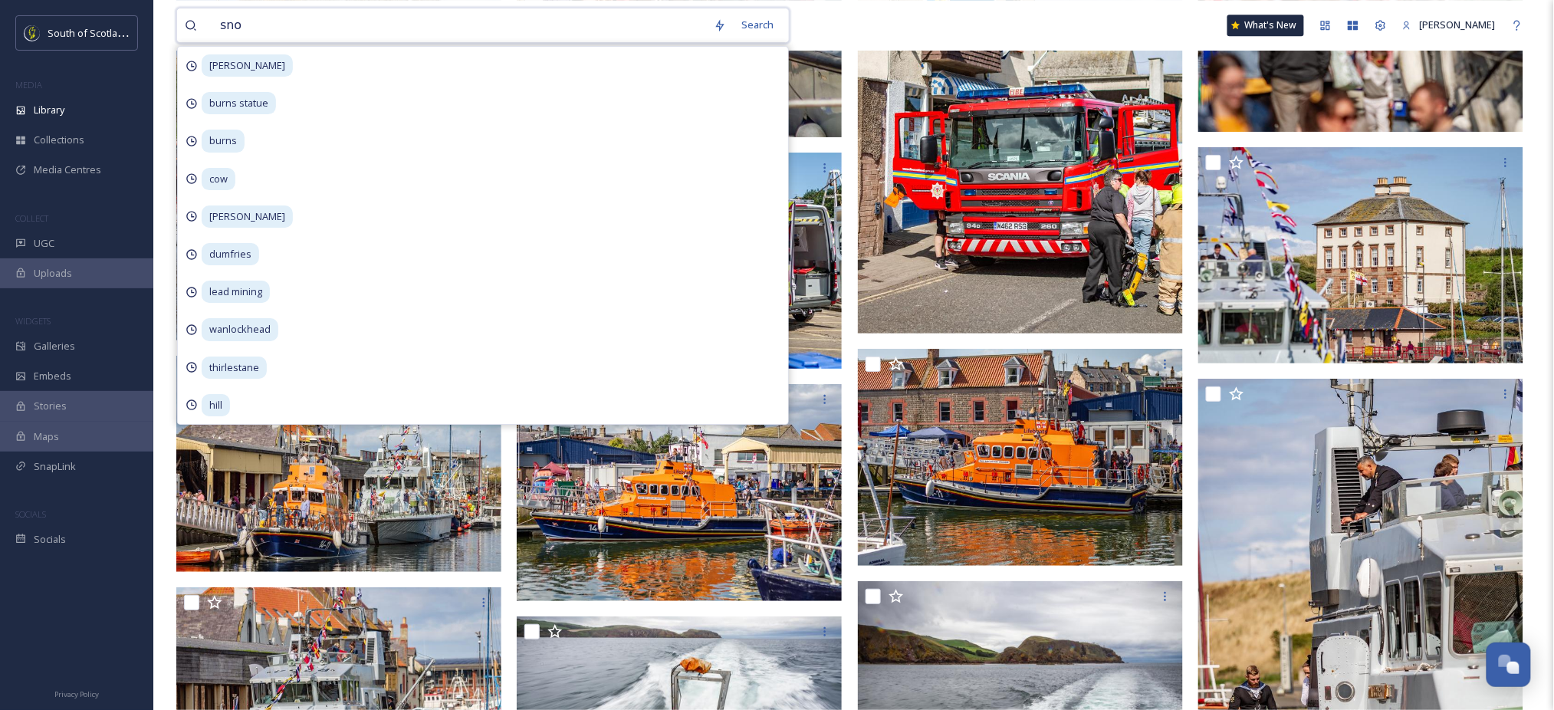
type input "snow"
click at [738, 18] on div "Search Press Enter to search" at bounding box center [748, 25] width 65 height 30
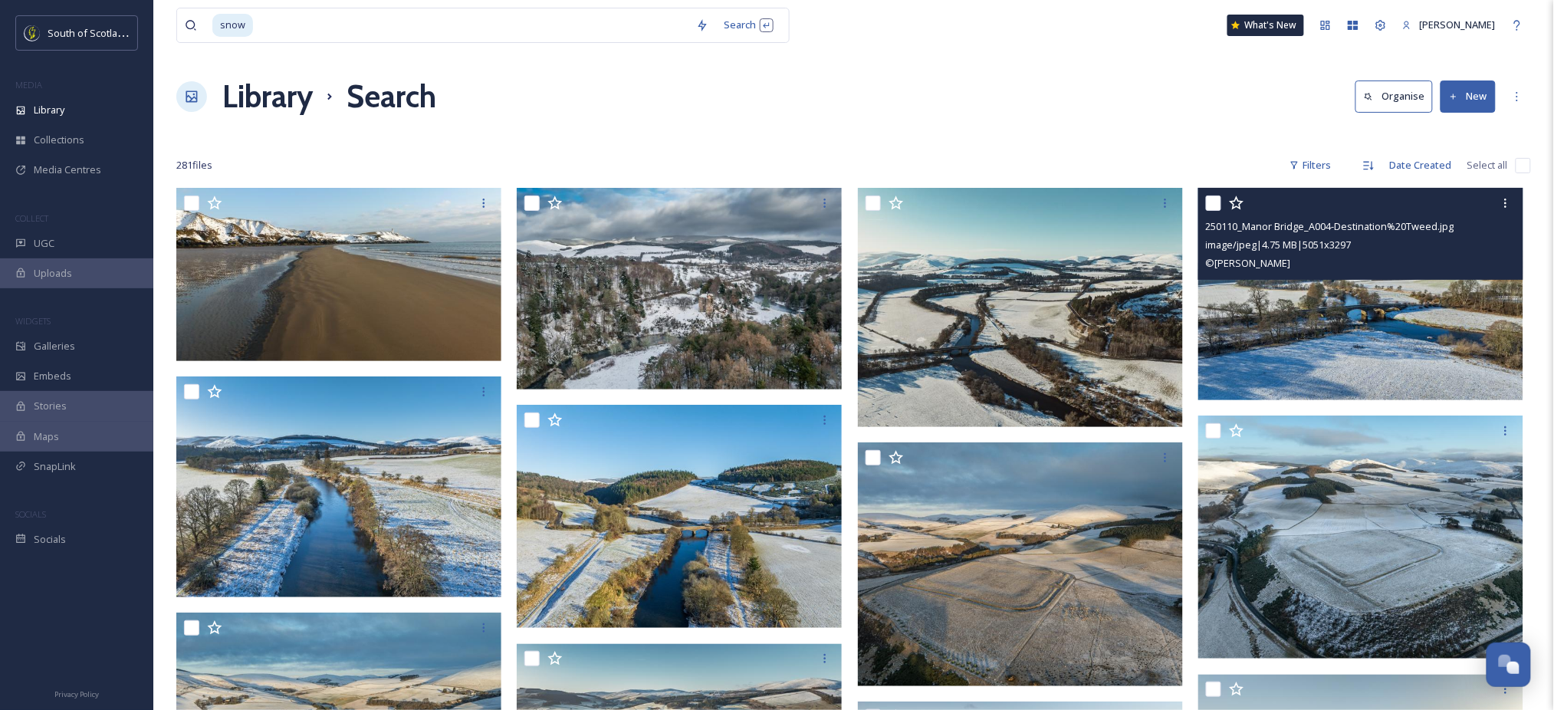
click at [1210, 204] on input "checkbox" at bounding box center [1213, 203] width 15 height 15
checkbox input "true"
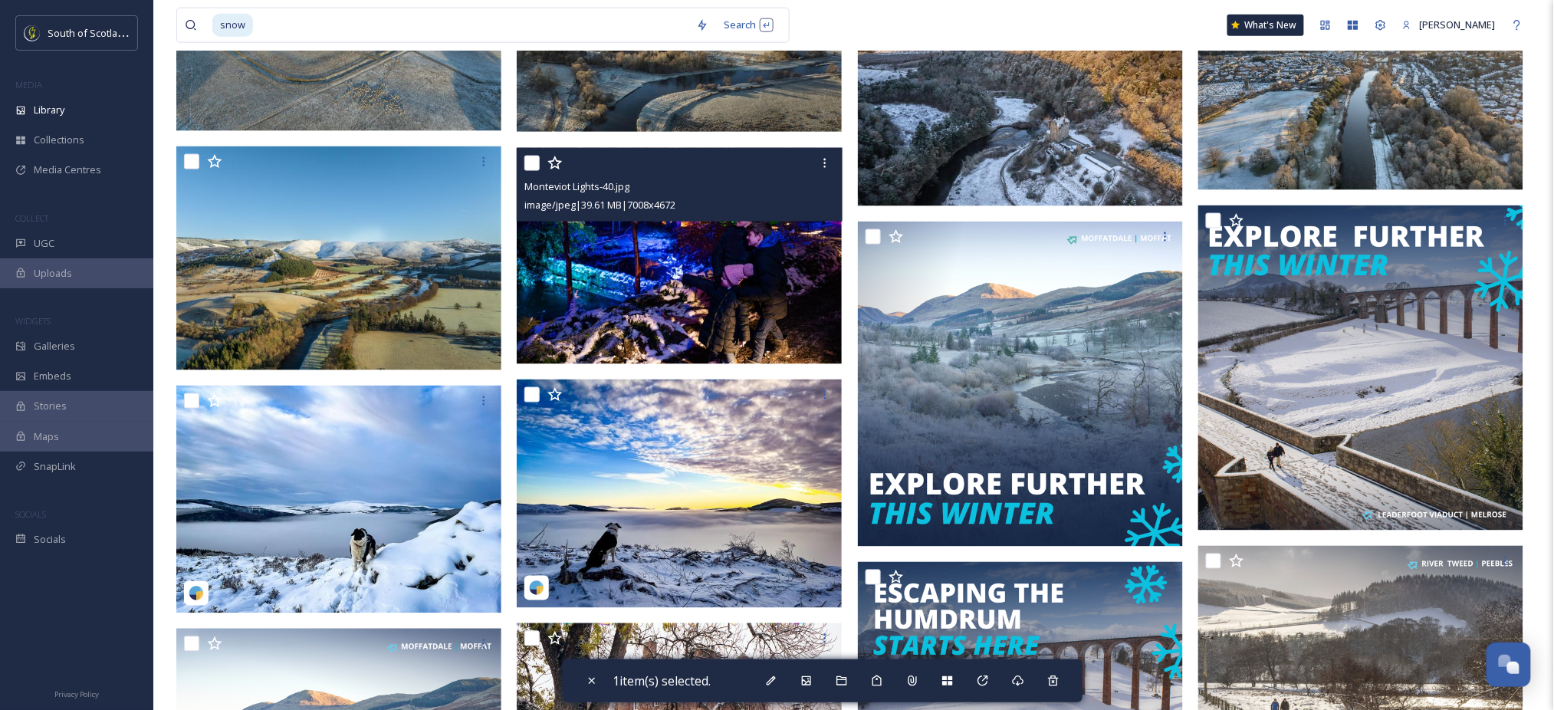
scroll to position [716, 0]
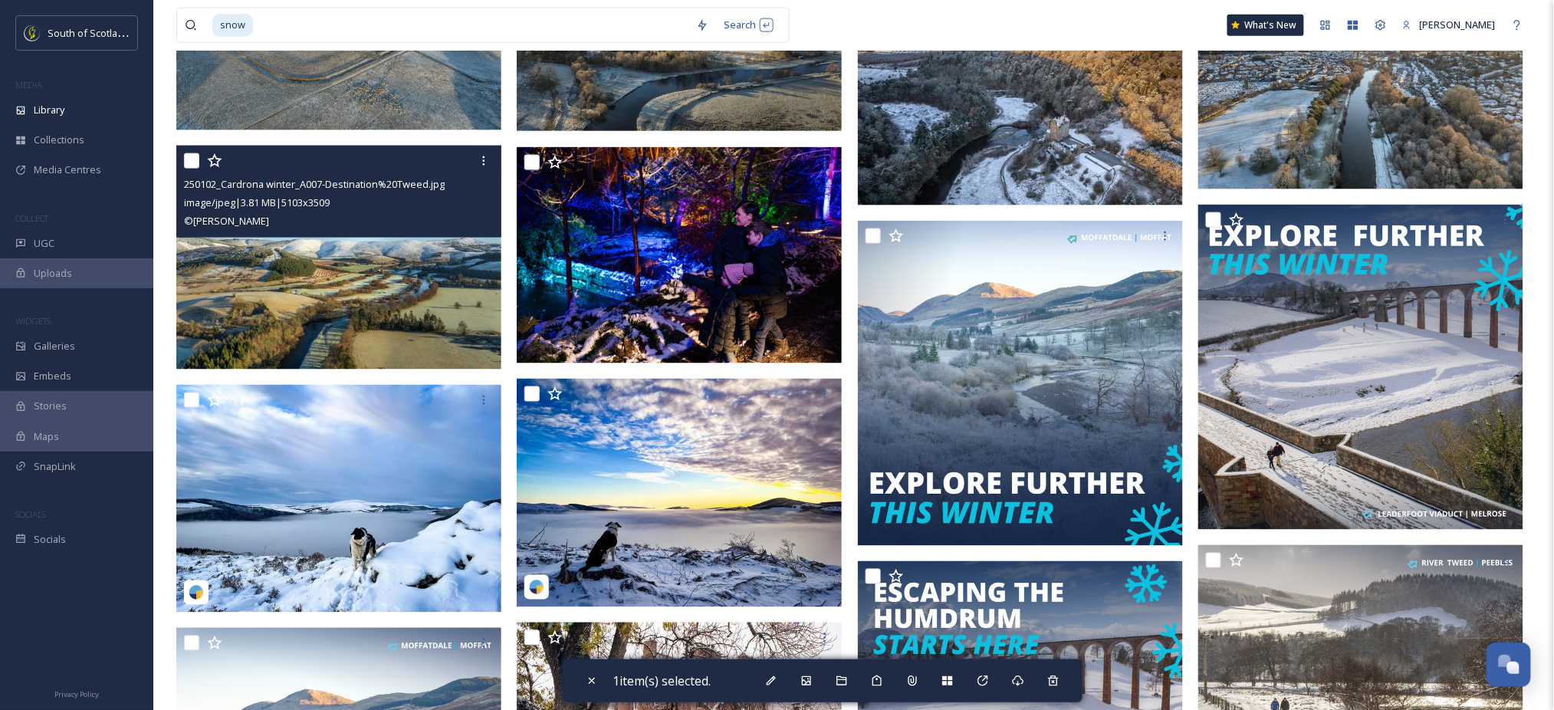
click at [189, 158] on input "checkbox" at bounding box center [191, 160] width 15 height 15
checkbox input "true"
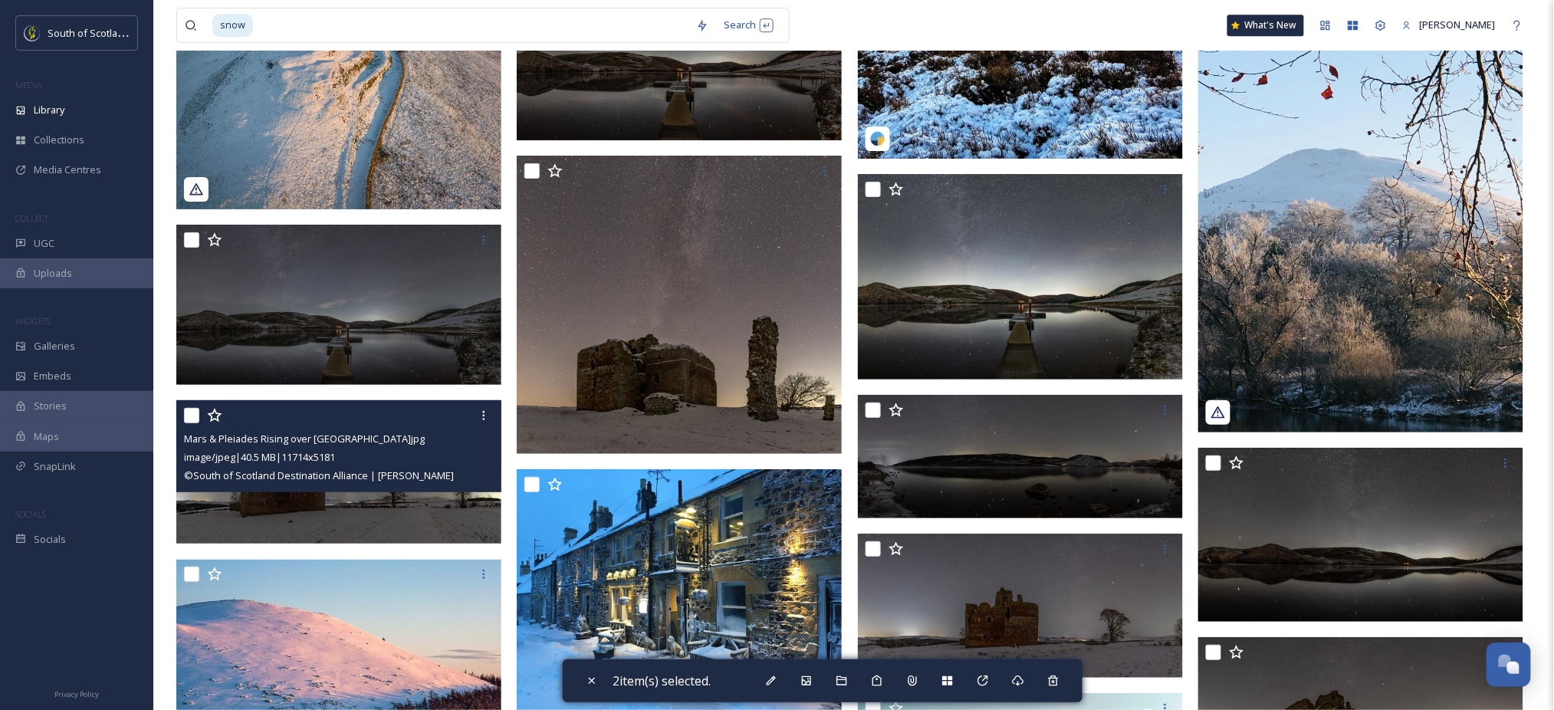
scroll to position [3832, 0]
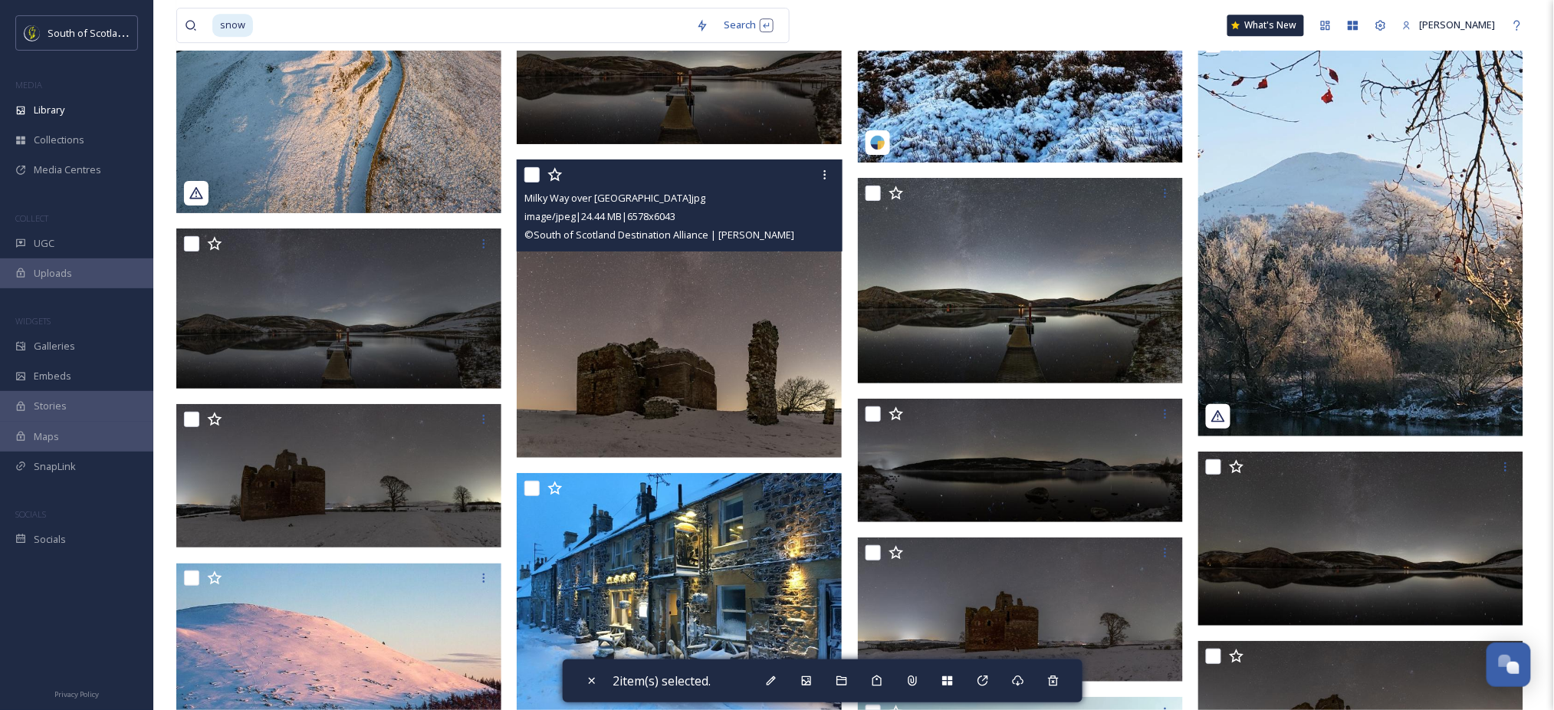
click at [531, 171] on input "checkbox" at bounding box center [532, 174] width 15 height 15
checkbox input "true"
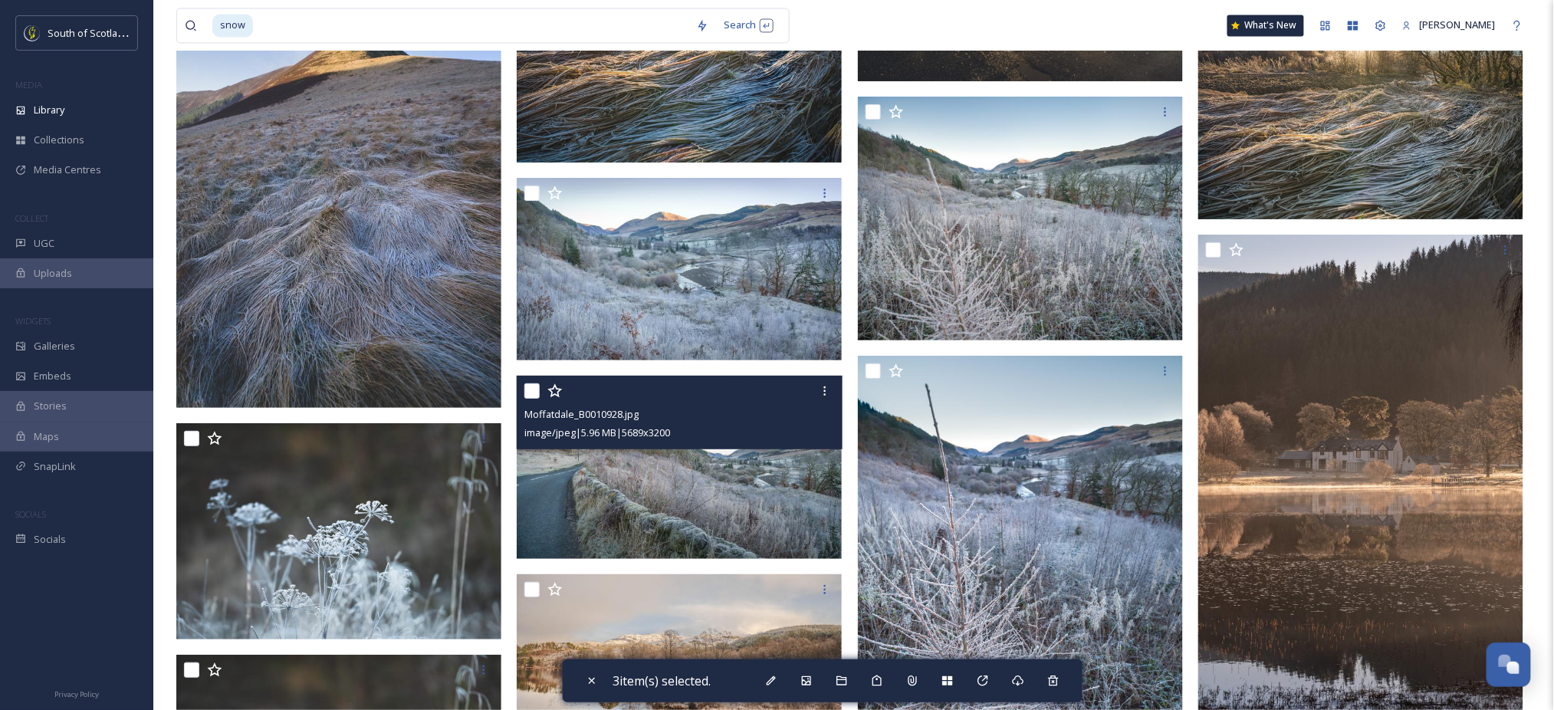
scroll to position [9693, 0]
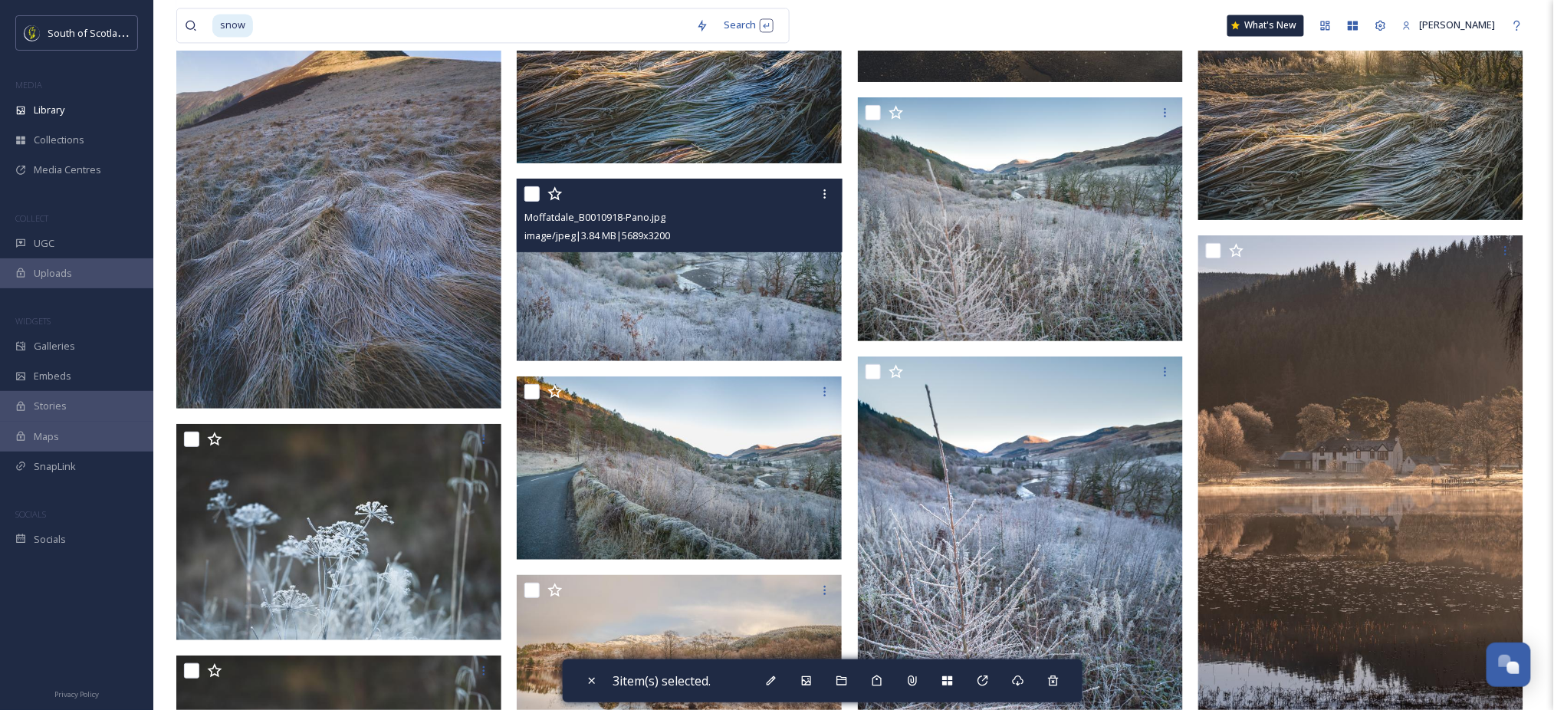
click at [531, 181] on div at bounding box center [682, 194] width 314 height 28
click at [531, 194] on input "checkbox" at bounding box center [532, 193] width 15 height 15
checkbox input "true"
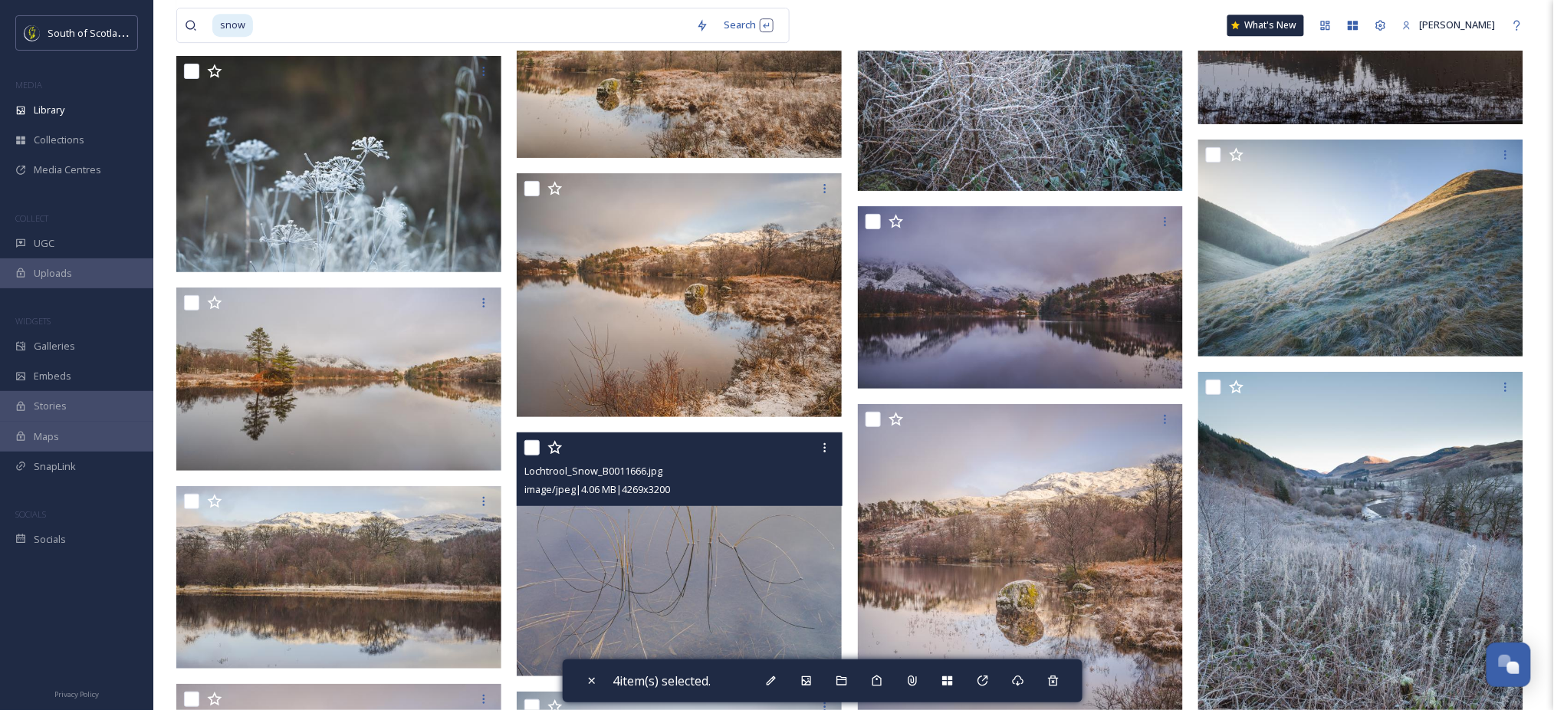
scroll to position [10041, 0]
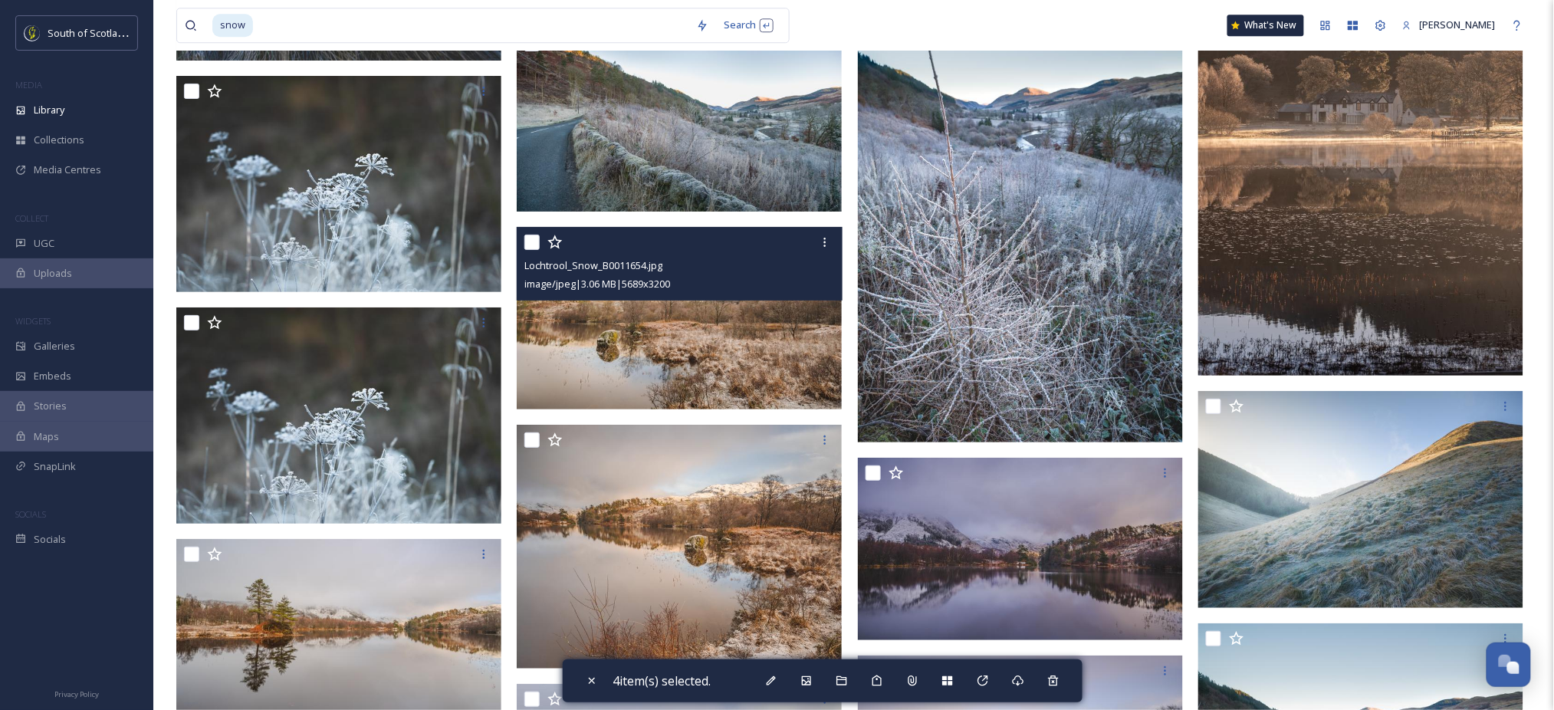
click at [532, 241] on input "checkbox" at bounding box center [532, 242] width 15 height 15
checkbox input "true"
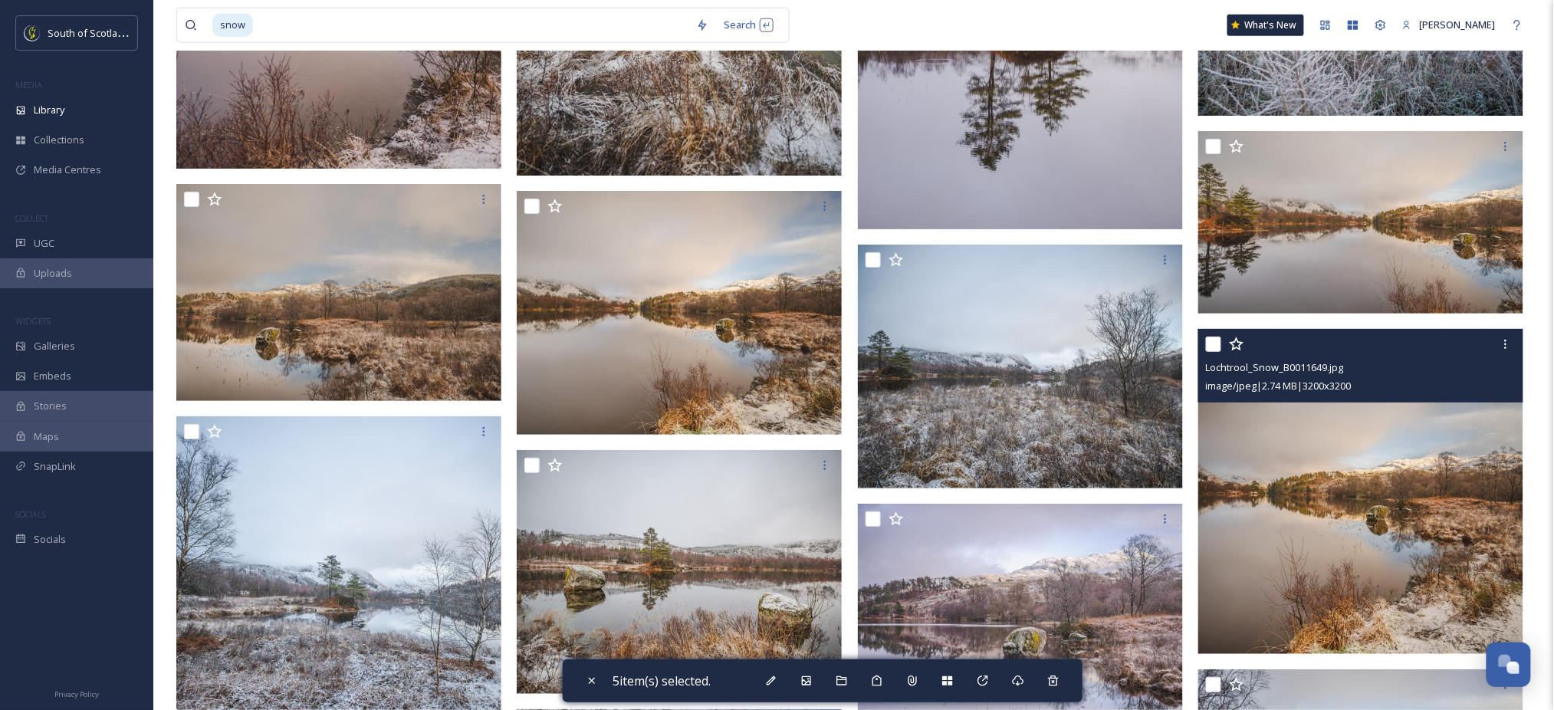
scroll to position [11241, 0]
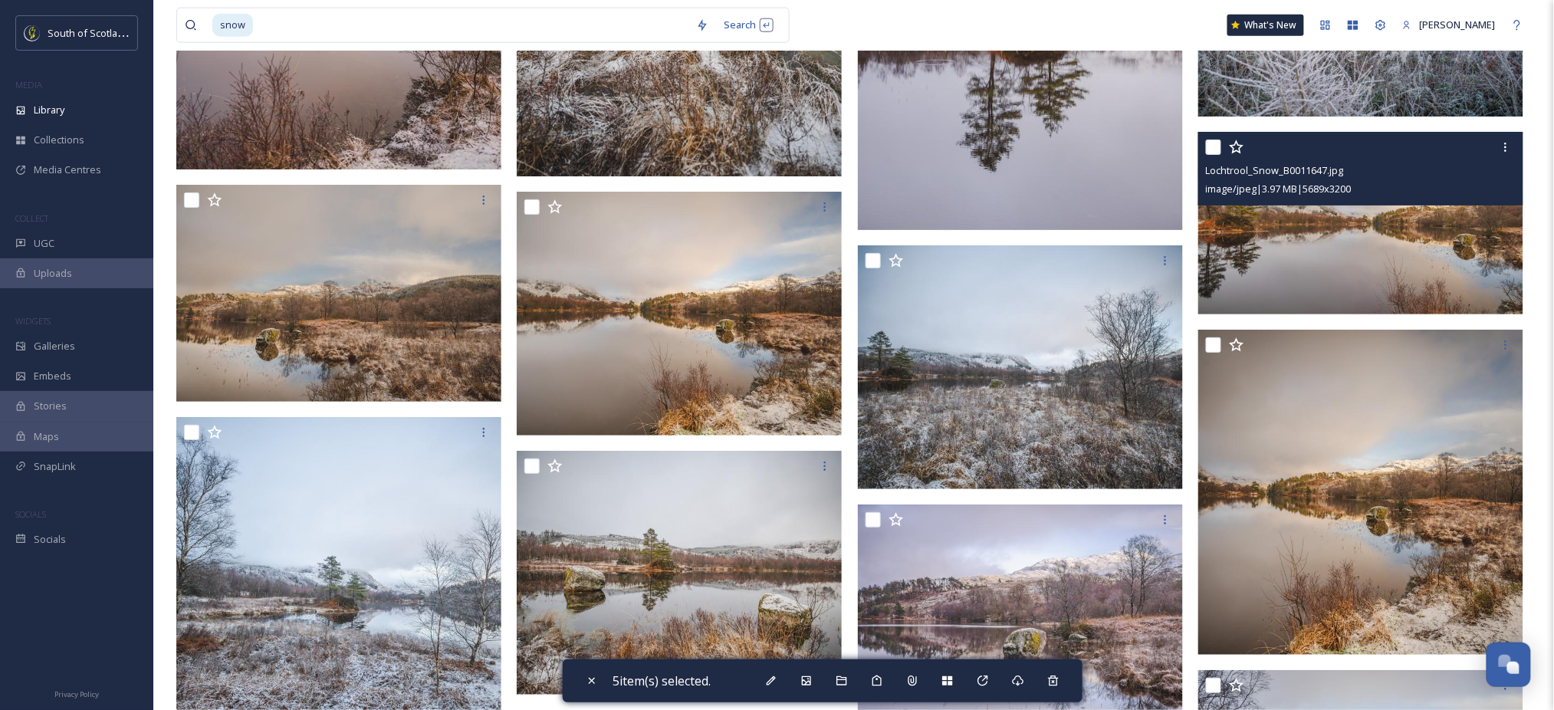
click at [1217, 143] on input "checkbox" at bounding box center [1213, 147] width 15 height 15
checkbox input "true"
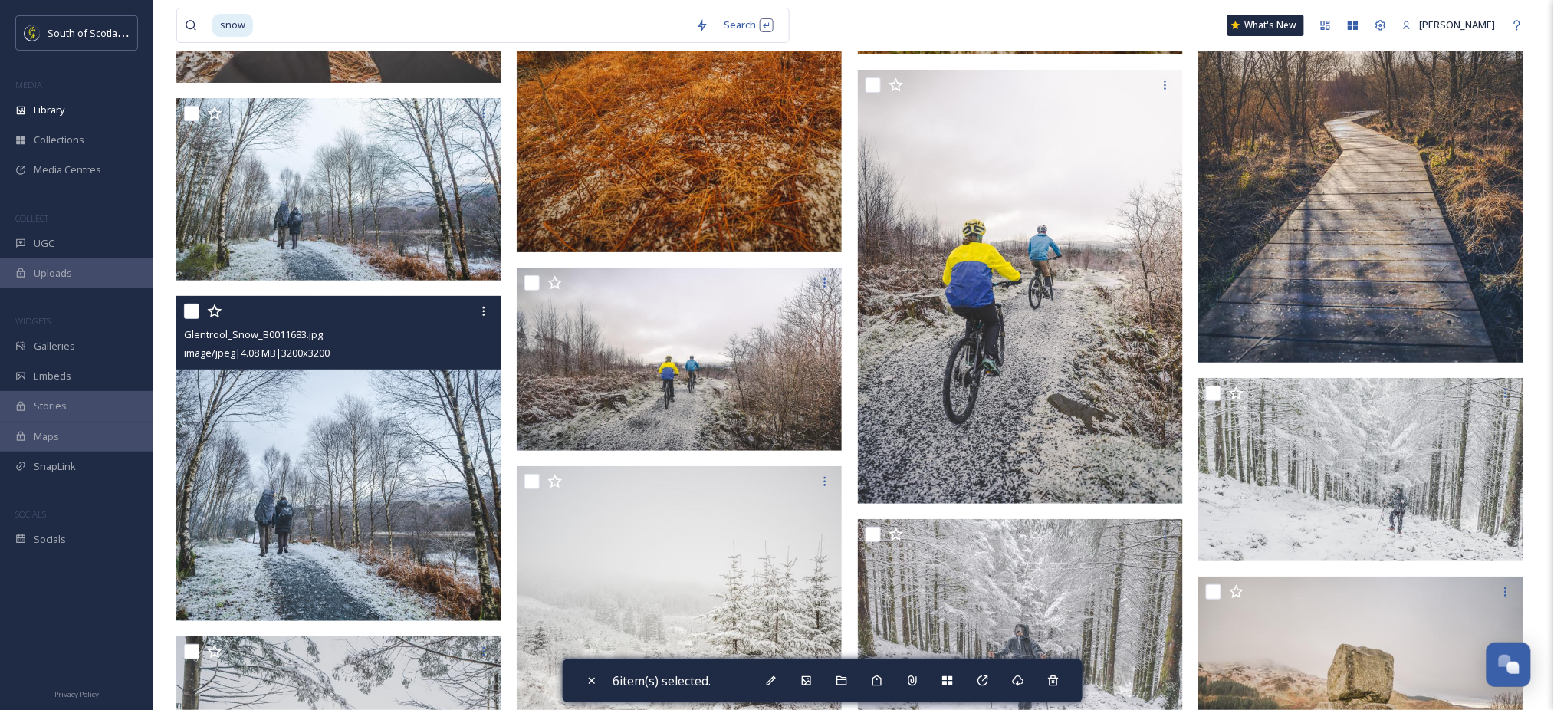
scroll to position [12842, 0]
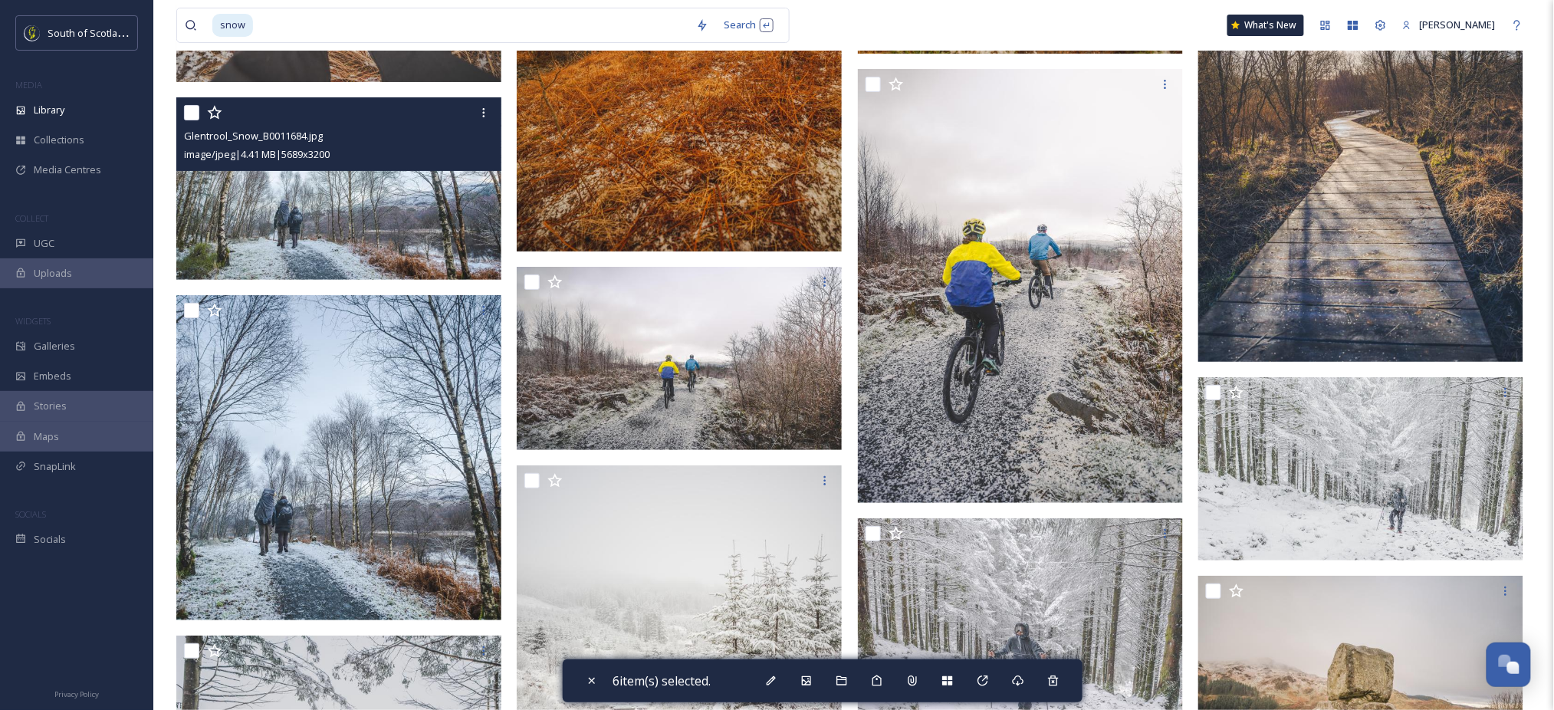
click at [192, 109] on input "checkbox" at bounding box center [191, 112] width 15 height 15
checkbox input "true"
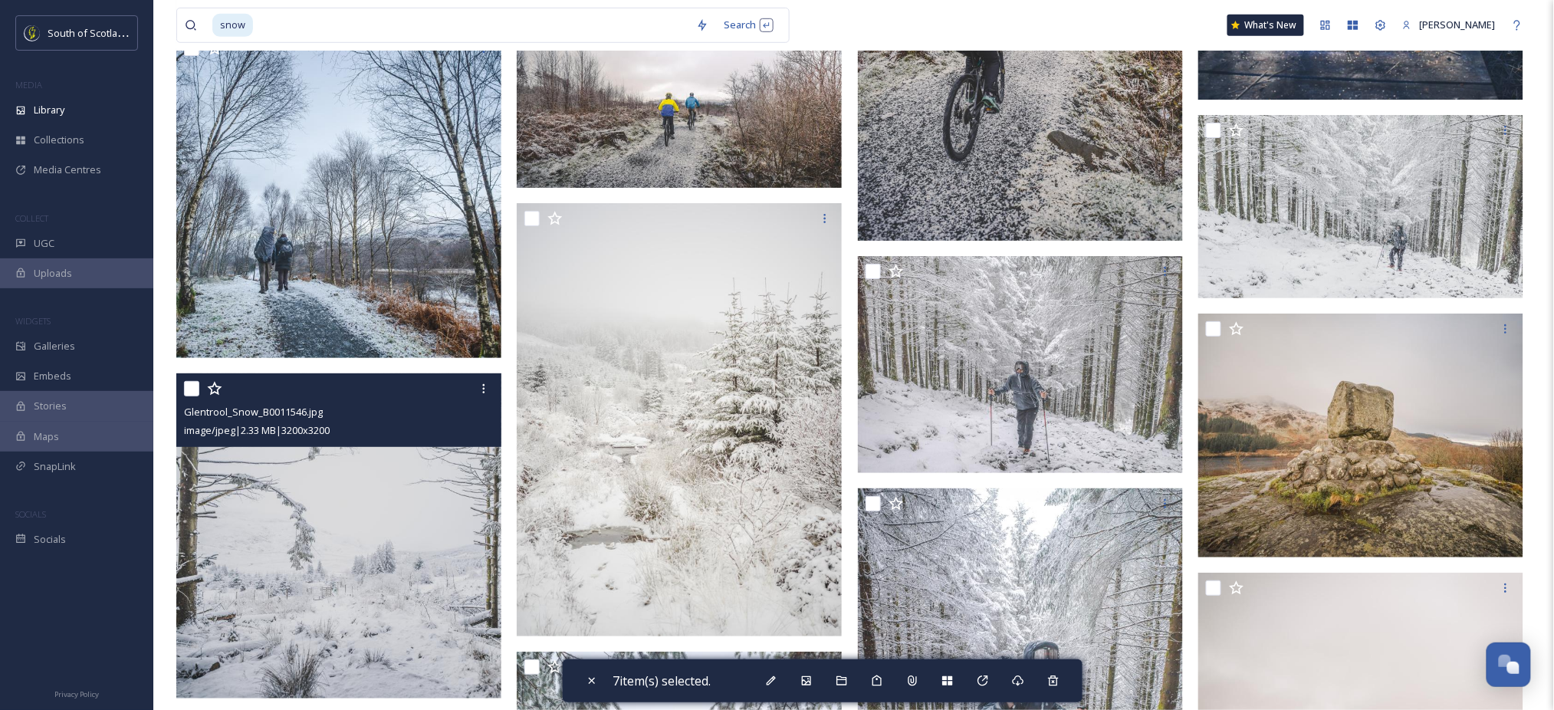
scroll to position [13103, 0]
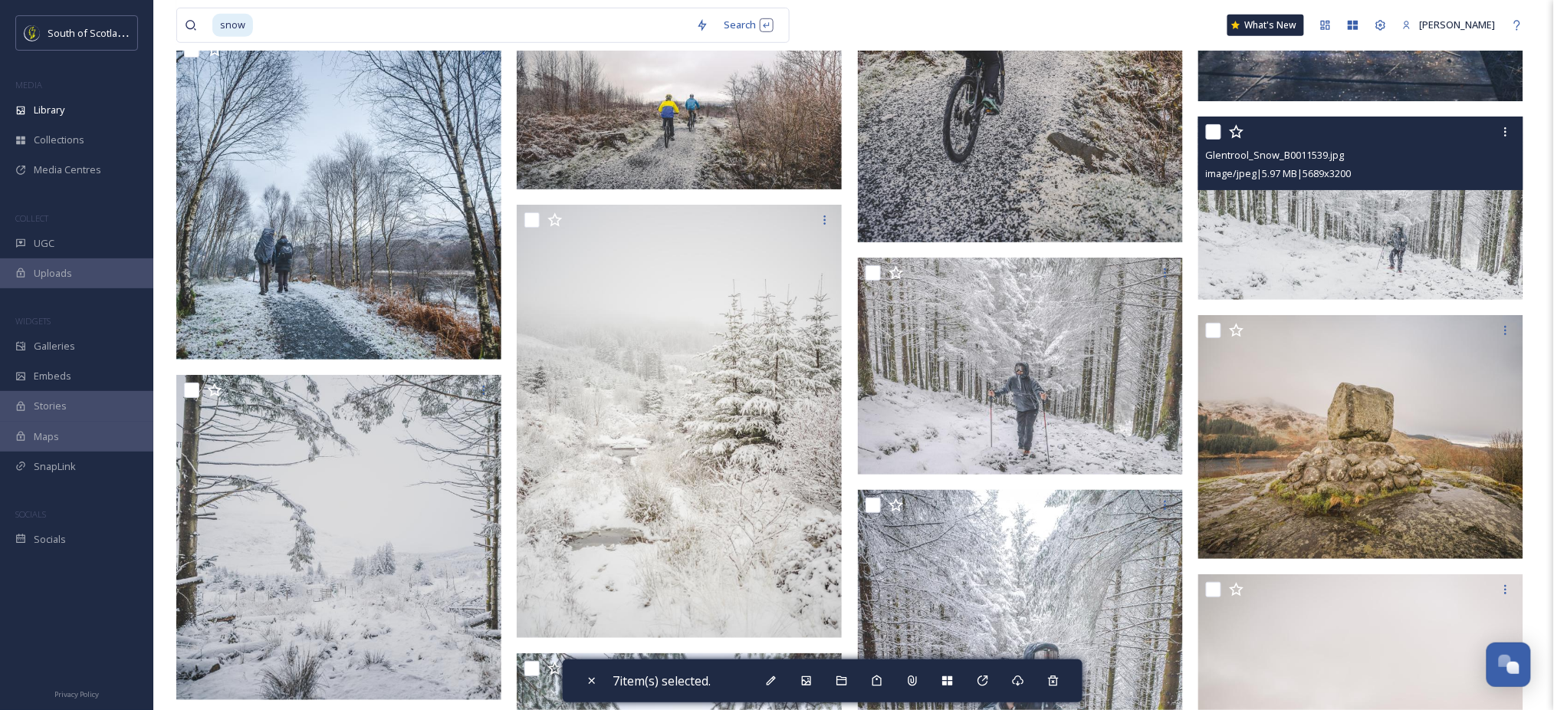
click at [1217, 129] on input "checkbox" at bounding box center [1213, 131] width 15 height 15
checkbox input "true"
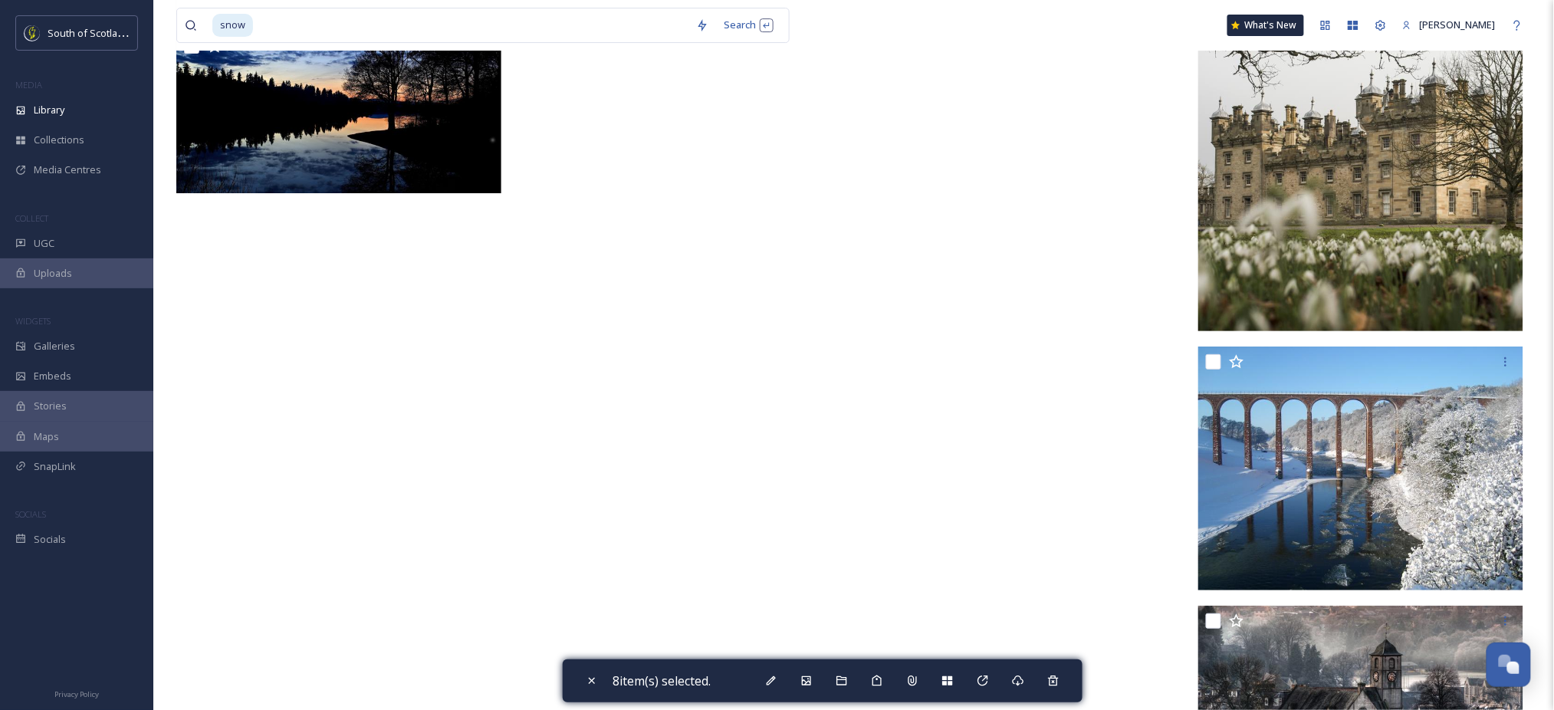
scroll to position [20996, 0]
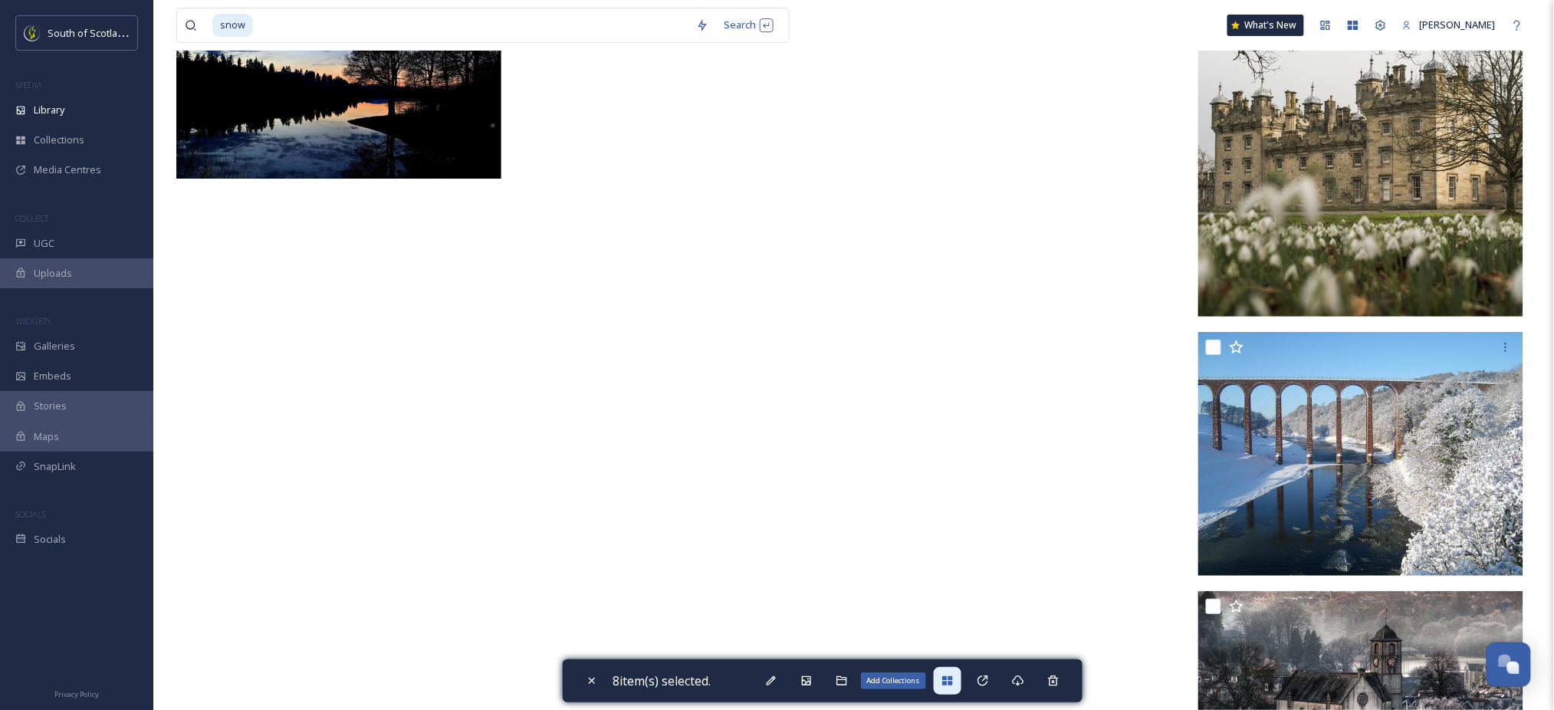
click at [952, 683] on icon at bounding box center [948, 681] width 12 height 12
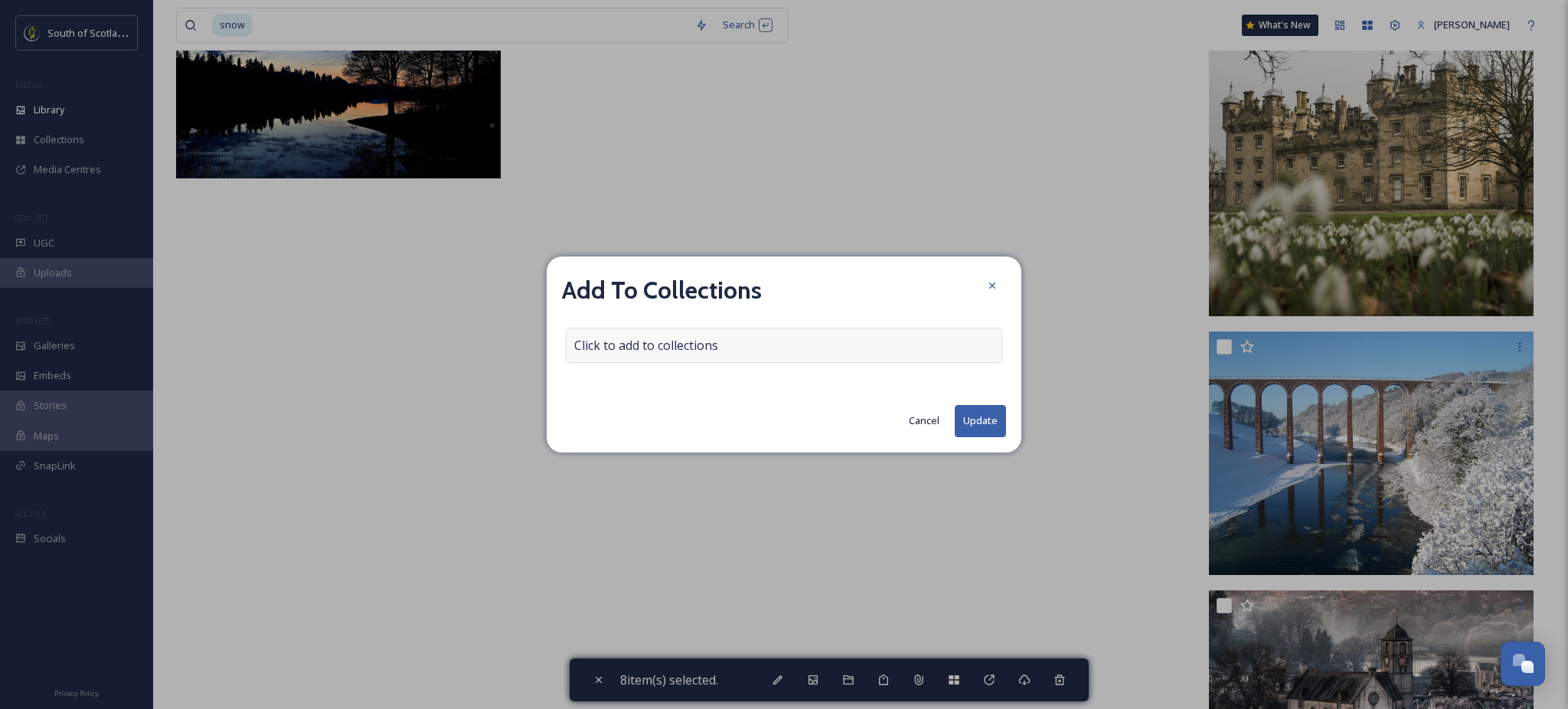
click at [850, 353] on div "Click to add to collections" at bounding box center [784, 345] width 436 height 35
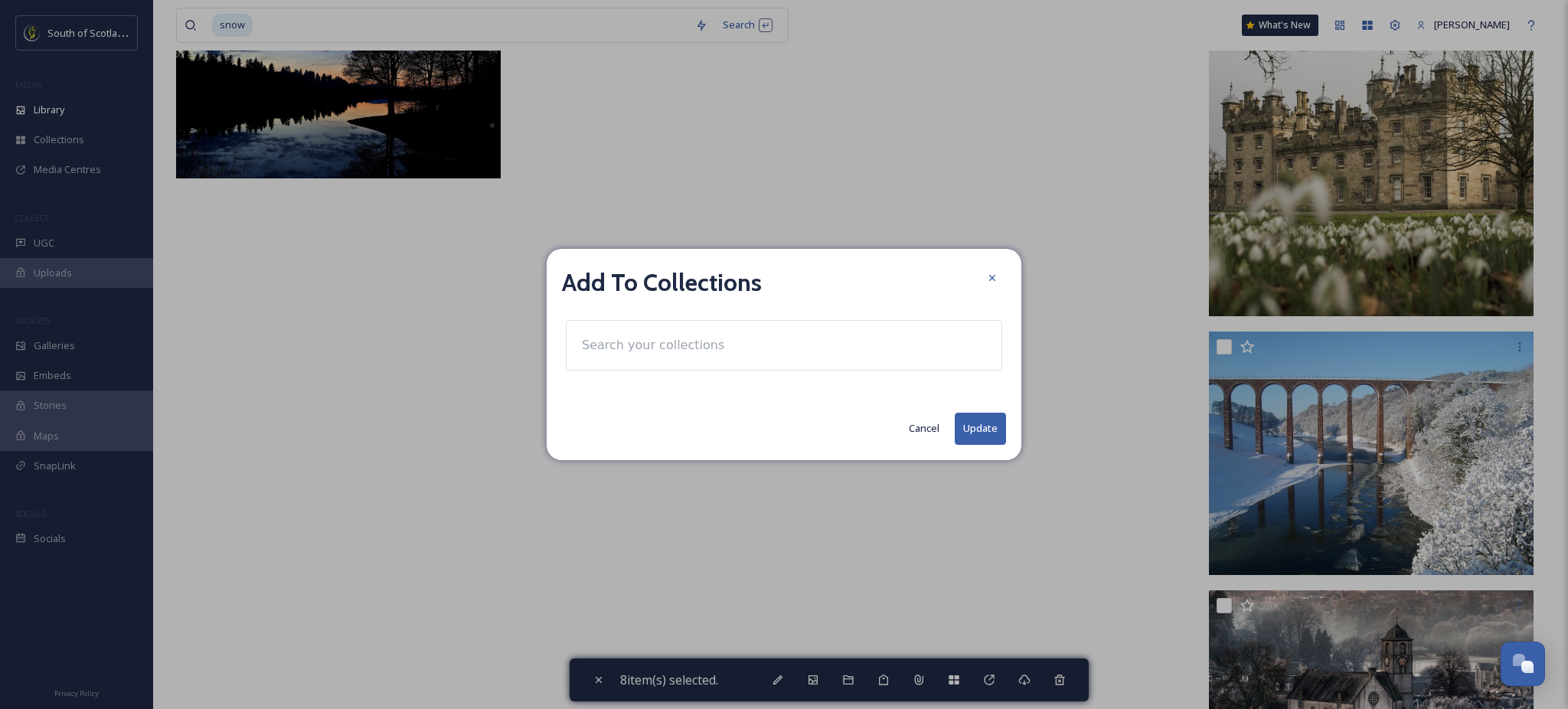
click at [822, 354] on div at bounding box center [784, 346] width 436 height 51
click at [700, 352] on input at bounding box center [658, 346] width 169 height 34
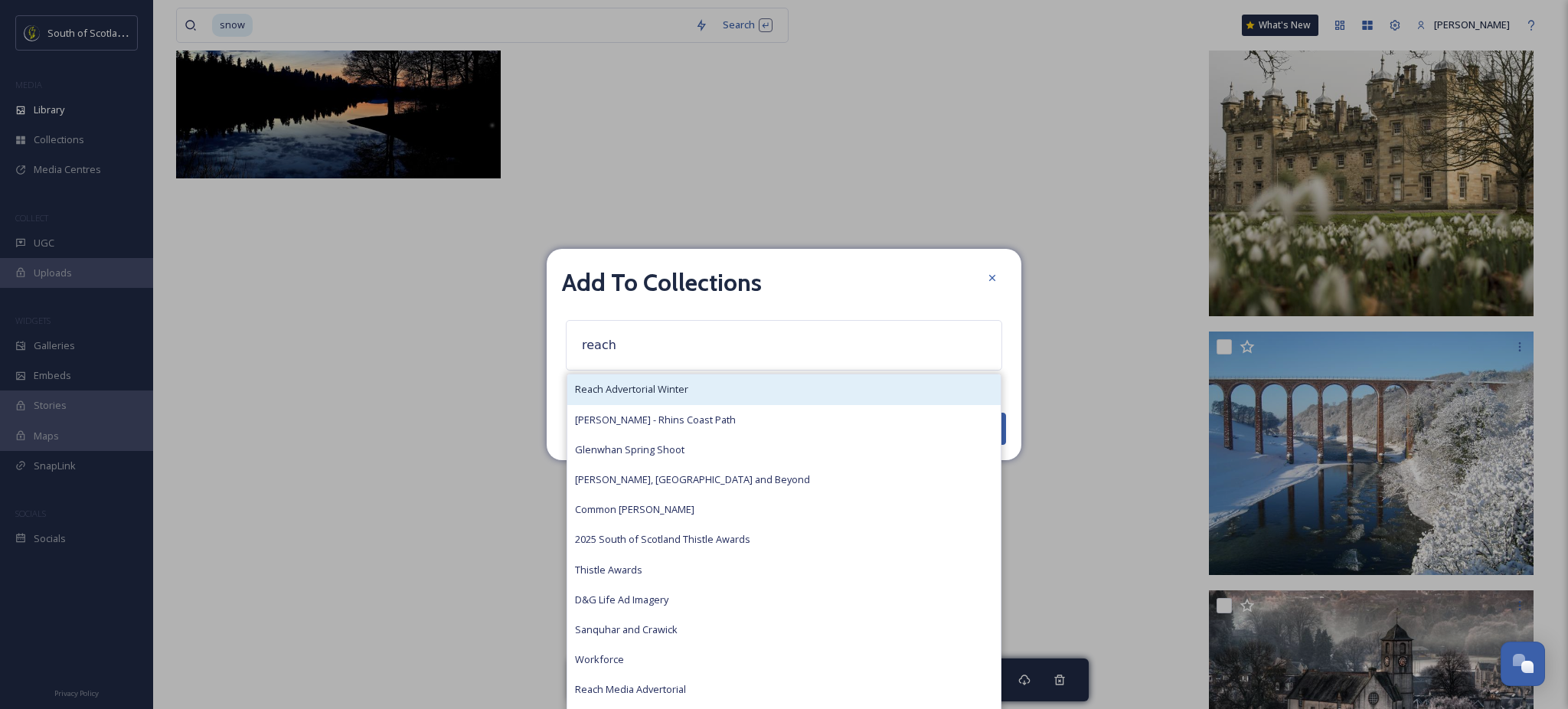
type input "reach"
click at [689, 379] on div "Reach Advertorial Winter" at bounding box center [784, 389] width 433 height 30
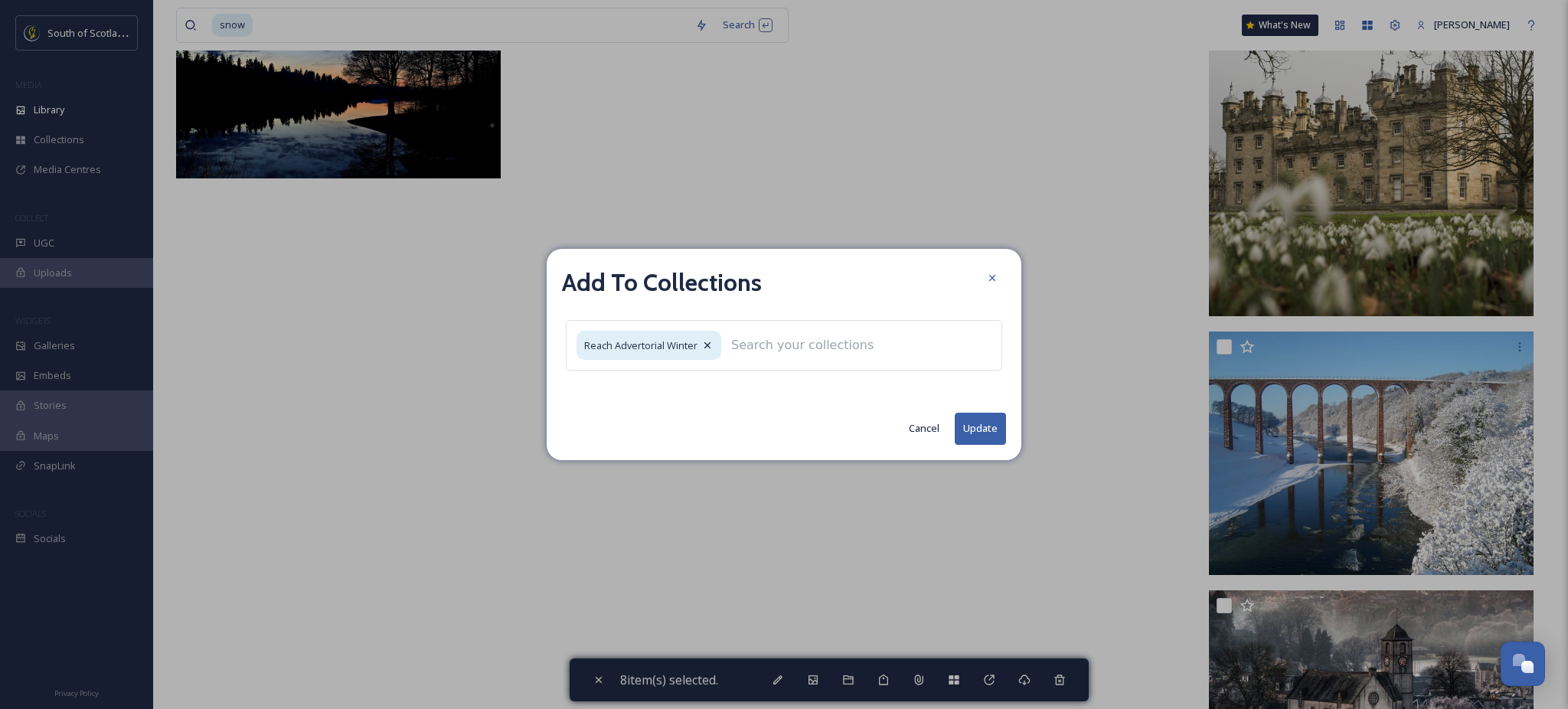
click at [978, 428] on button "Update" at bounding box center [979, 427] width 51 height 31
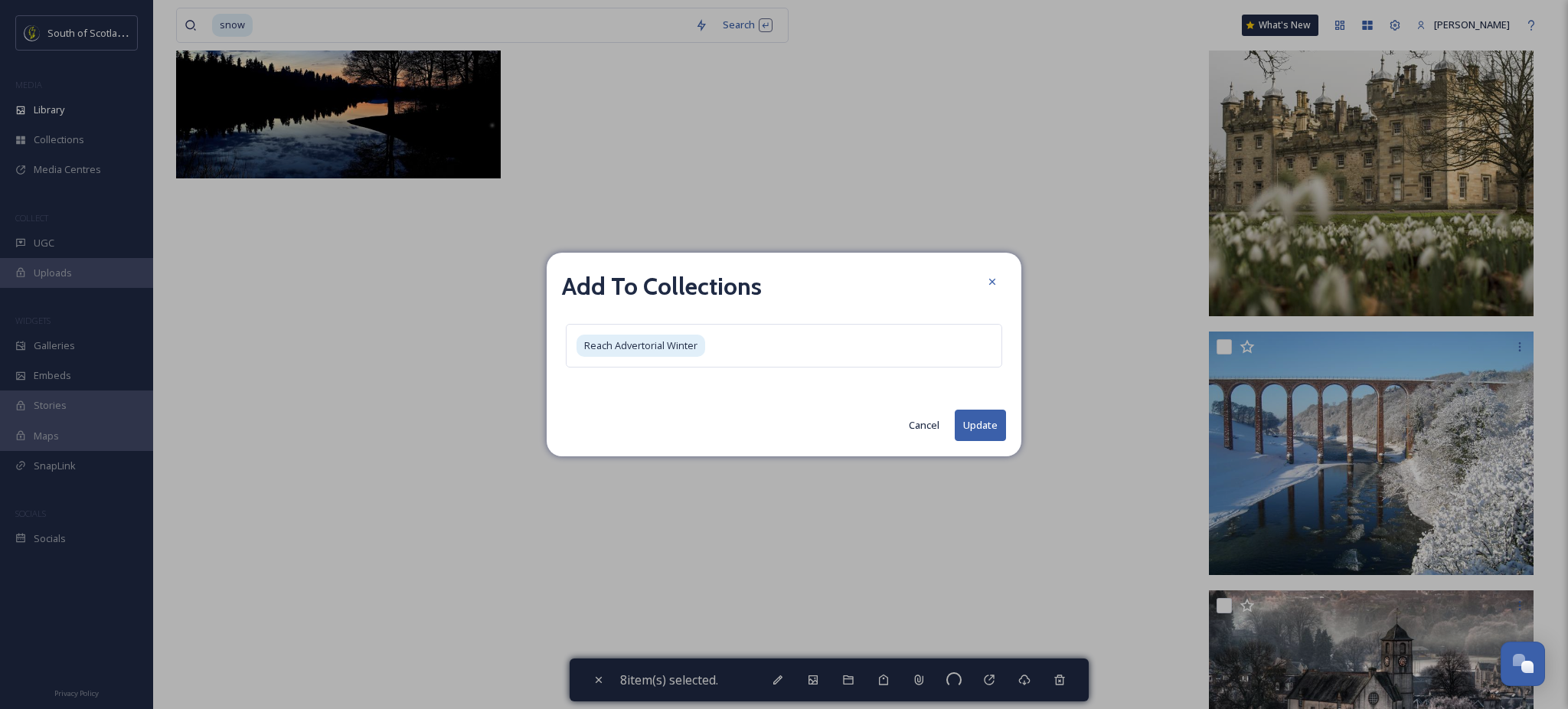
checkbox input "false"
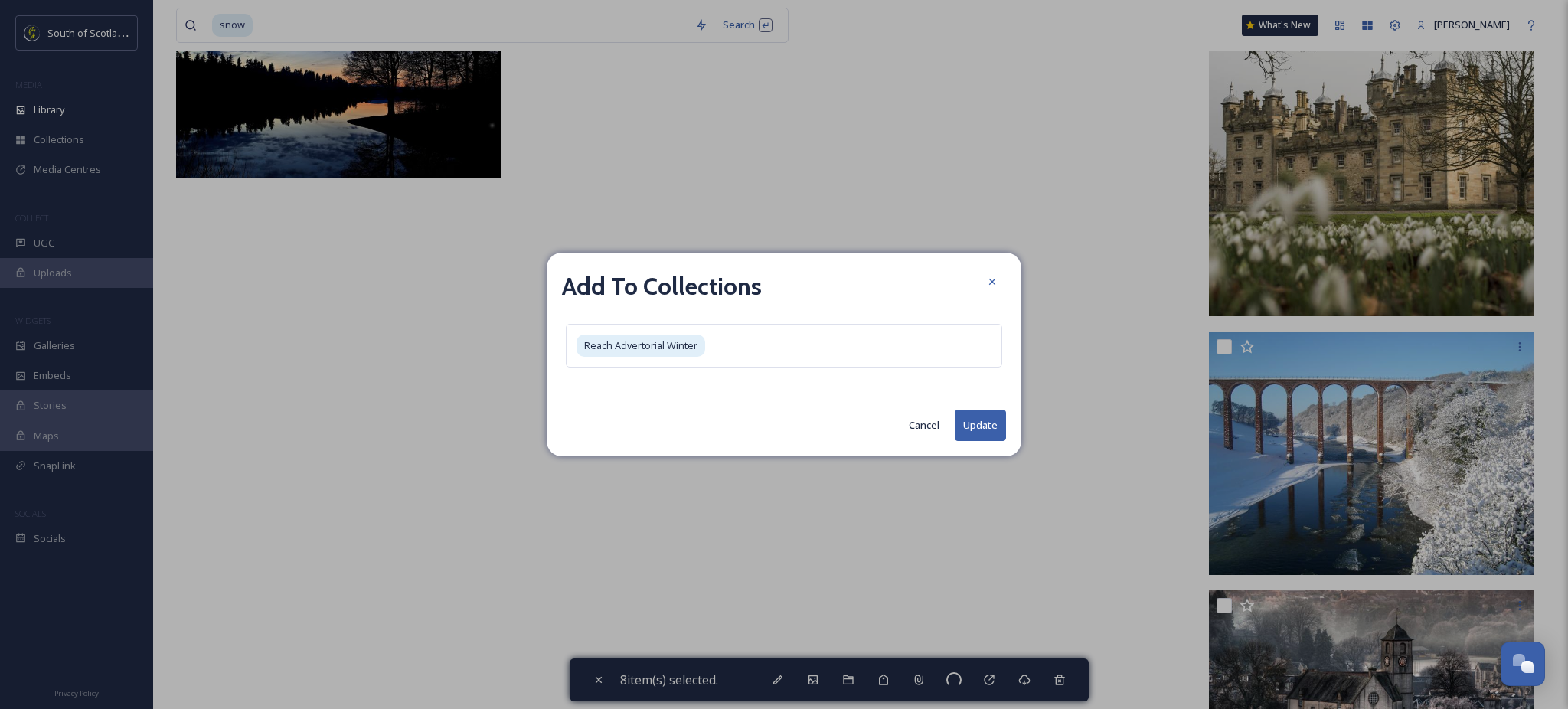
checkbox input "false"
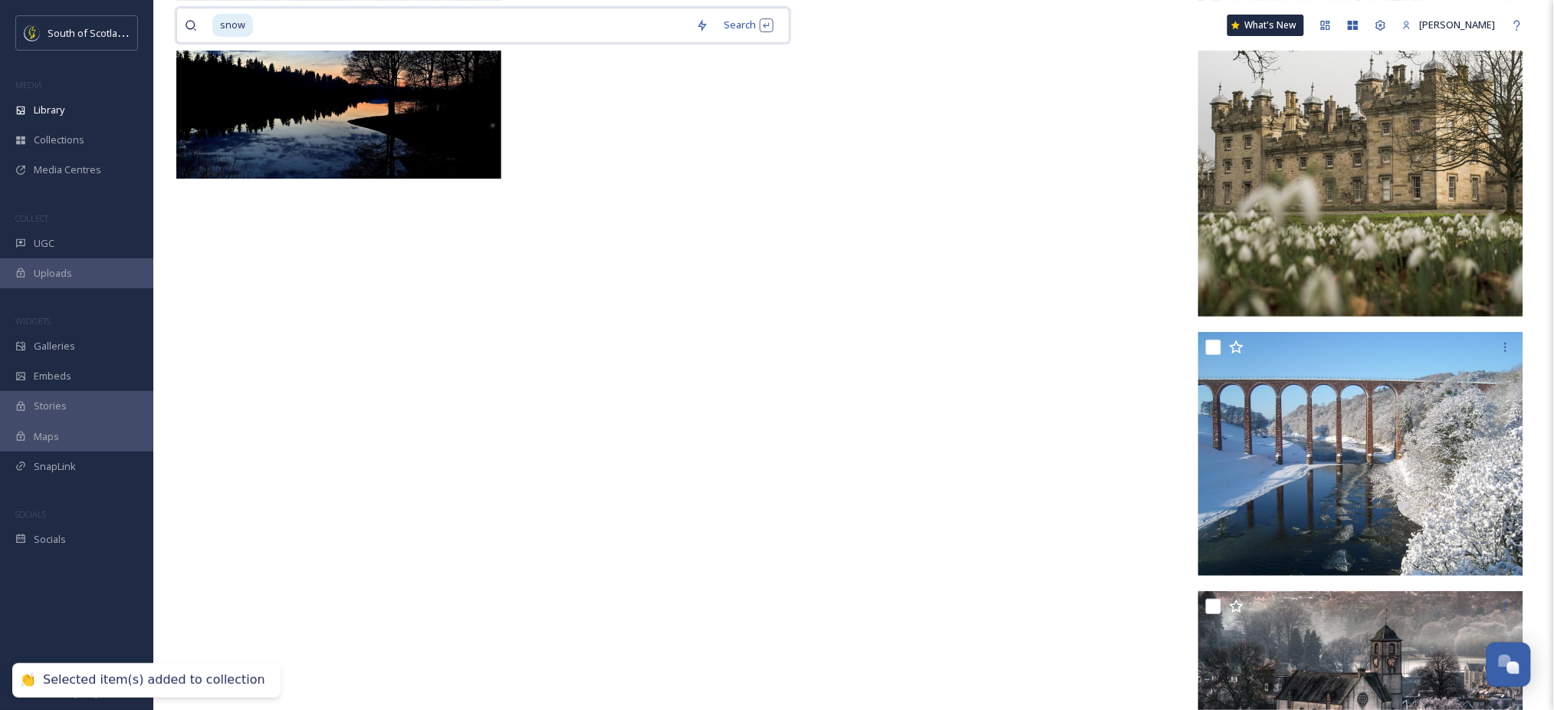
click at [523, 21] on input at bounding box center [472, 25] width 434 height 34
type input "s"
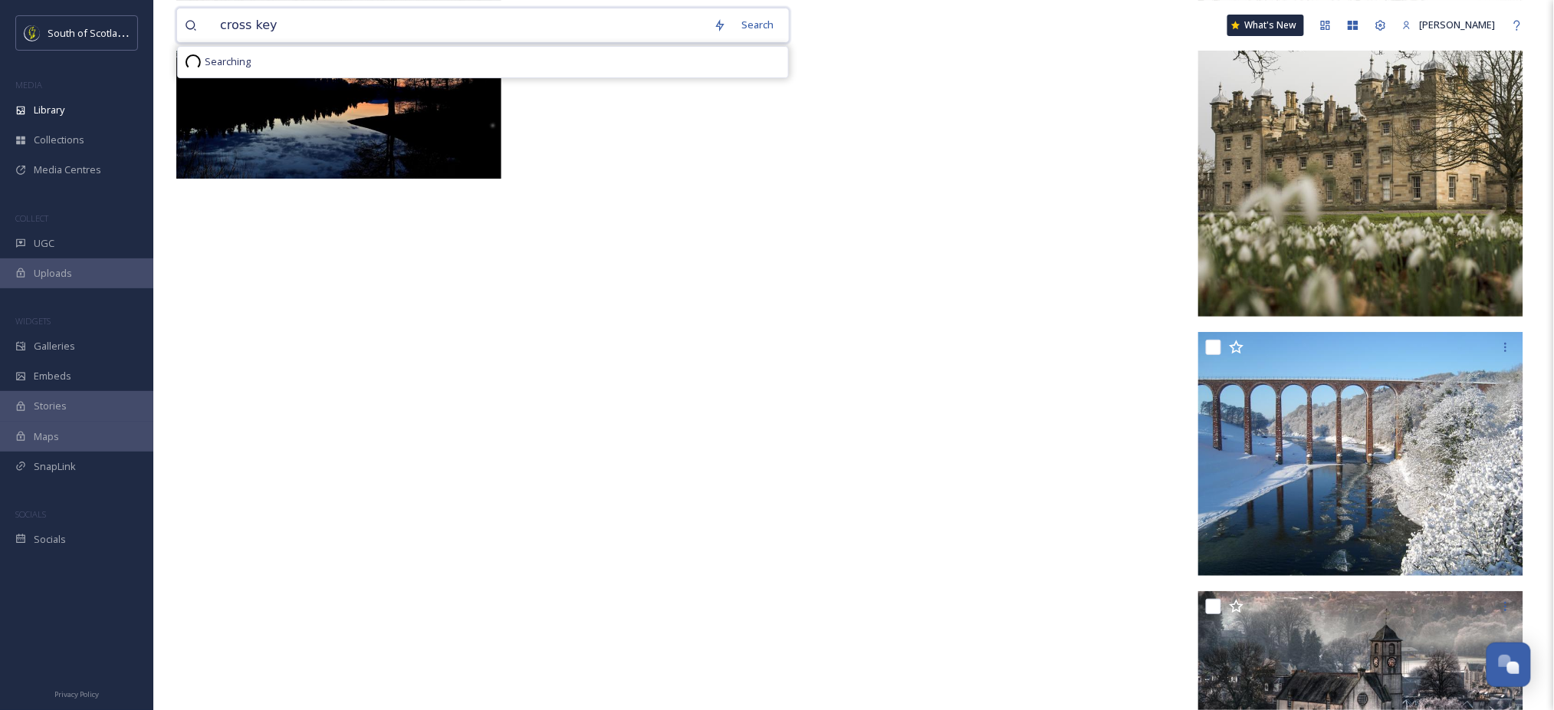
type input "cross keys"
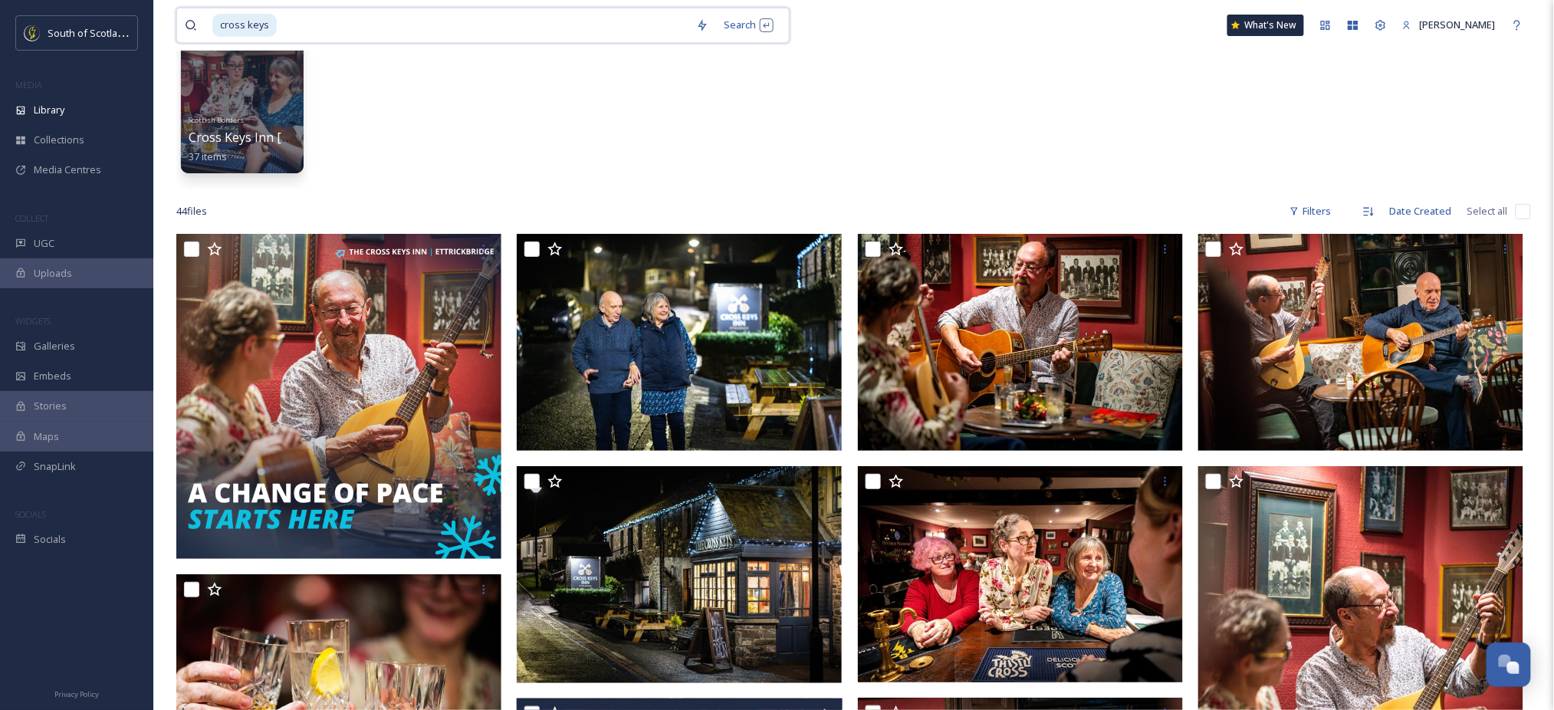
scroll to position [107, 0]
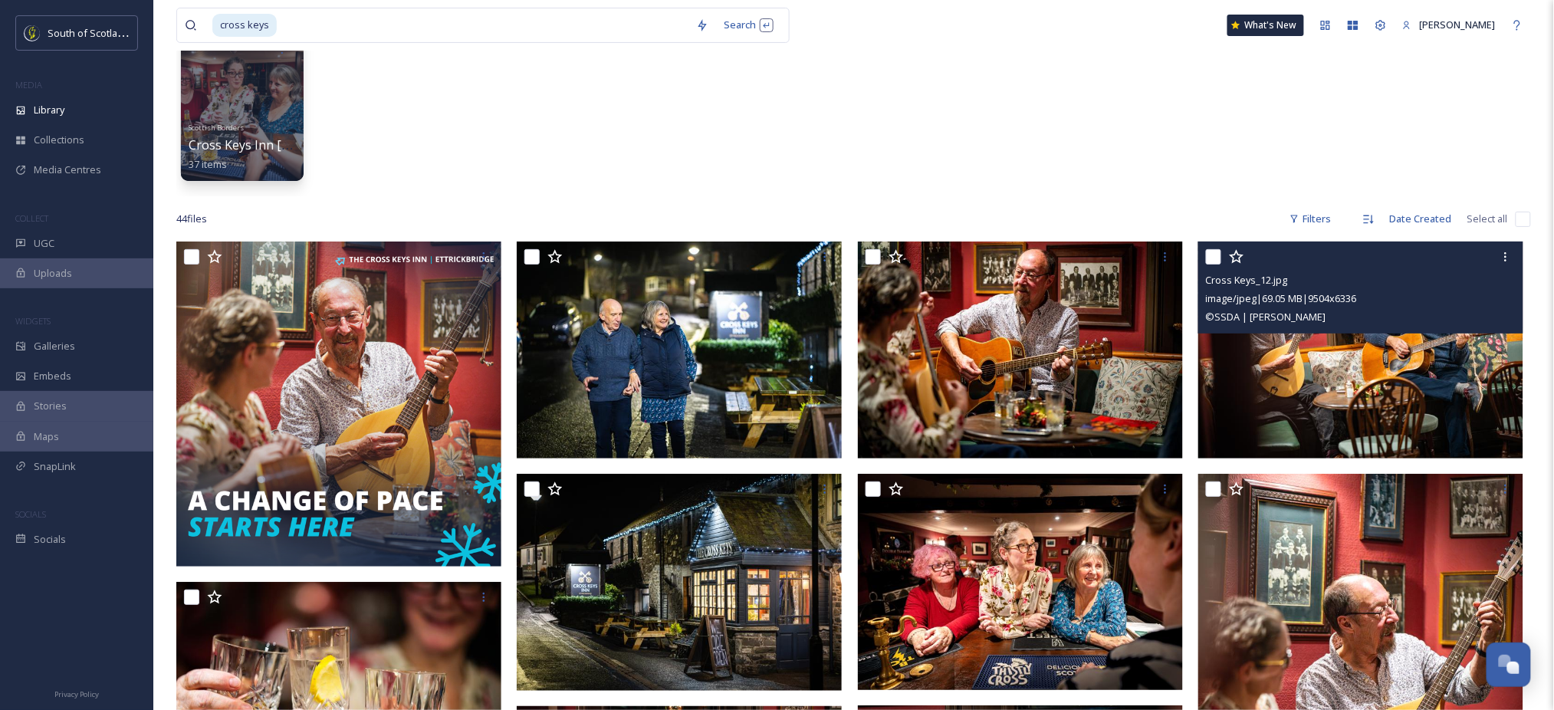
click at [1215, 265] on div at bounding box center [1363, 257] width 314 height 28
click at [1212, 252] on input "checkbox" at bounding box center [1213, 256] width 15 height 15
checkbox input "true"
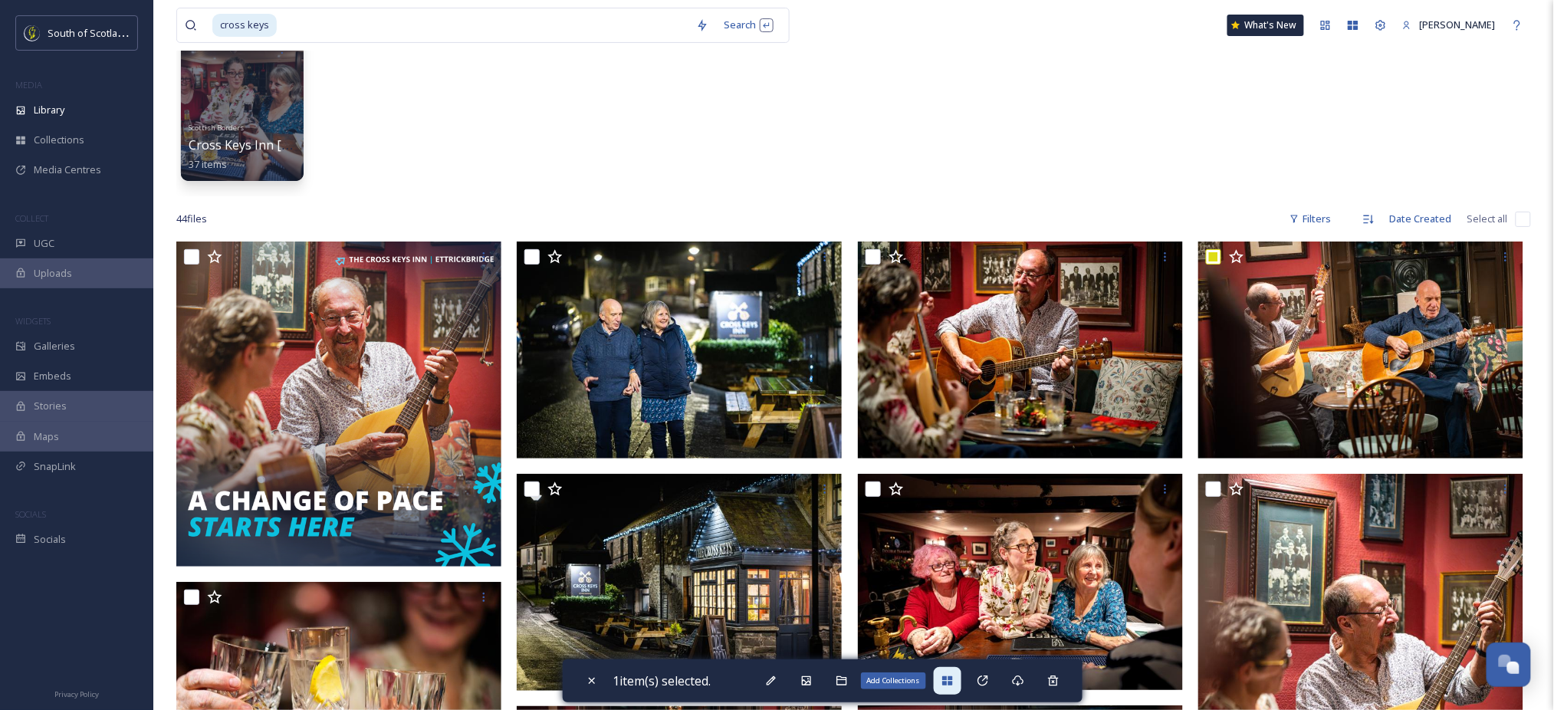
click at [949, 679] on icon at bounding box center [947, 680] width 10 height 9
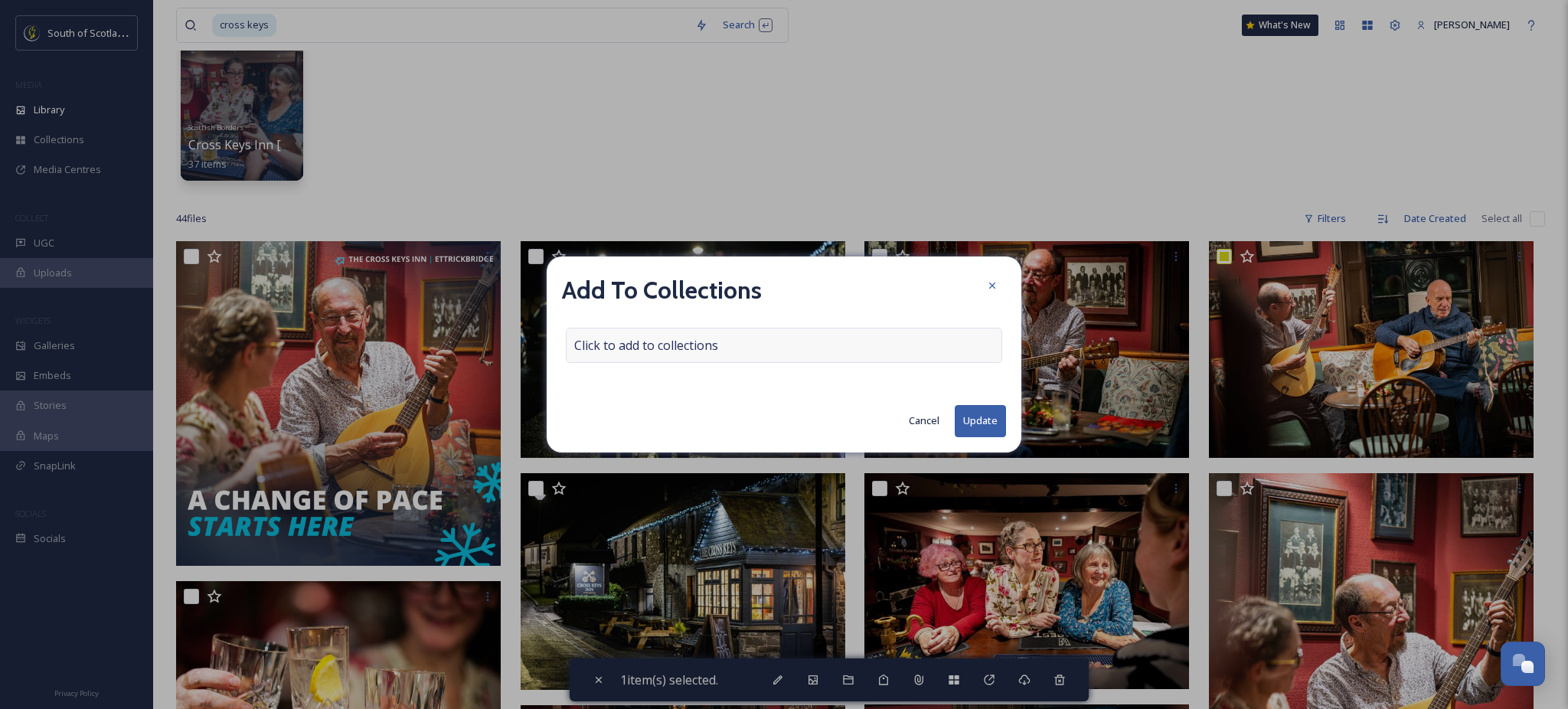
click at [777, 354] on div "Click to add to collections" at bounding box center [784, 345] width 436 height 35
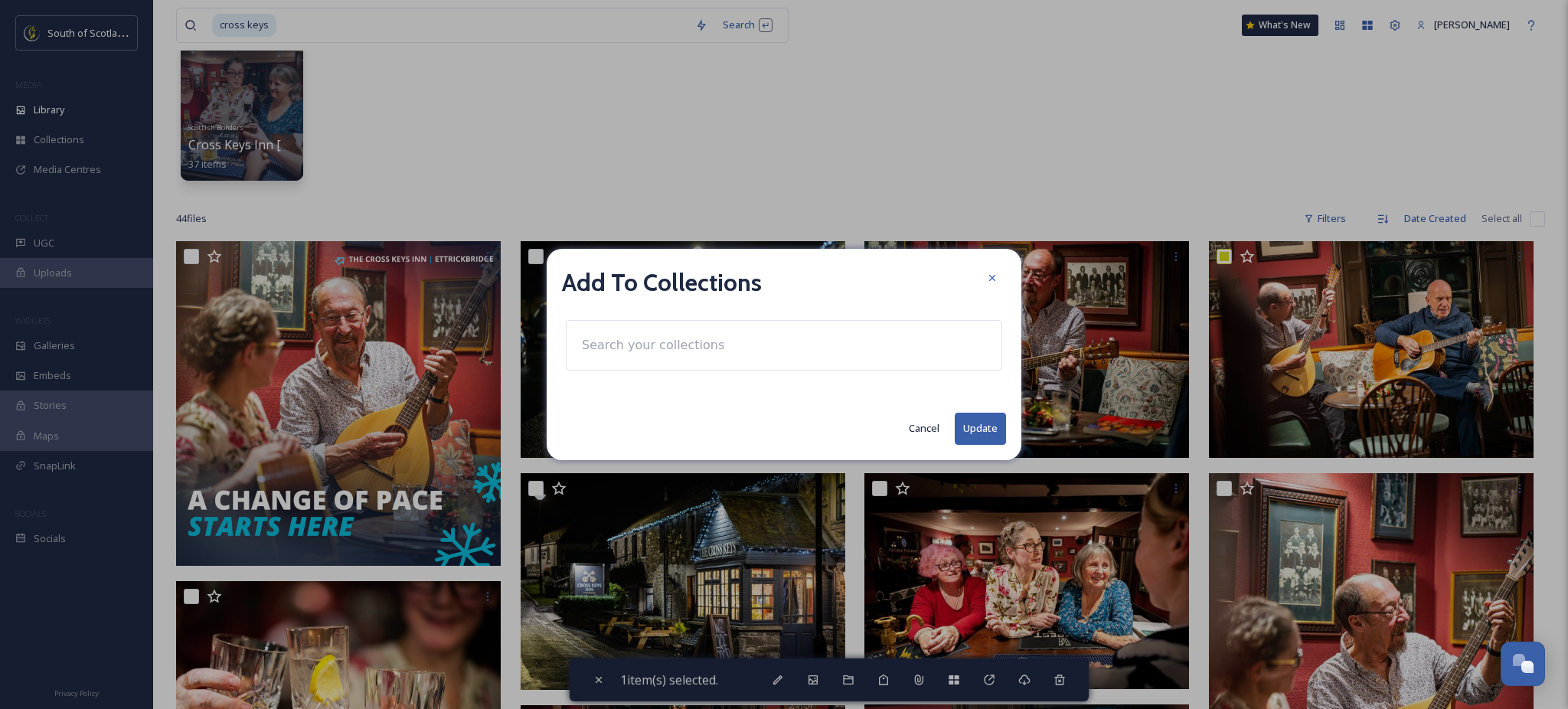
click at [692, 355] on input at bounding box center [658, 346] width 169 height 34
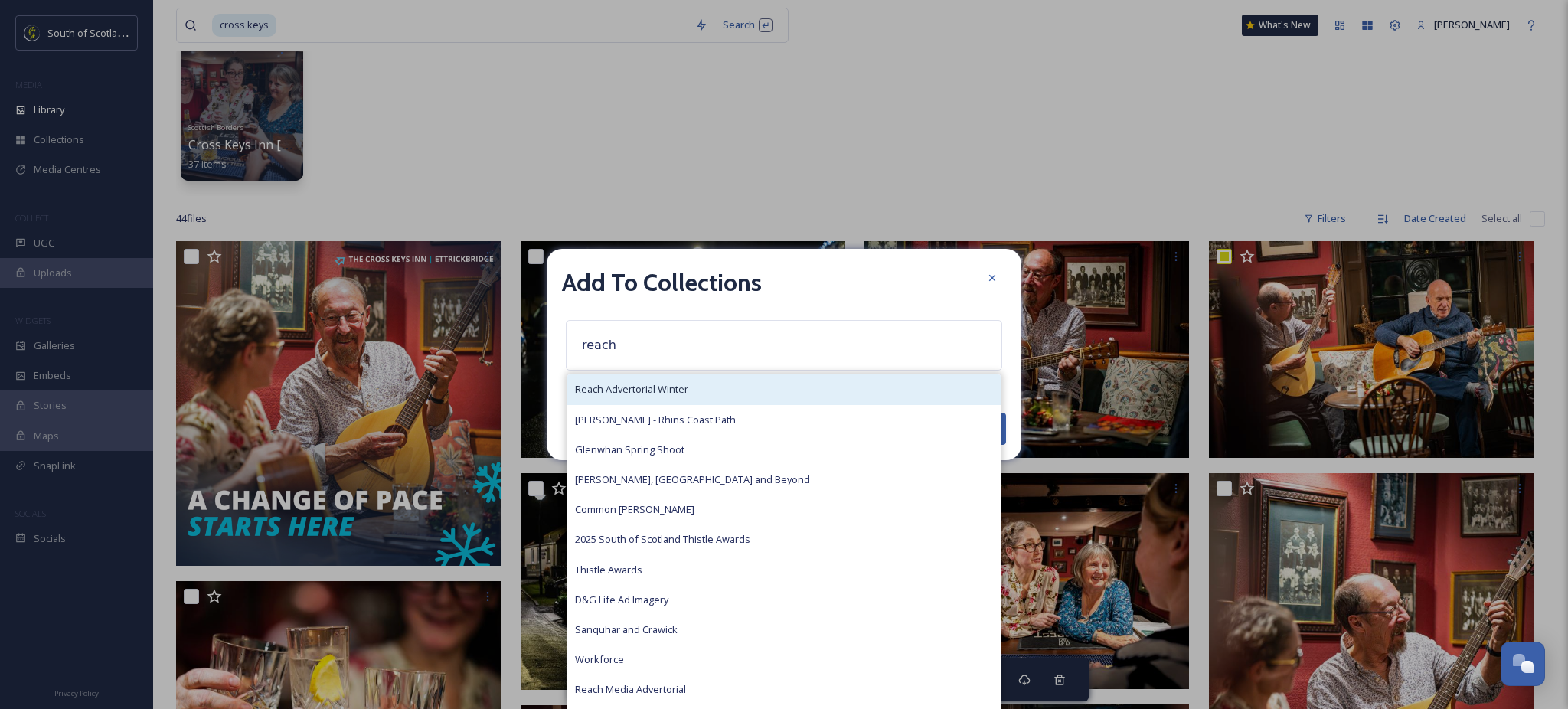
type input "reach"
click at [686, 385] on span "Reach Advertorial Winter" at bounding box center [631, 389] width 113 height 15
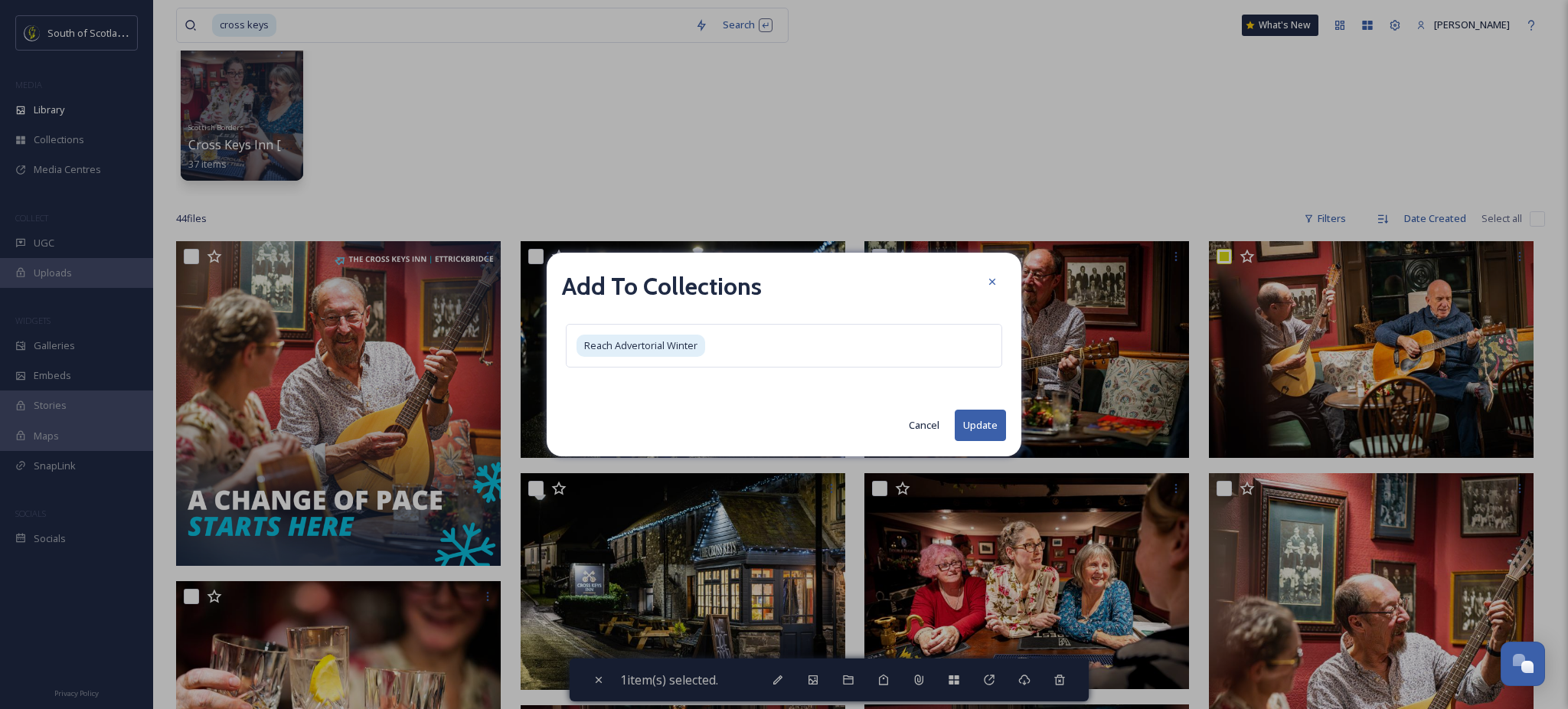
click at [980, 424] on button "Update" at bounding box center [979, 424] width 51 height 31
checkbox input "false"
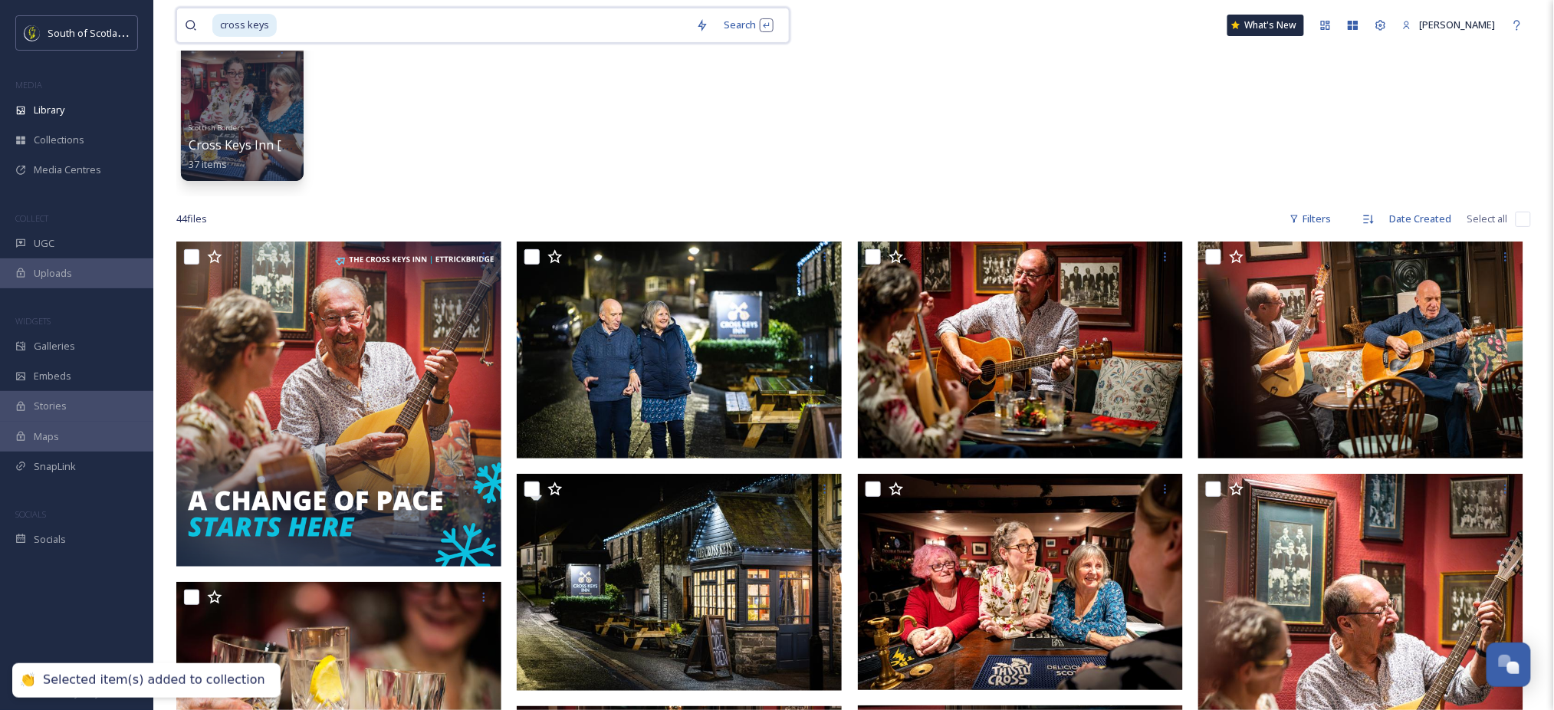
click at [470, 33] on input at bounding box center [483, 25] width 410 height 34
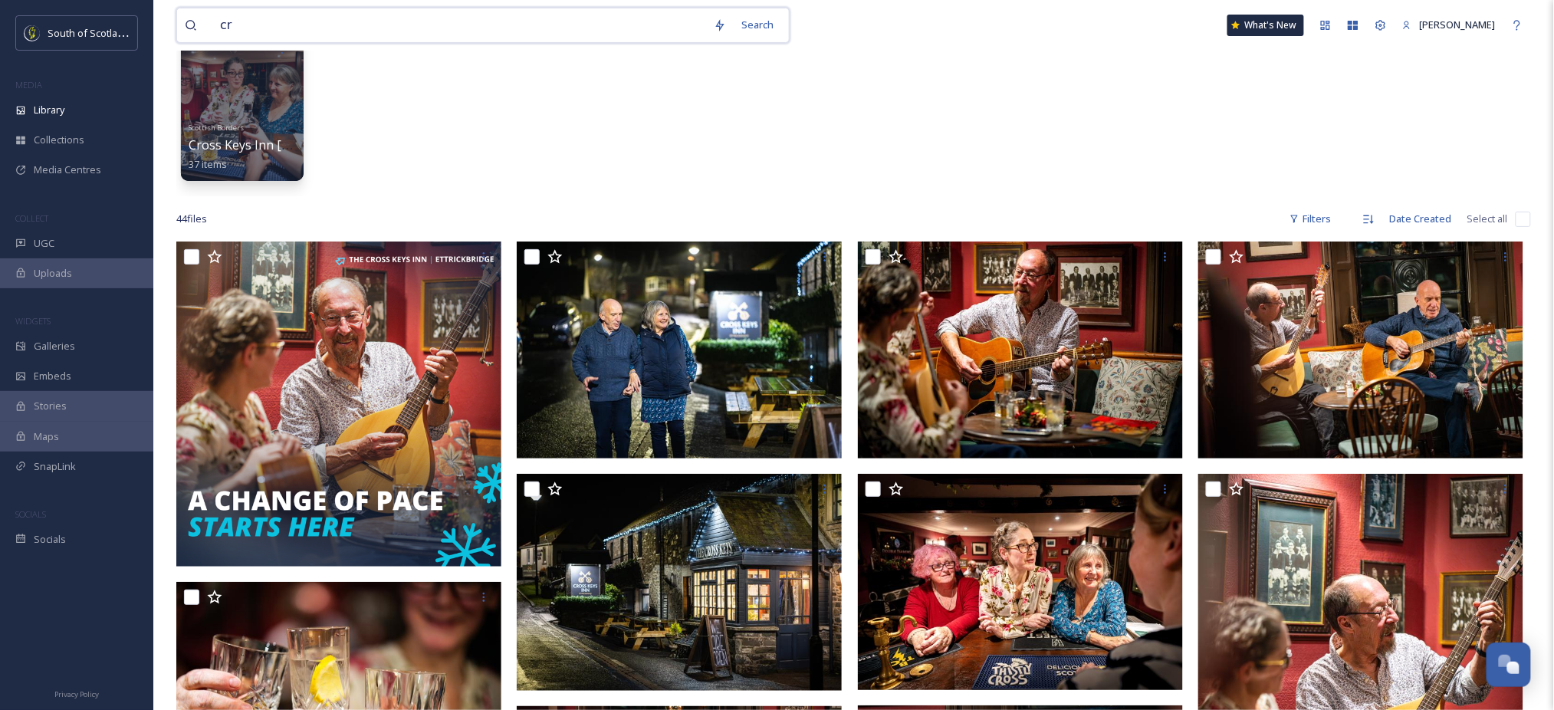
type input "c"
type input "spa"
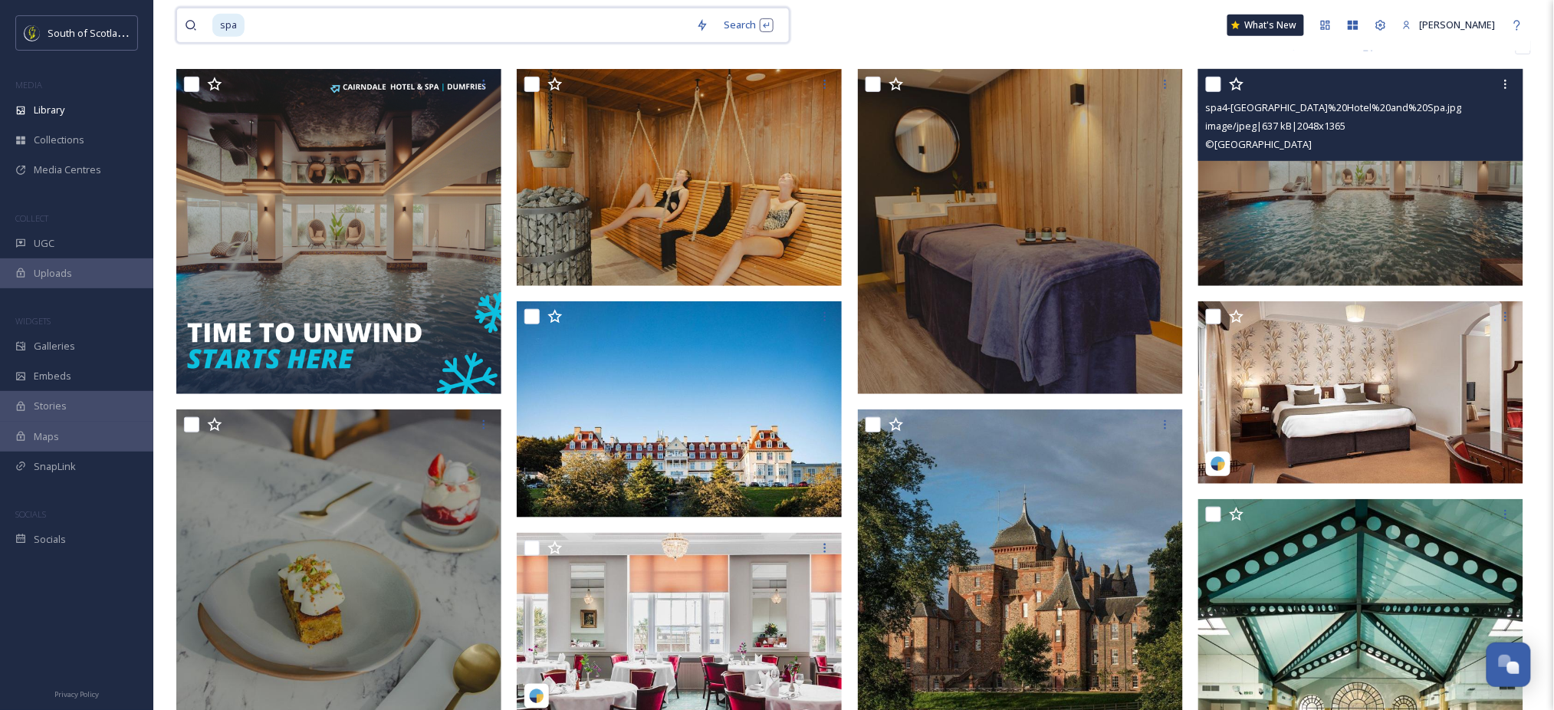
scroll to position [258, 0]
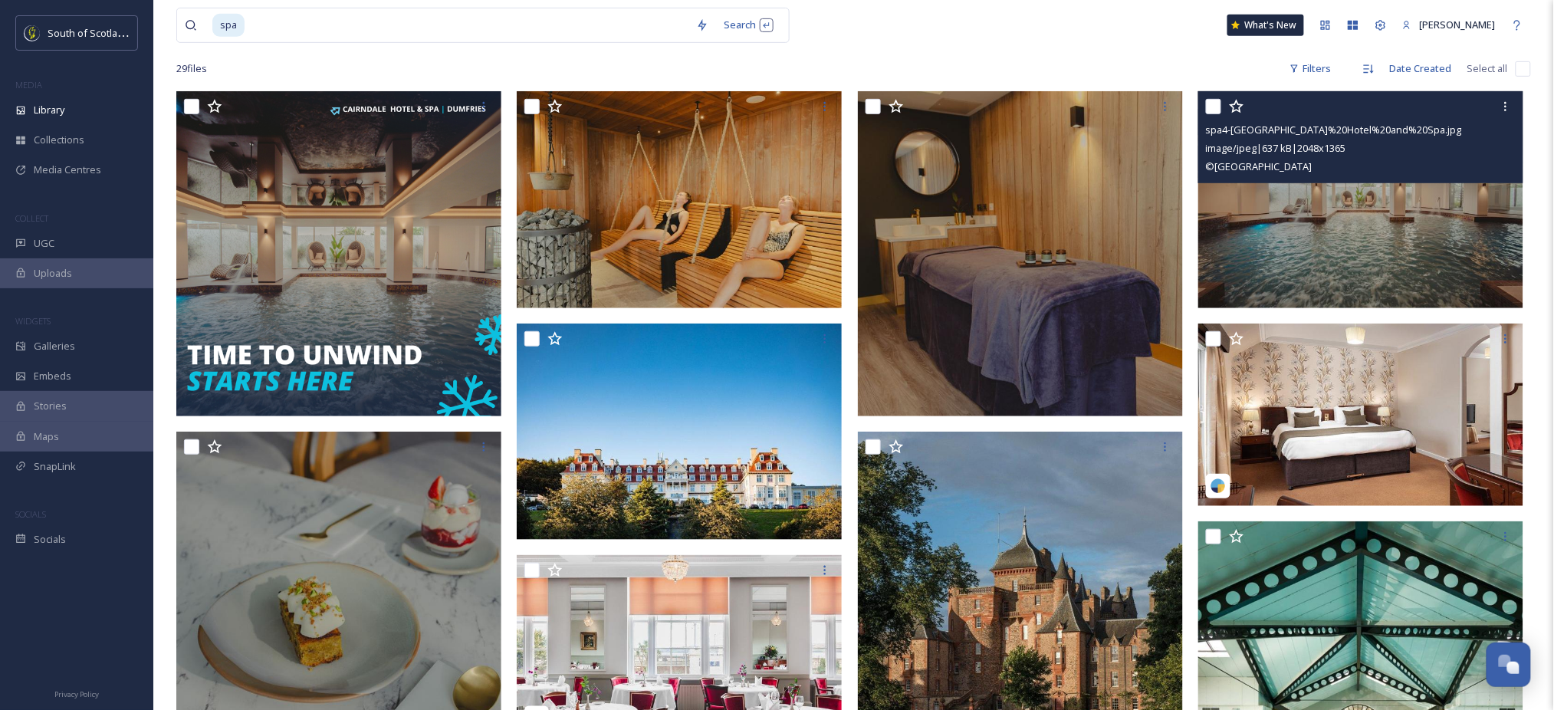
click at [1212, 109] on input "checkbox" at bounding box center [1213, 106] width 15 height 15
checkbox input "true"
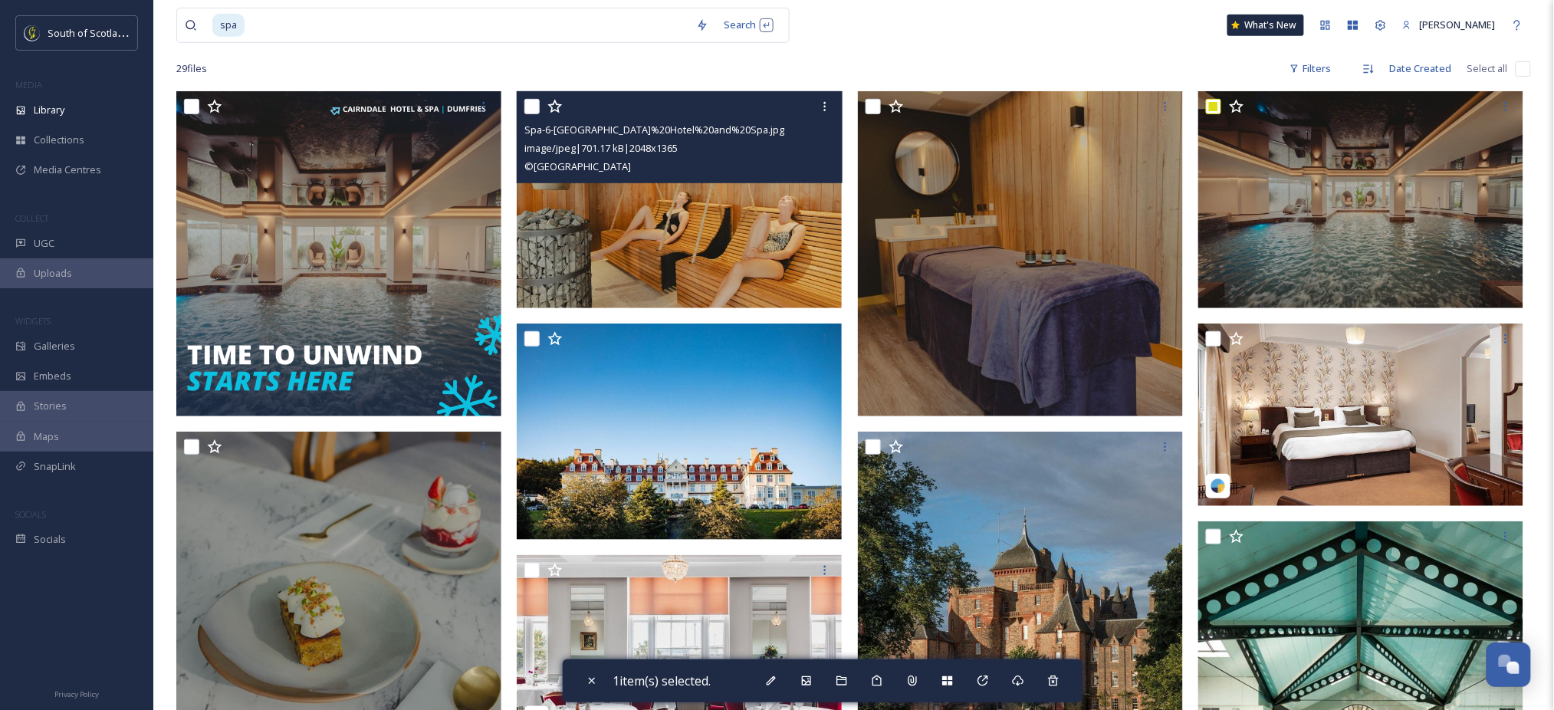
click at [526, 110] on input "checkbox" at bounding box center [532, 106] width 15 height 15
checkbox input "true"
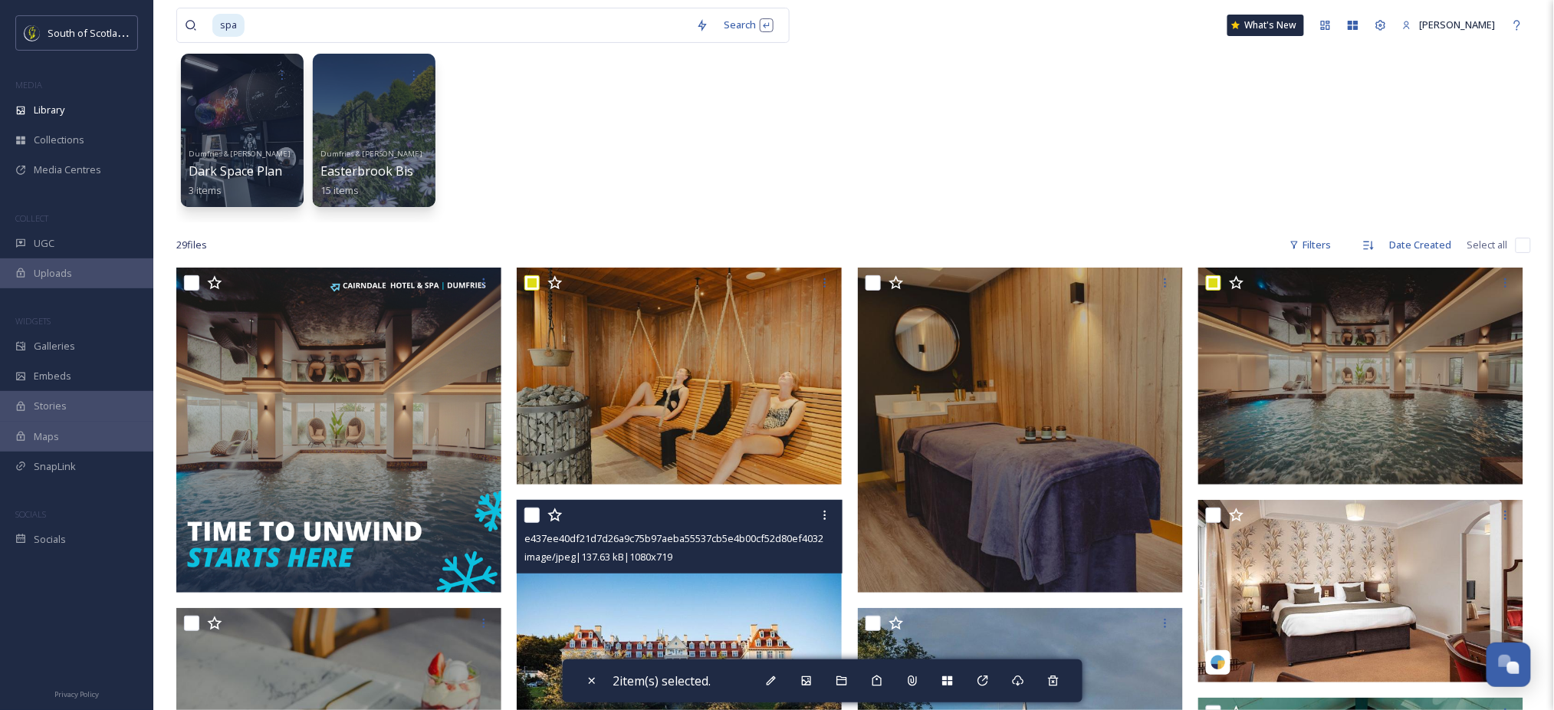
scroll to position [80, 0]
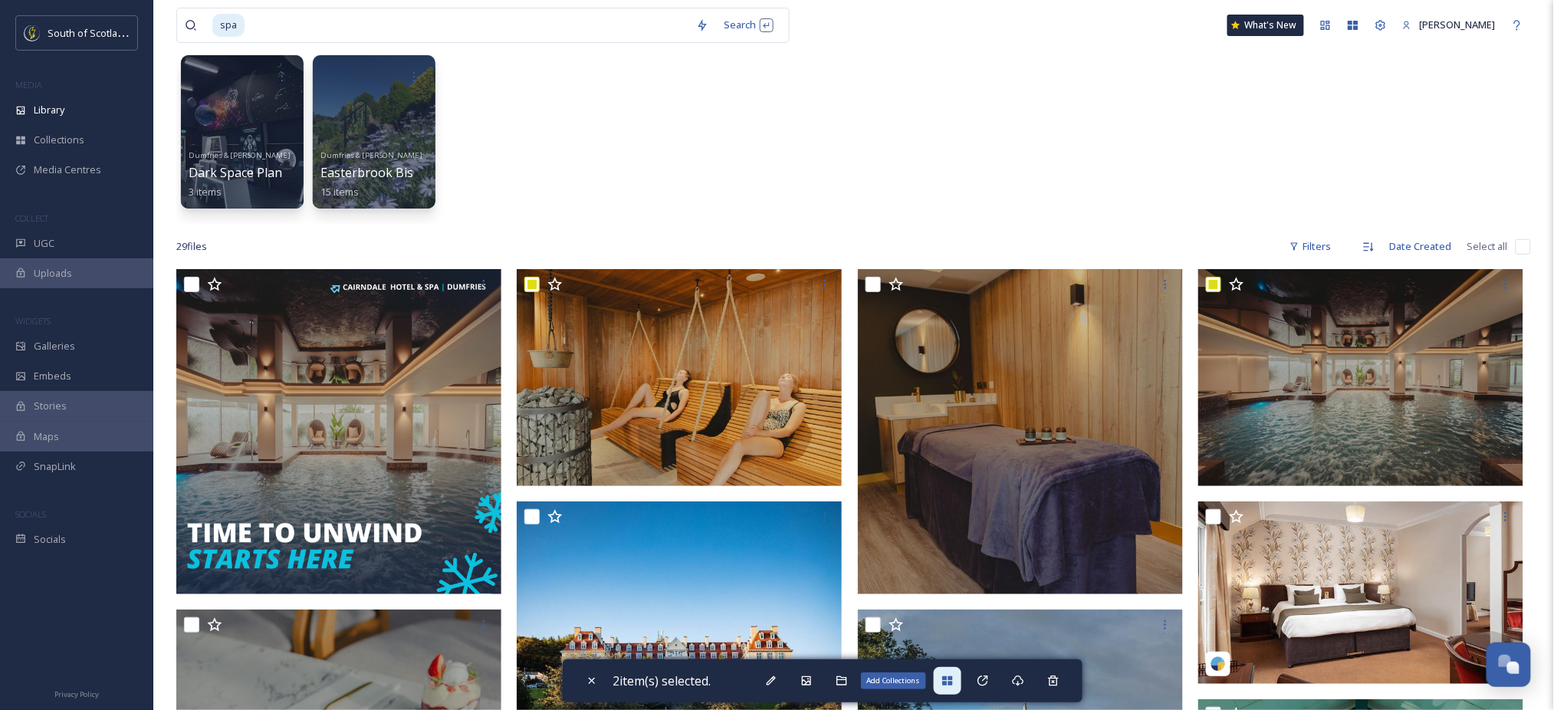
click at [952, 684] on icon at bounding box center [947, 680] width 10 height 9
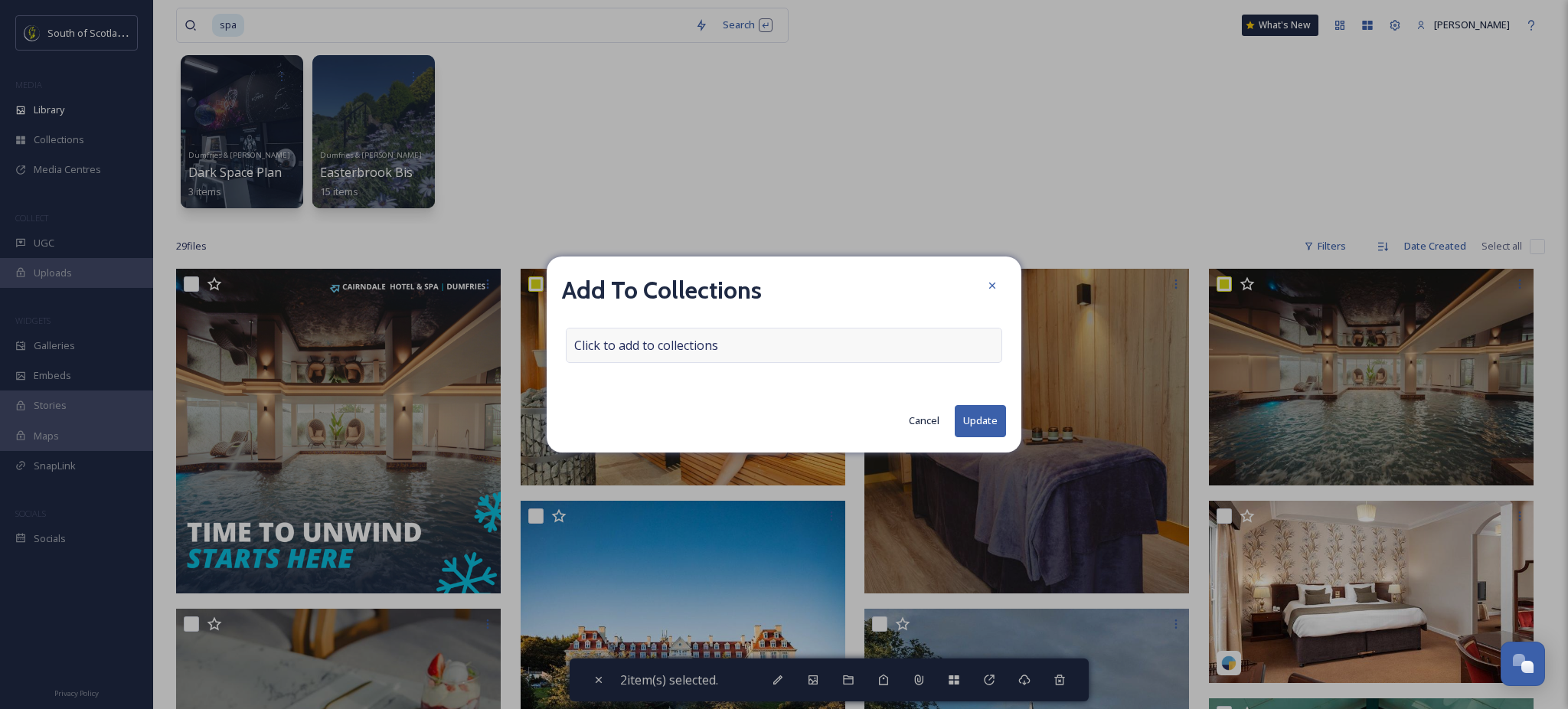
click at [704, 360] on div "Click to add to collections" at bounding box center [784, 345] width 436 height 35
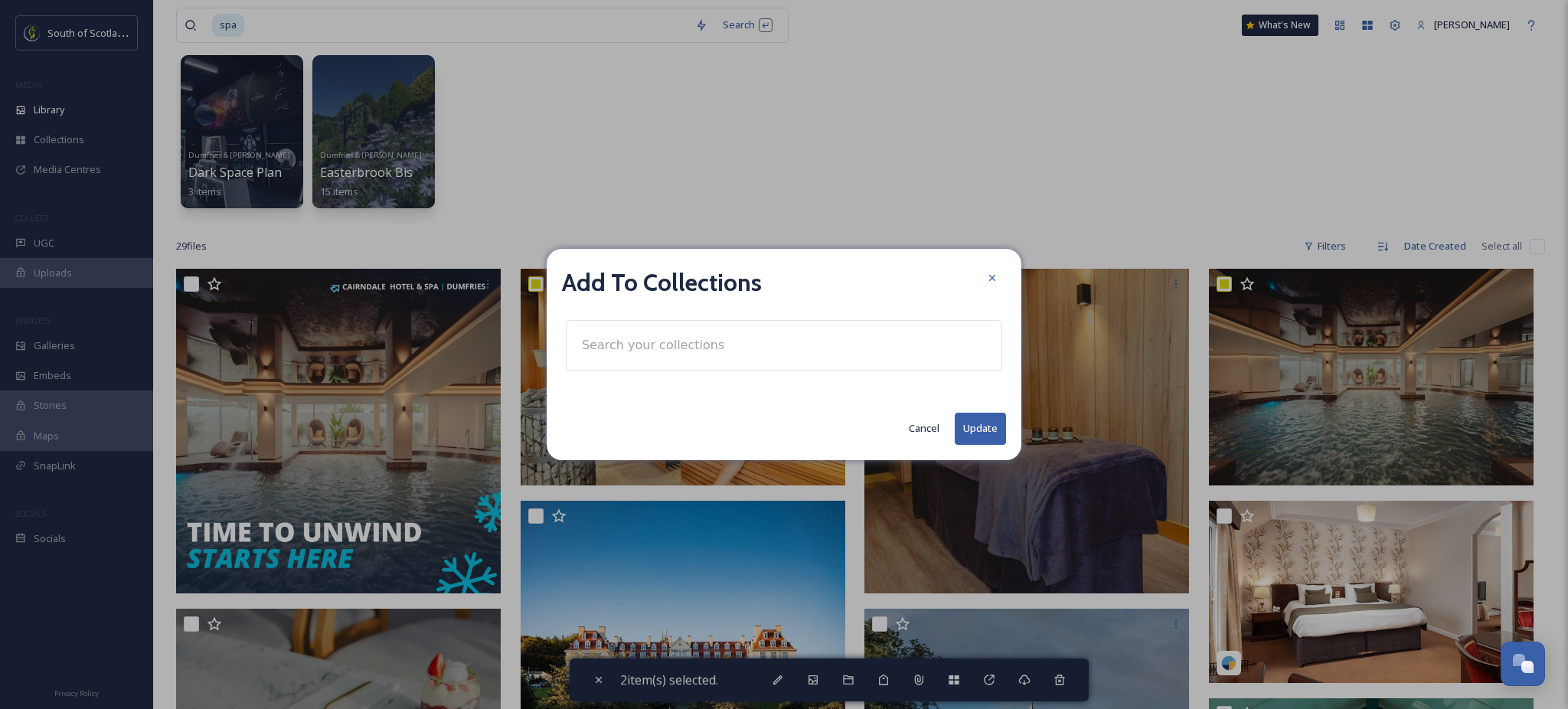
click at [678, 353] on input at bounding box center [658, 346] width 169 height 34
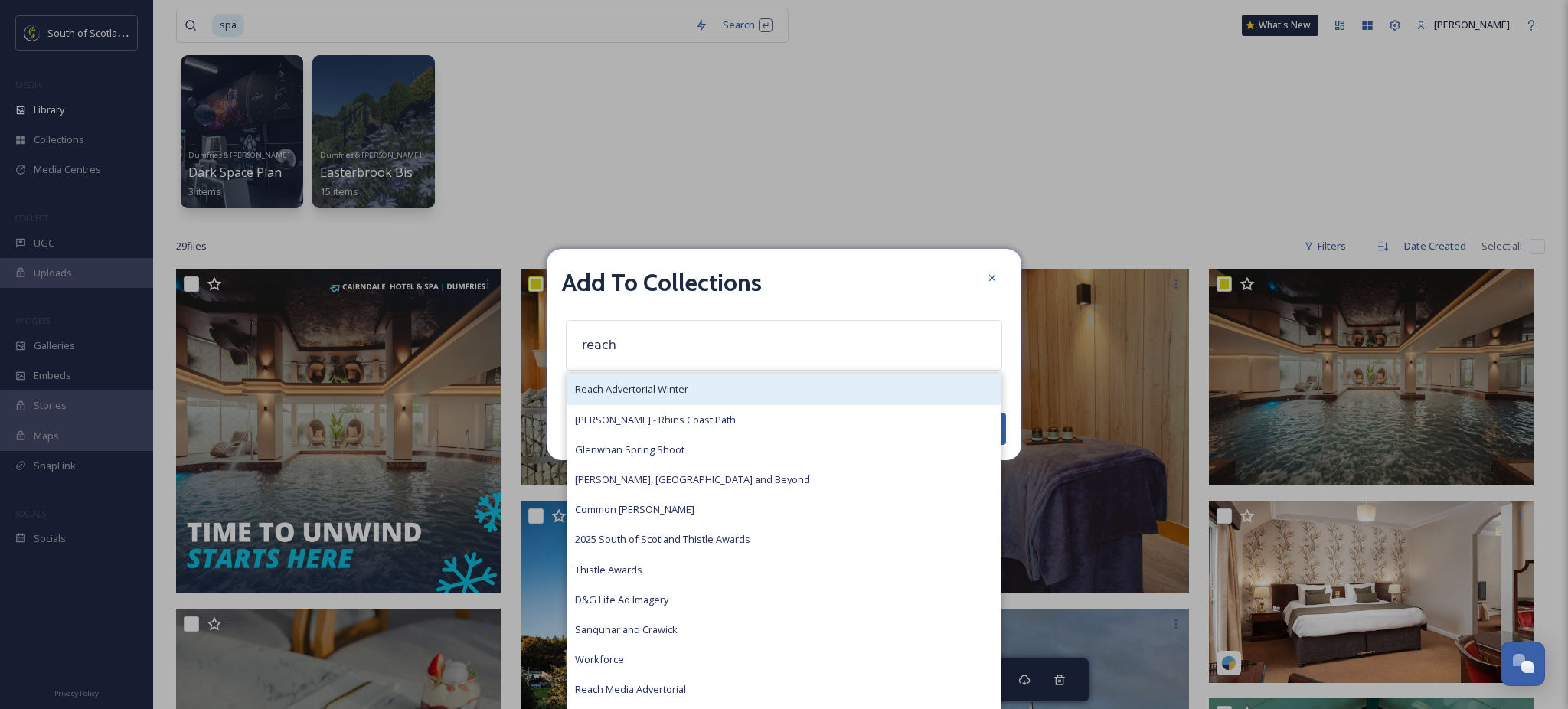
type input "reach"
click at [686, 384] on span "Reach Advertorial Winter" at bounding box center [631, 389] width 113 height 15
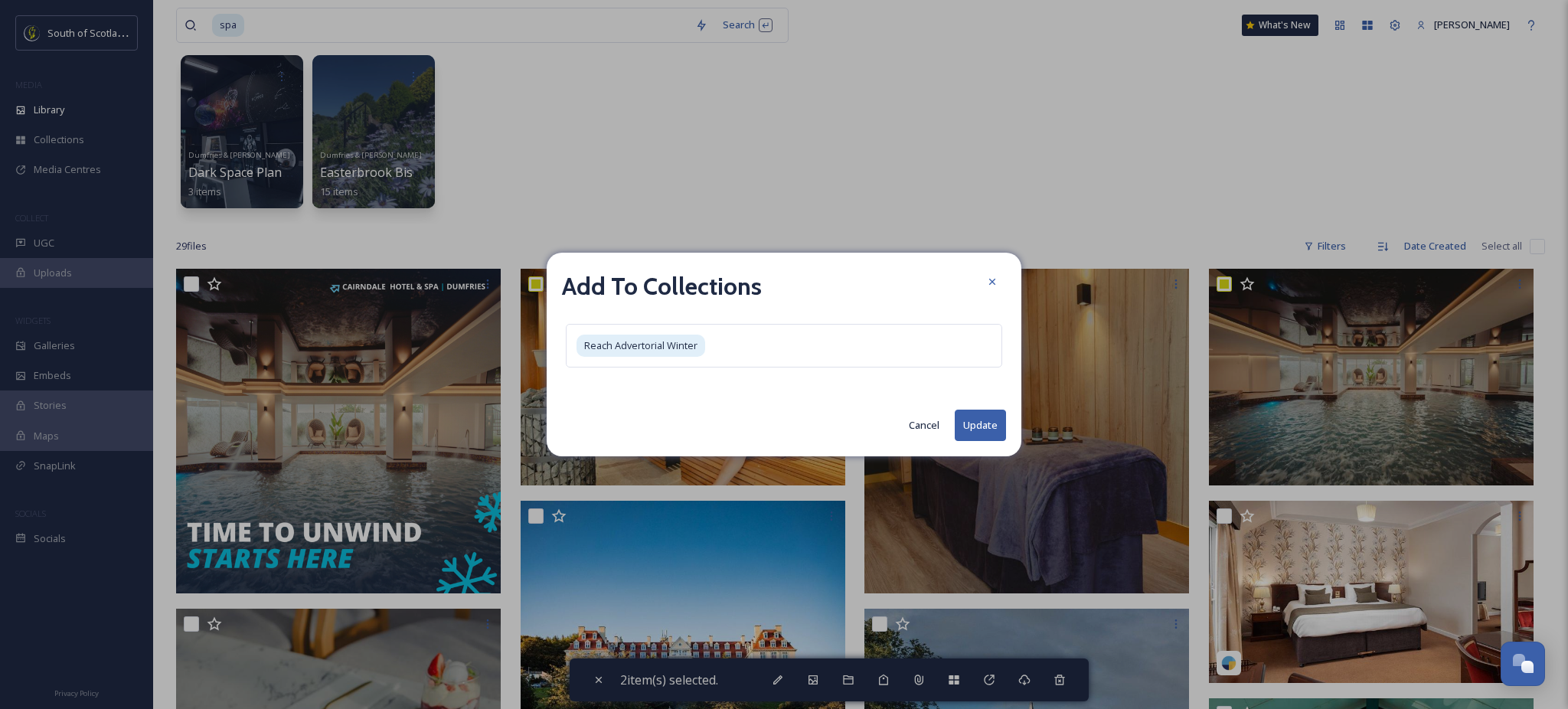
click at [987, 415] on button "Update" at bounding box center [979, 424] width 51 height 31
checkbox input "false"
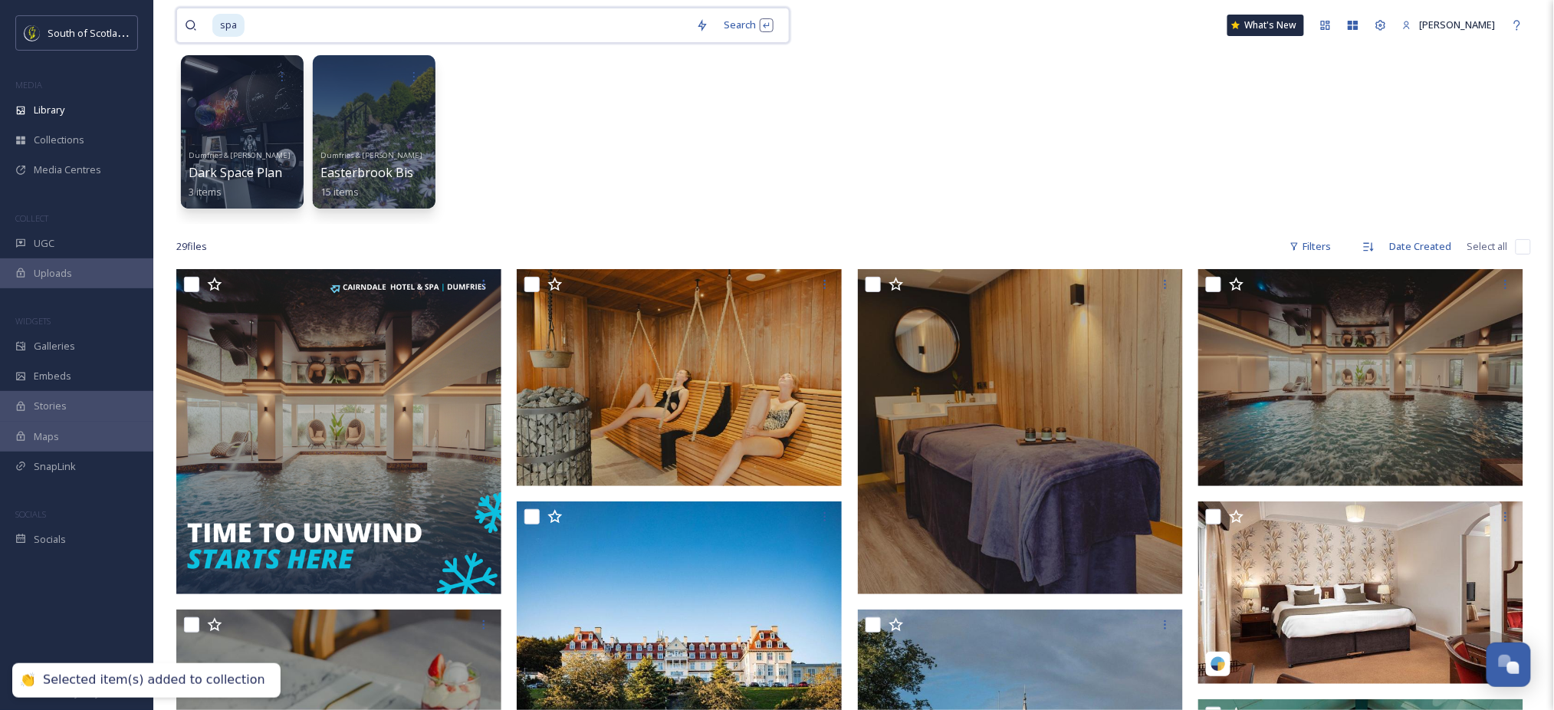
click at [396, 18] on input at bounding box center [467, 25] width 442 height 34
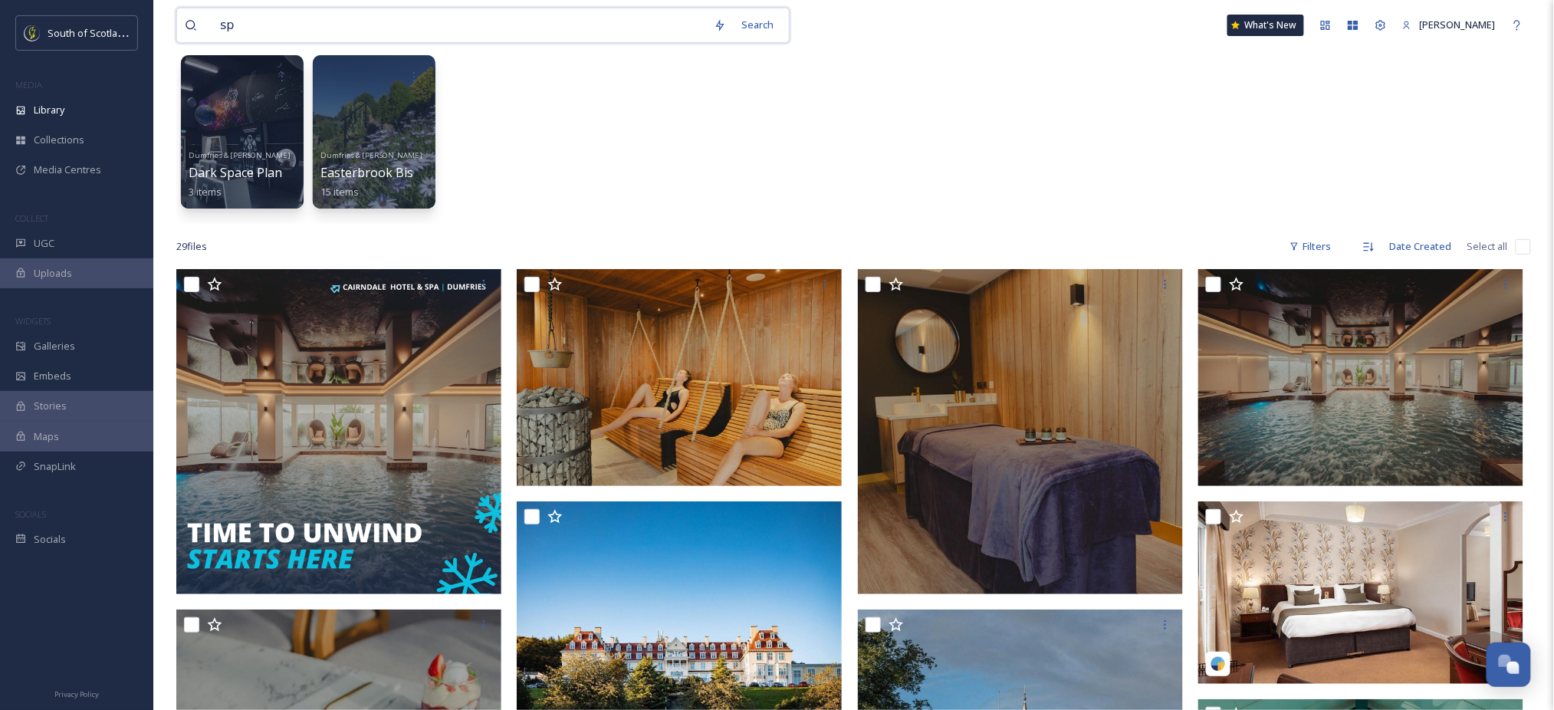
type input "s"
type input "cosy"
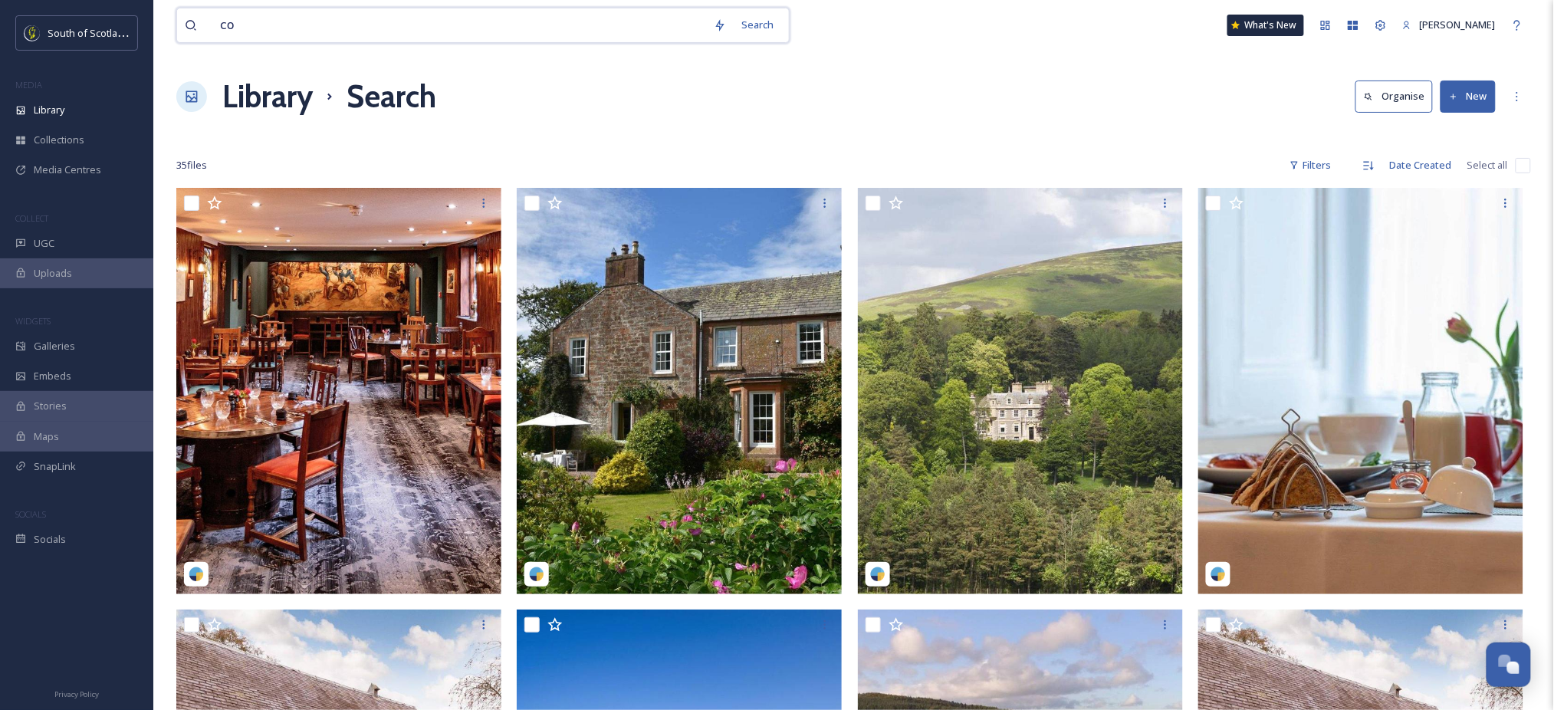
type input "c"
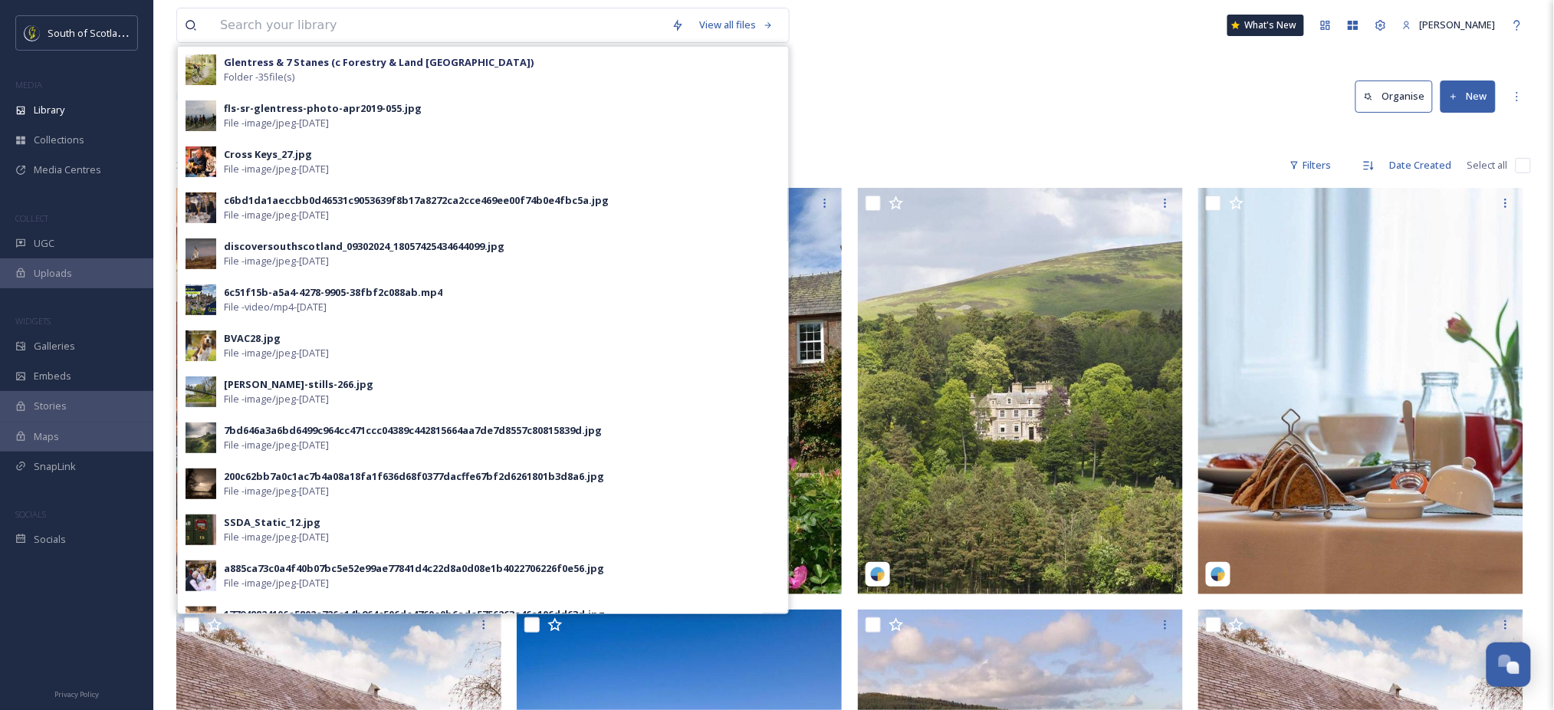
click at [951, 112] on div "Library Search Organise New" at bounding box center [853, 97] width 1355 height 46
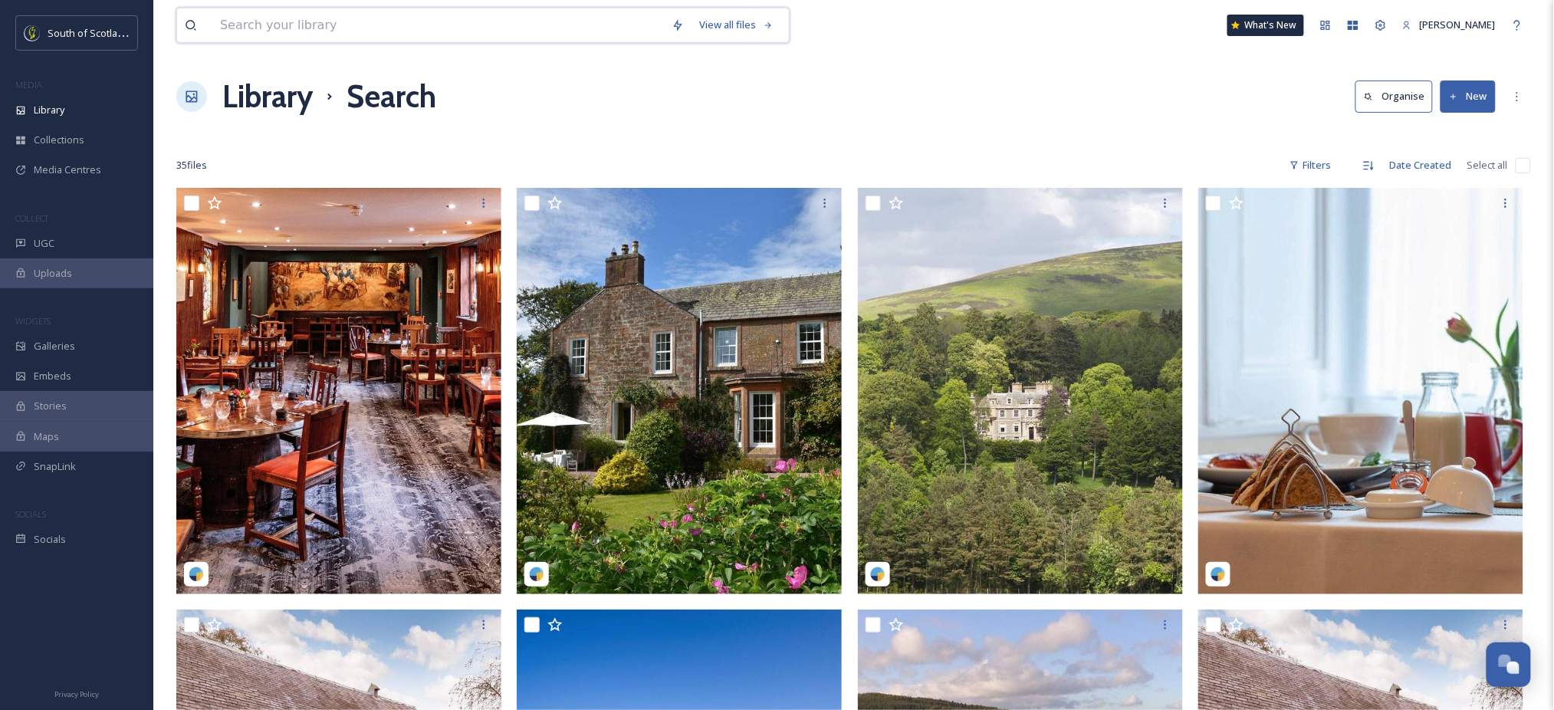
click at [459, 28] on input at bounding box center [438, 25] width 452 height 34
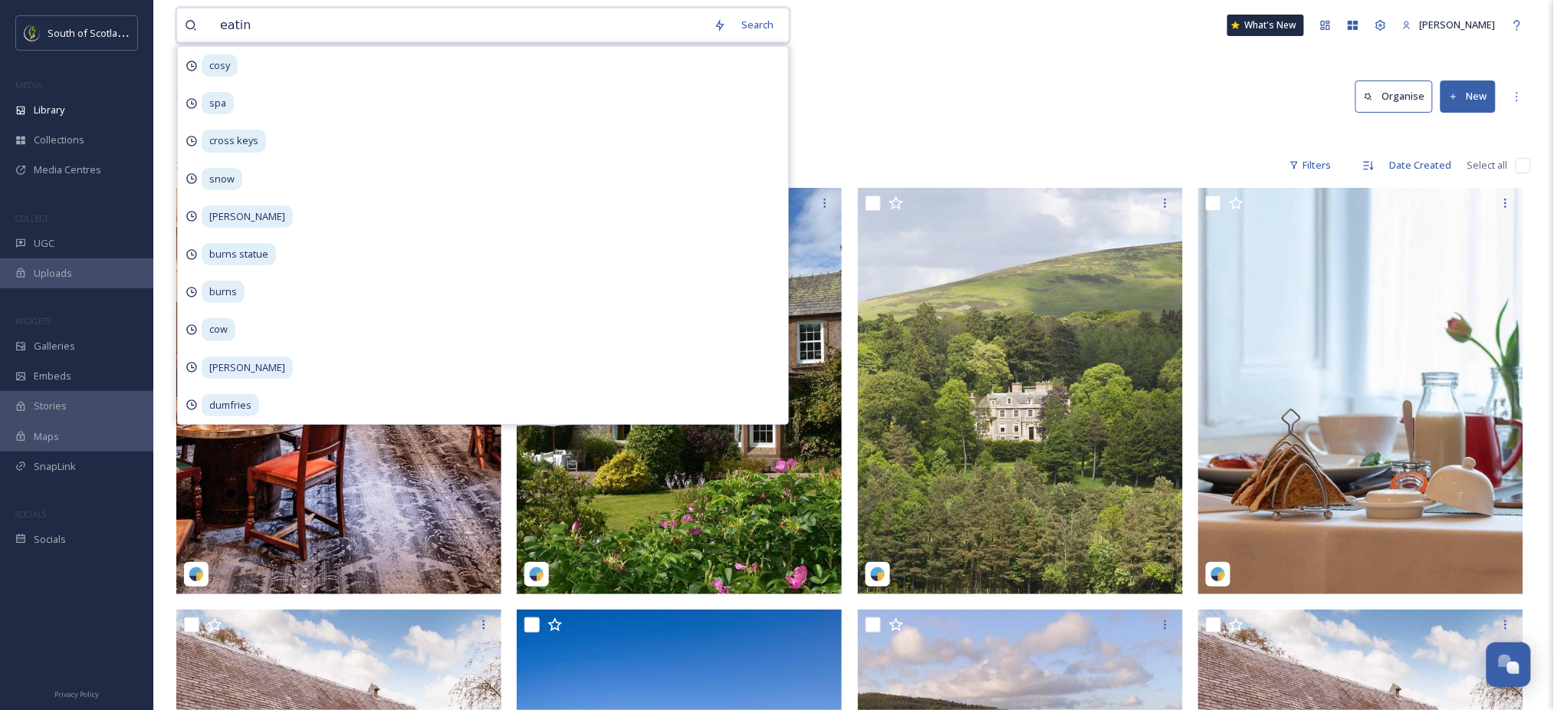
type input "eating"
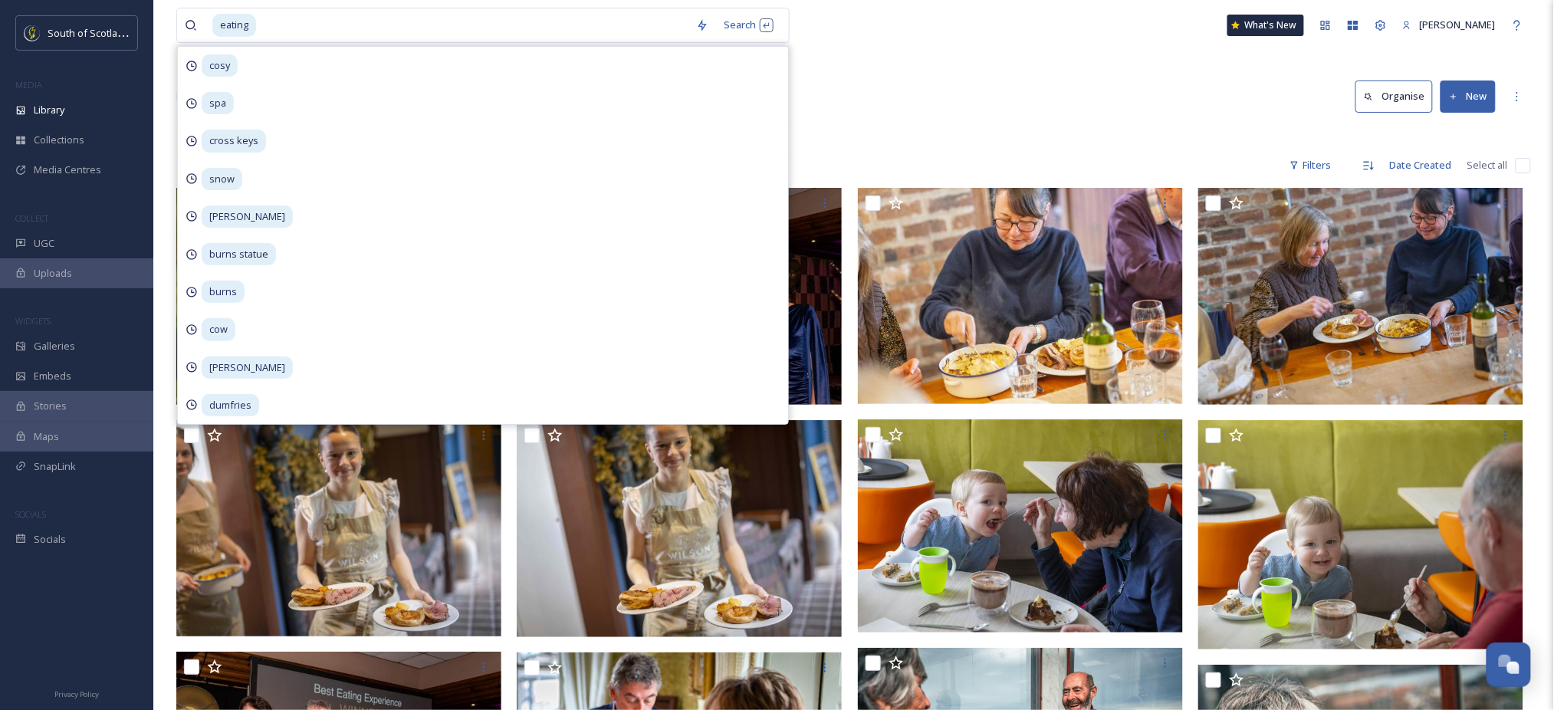
click at [956, 45] on div "eating Search cosy spa cross keys snow [PERSON_NAME] statue burns cow [PERSON_N…" at bounding box center [853, 25] width 1355 height 51
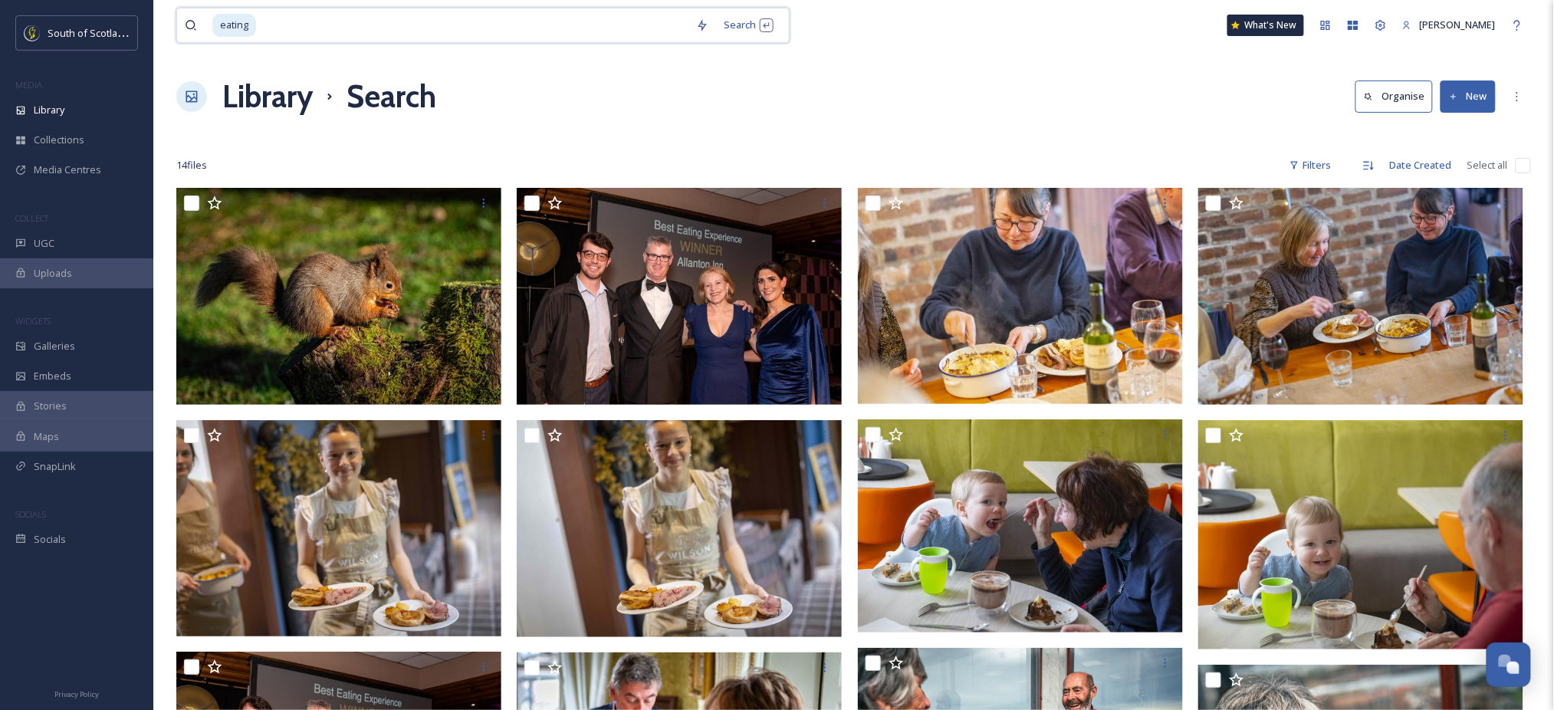
click at [525, 38] on input at bounding box center [473, 25] width 431 height 34
type input "e"
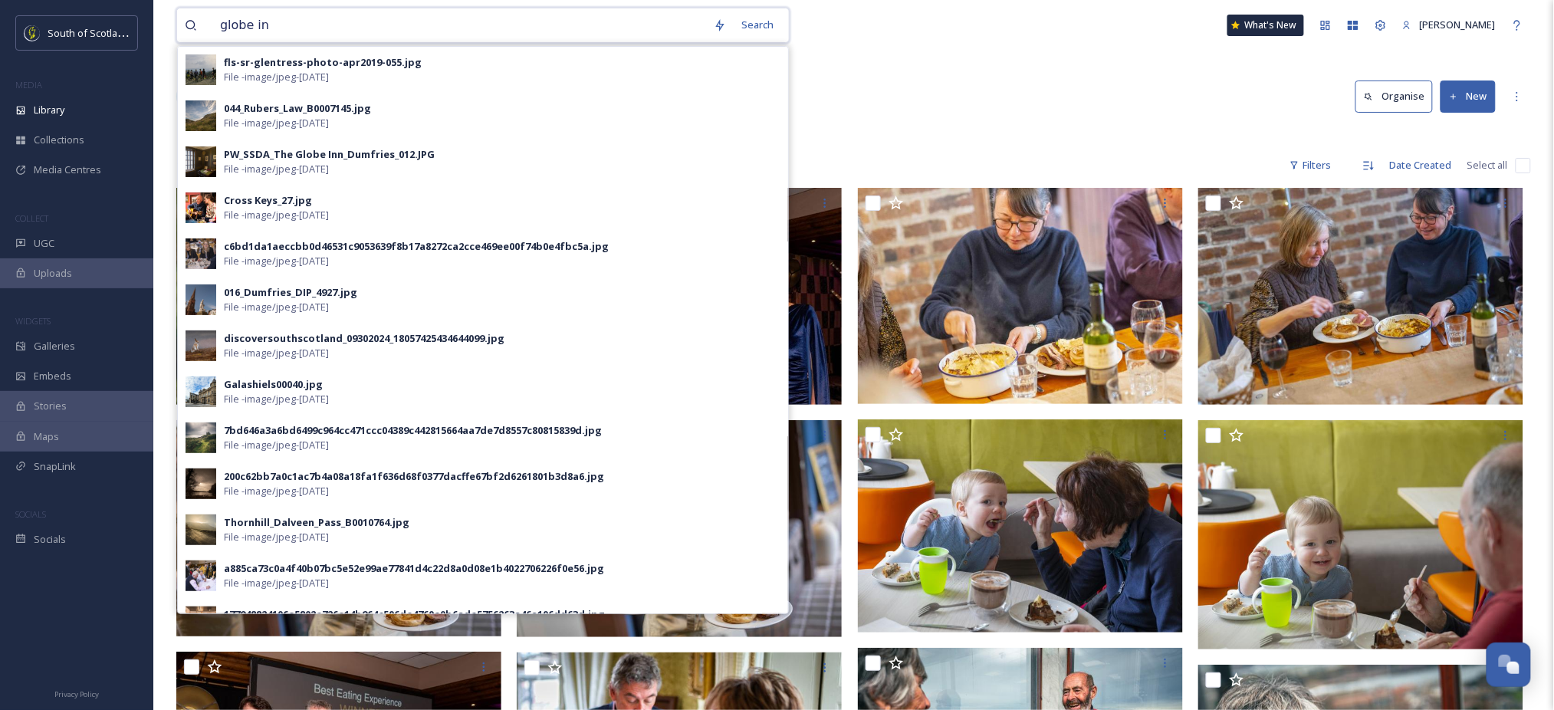
type input "globe inn"
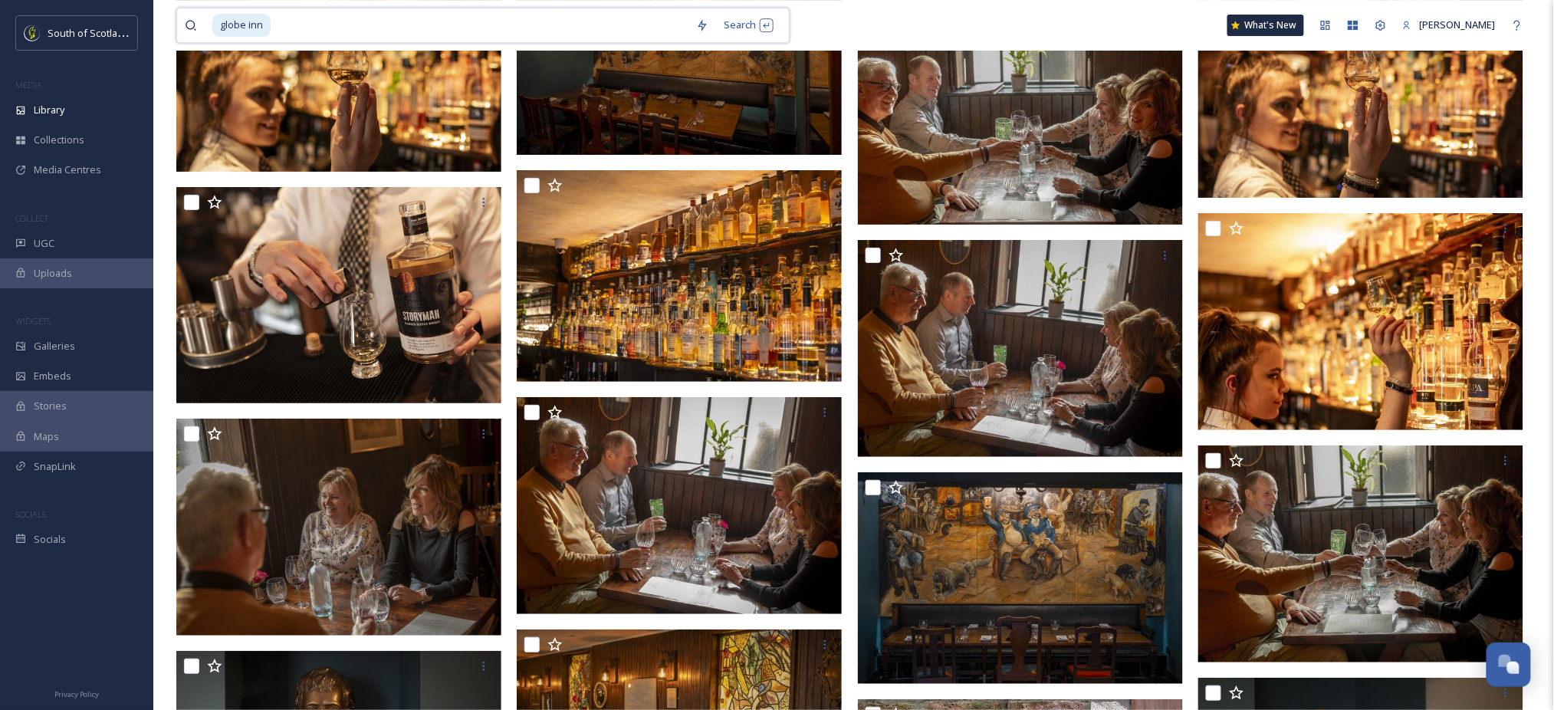
scroll to position [3984, 0]
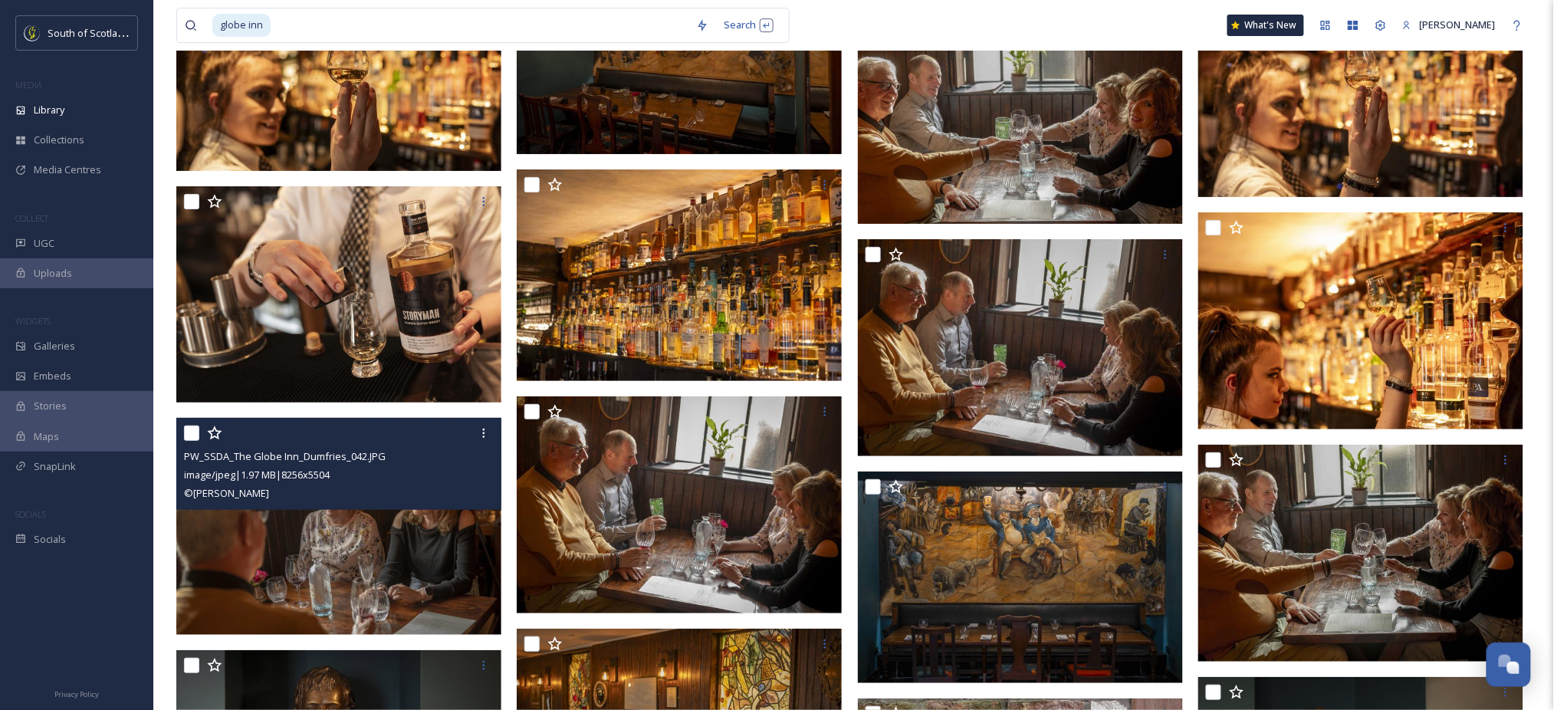
click at [191, 435] on input "checkbox" at bounding box center [191, 433] width 15 height 15
checkbox input "true"
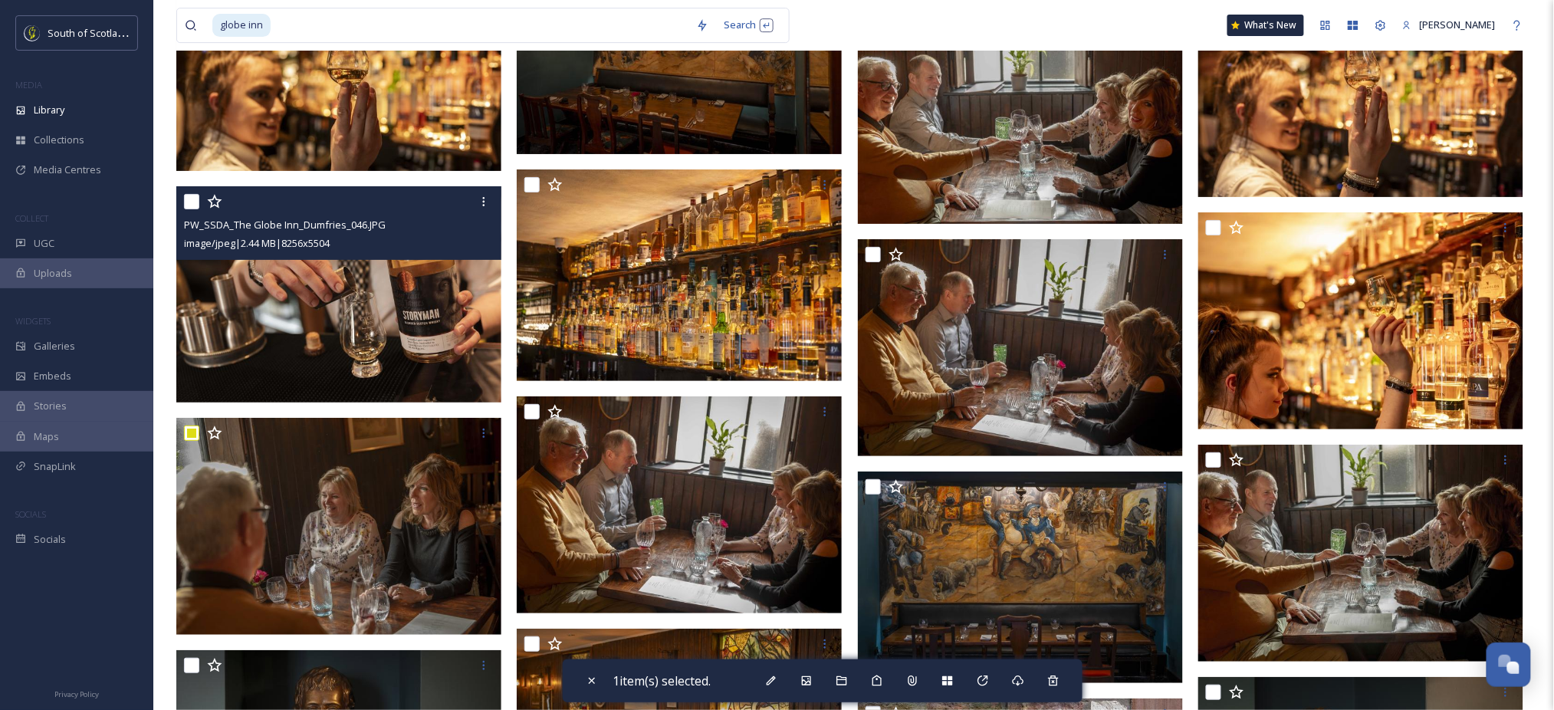
click at [186, 201] on input "checkbox" at bounding box center [191, 201] width 15 height 15
checkbox input "true"
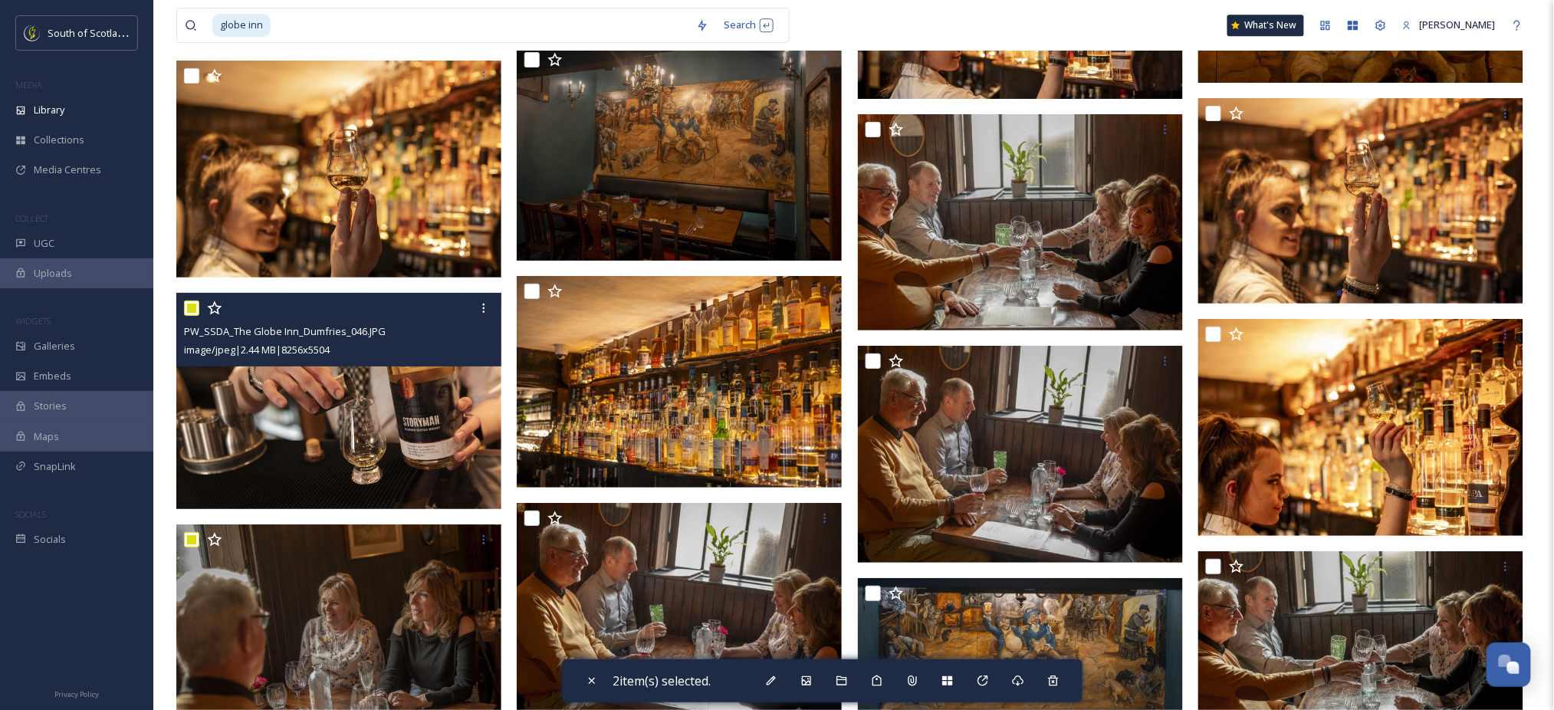
scroll to position [3878, 0]
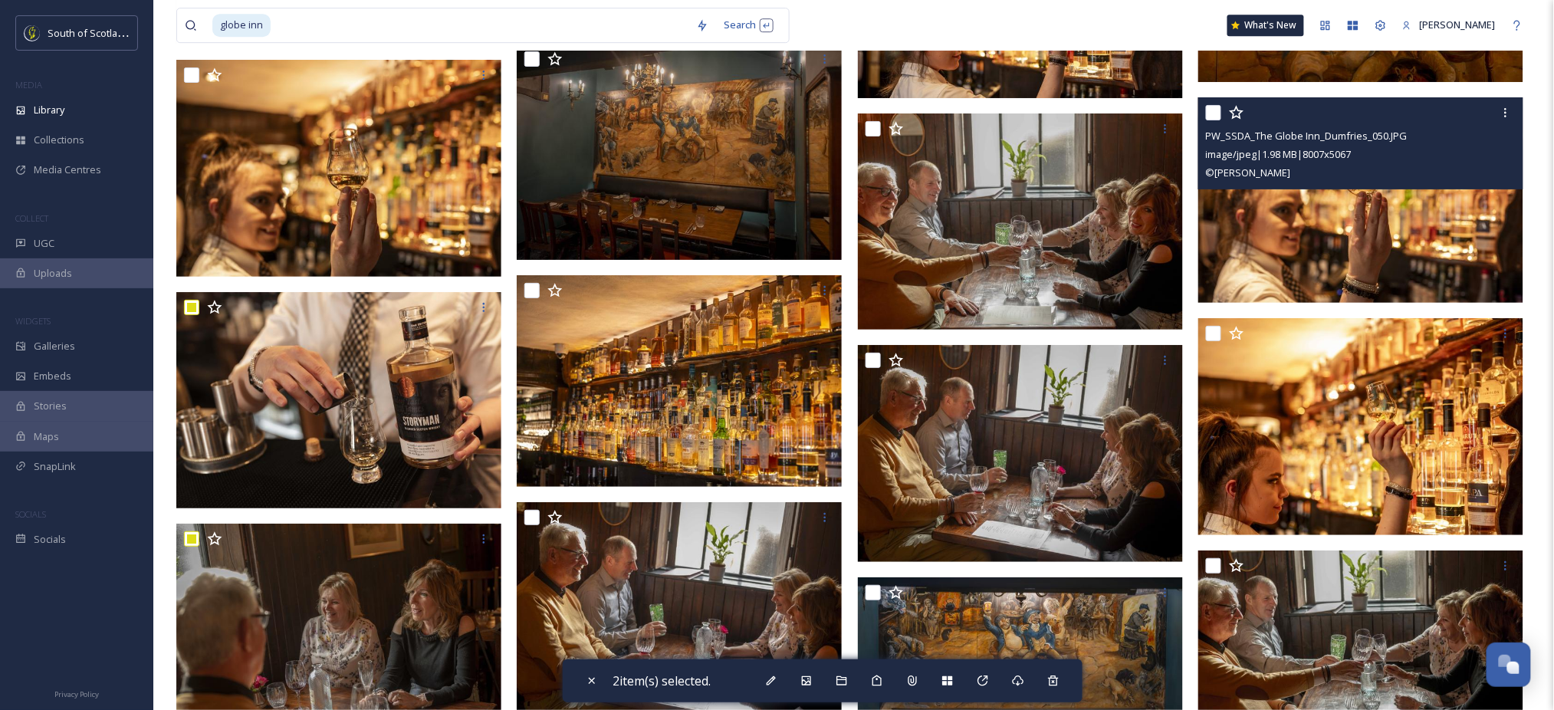
click at [1212, 114] on input "checkbox" at bounding box center [1213, 112] width 15 height 15
checkbox input "true"
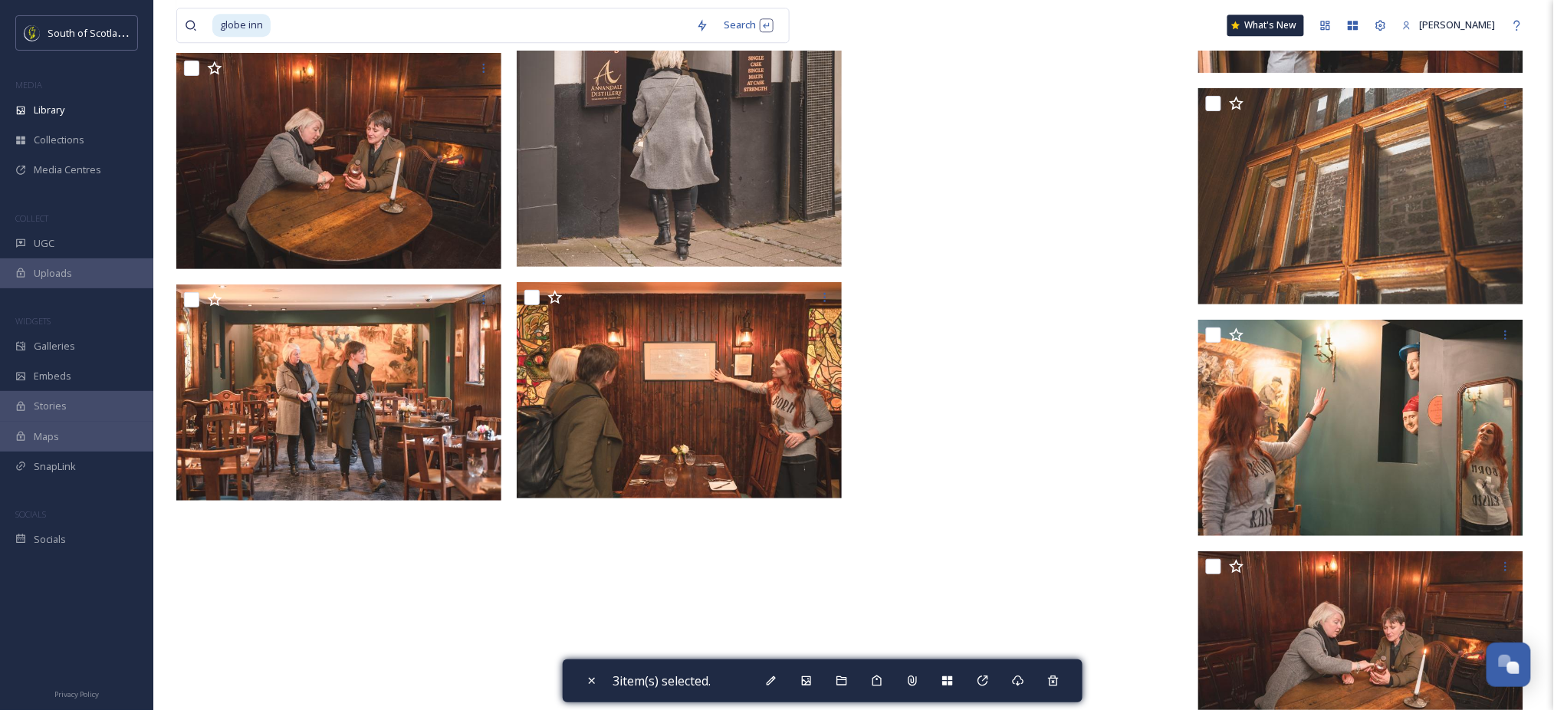
scroll to position [7997, 0]
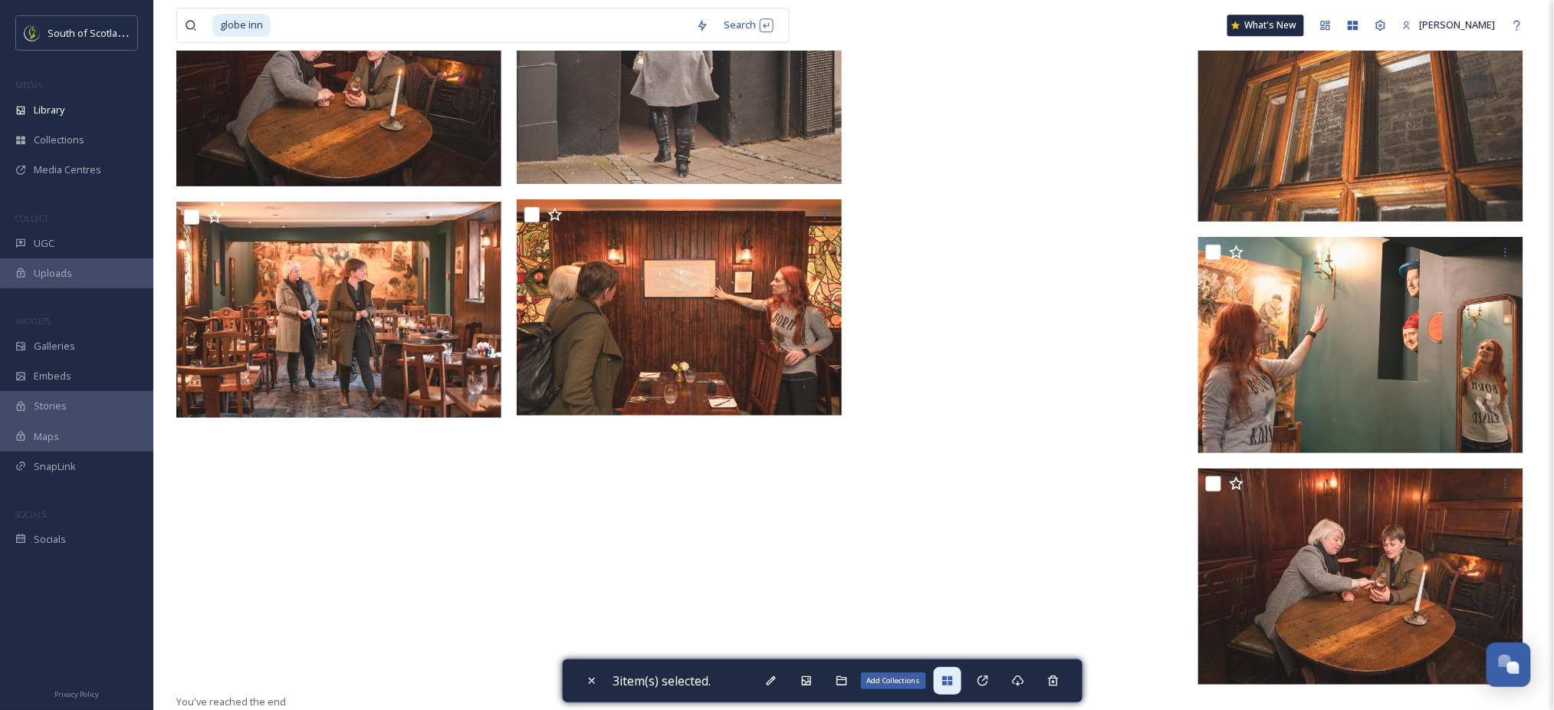
click at [949, 681] on icon at bounding box center [948, 681] width 12 height 12
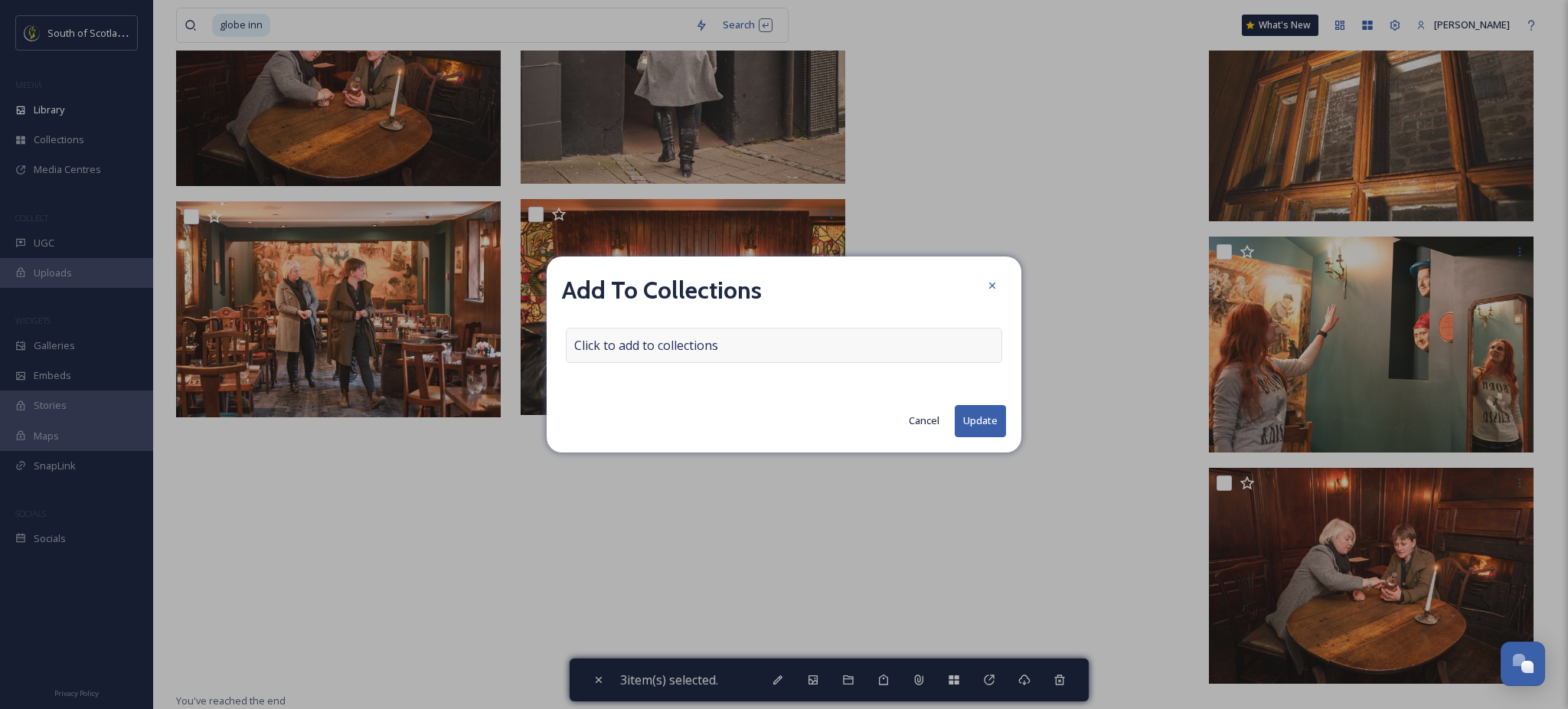
click at [744, 337] on div "Click to add to collections" at bounding box center [784, 345] width 436 height 35
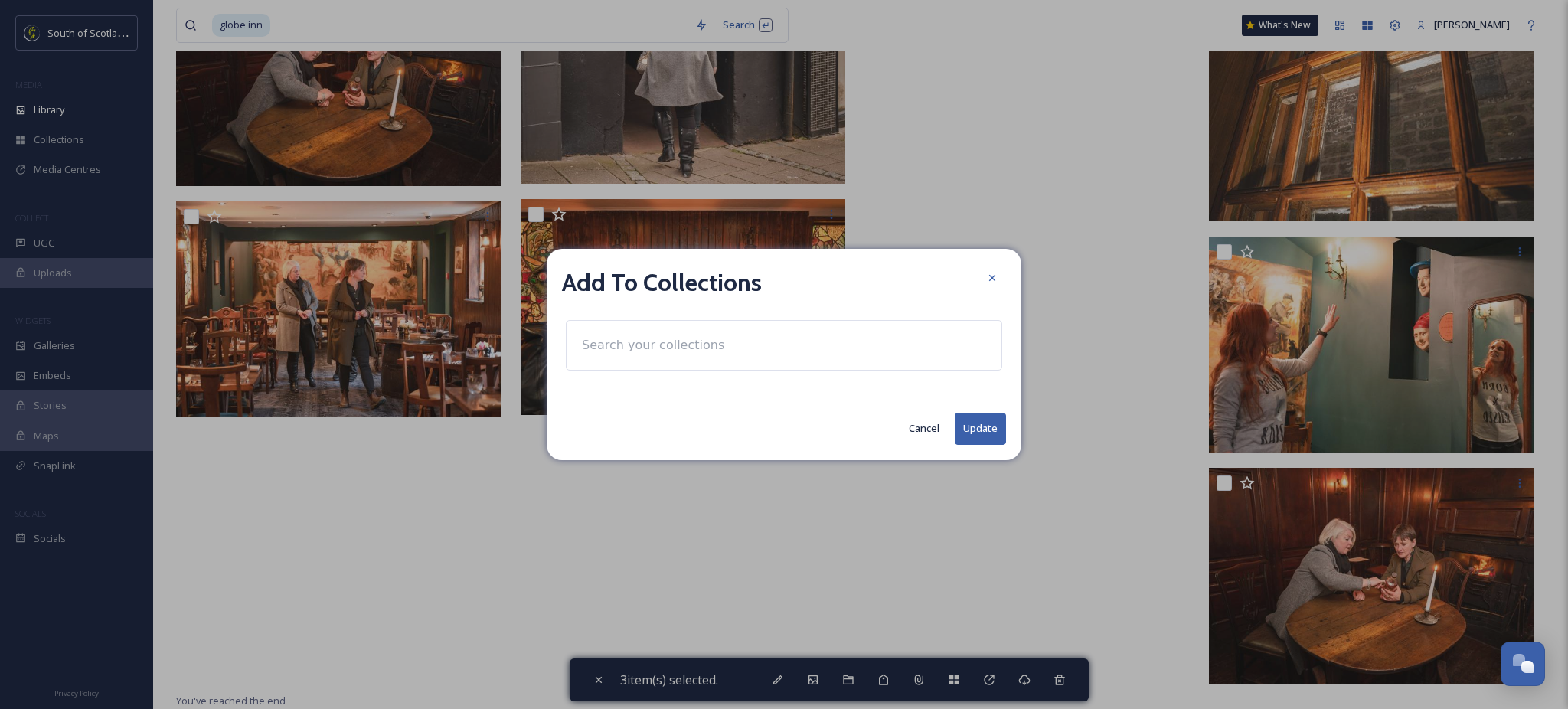
click at [706, 355] on input at bounding box center [658, 346] width 169 height 34
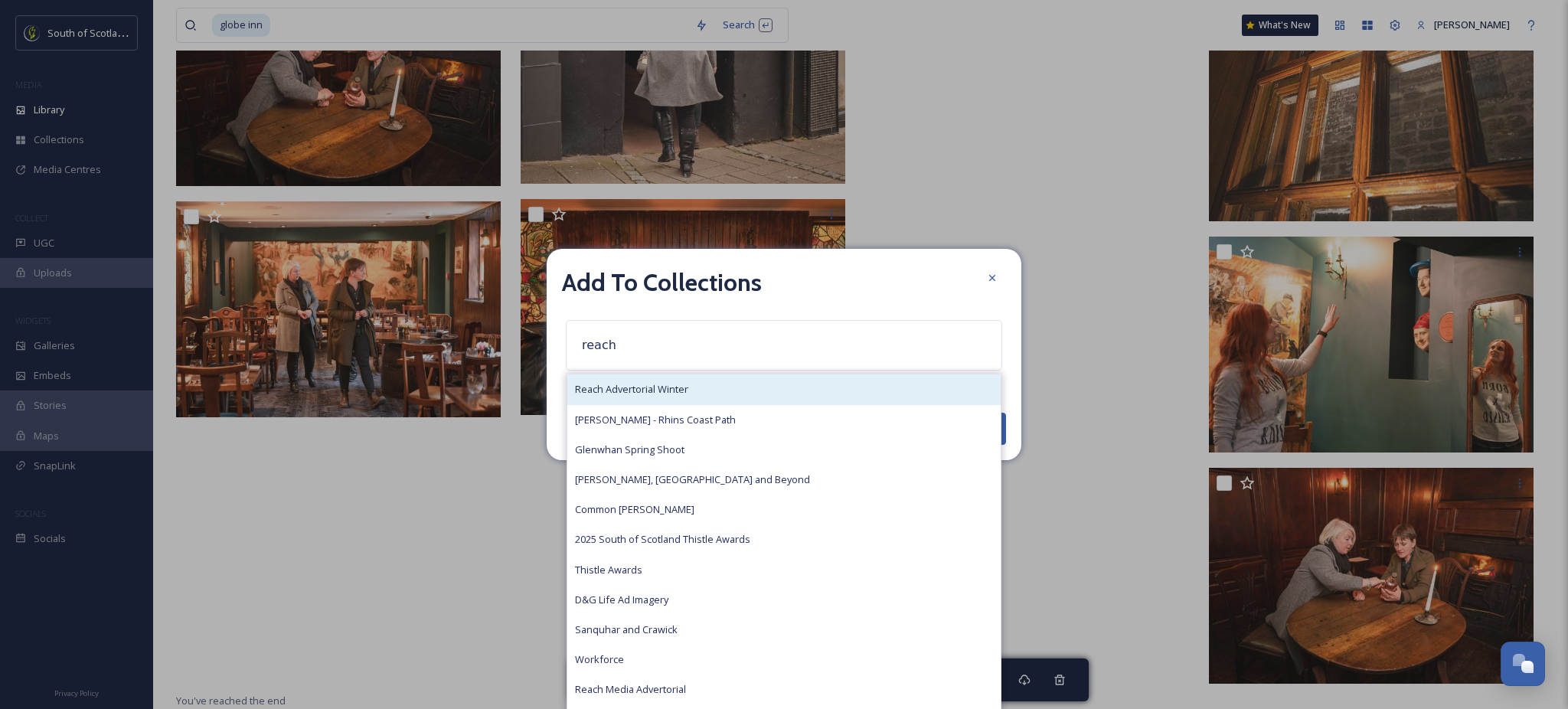
type input "reach"
click at [688, 393] on span "Reach Advertorial Winter" at bounding box center [631, 389] width 113 height 15
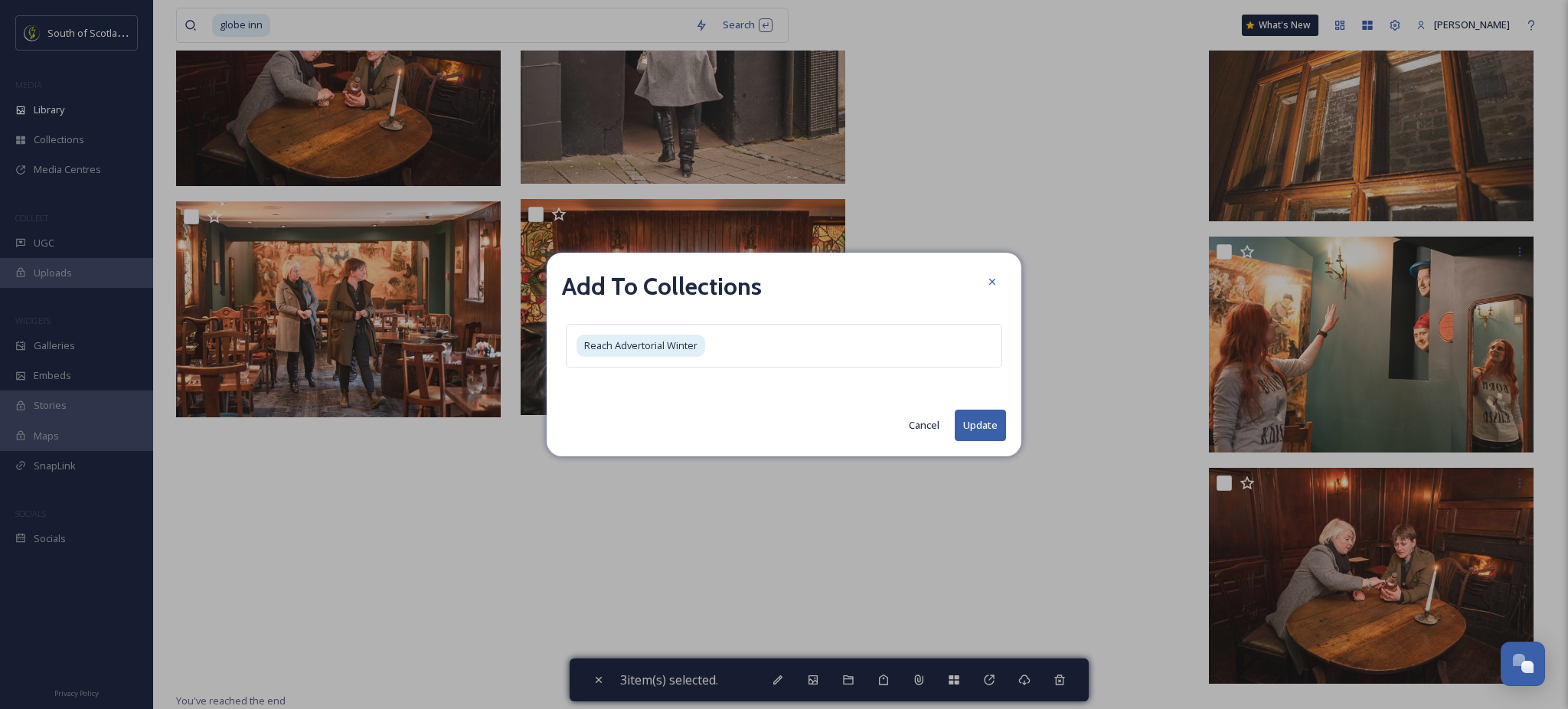
click at [969, 402] on div "Add To Collections Reach Advertorial Winter Cancel Update" at bounding box center [784, 354] width 474 height 204
click at [976, 424] on button "Update" at bounding box center [979, 424] width 51 height 31
checkbox input "false"
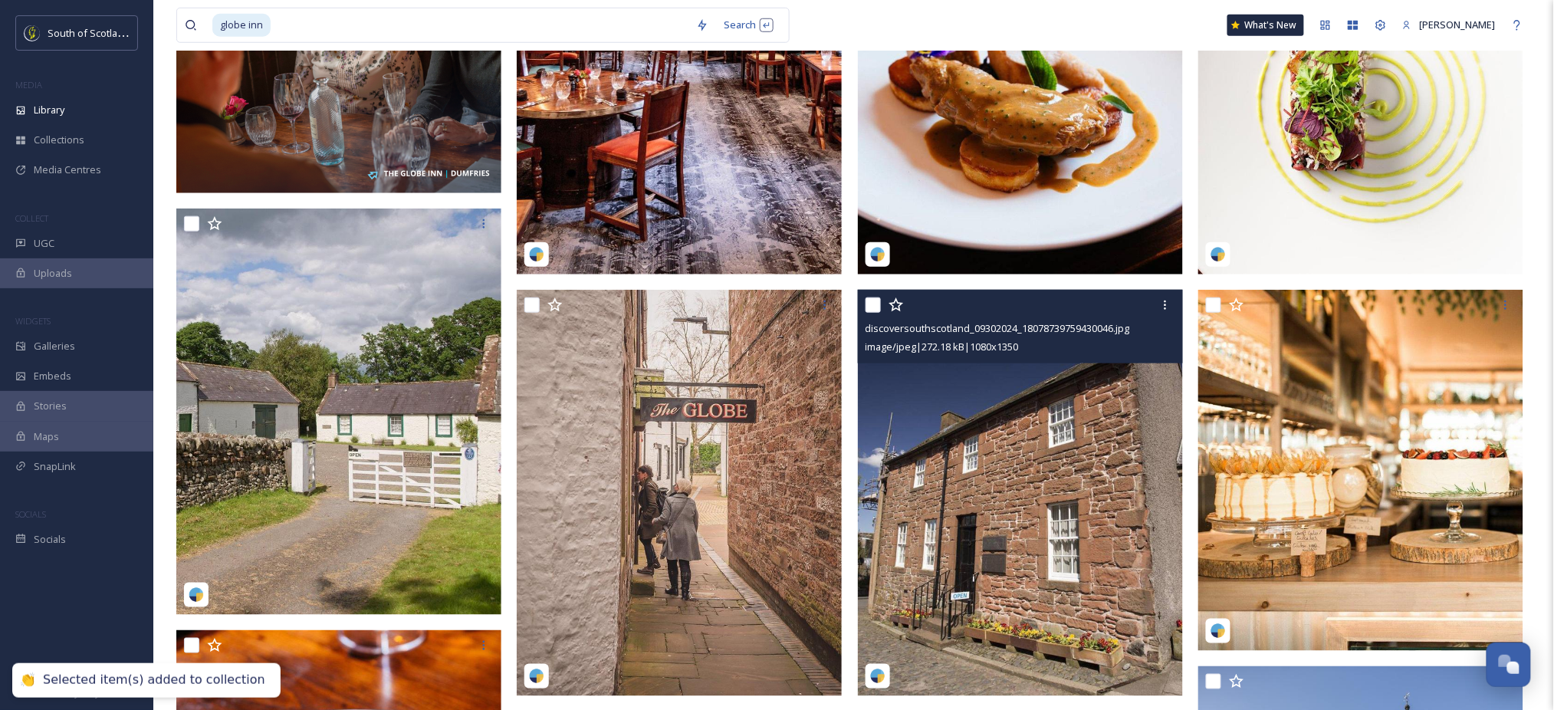
scroll to position [0, 0]
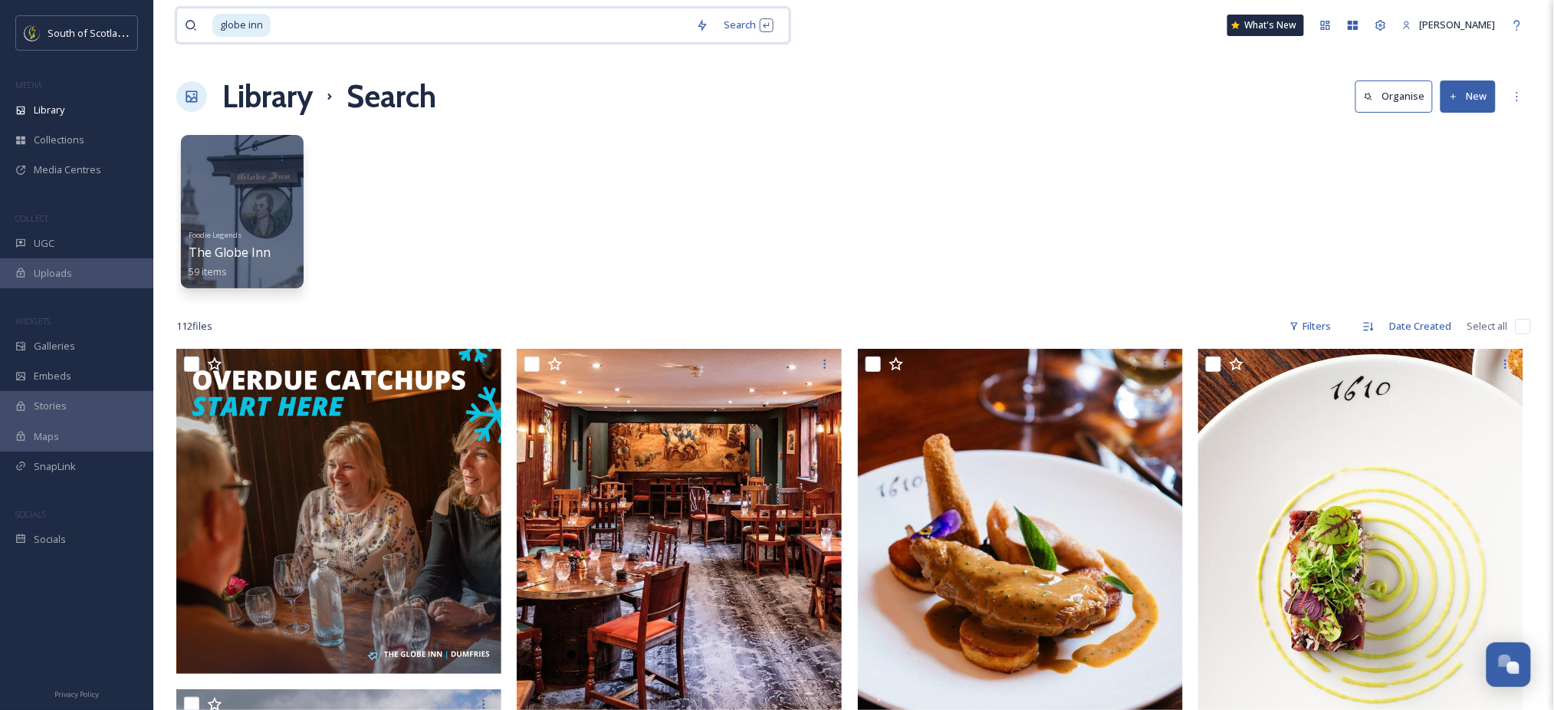
click at [544, 43] on div "globe inn Search What's New [PERSON_NAME]" at bounding box center [853, 25] width 1355 height 51
click at [538, 33] on input at bounding box center [480, 25] width 416 height 34
type input "g"
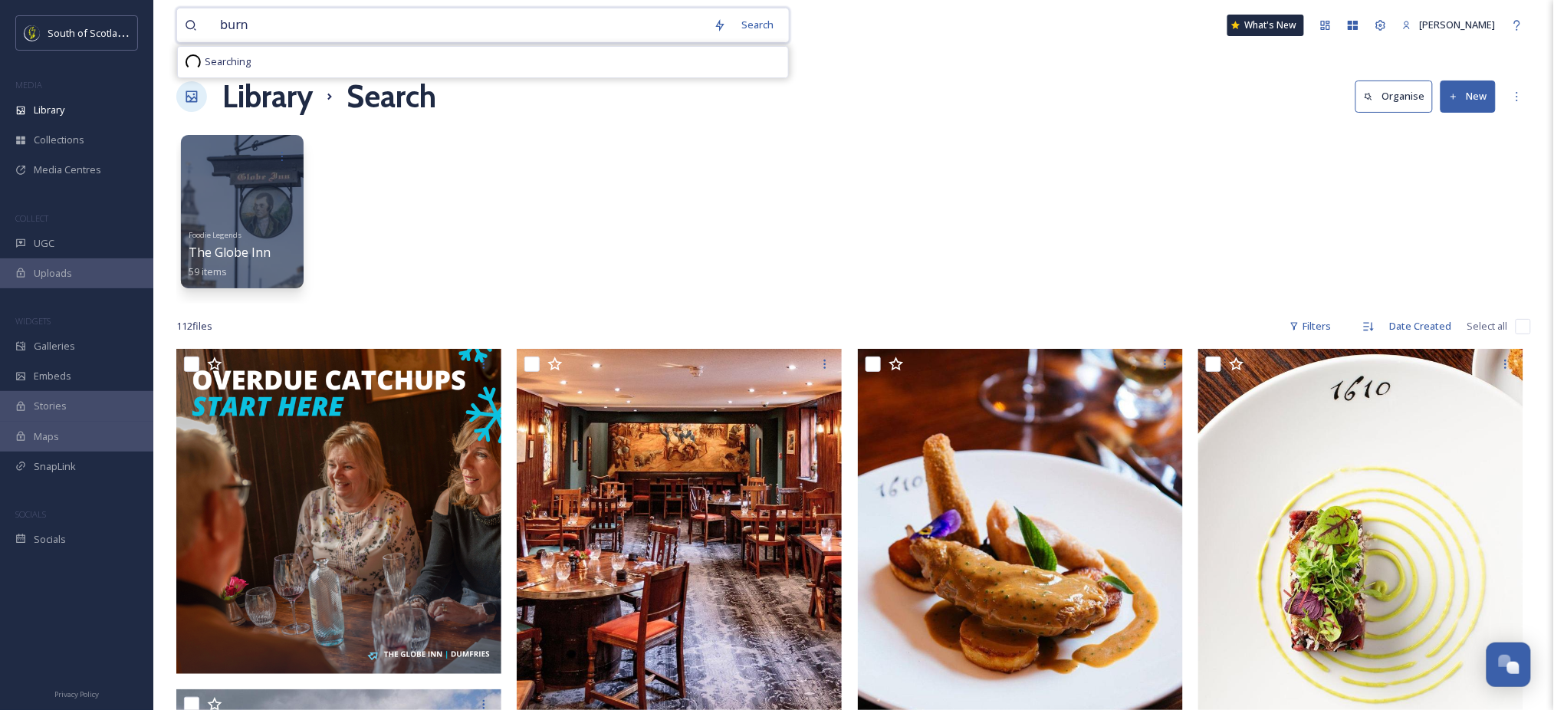
type input "burns"
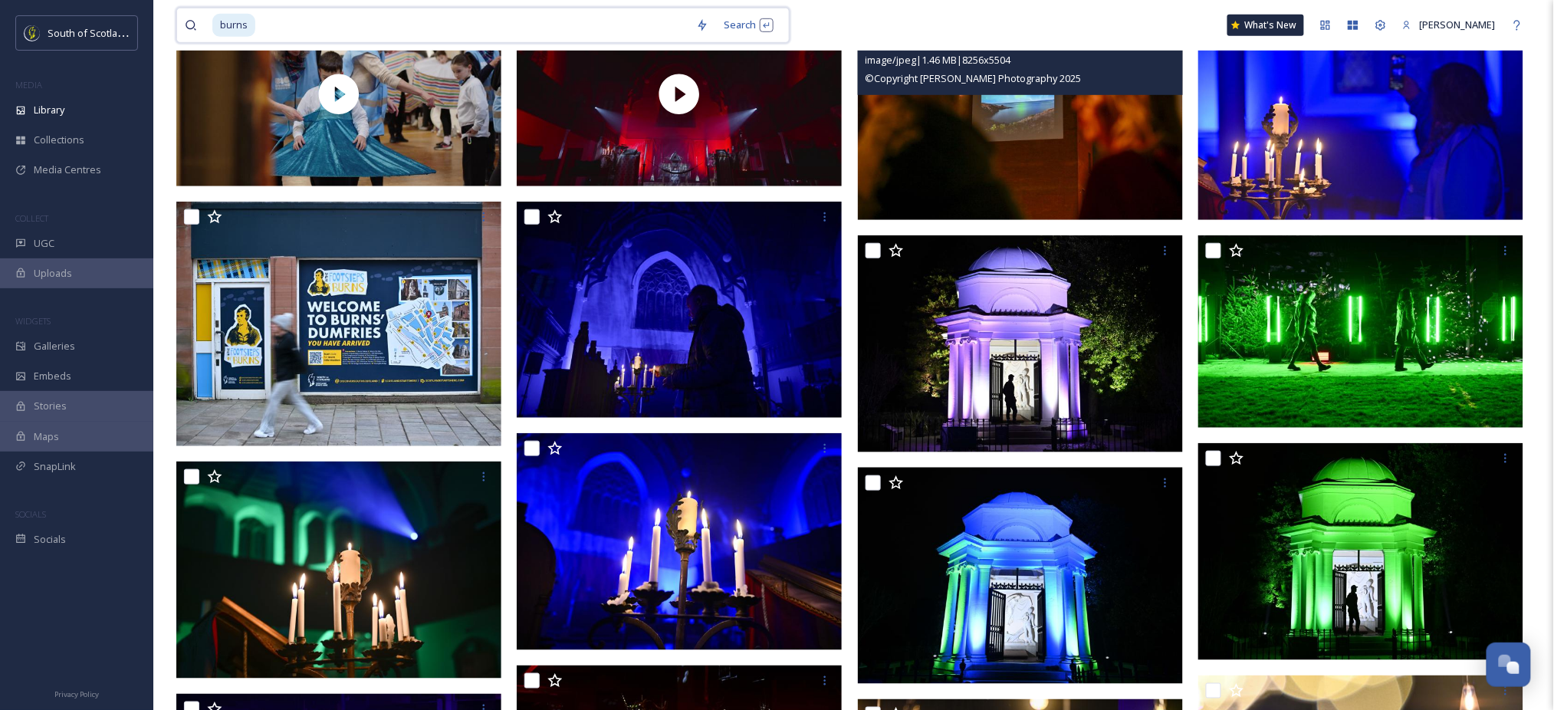
scroll to position [422, 0]
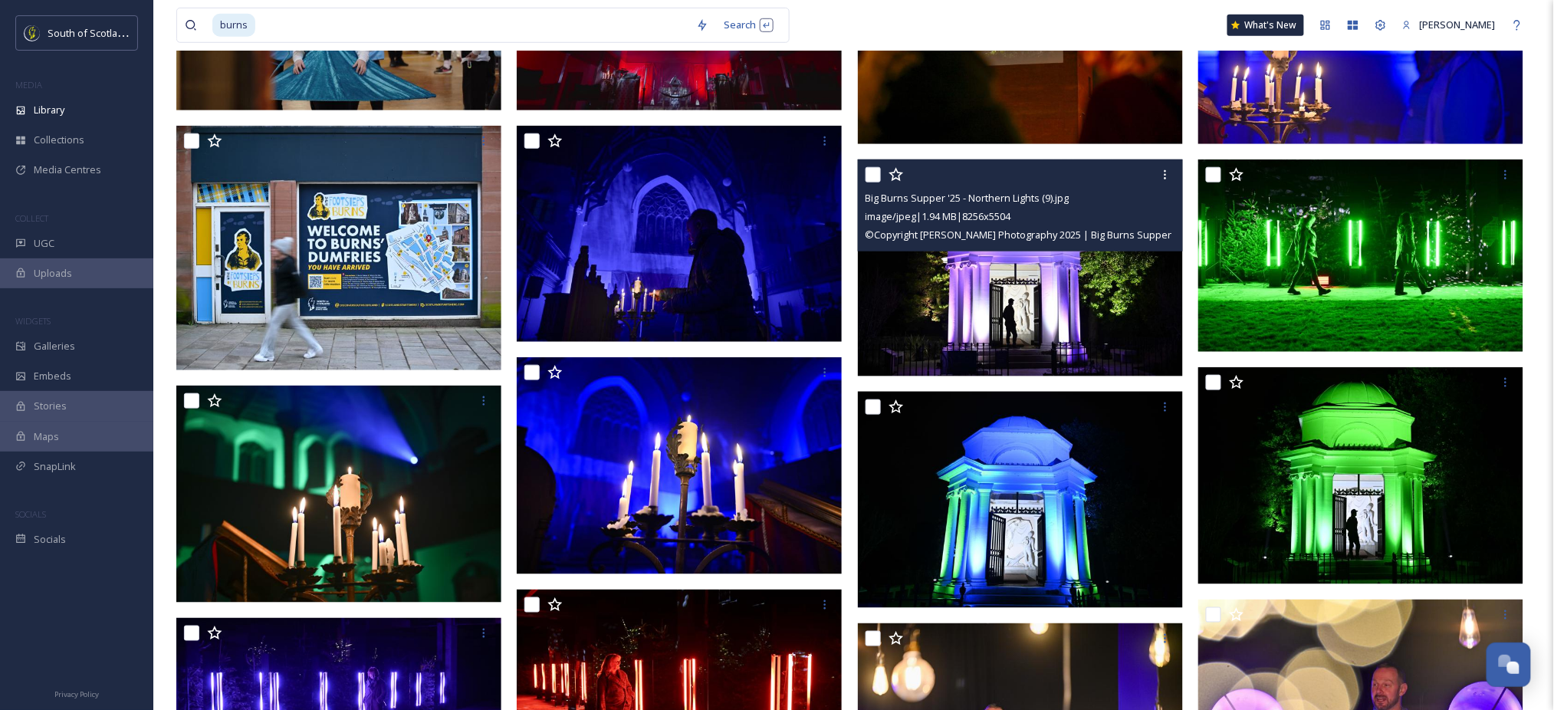
click at [871, 178] on input "checkbox" at bounding box center [873, 174] width 15 height 15
checkbox input "true"
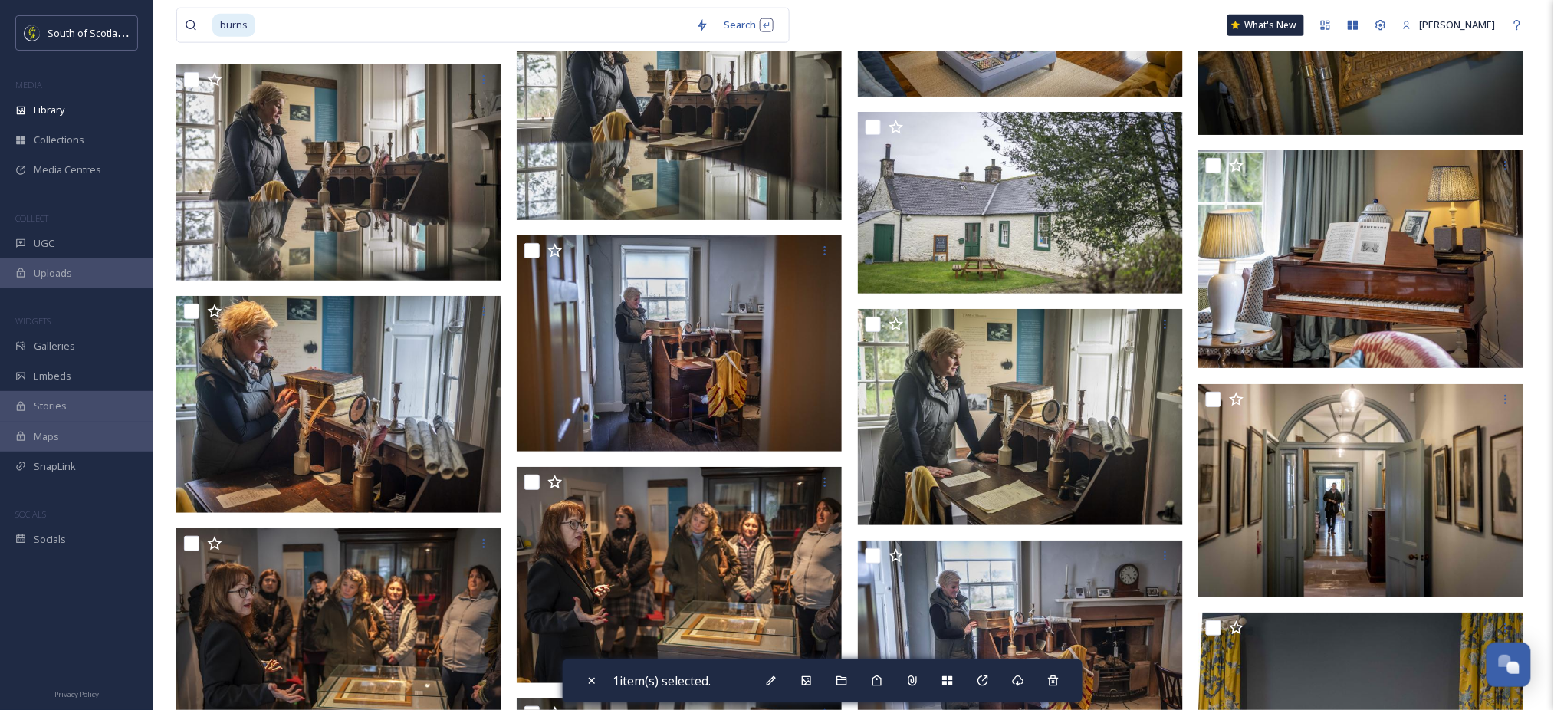
scroll to position [8949, 0]
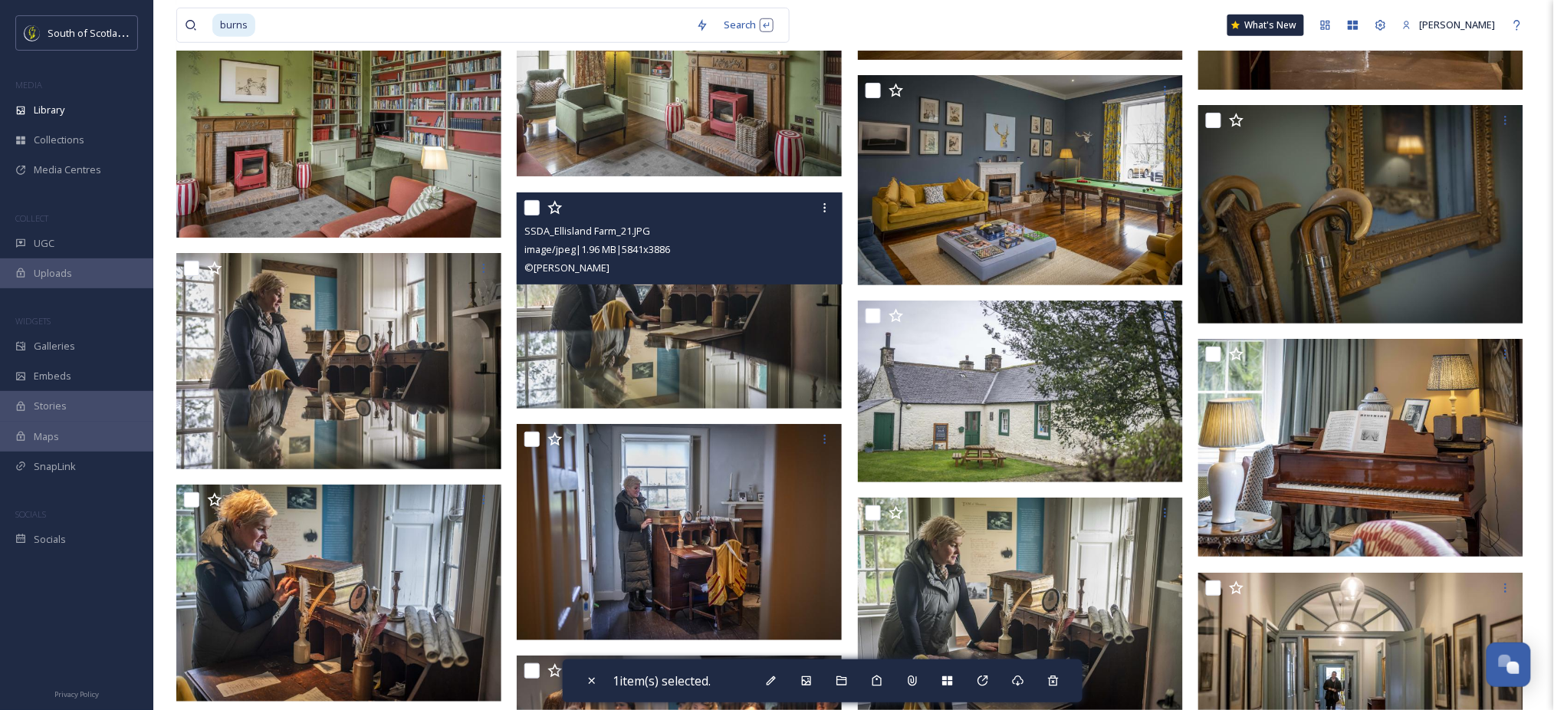
click at [536, 208] on input "checkbox" at bounding box center [532, 207] width 15 height 15
checkbox input "true"
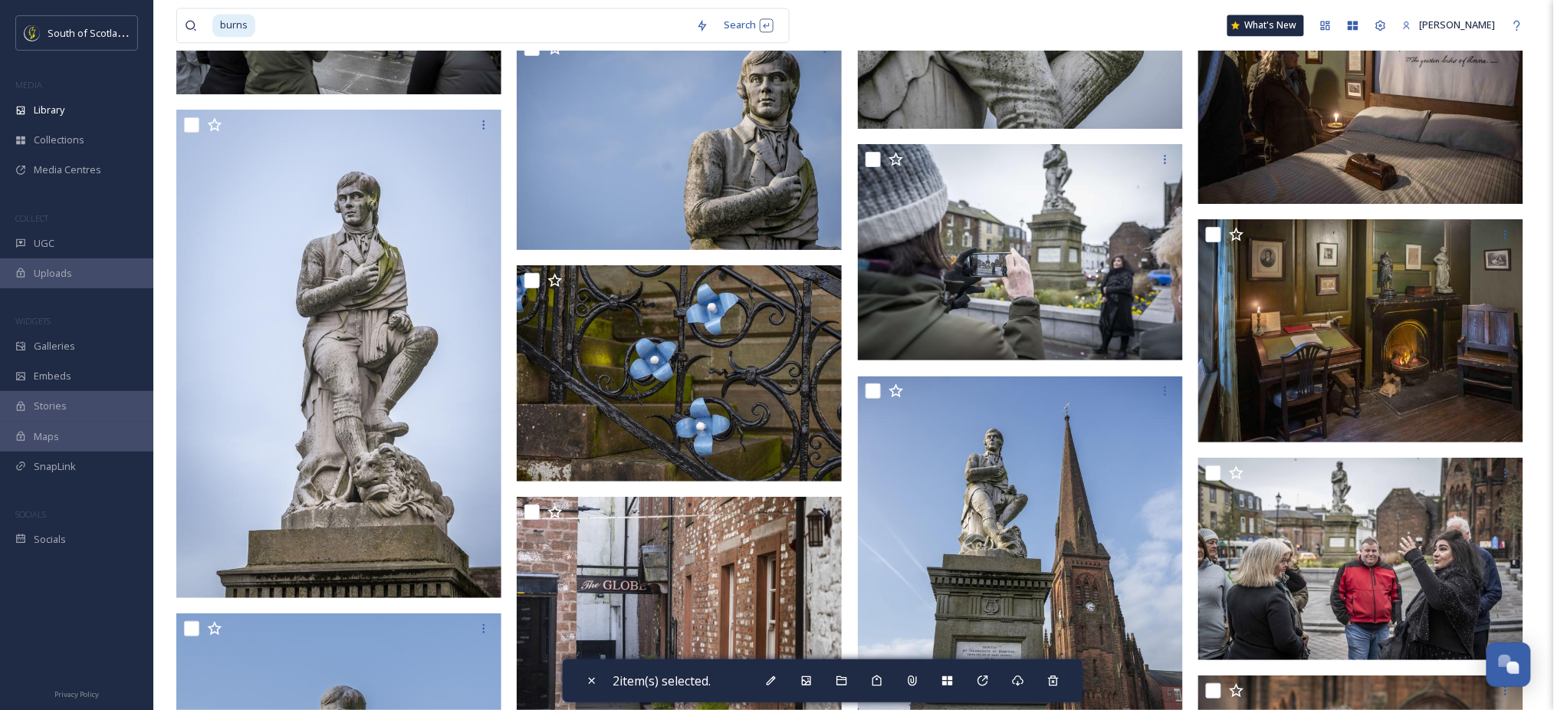
scroll to position [14021, 0]
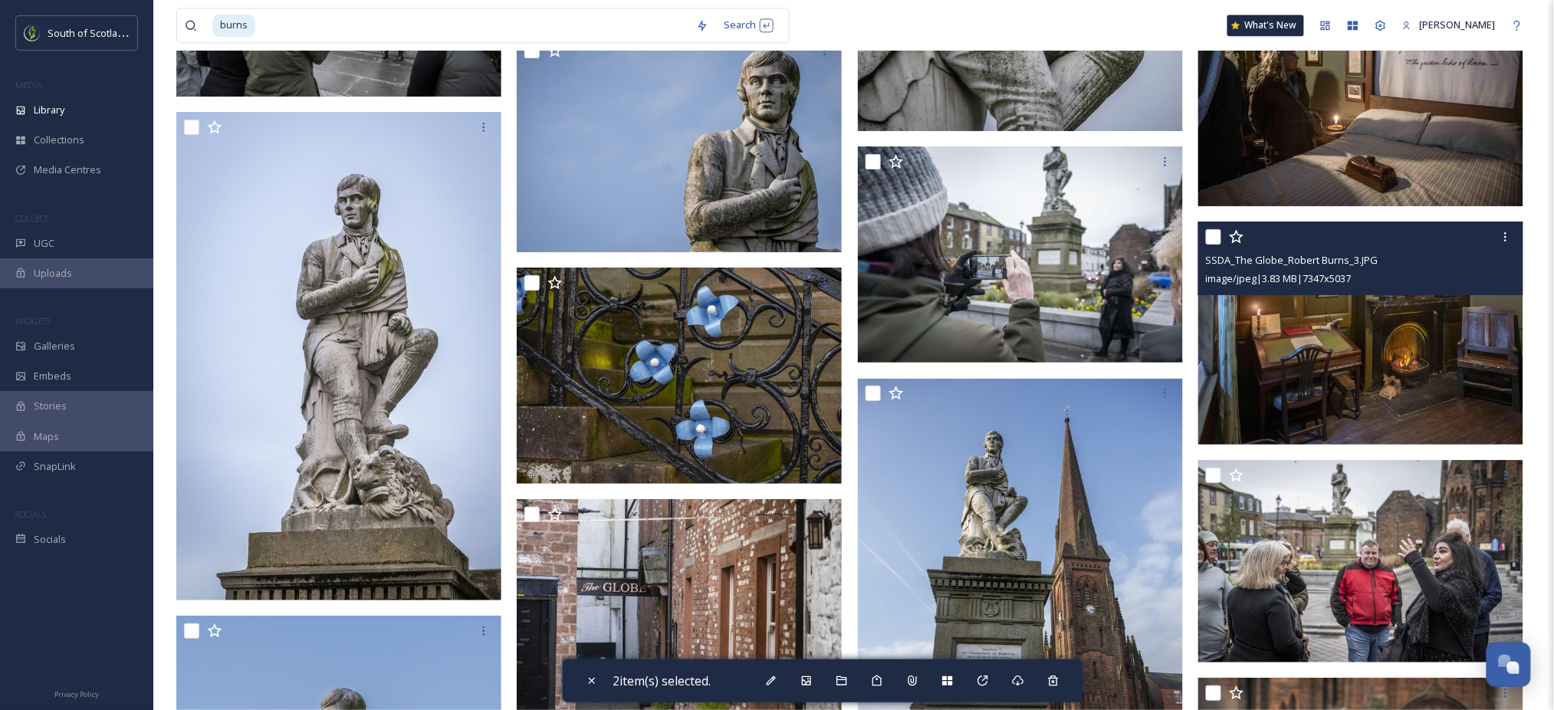
click at [1212, 233] on input "checkbox" at bounding box center [1213, 236] width 15 height 15
checkbox input "true"
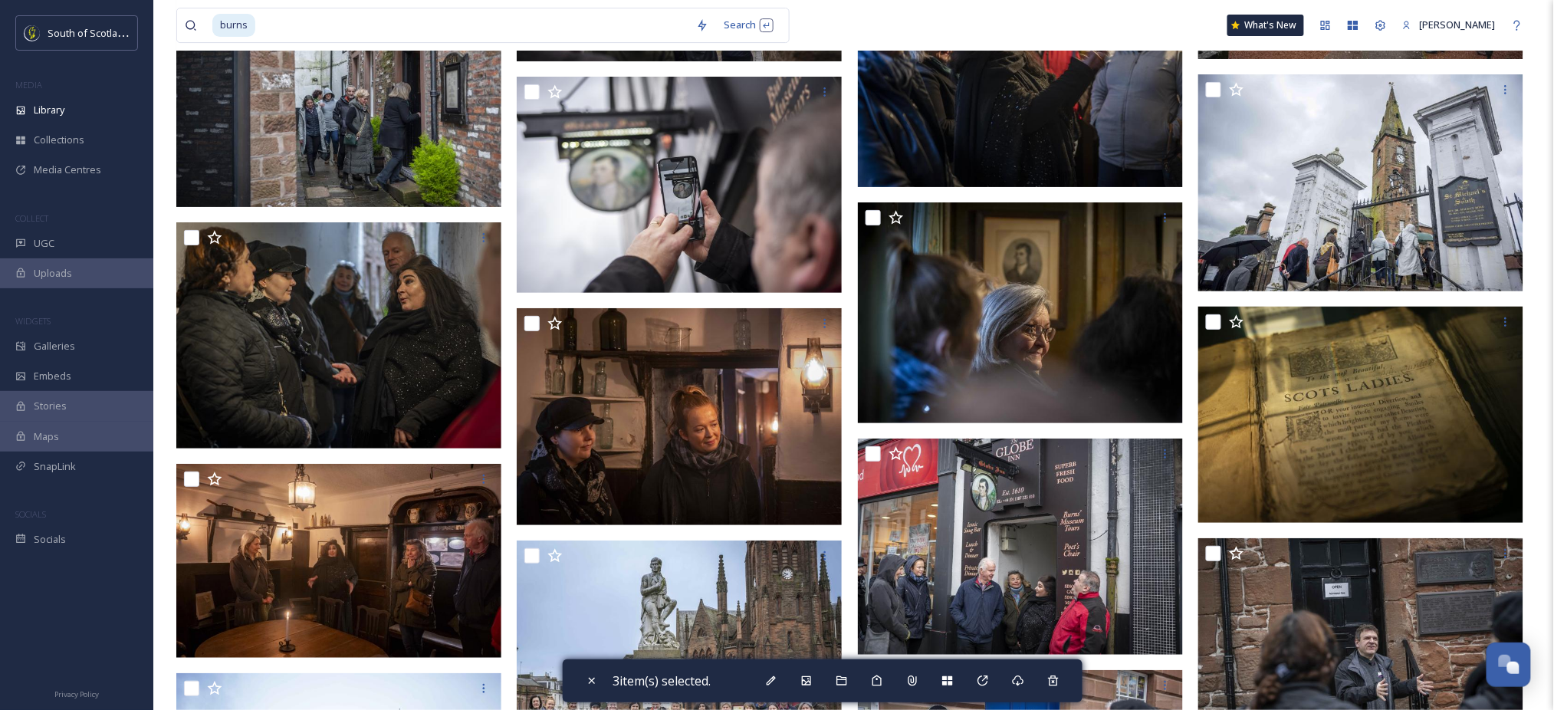
scroll to position [12322, 0]
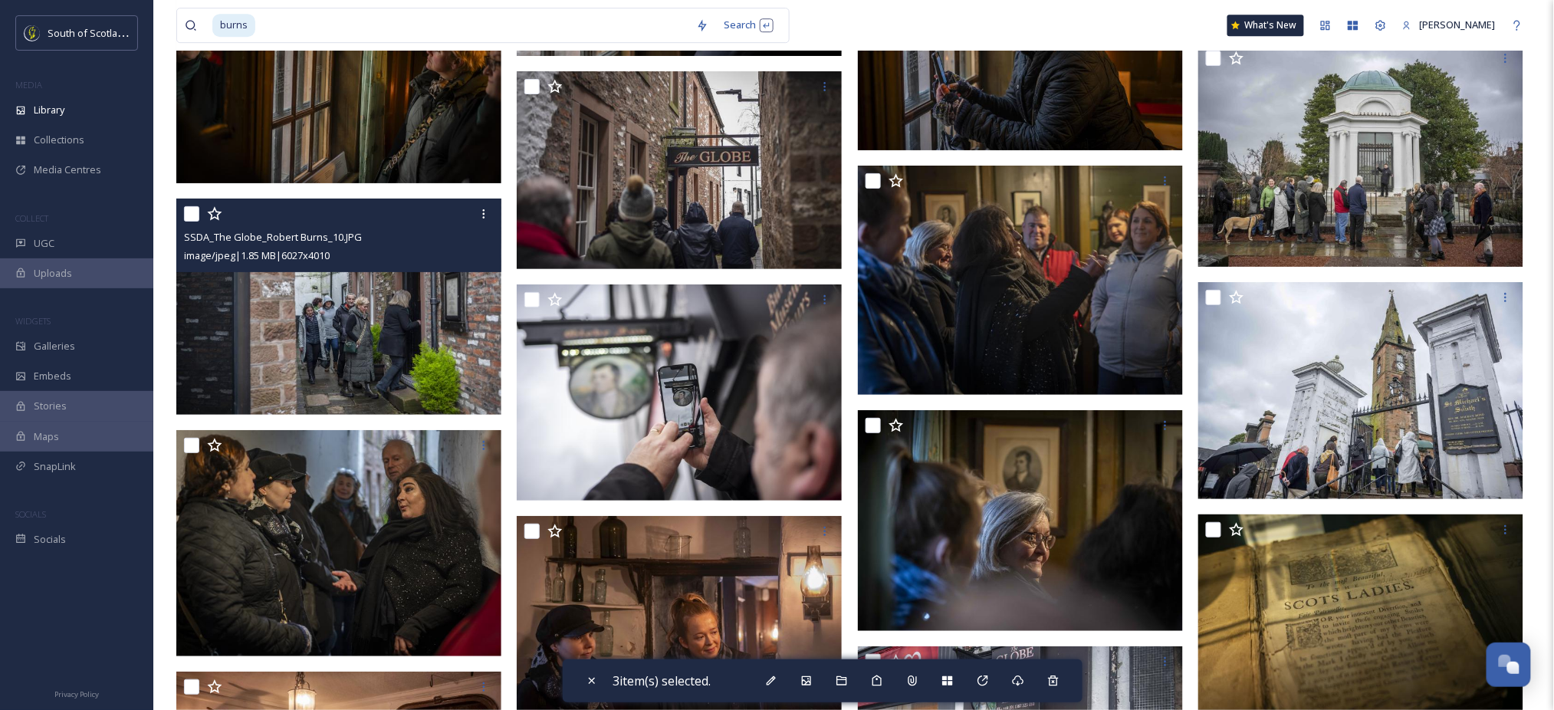
click at [186, 215] on input "checkbox" at bounding box center [191, 213] width 15 height 15
checkbox input "true"
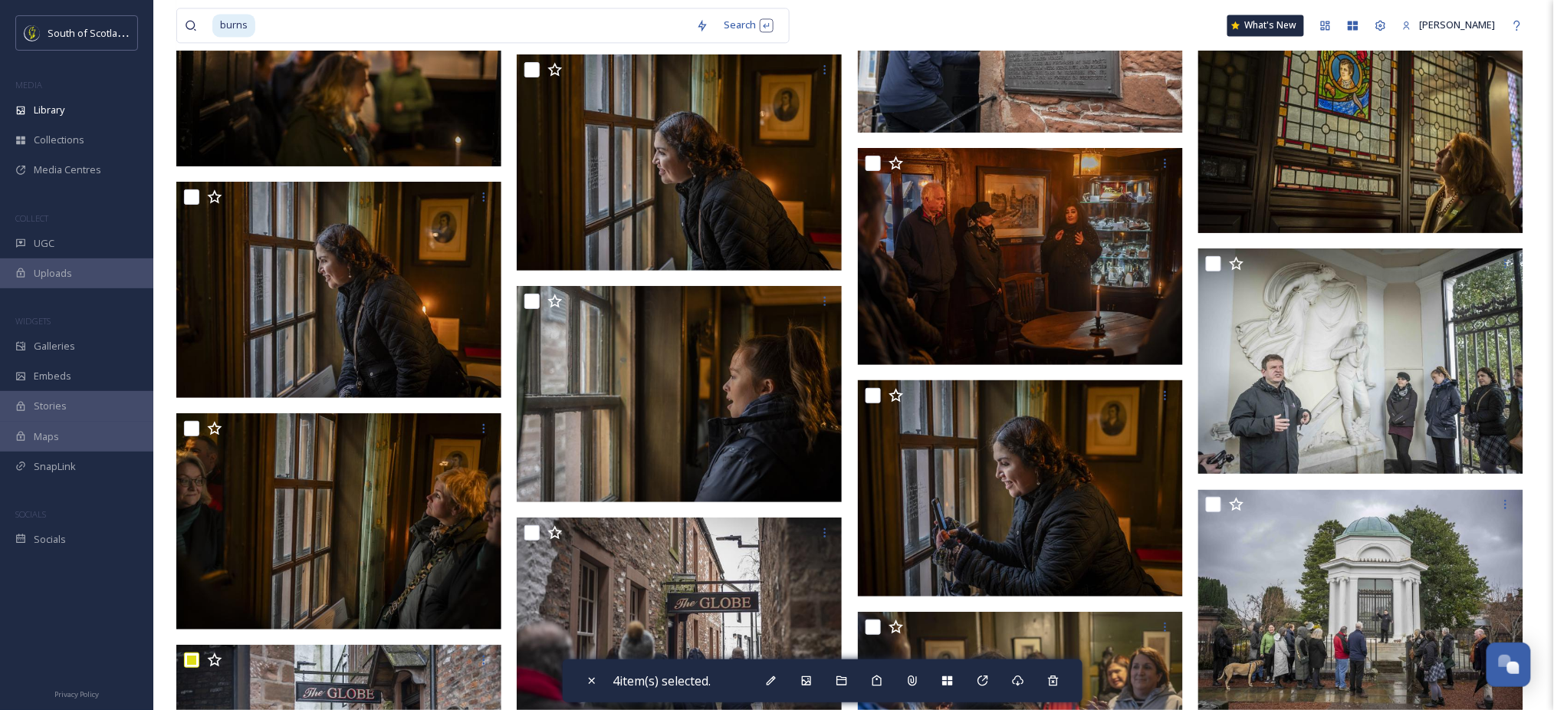
scroll to position [11872, 0]
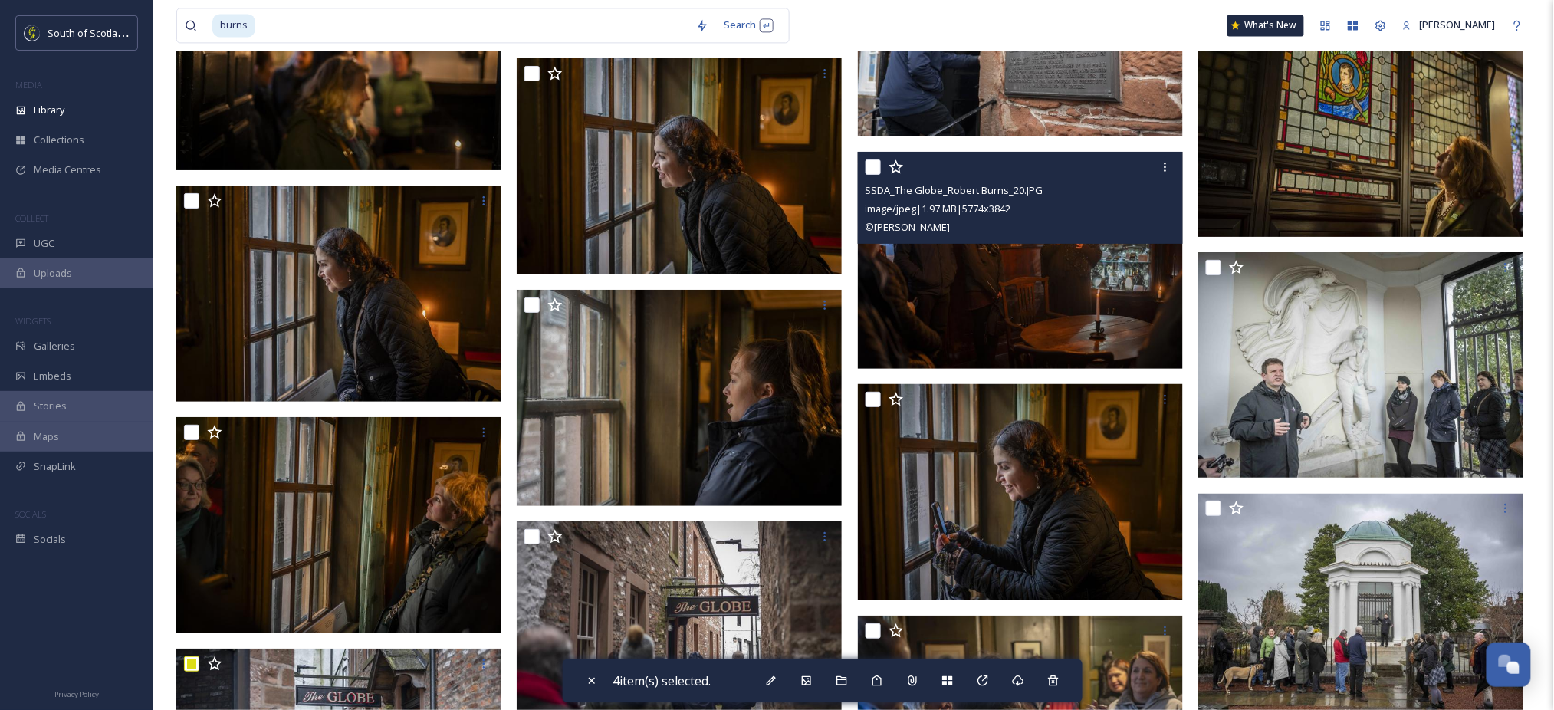
click at [873, 166] on input "checkbox" at bounding box center [873, 167] width 15 height 15
checkbox input "true"
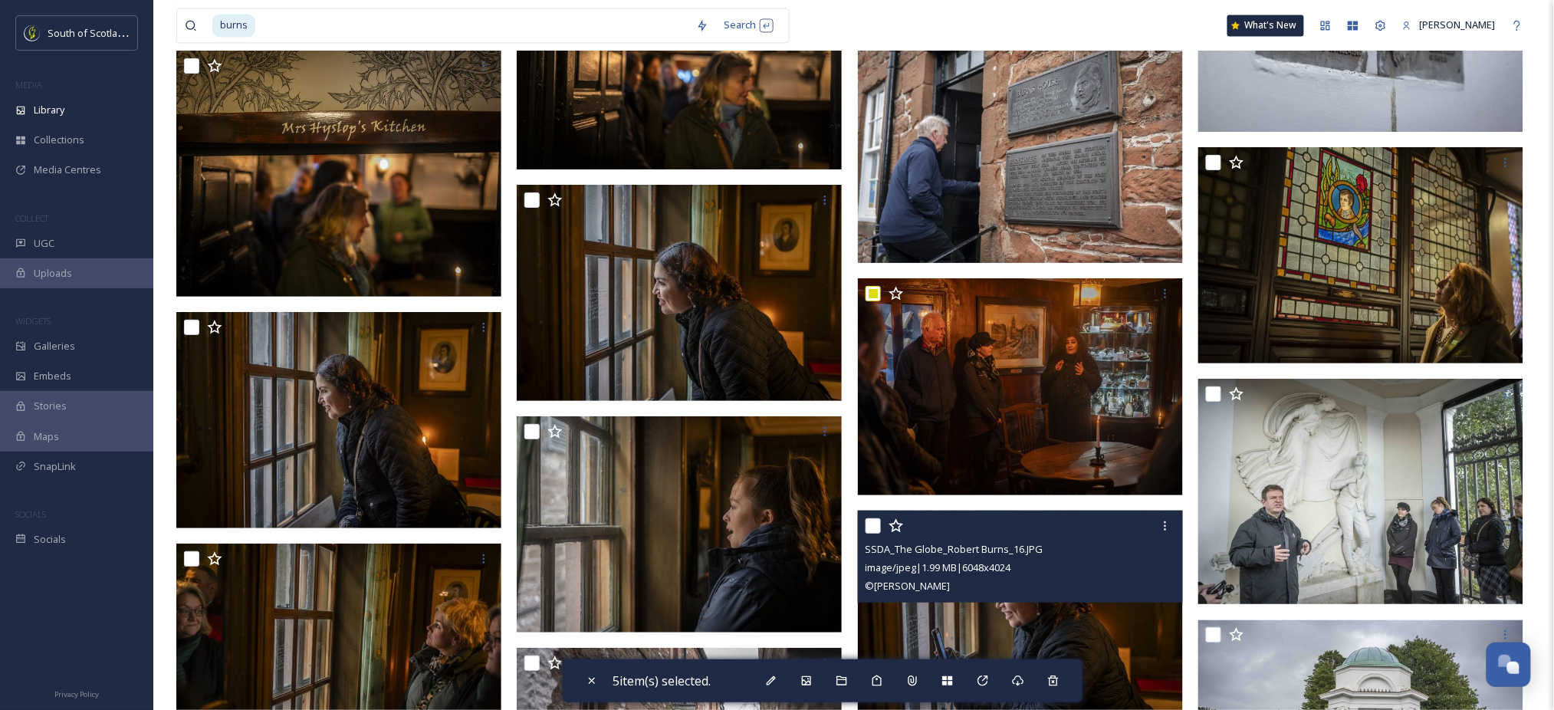
scroll to position [11716, 0]
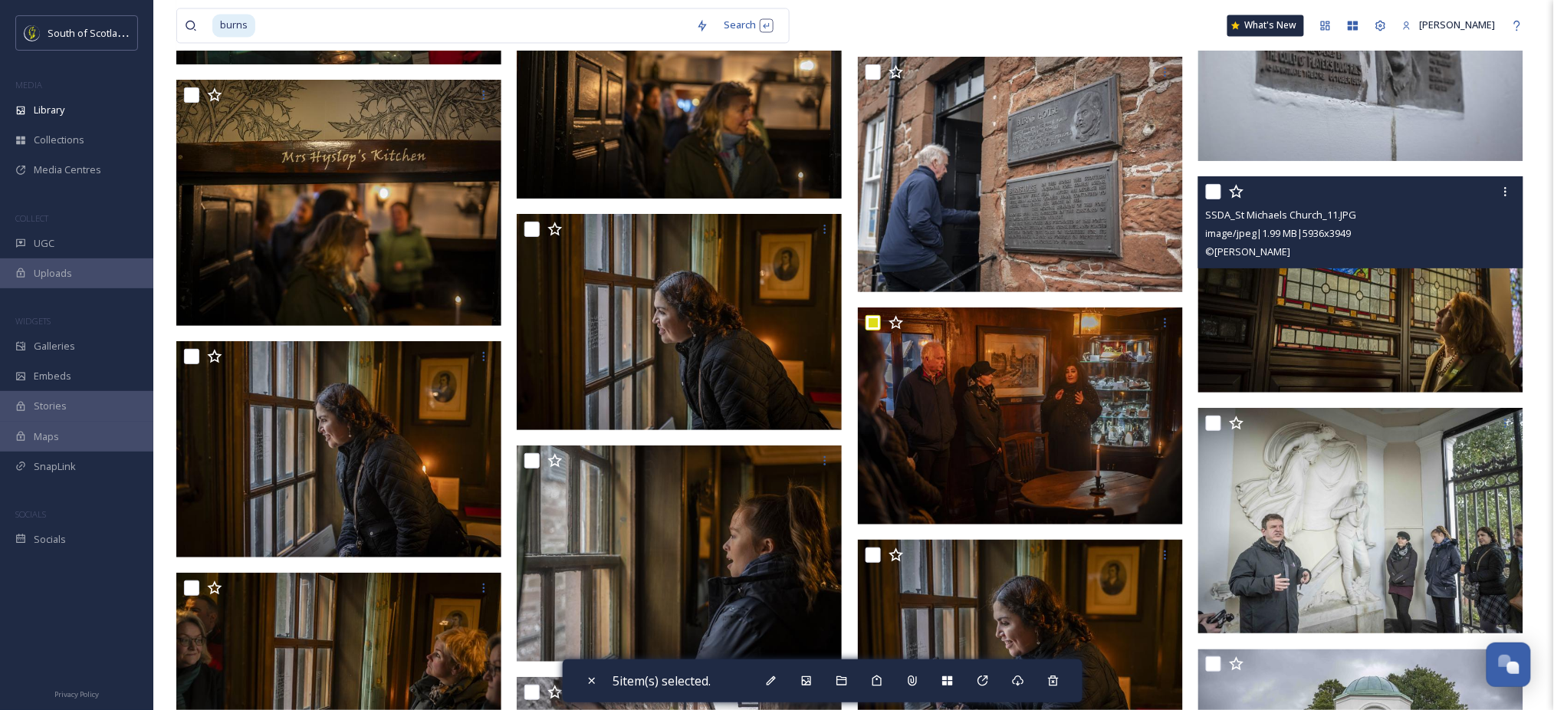
click at [1210, 188] on input "checkbox" at bounding box center [1213, 191] width 15 height 15
checkbox input "true"
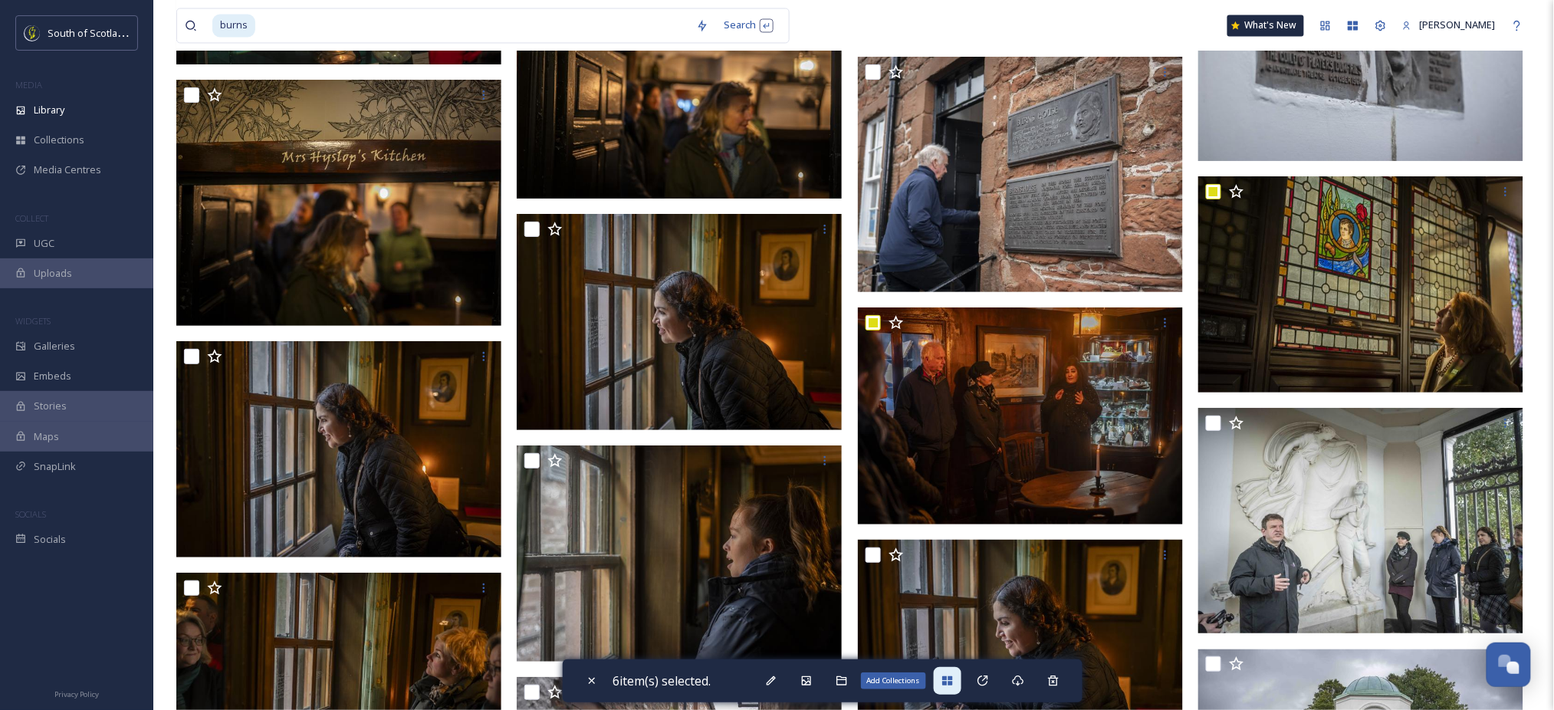
click at [952, 679] on icon at bounding box center [947, 680] width 10 height 9
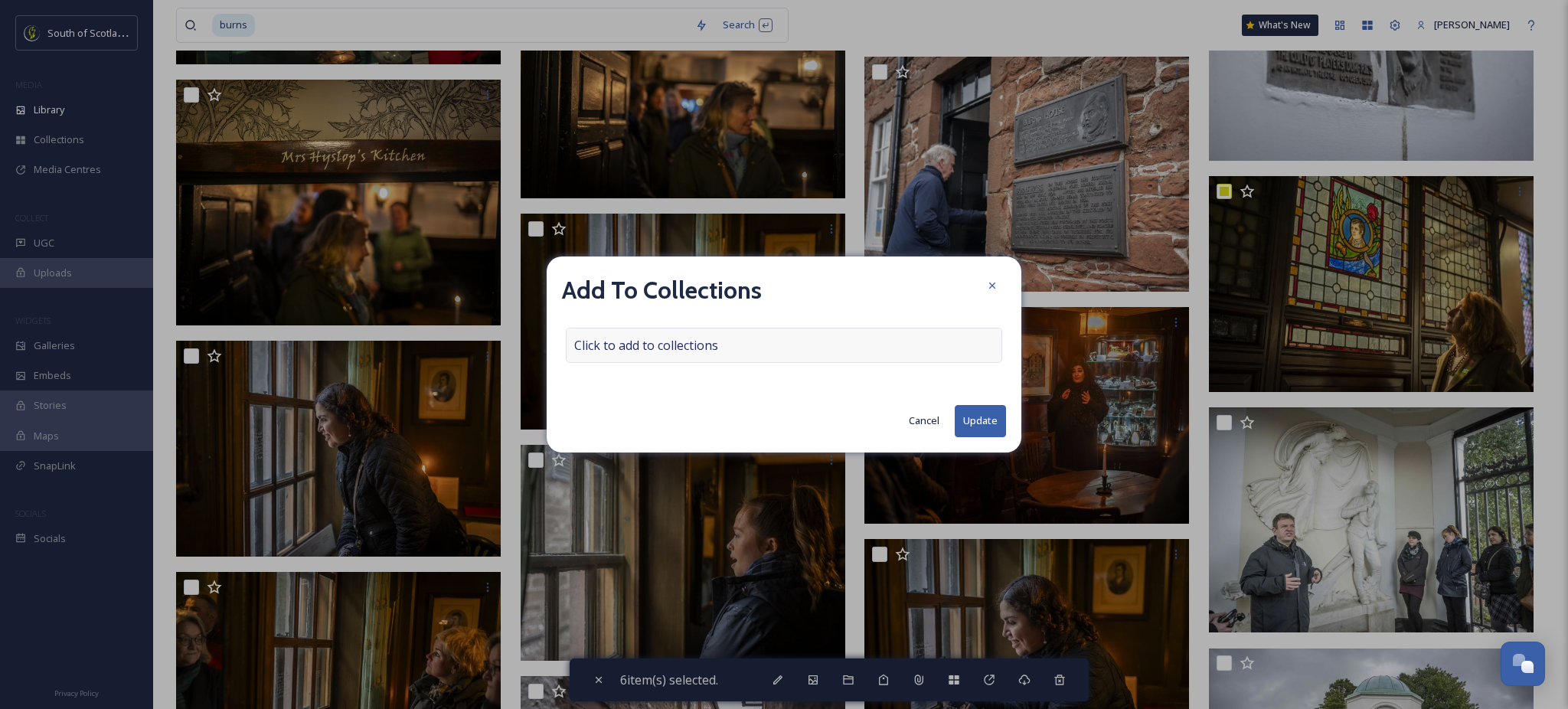
click at [712, 349] on span "Click to add to collections" at bounding box center [646, 346] width 144 height 18
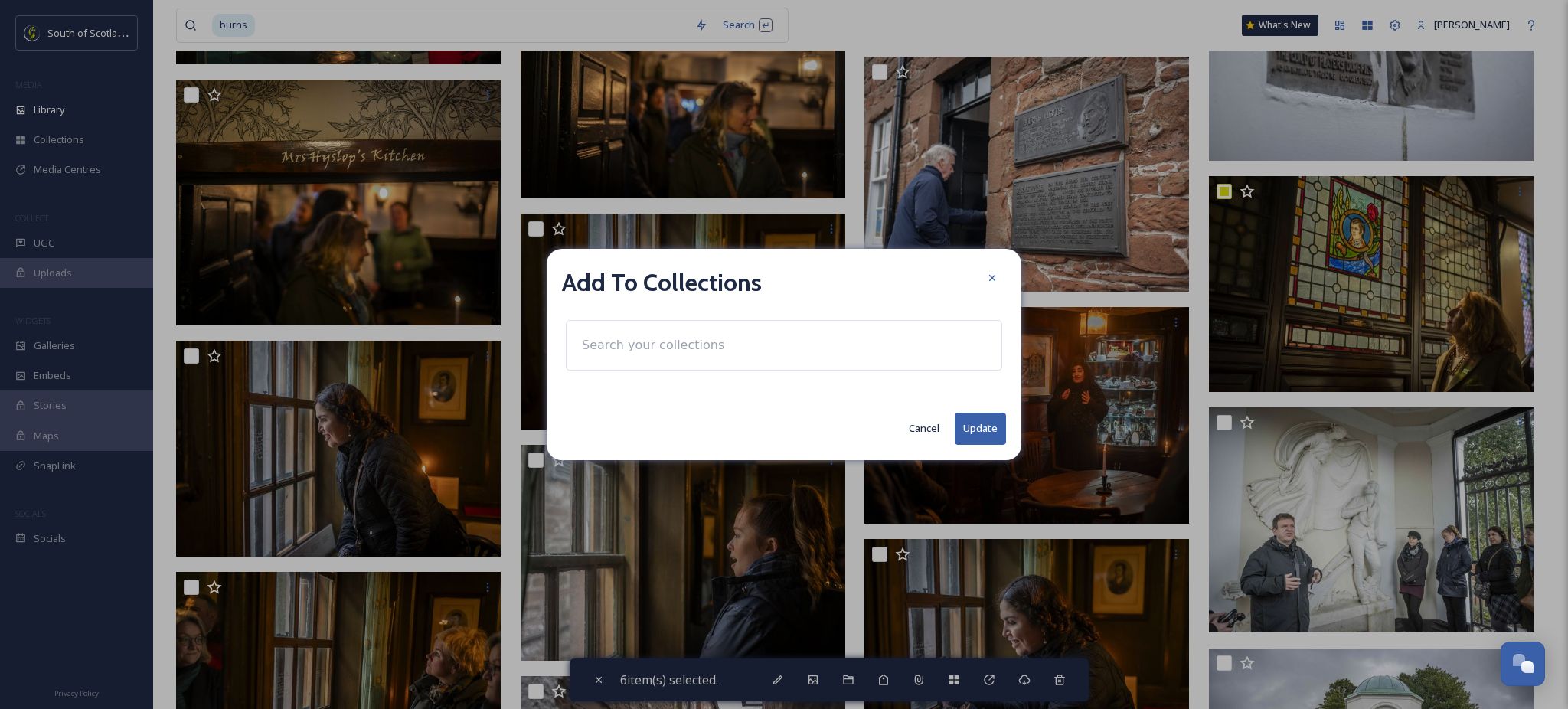
click at [682, 343] on input at bounding box center [658, 346] width 169 height 34
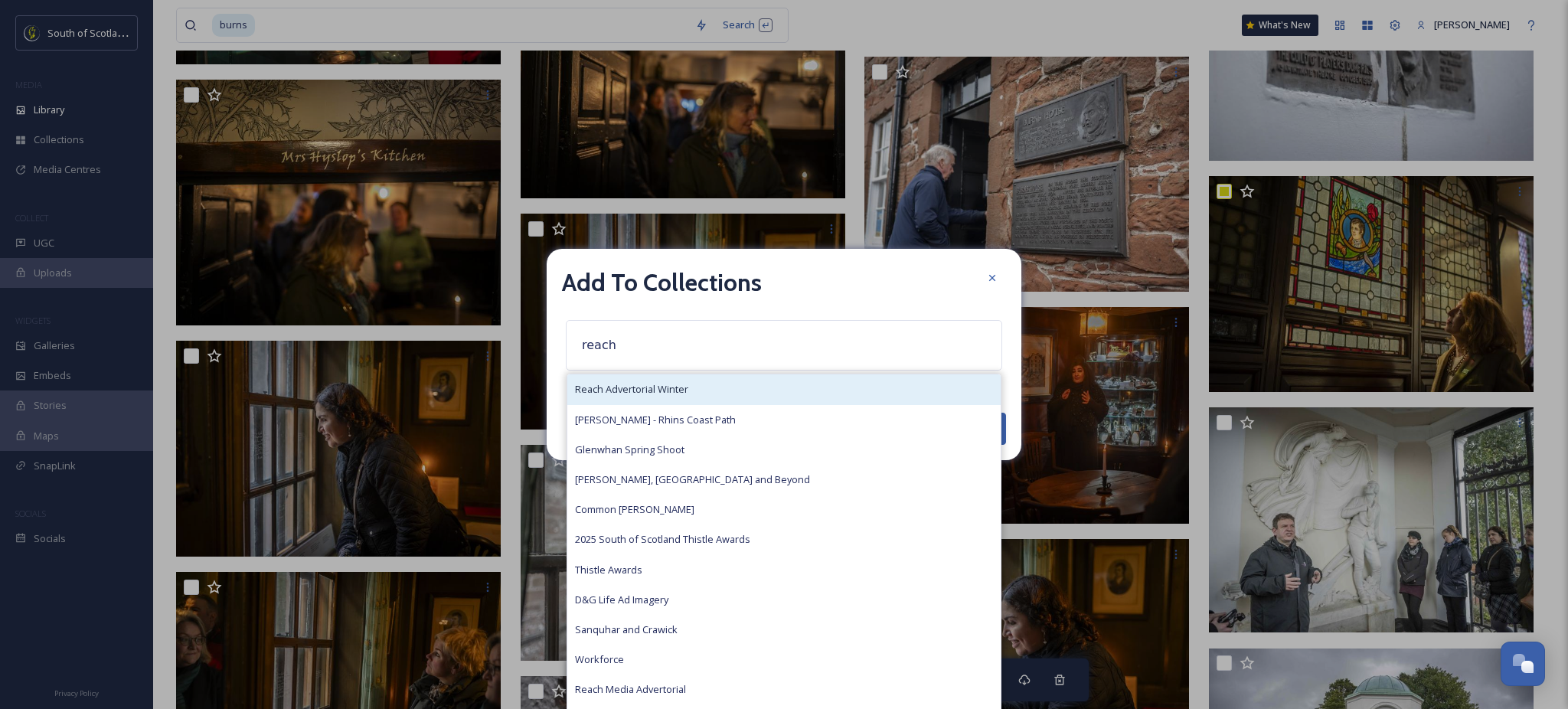
type input "reach"
click at [681, 376] on div "Reach Advertorial Winter" at bounding box center [784, 389] width 433 height 30
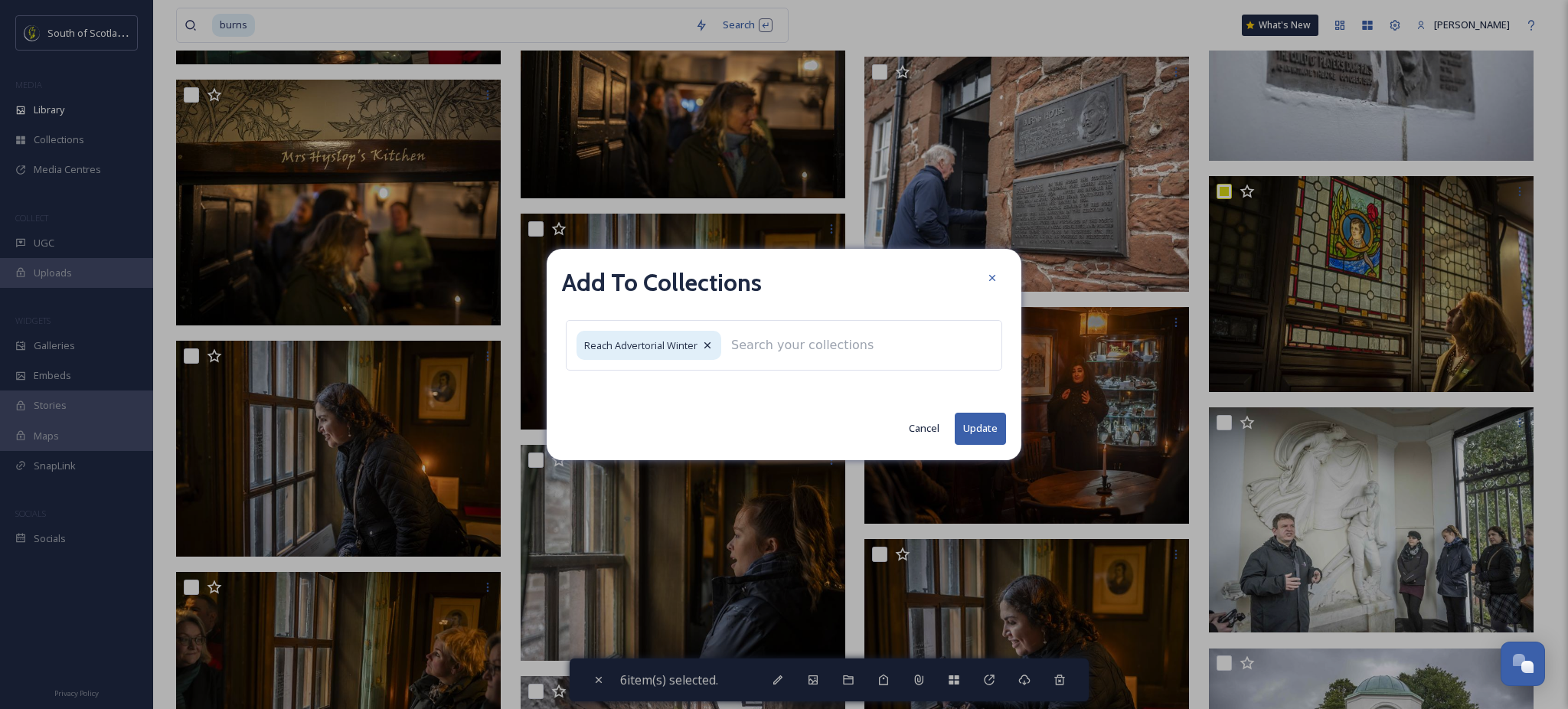
click at [976, 441] on div "Add To Collections Reach Advertorial Winter Cancel Update" at bounding box center [784, 354] width 474 height 211
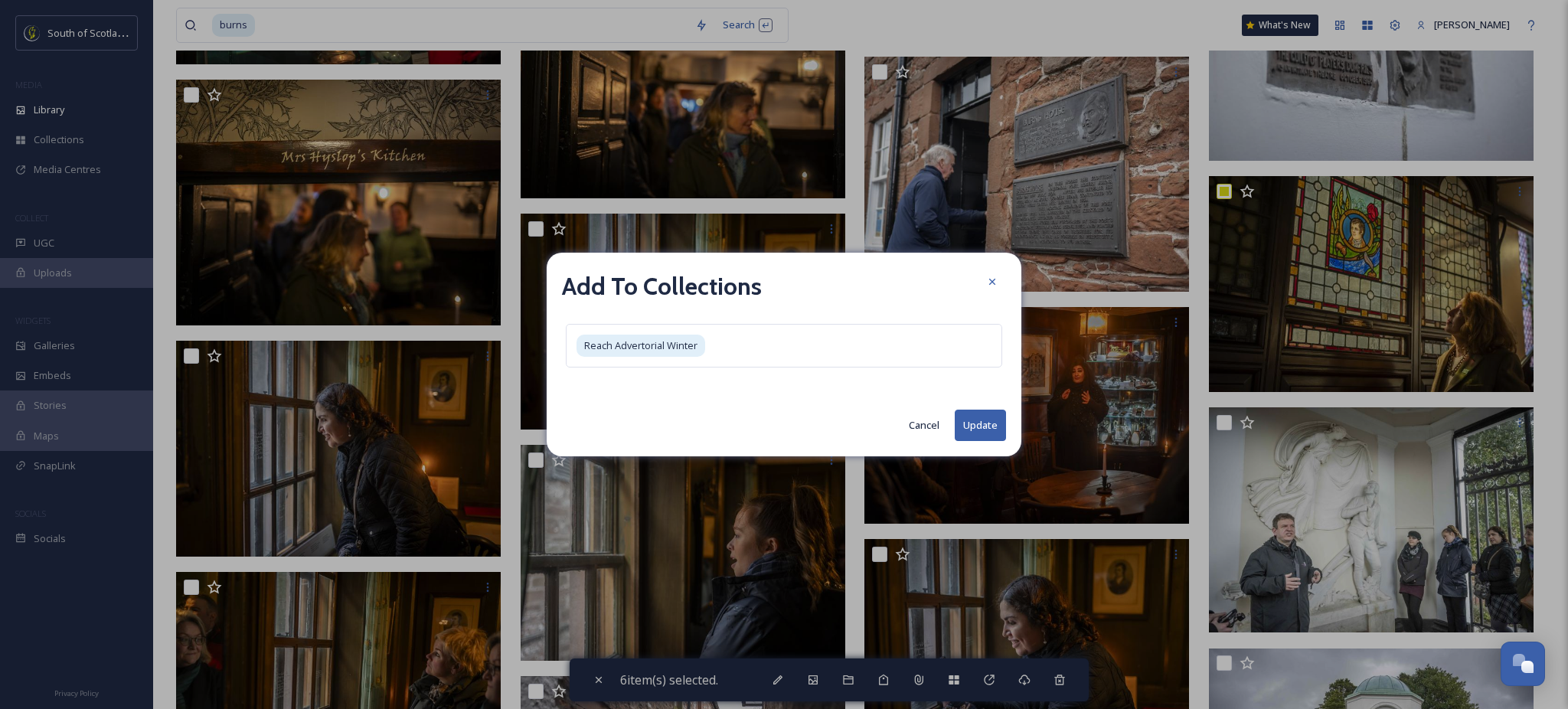
click at [978, 428] on button "Update" at bounding box center [979, 424] width 51 height 31
checkbox input "false"
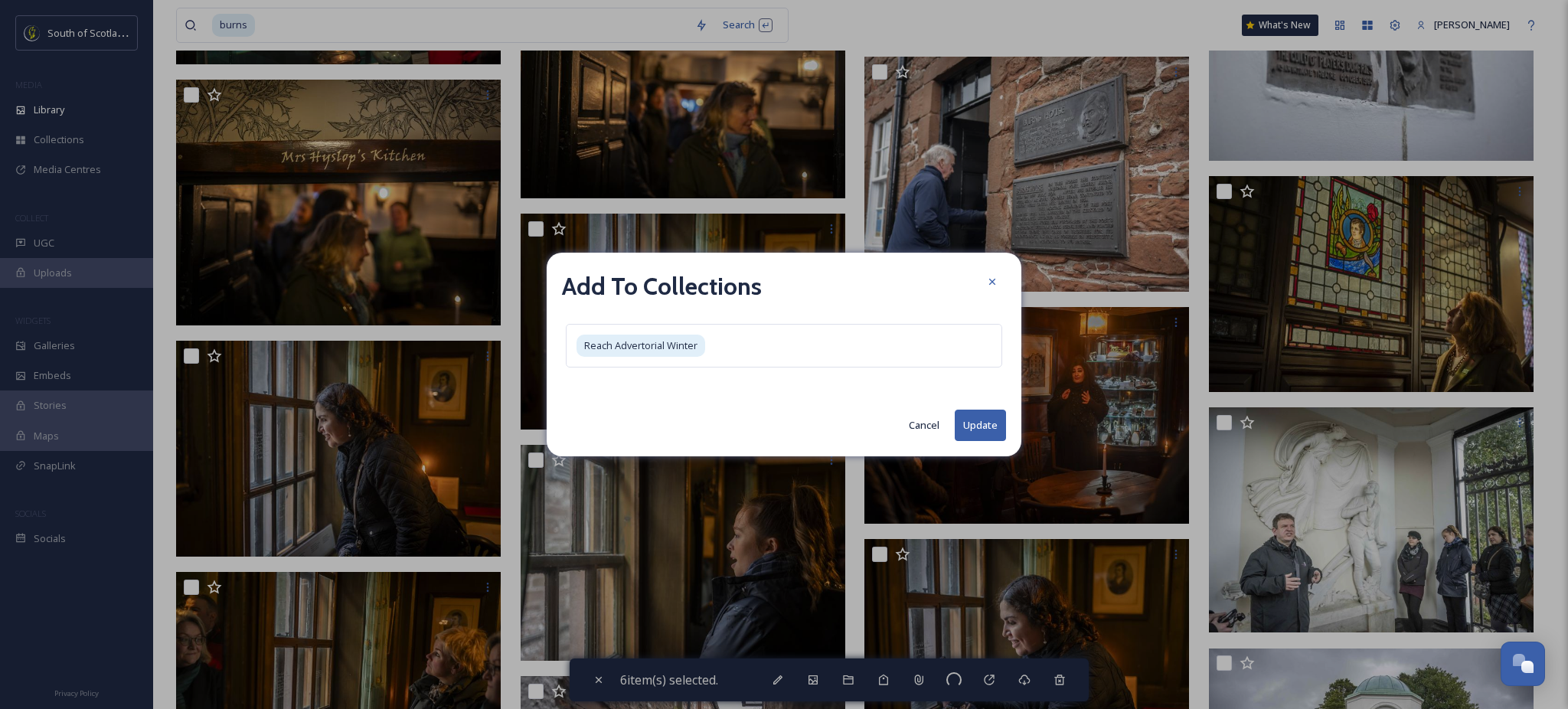
checkbox input "false"
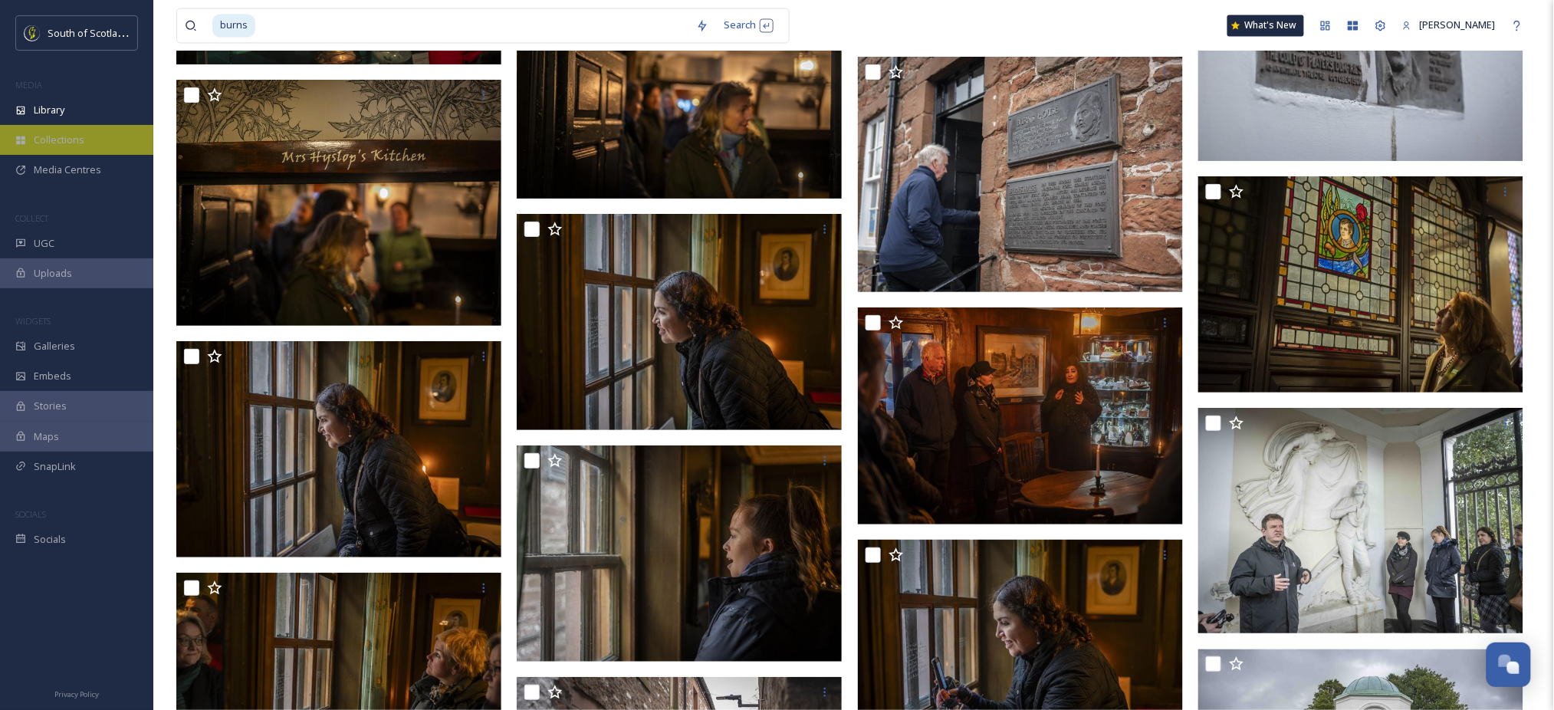
click at [48, 143] on span "Collections" at bounding box center [59, 140] width 51 height 15
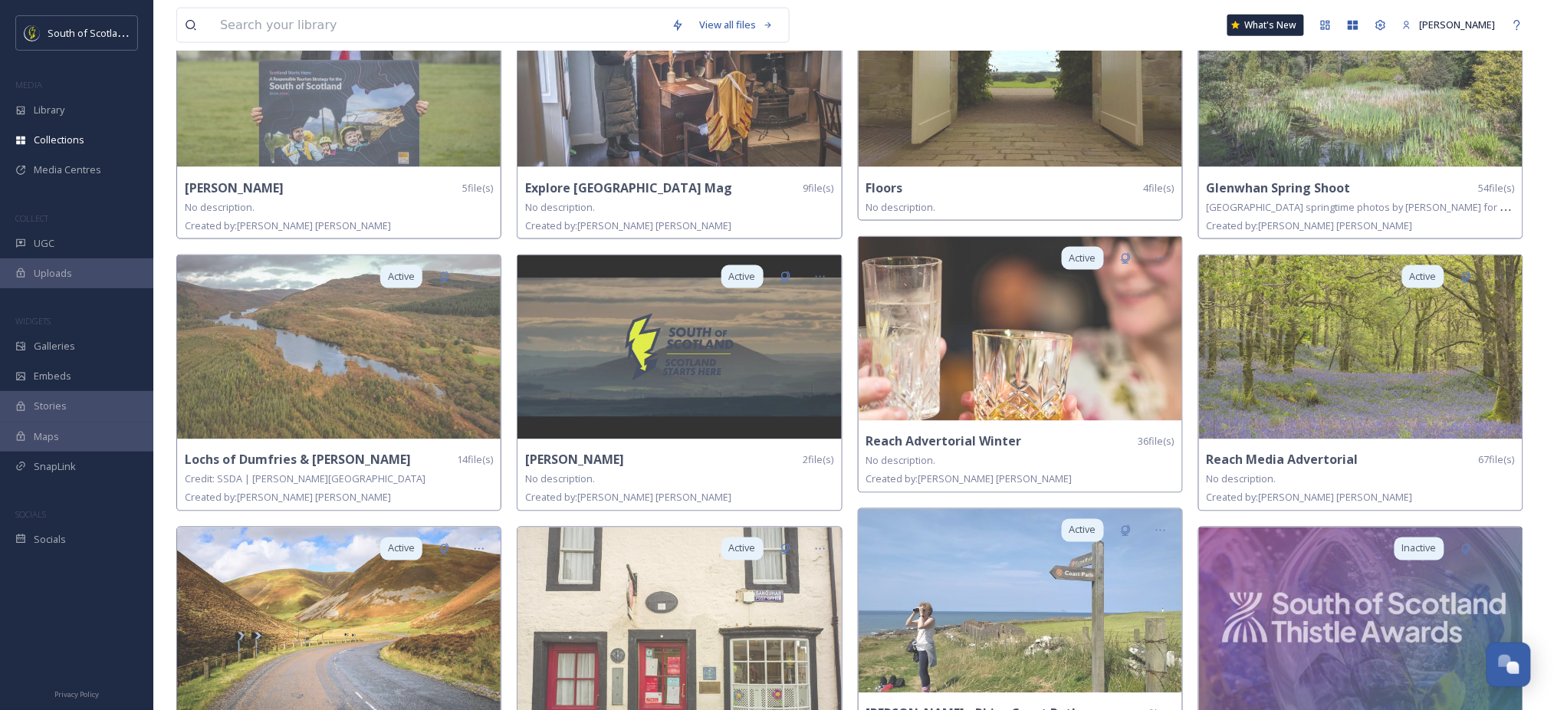
scroll to position [739, 0]
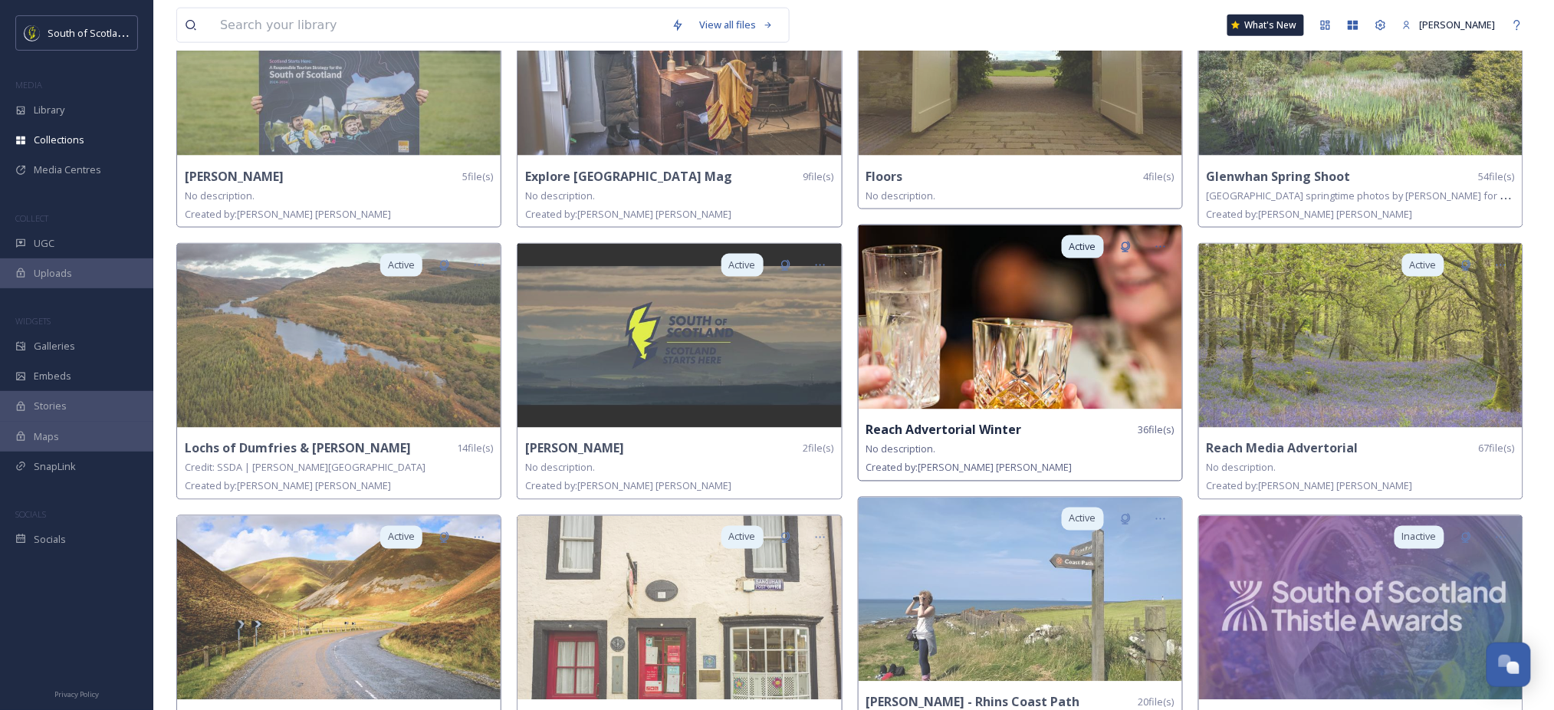
click at [990, 302] on img at bounding box center [1021, 317] width 324 height 184
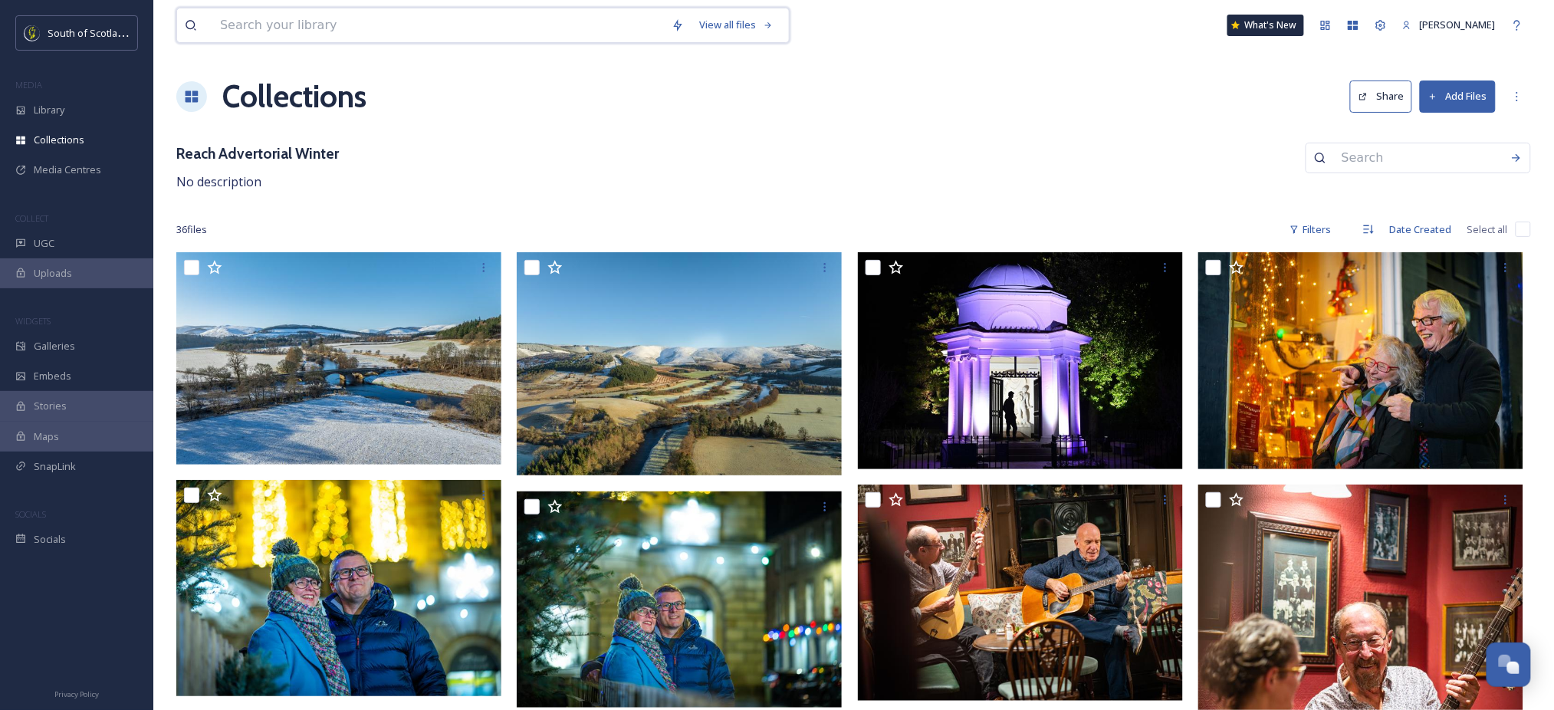
click at [255, 22] on input at bounding box center [438, 25] width 452 height 34
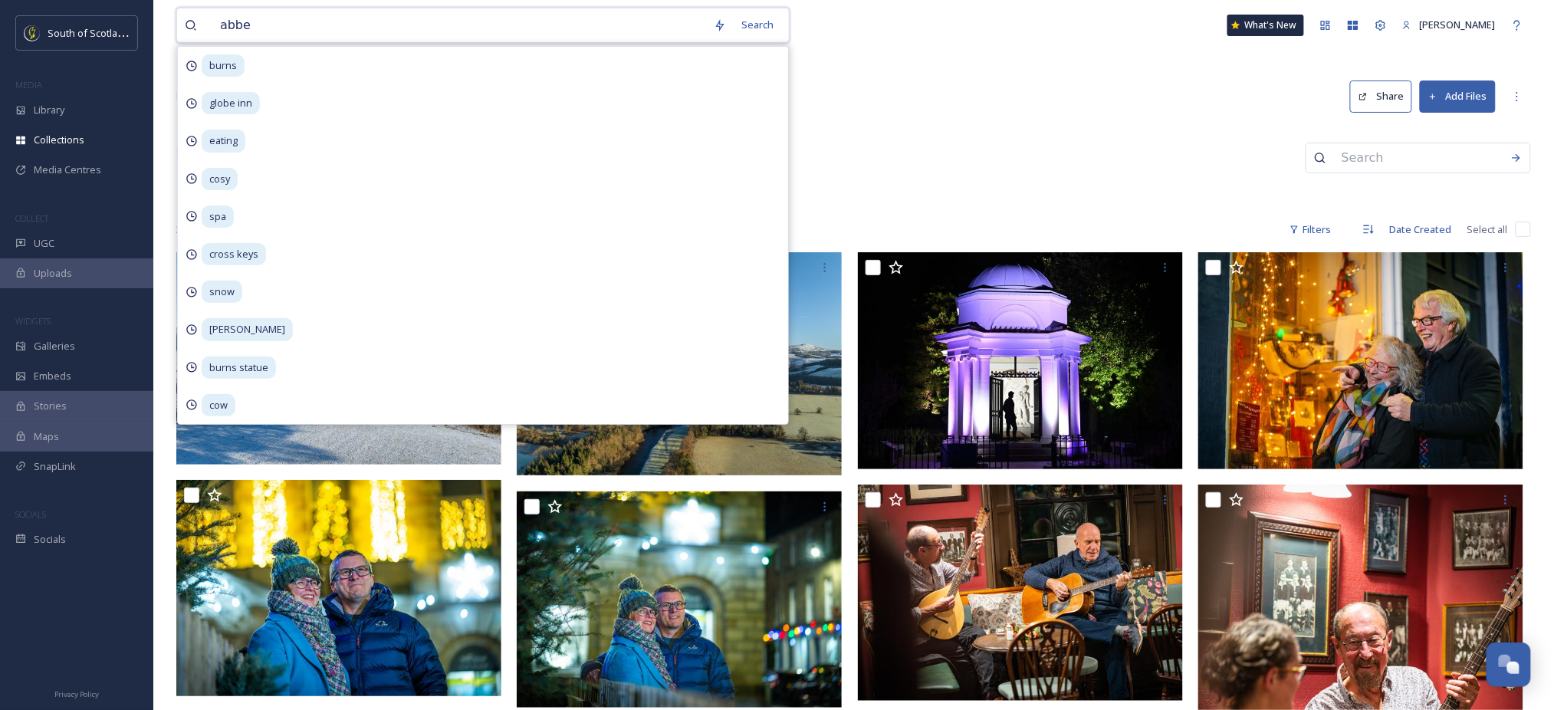
type input "abbey"
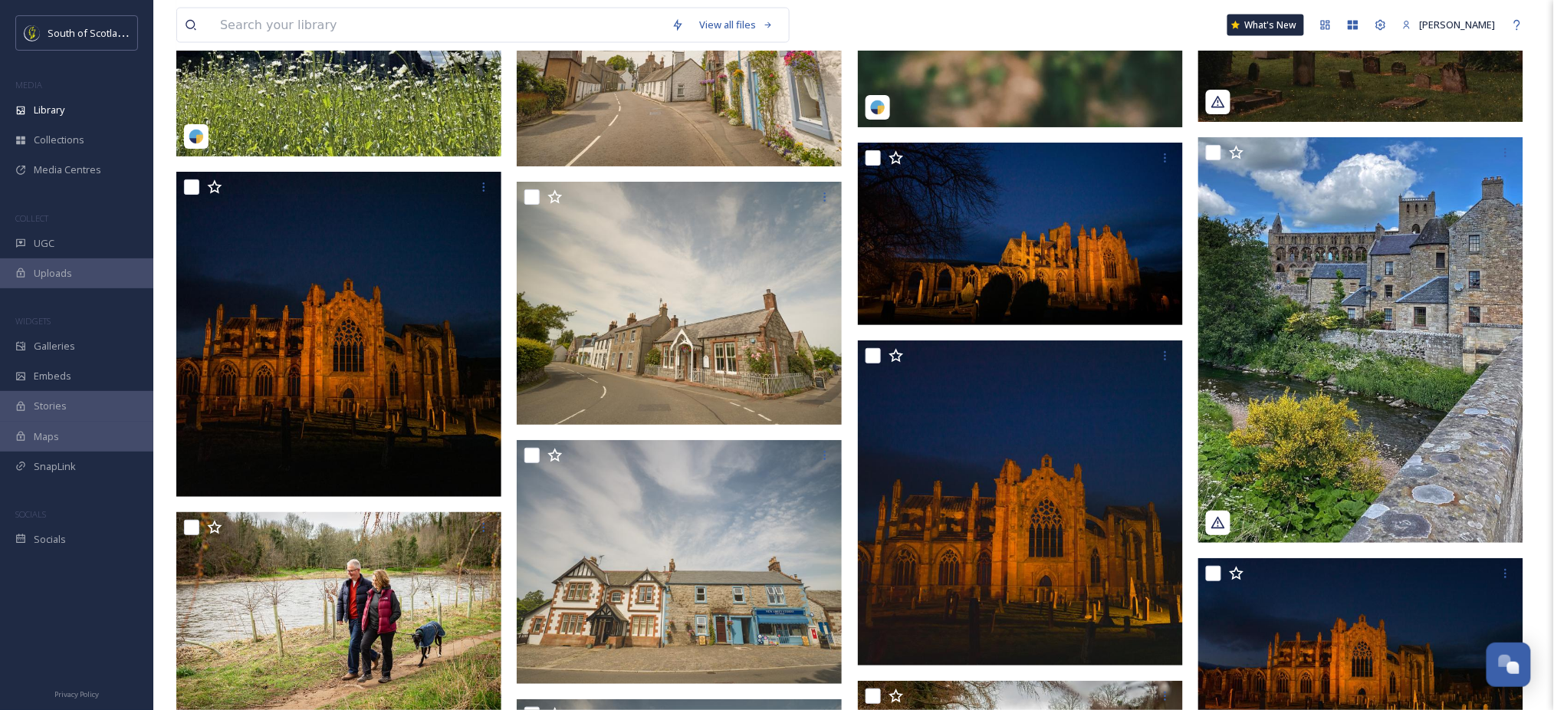
scroll to position [15829, 0]
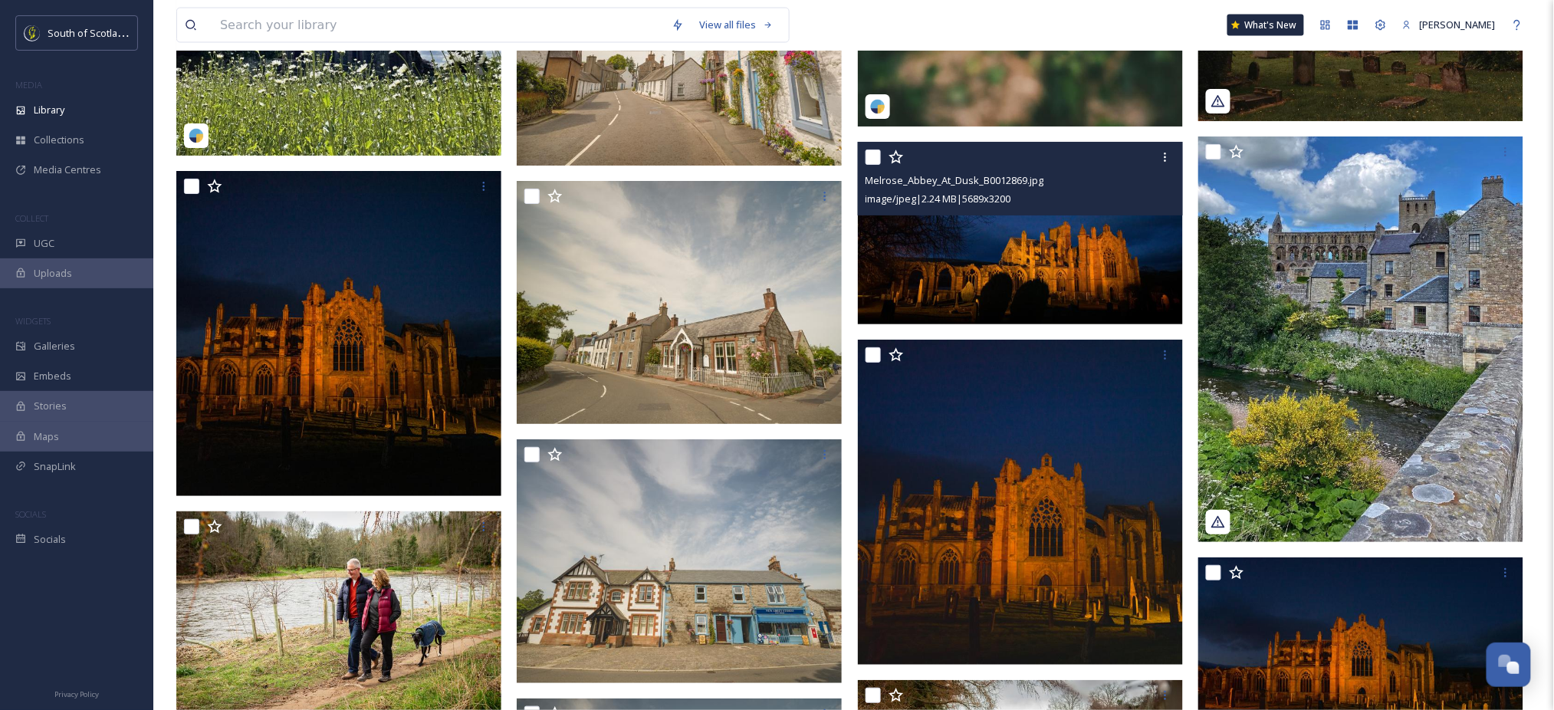
click at [877, 158] on input "checkbox" at bounding box center [873, 157] width 15 height 15
checkbox input "true"
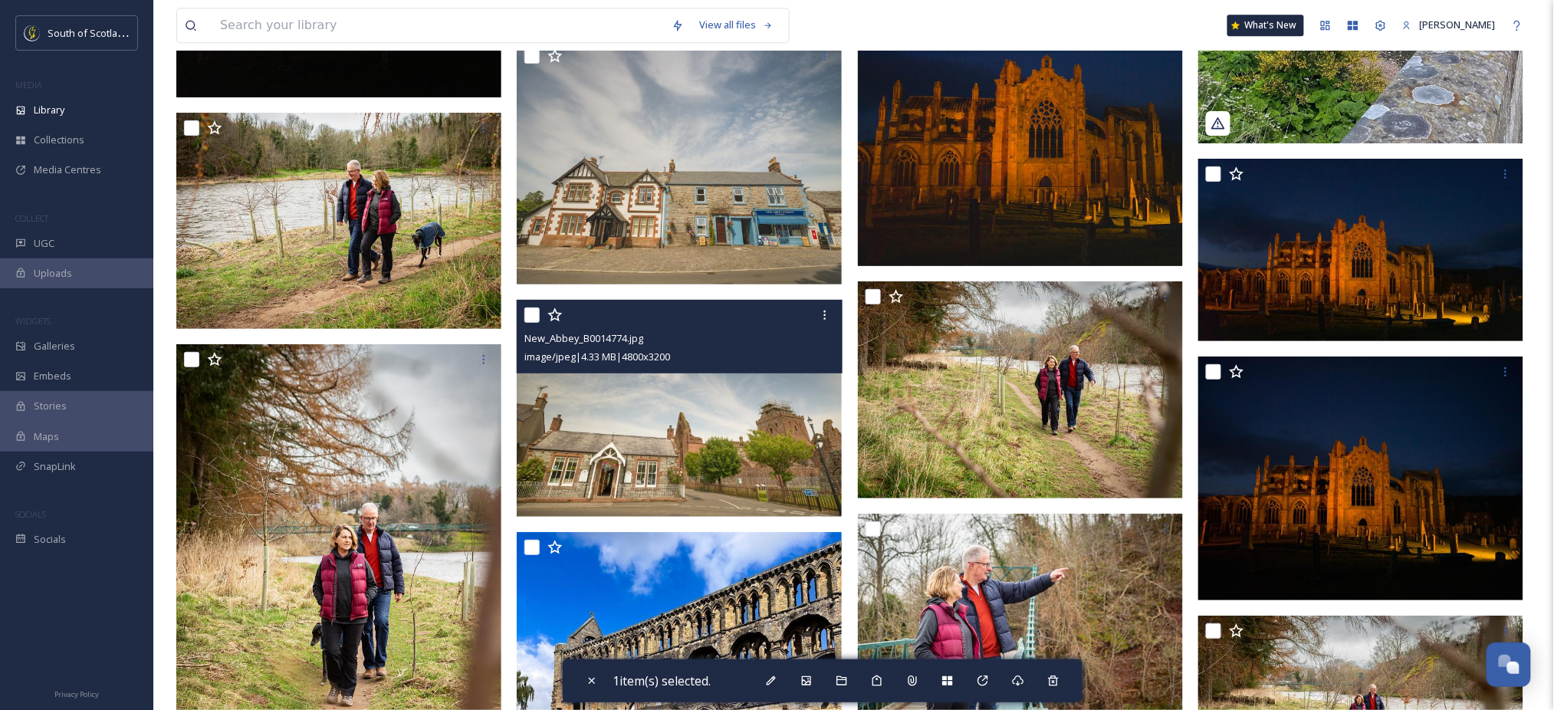
scroll to position [16238, 0]
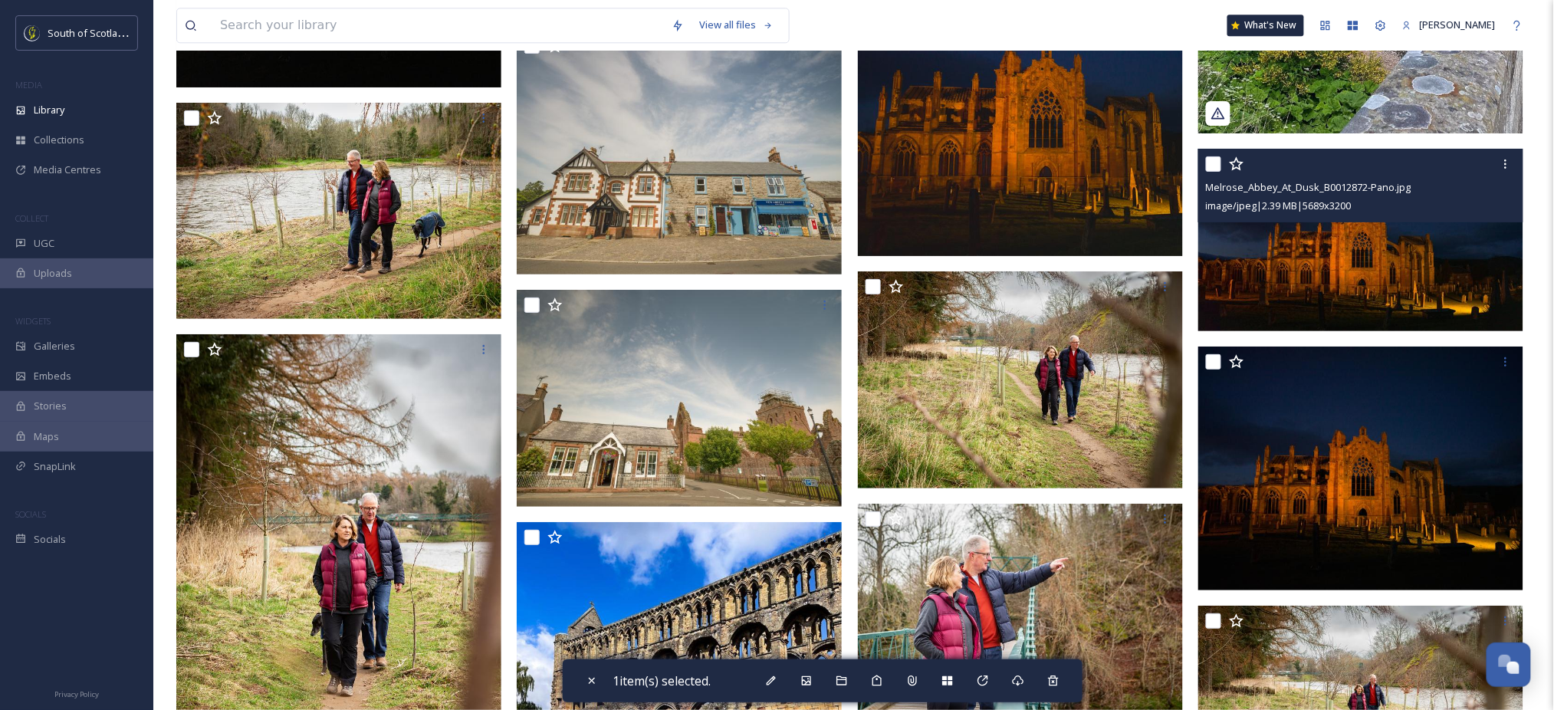
click at [1211, 168] on input "checkbox" at bounding box center [1213, 163] width 15 height 15
checkbox input "true"
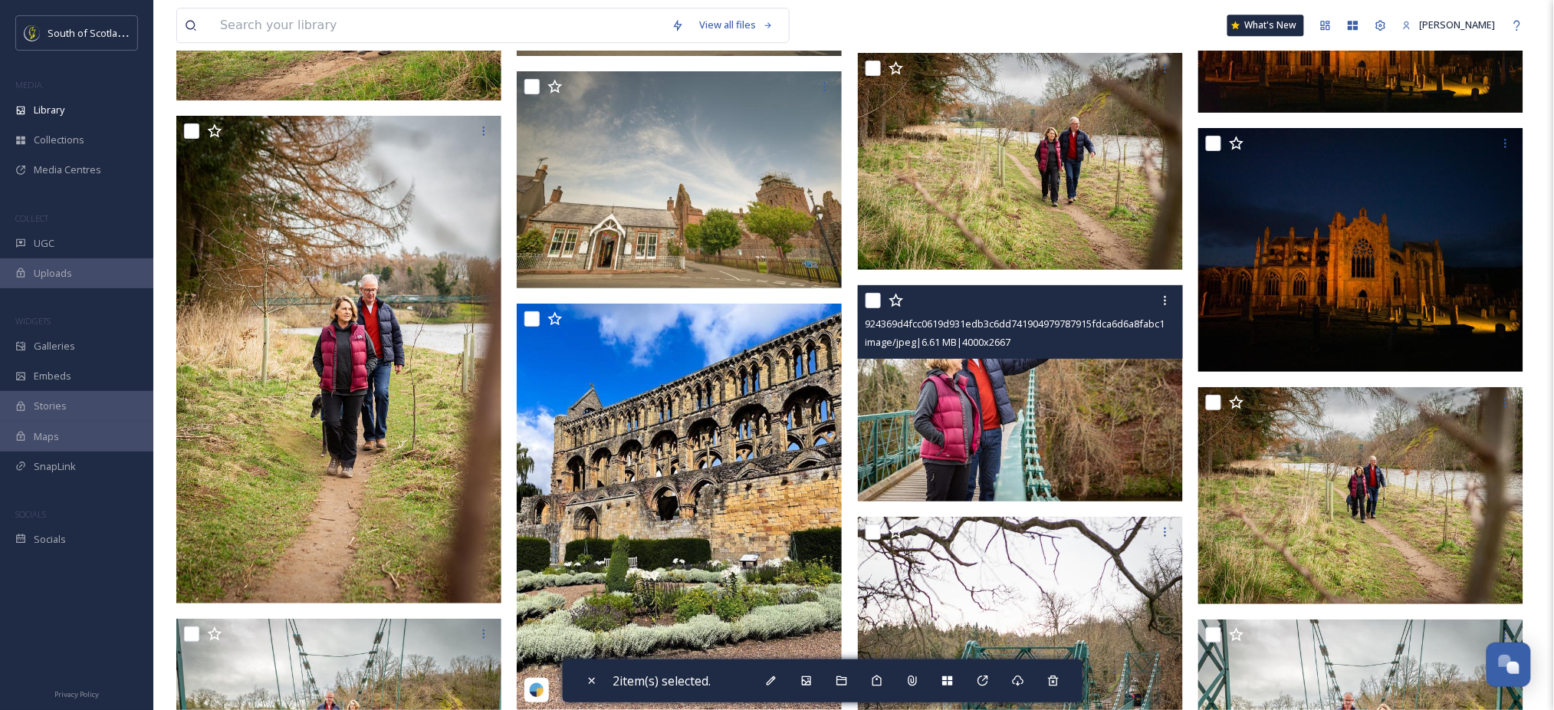
scroll to position [16455, 0]
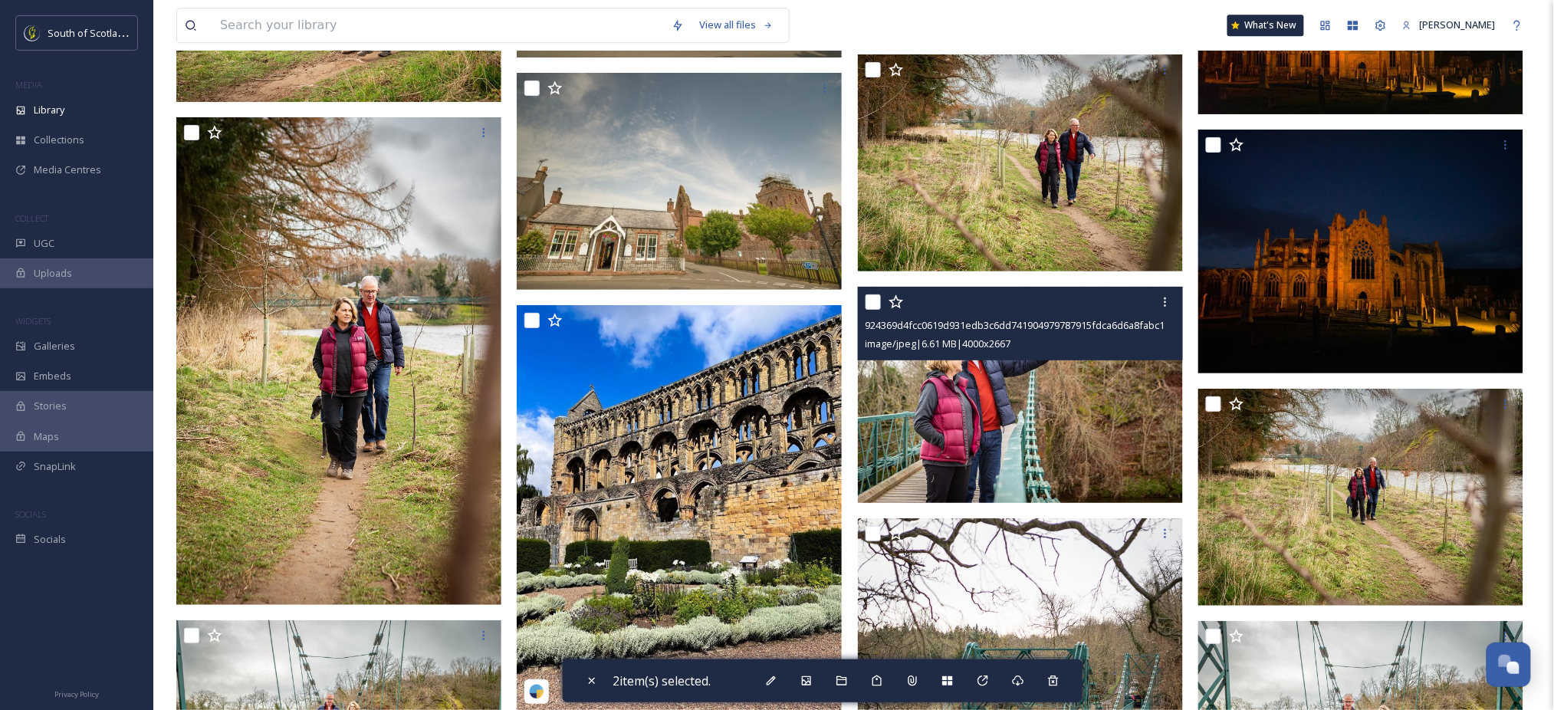
click at [869, 301] on input "checkbox" at bounding box center [873, 301] width 15 height 15
checkbox input "true"
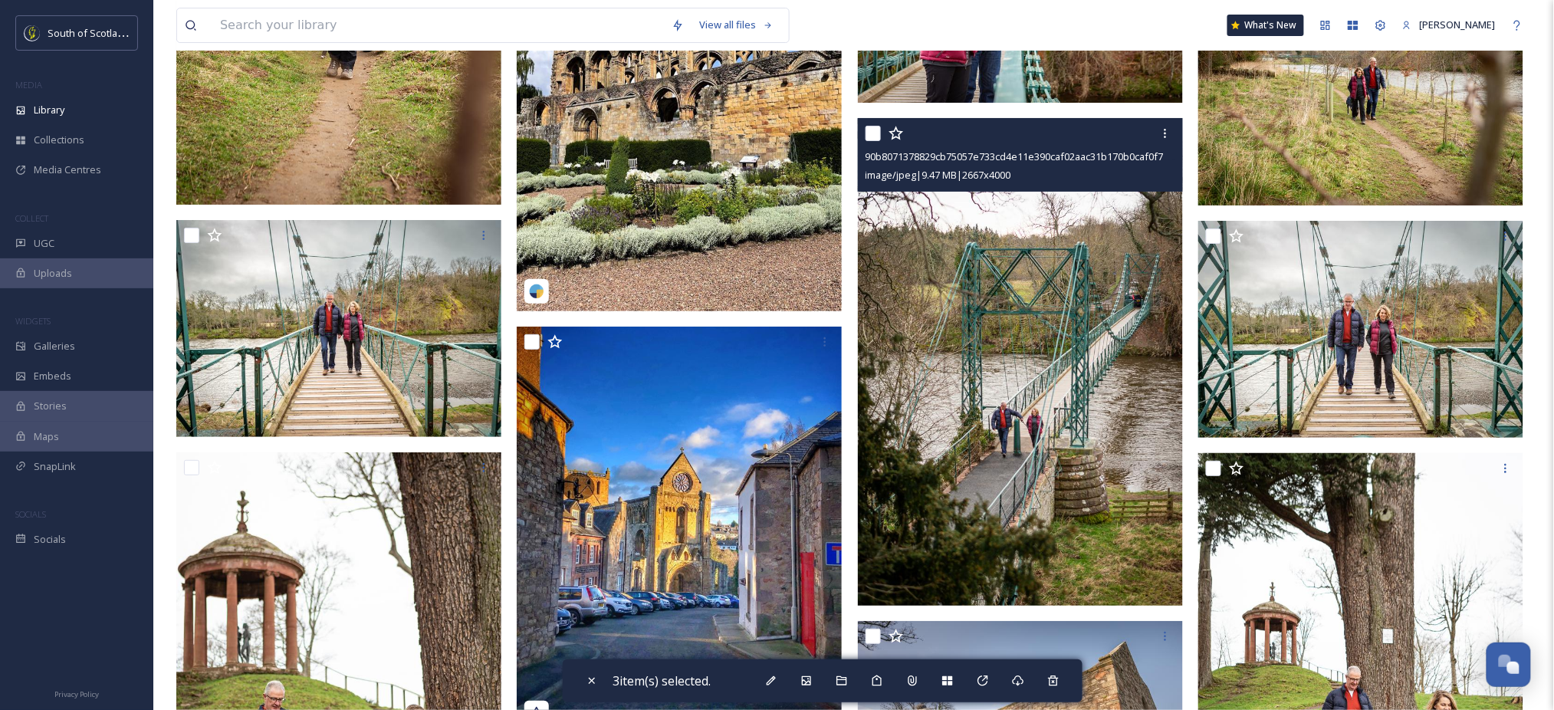
scroll to position [16853, 0]
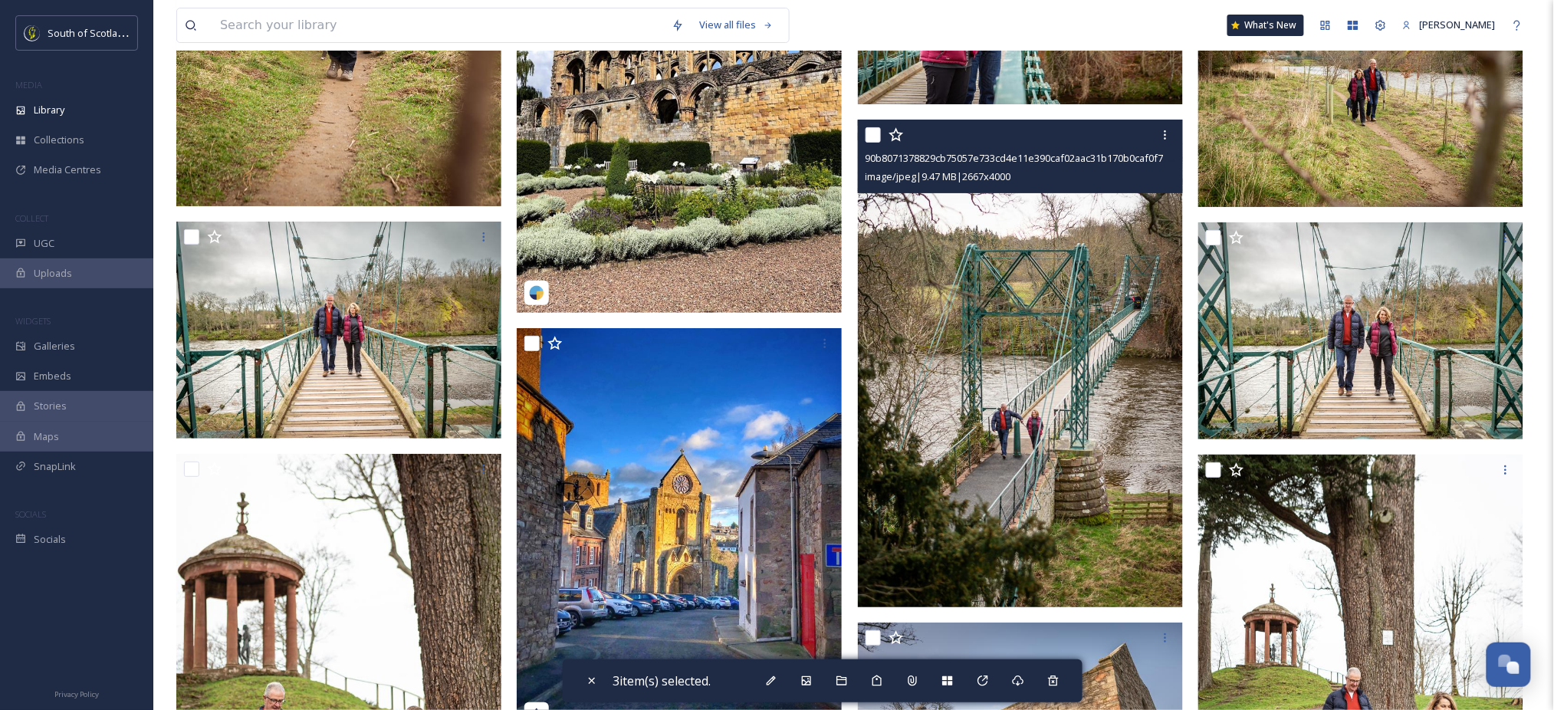
click at [874, 137] on input "checkbox" at bounding box center [873, 134] width 15 height 15
checkbox input "true"
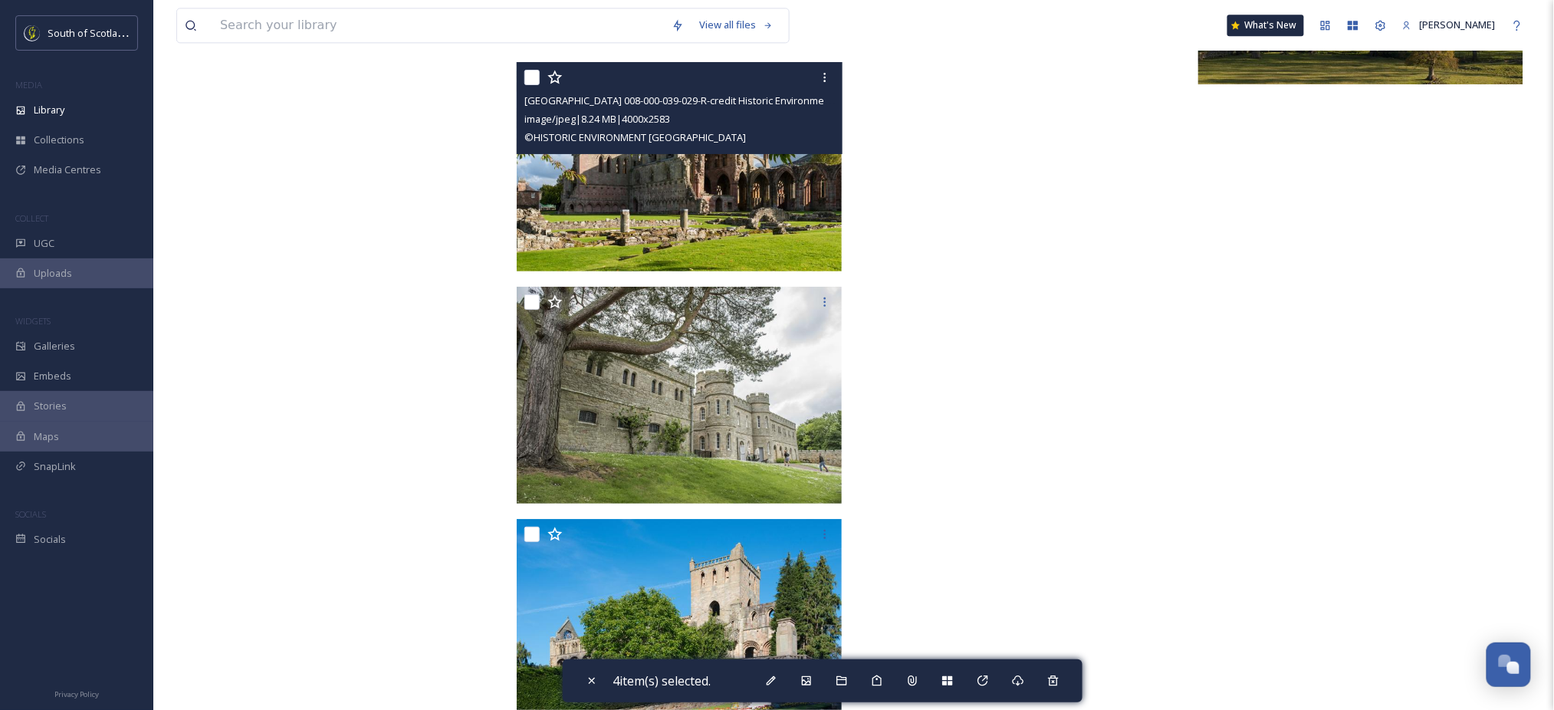
scroll to position [24645, 0]
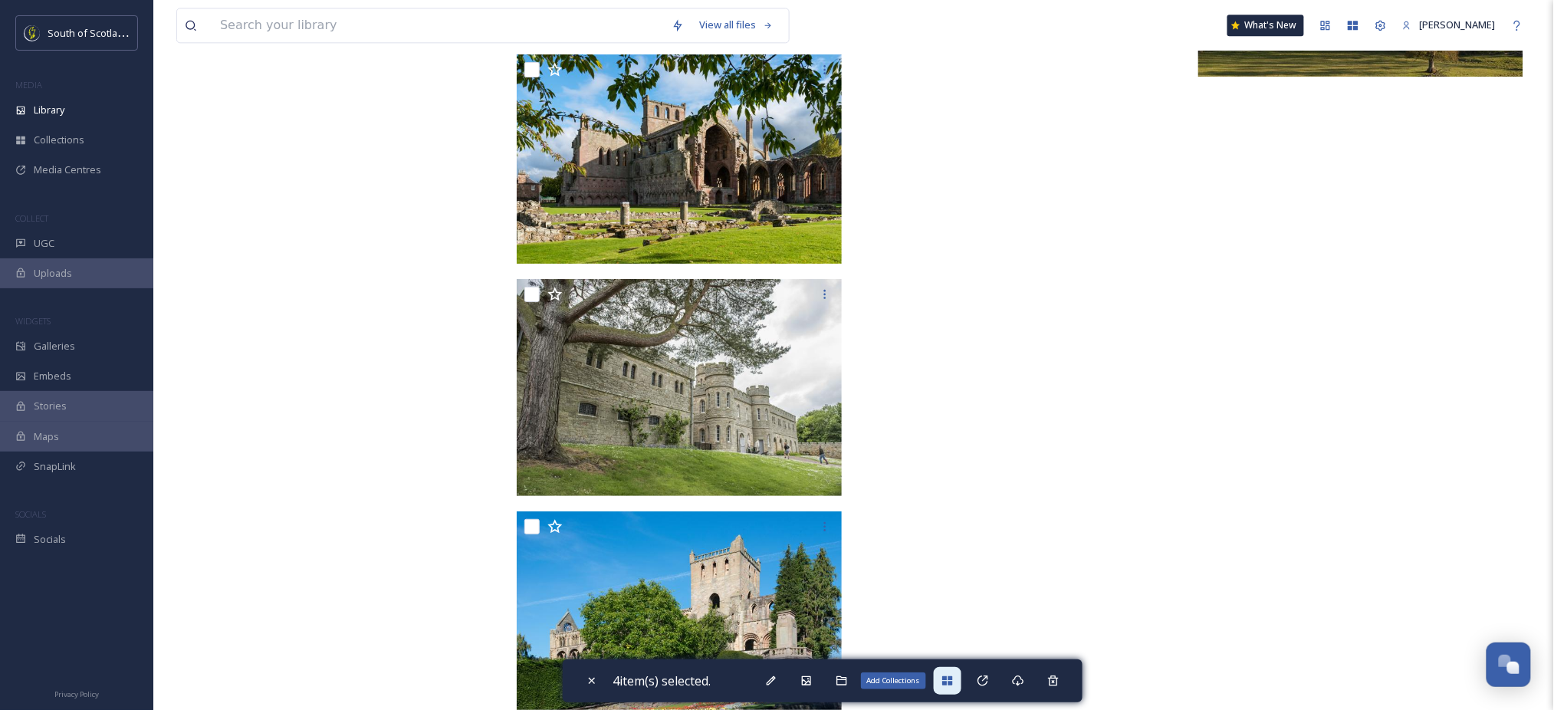
click at [952, 679] on icon at bounding box center [948, 681] width 12 height 12
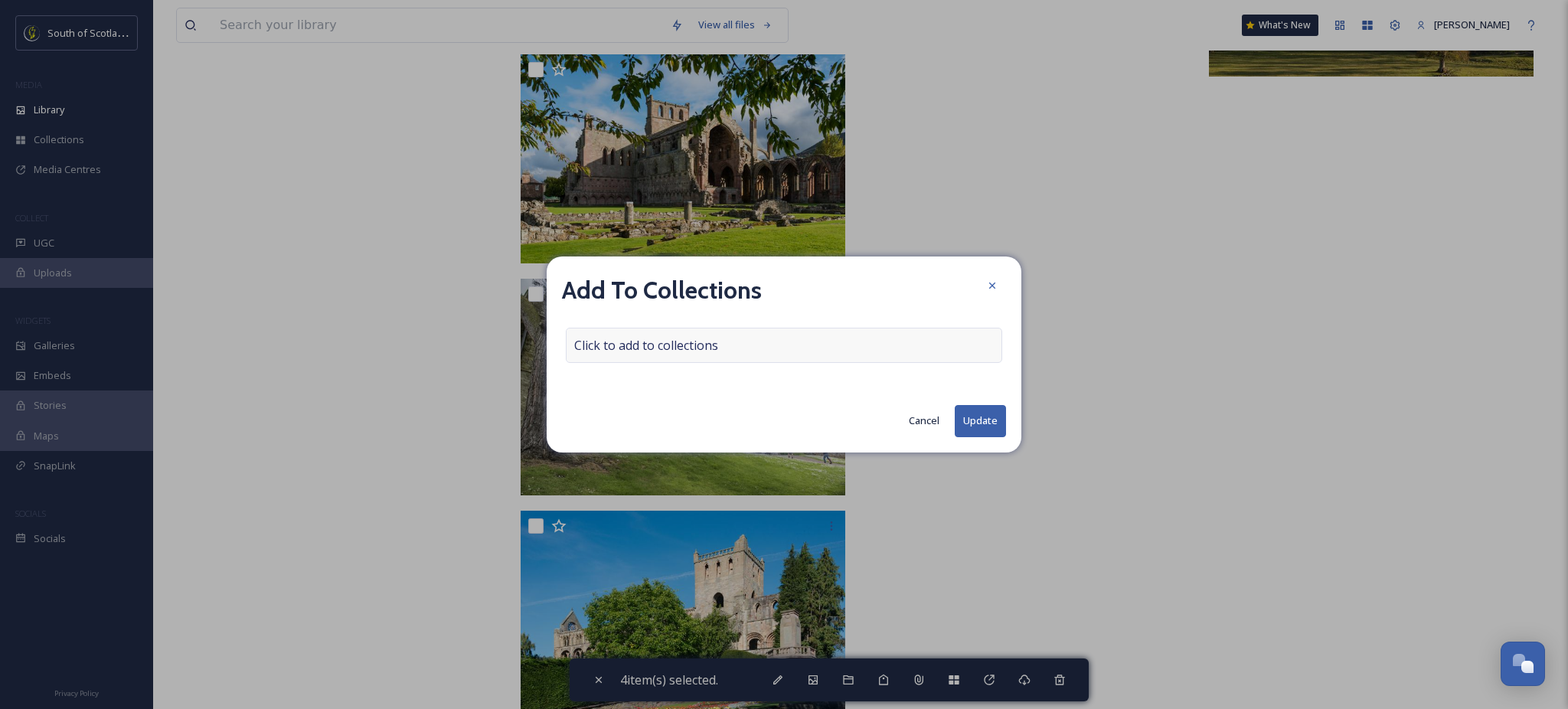
click at [784, 343] on div "Click to add to collections" at bounding box center [784, 345] width 436 height 35
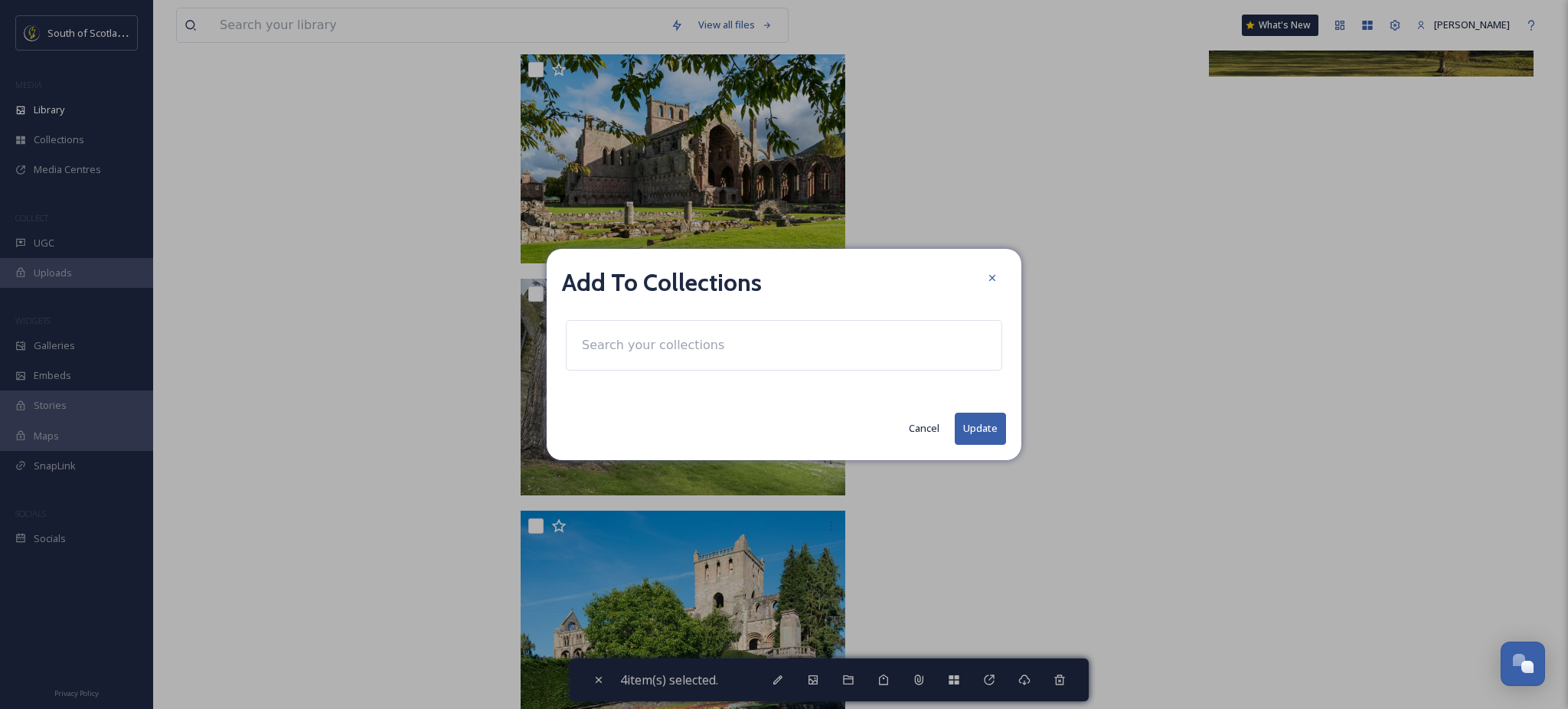
click at [729, 347] on input at bounding box center [658, 346] width 169 height 34
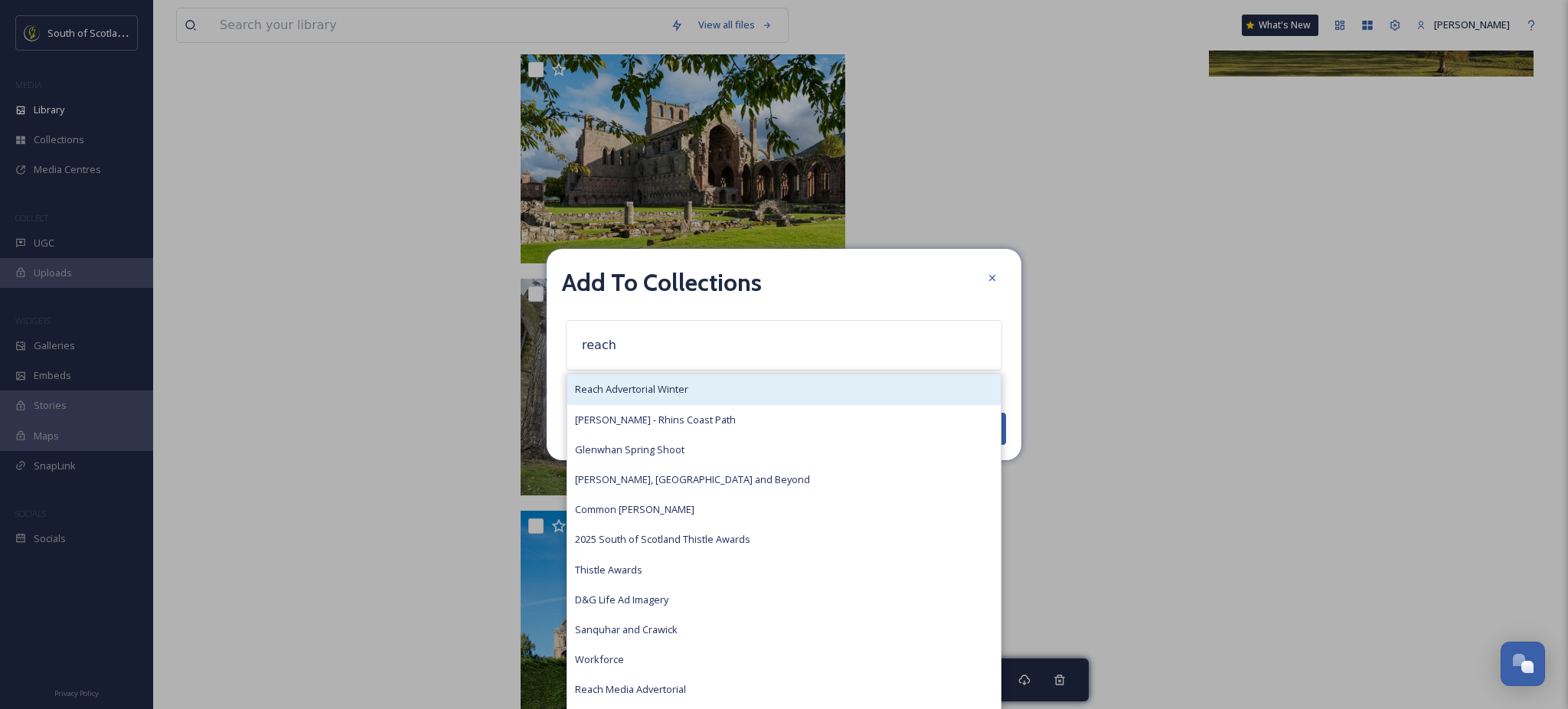
type input "reach"
click at [693, 383] on div "Reach Advertorial Winter" at bounding box center [784, 389] width 433 height 30
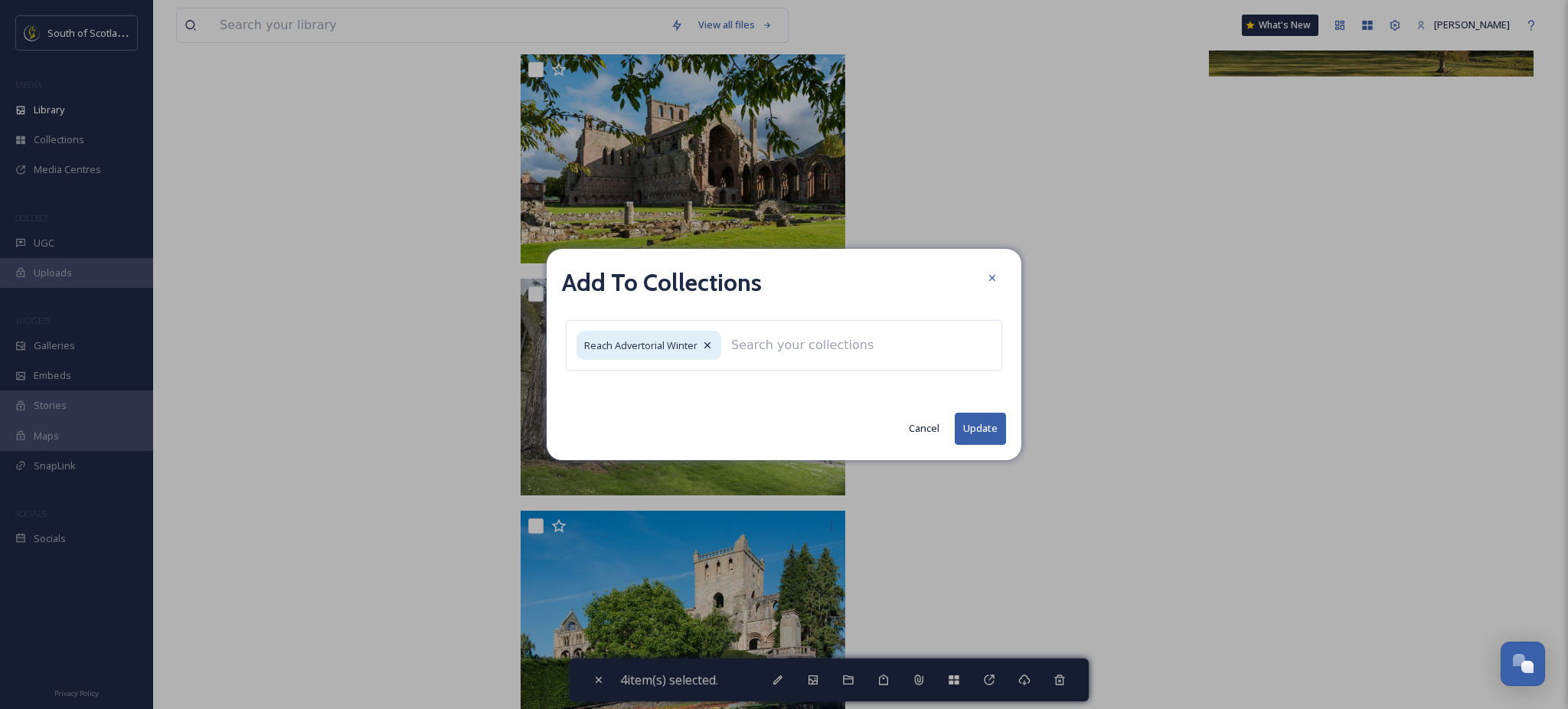
click at [980, 420] on button "Update" at bounding box center [979, 427] width 51 height 31
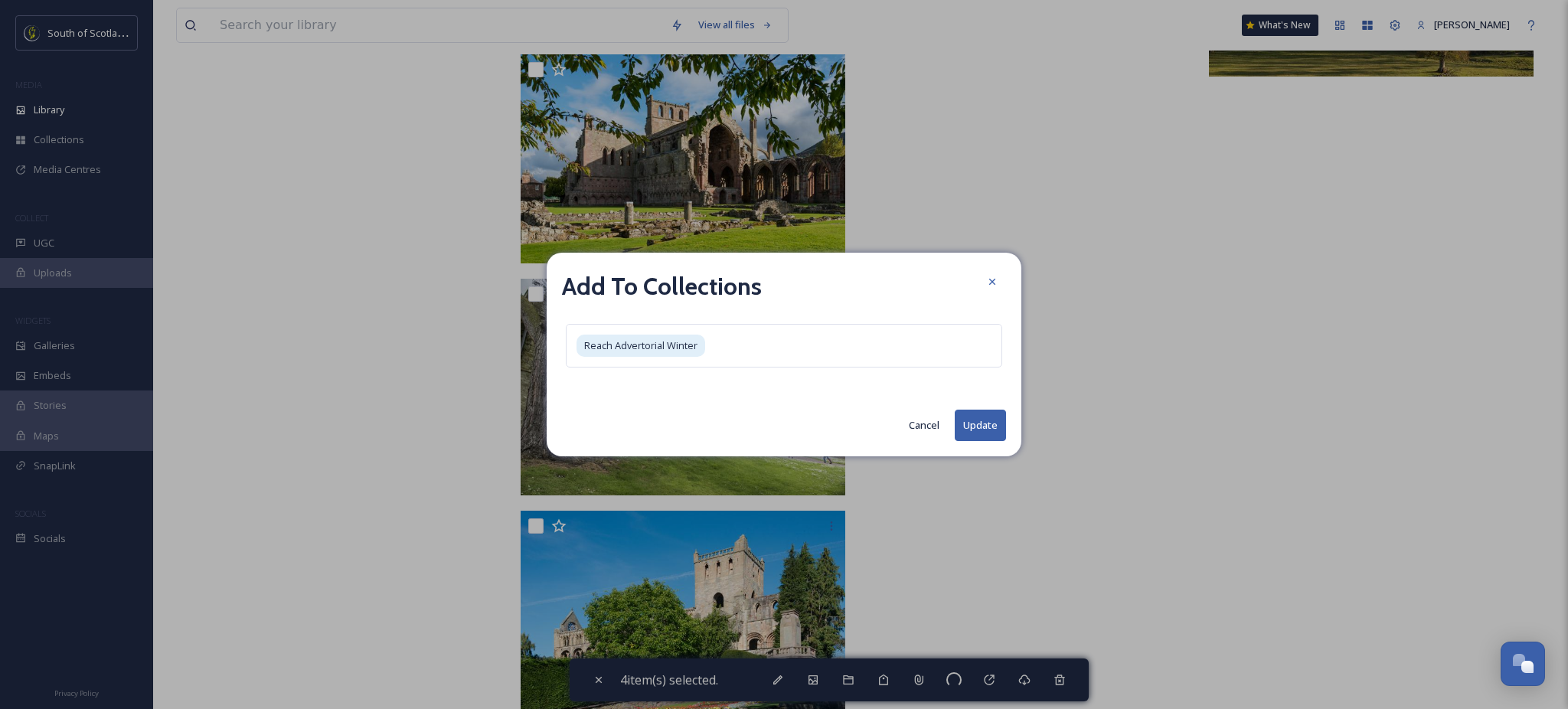
checkbox input "false"
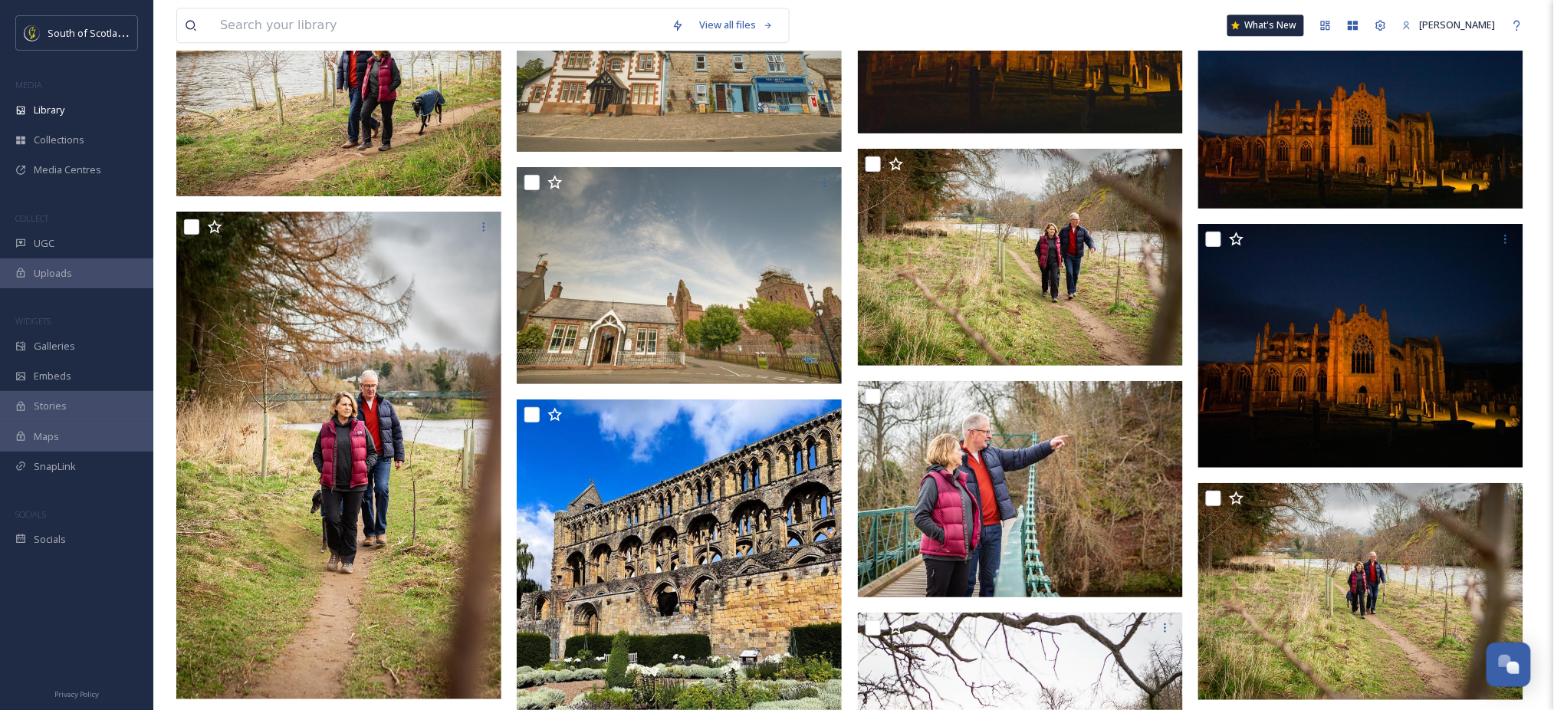
scroll to position [15992, 0]
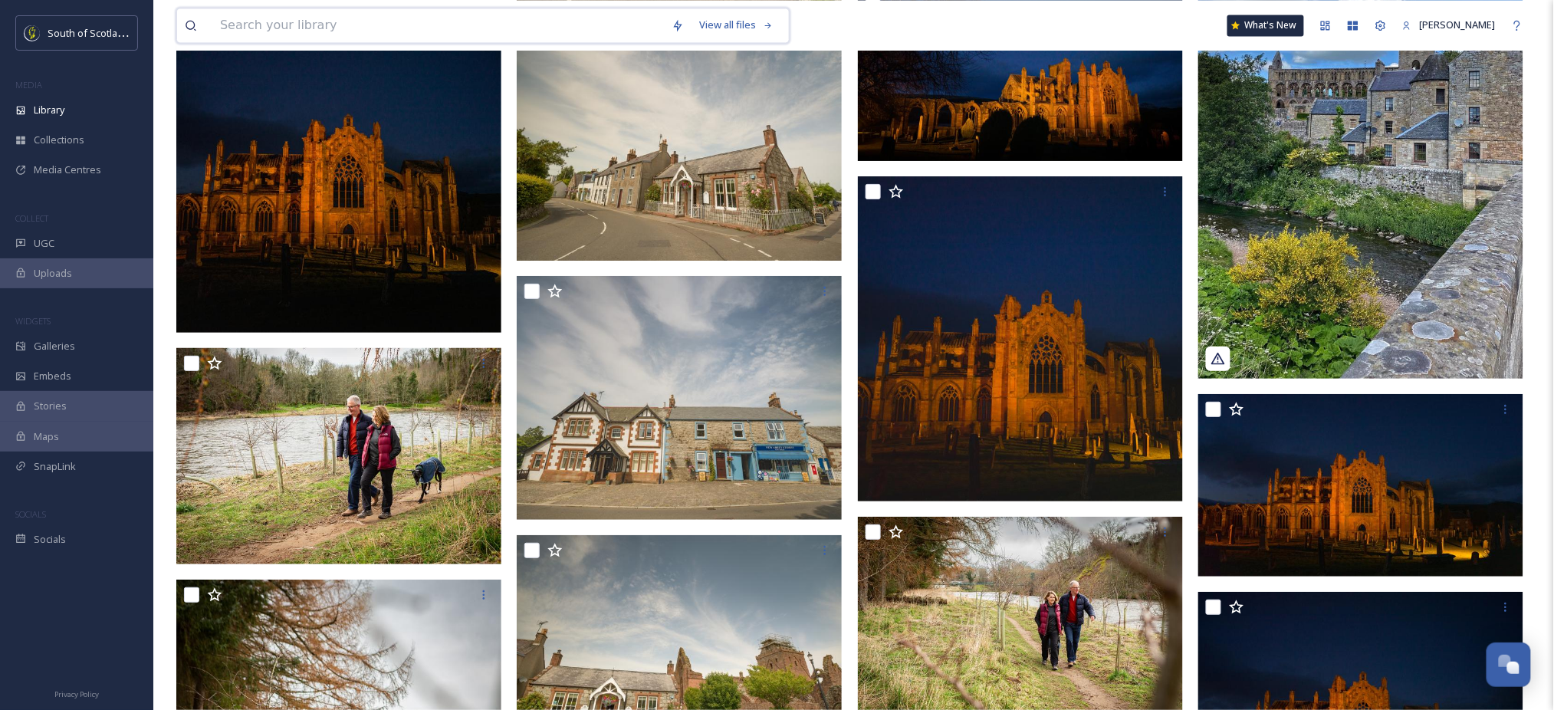
click at [477, 29] on input at bounding box center [438, 25] width 452 height 34
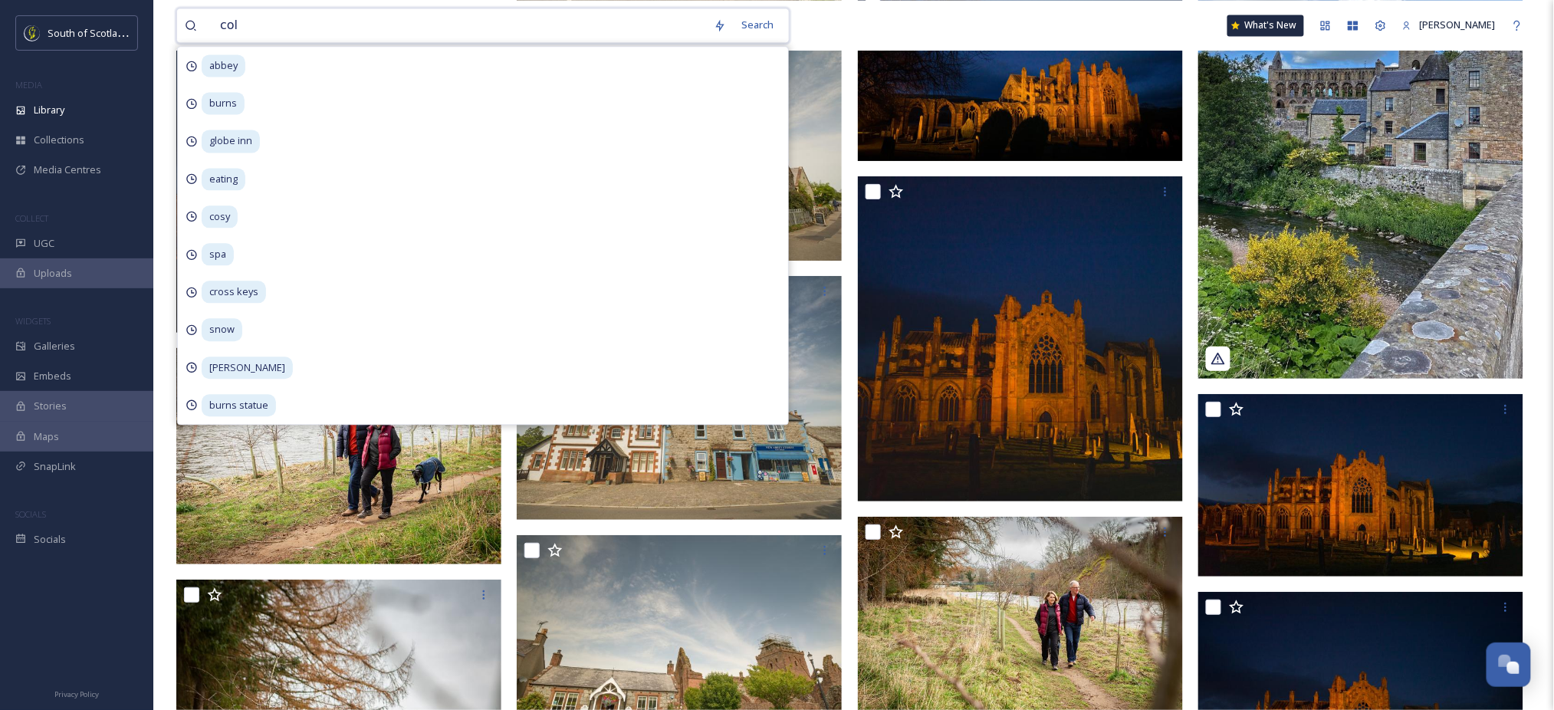
type input "cold"
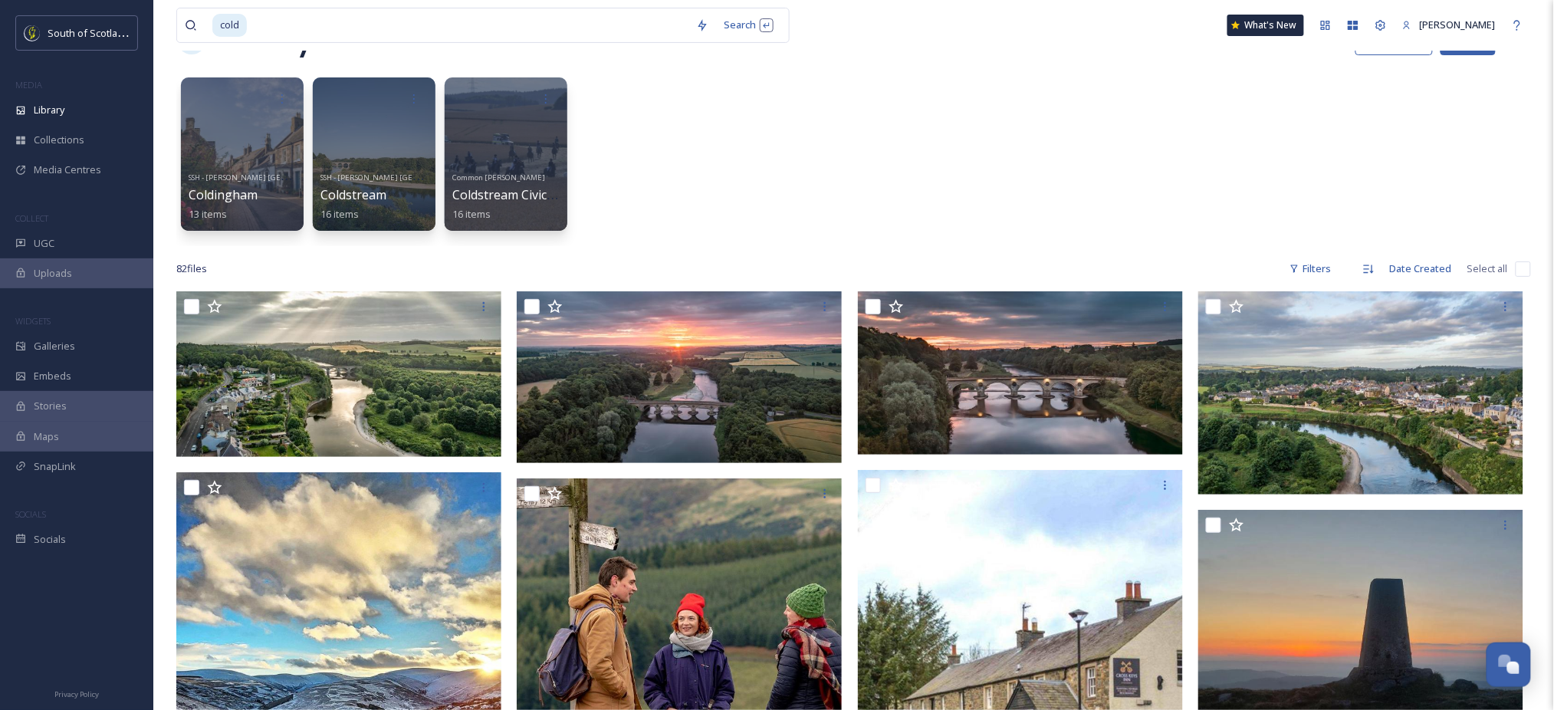
click at [1026, 189] on div "SSH - [PERSON_NAME] [GEOGRAPHIC_DATA] [GEOGRAPHIC_DATA] 13 items SSH - [PERSON_…" at bounding box center [853, 158] width 1355 height 176
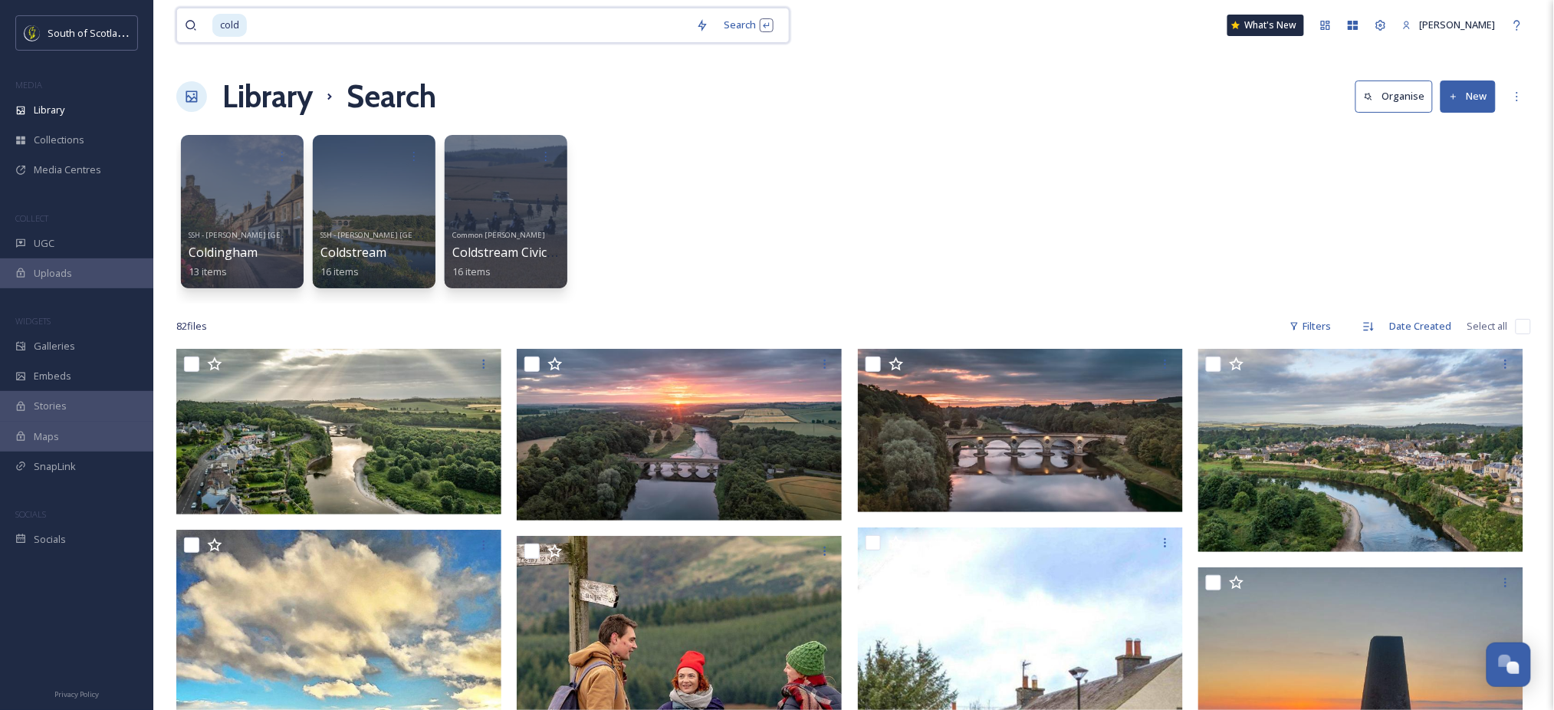
click at [369, 18] on input at bounding box center [468, 25] width 440 height 34
type input "c"
type input "rain"
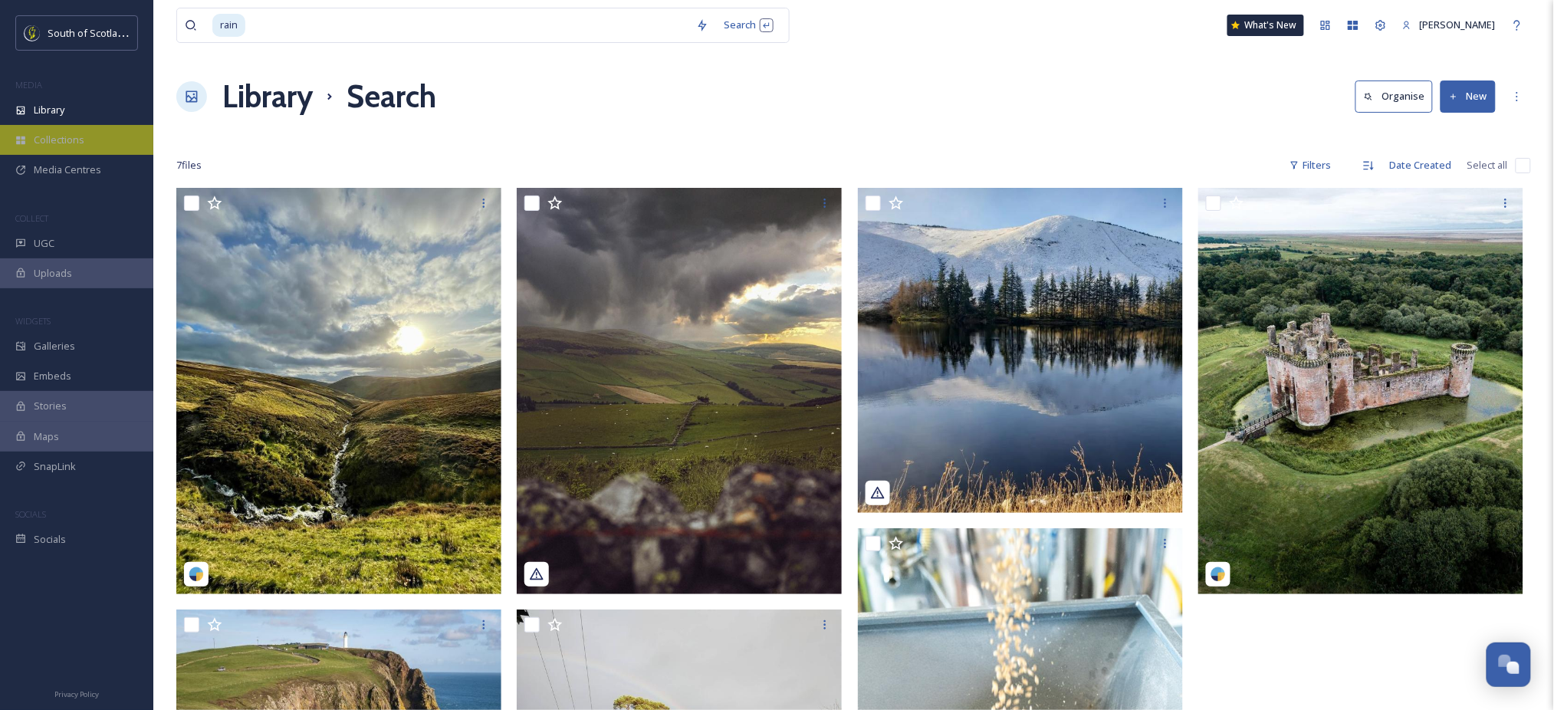
click at [53, 140] on span "Collections" at bounding box center [59, 140] width 51 height 15
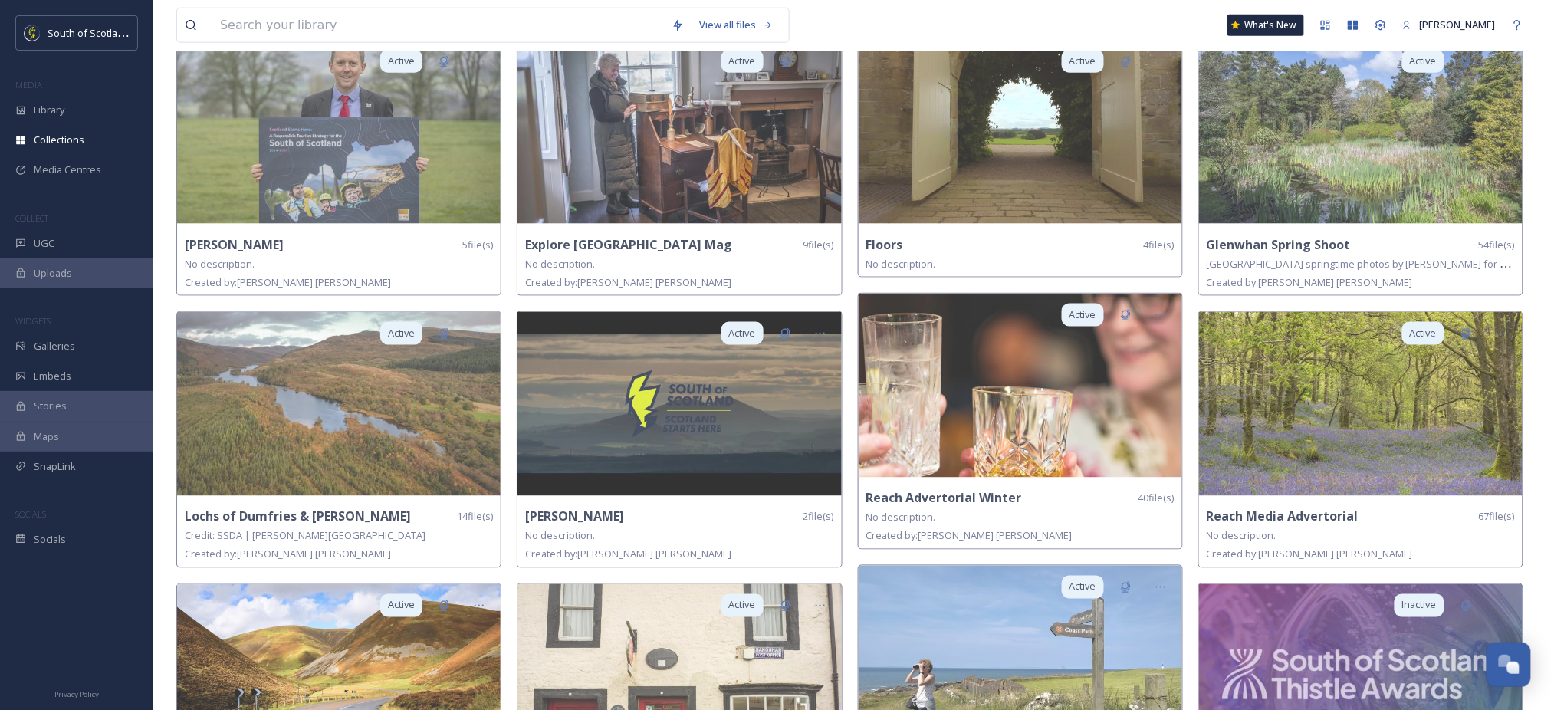
scroll to position [673, 0]
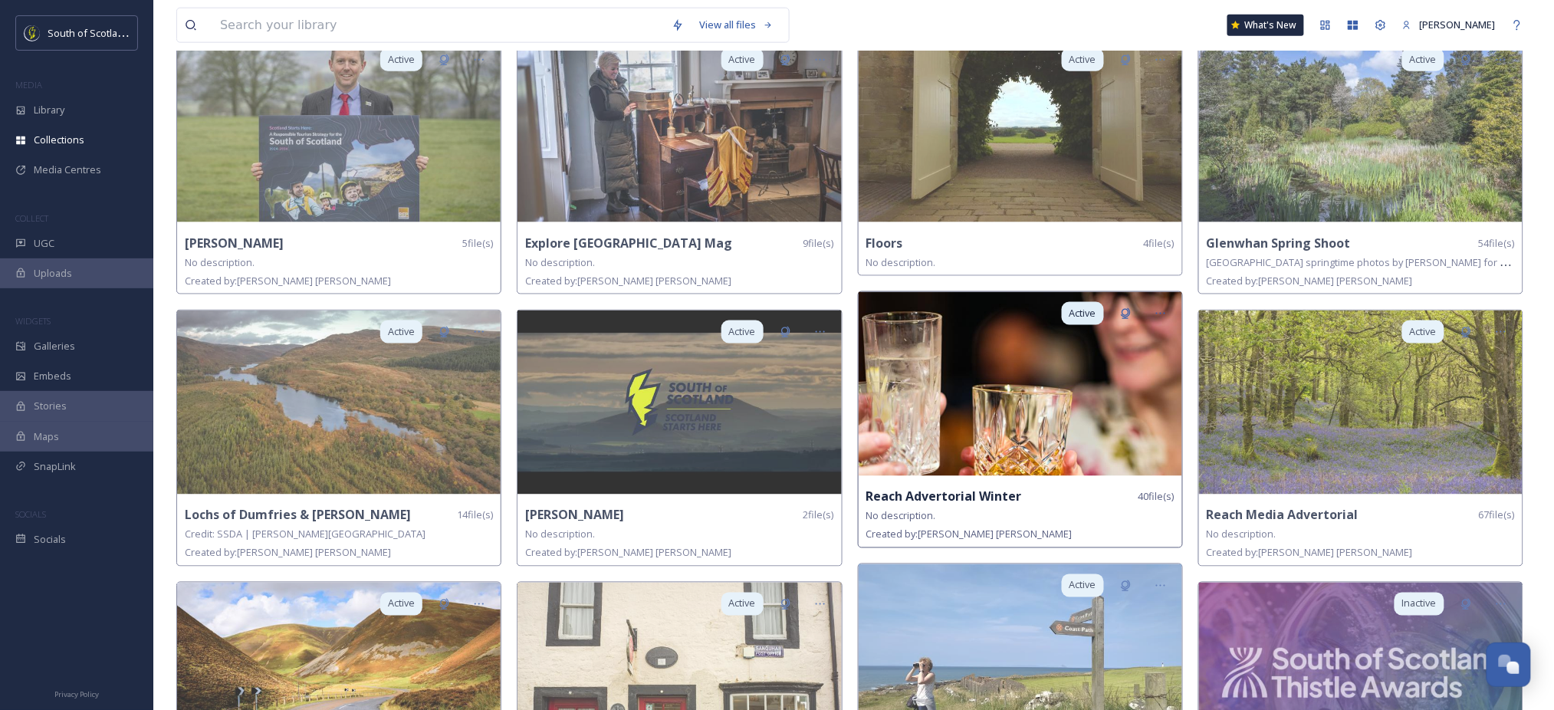
click at [975, 377] on img at bounding box center [1021, 384] width 324 height 184
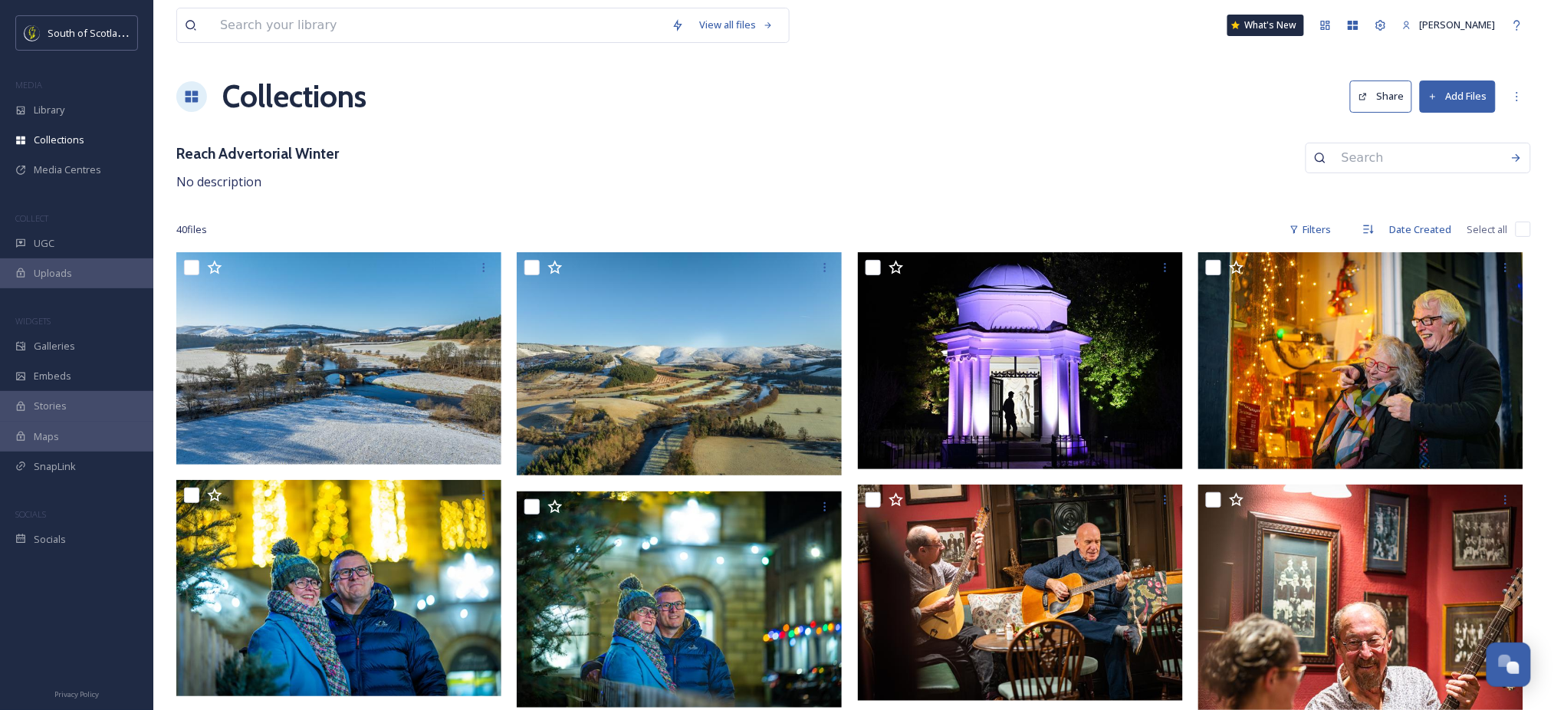
click at [1373, 87] on button "Share" at bounding box center [1381, 96] width 62 height 31
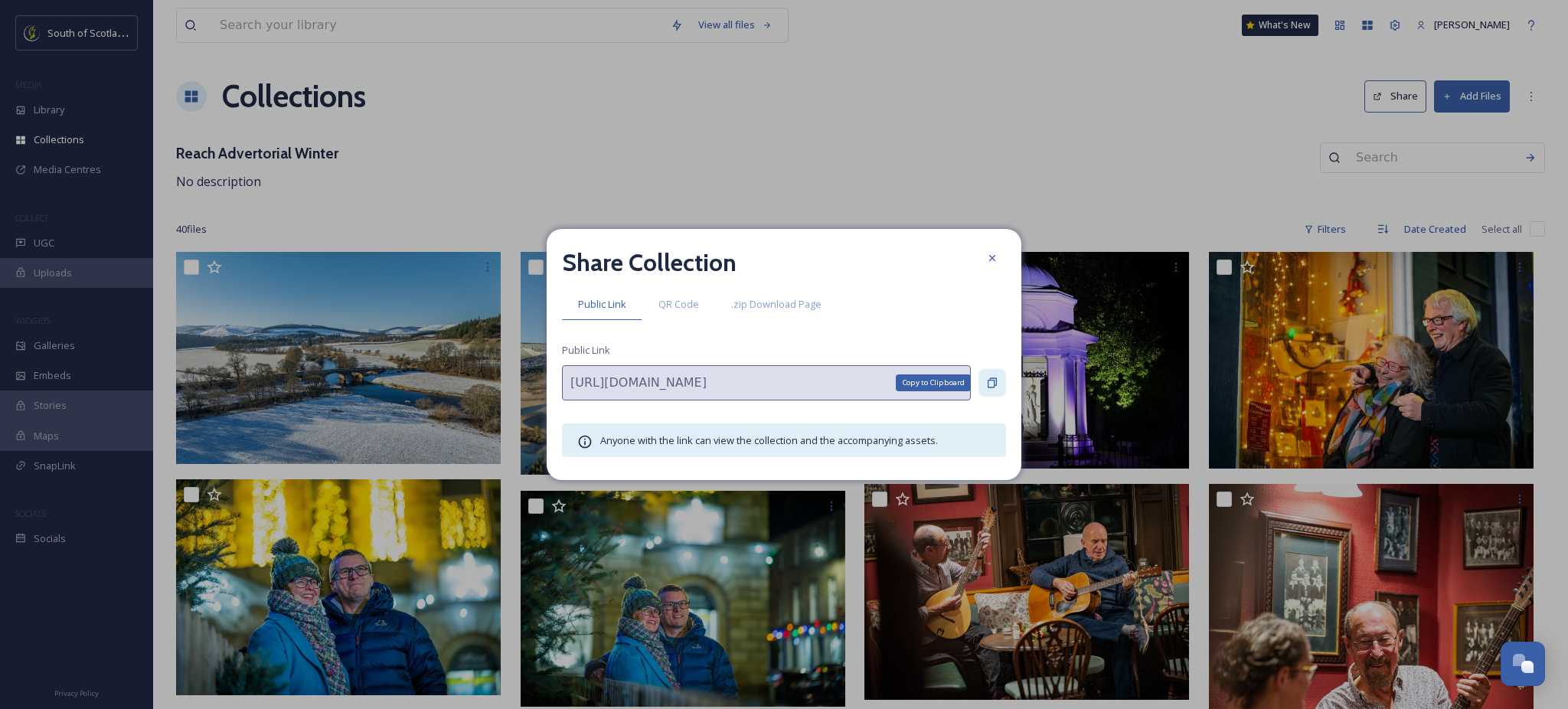
click at [986, 379] on icon at bounding box center [992, 382] width 12 height 12
click at [996, 259] on icon at bounding box center [992, 258] width 12 height 12
